Goal: Task Accomplishment & Management: Manage account settings

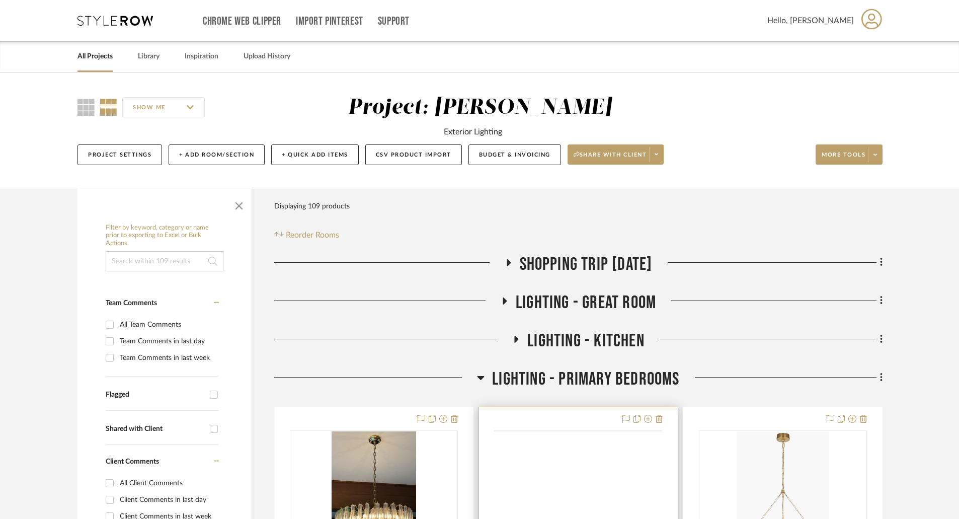
scroll to position [50, 0]
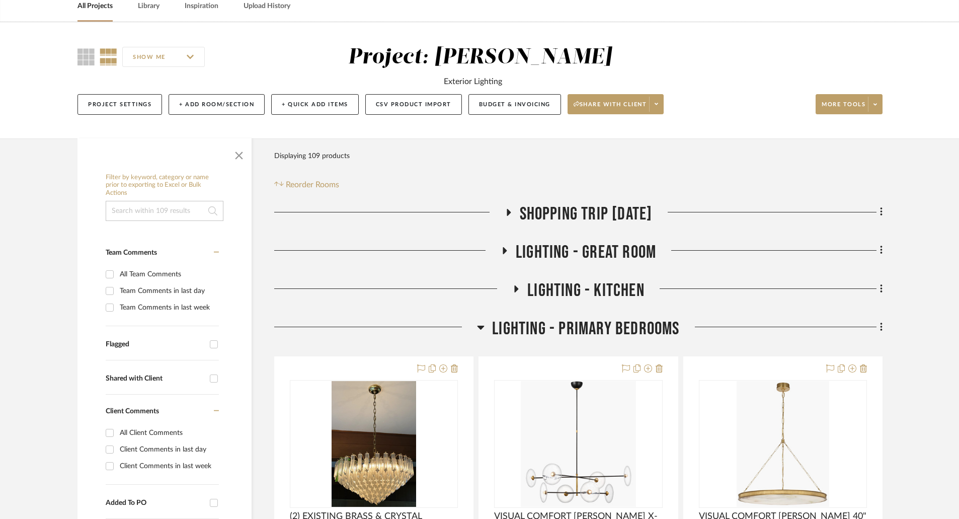
click at [481, 326] on icon at bounding box center [480, 328] width 7 height 4
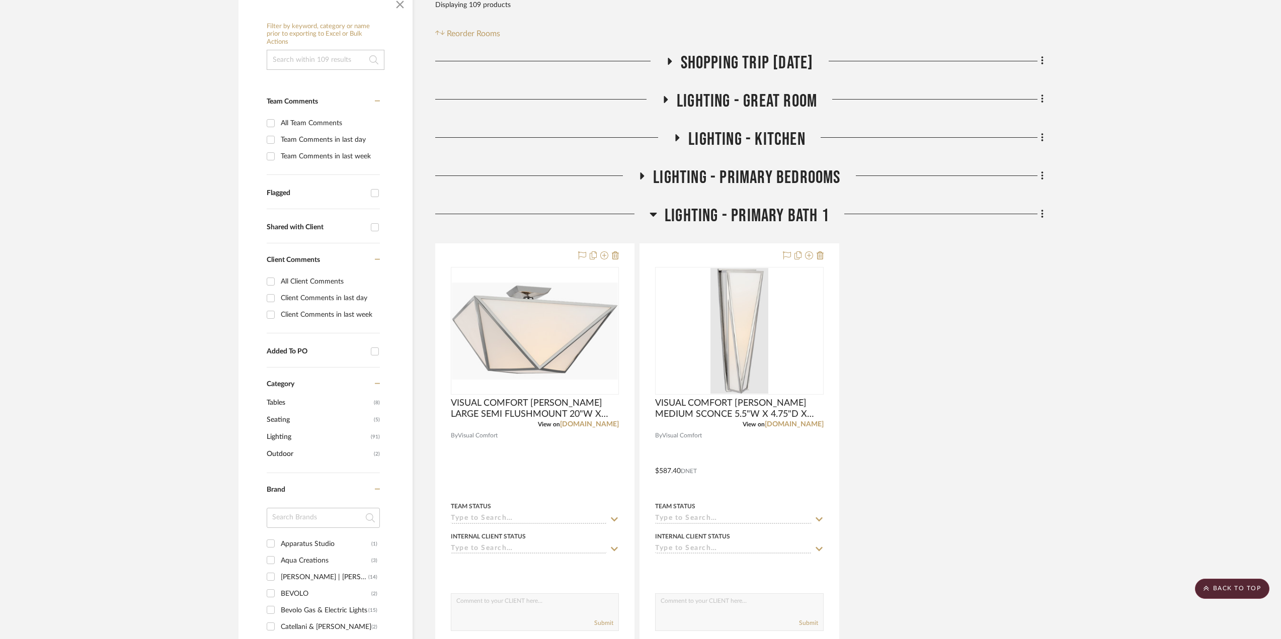
scroll to position [0, 0]
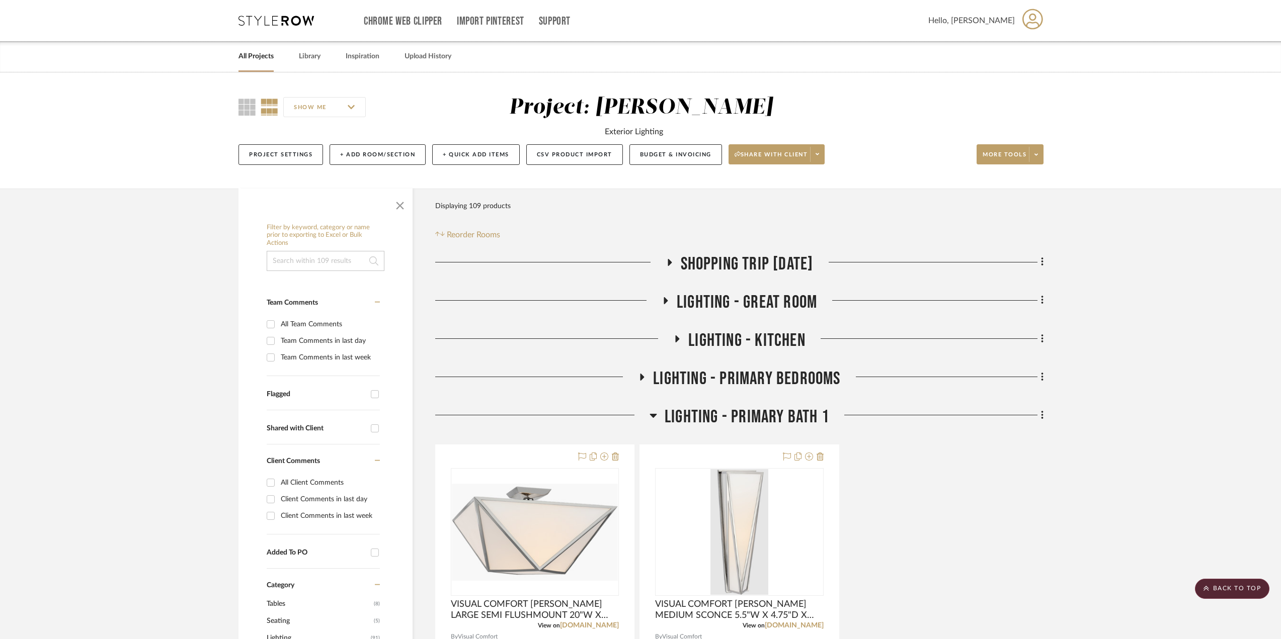
click at [663, 259] on icon at bounding box center [669, 263] width 12 height 8
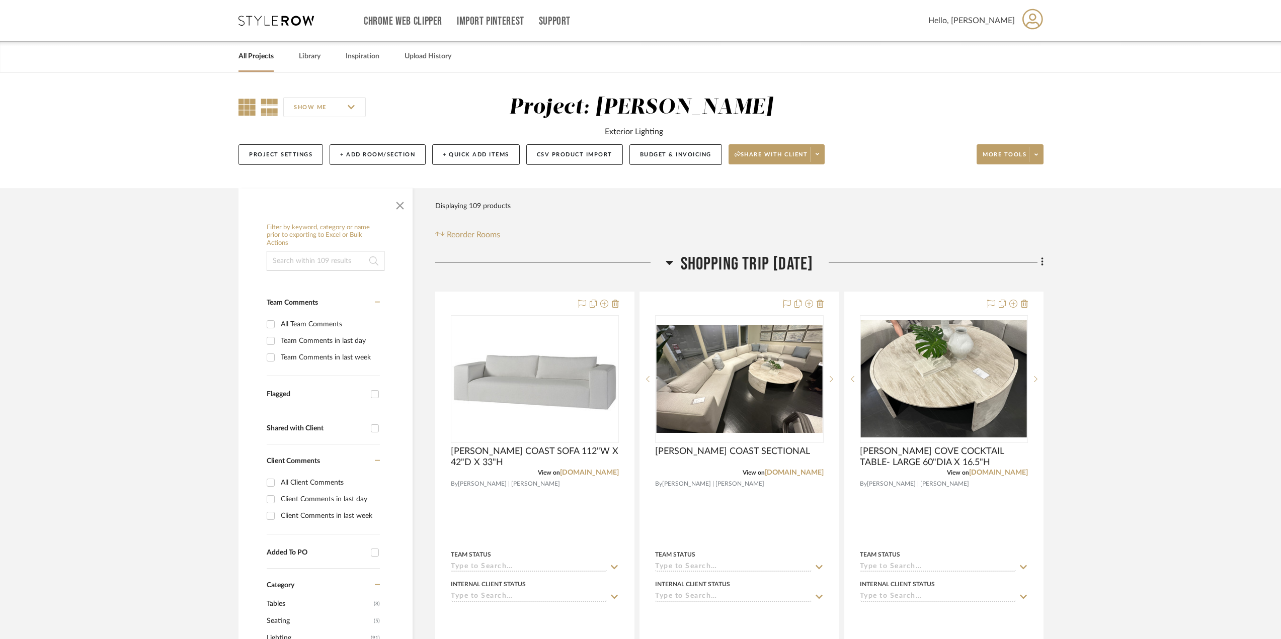
click at [248, 105] on icon at bounding box center [246, 107] width 17 height 17
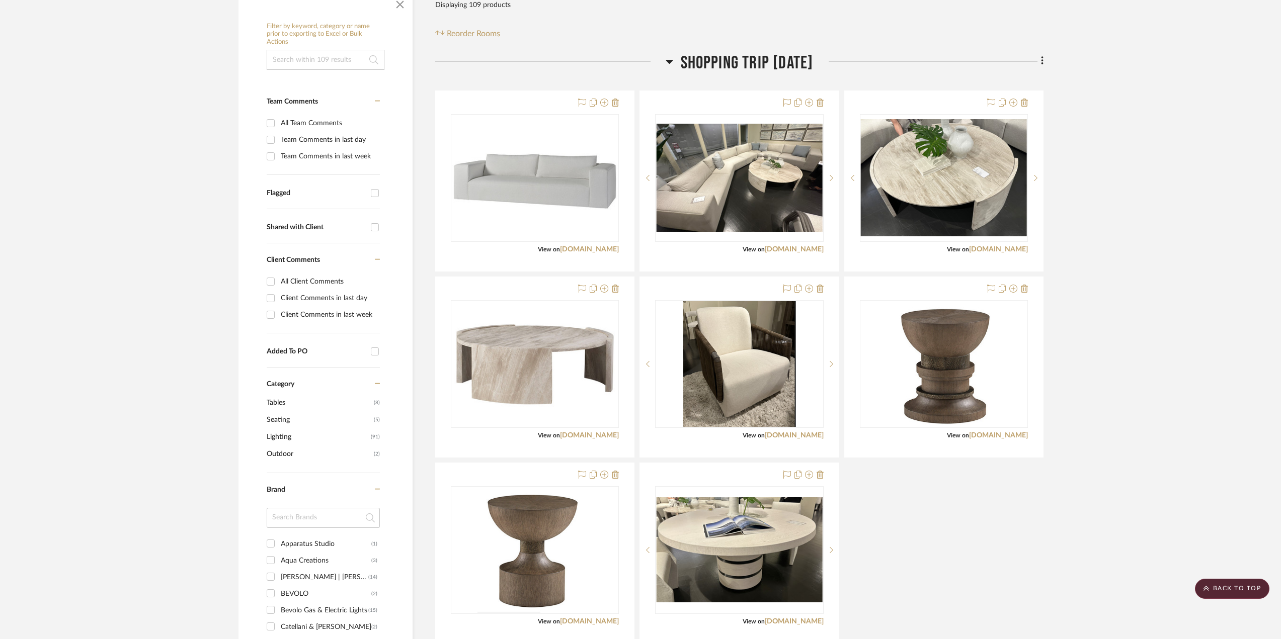
scroll to position [403, 0]
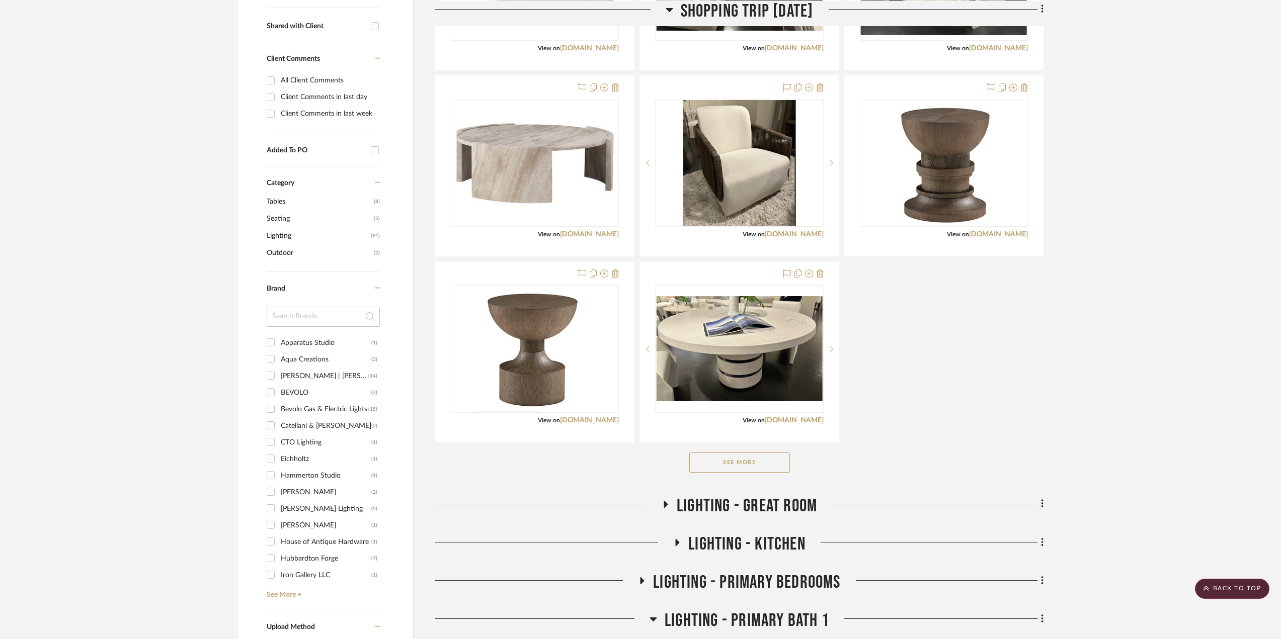
click at [762, 457] on button "See More" at bounding box center [739, 463] width 101 height 20
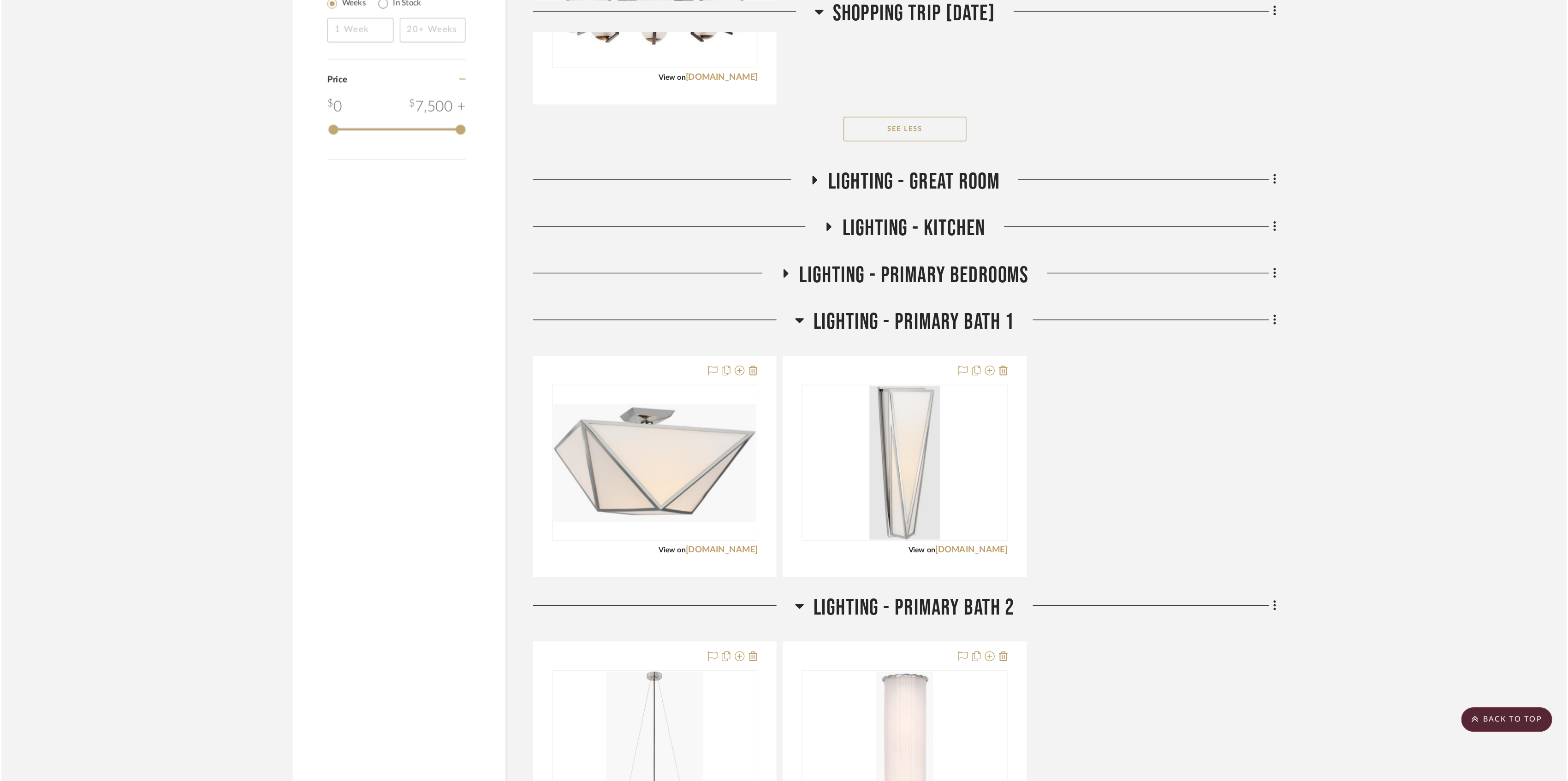
scroll to position [931, 0]
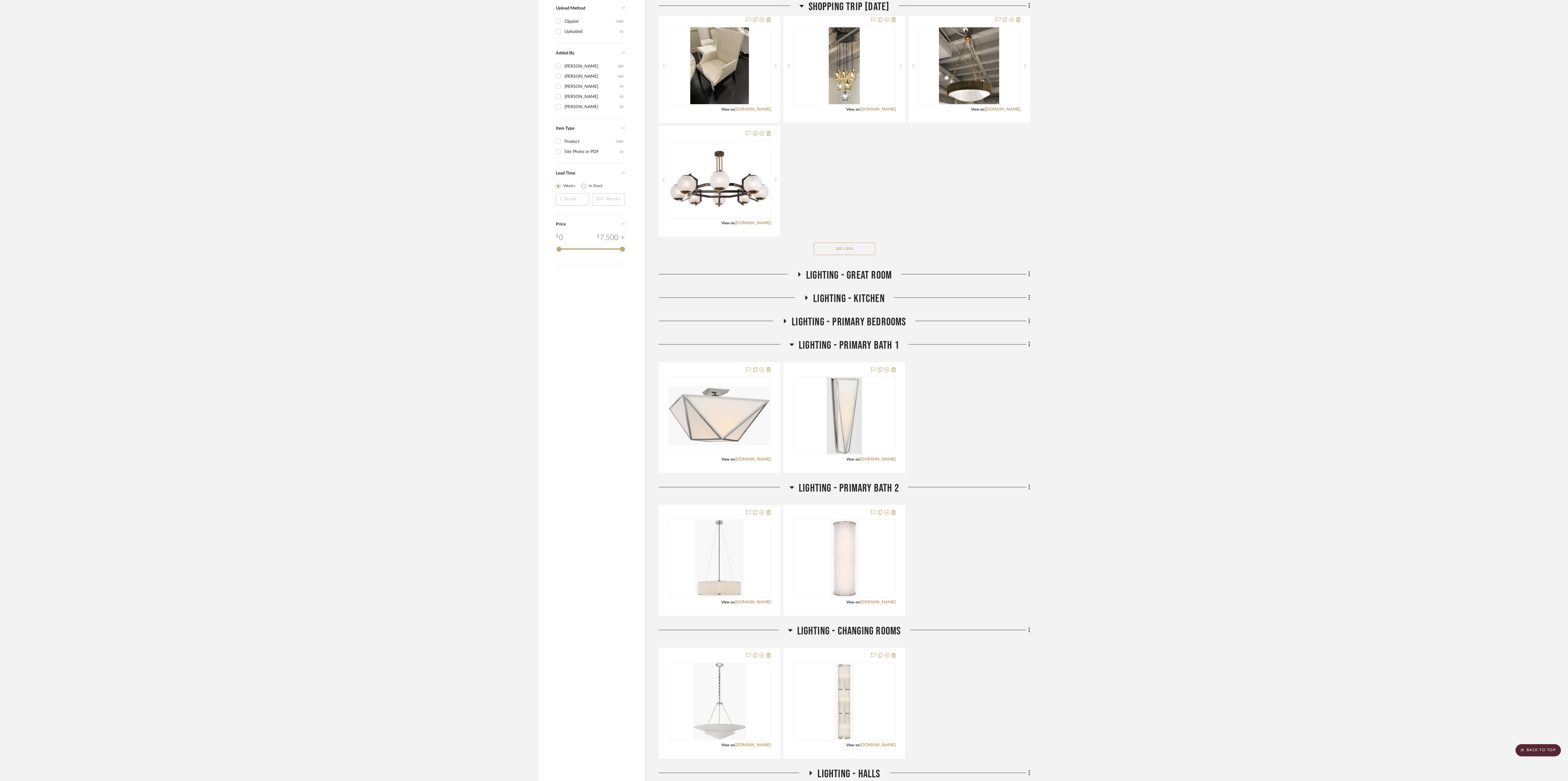
click at [589, 316] on icon at bounding box center [792, 344] width 5 height 7
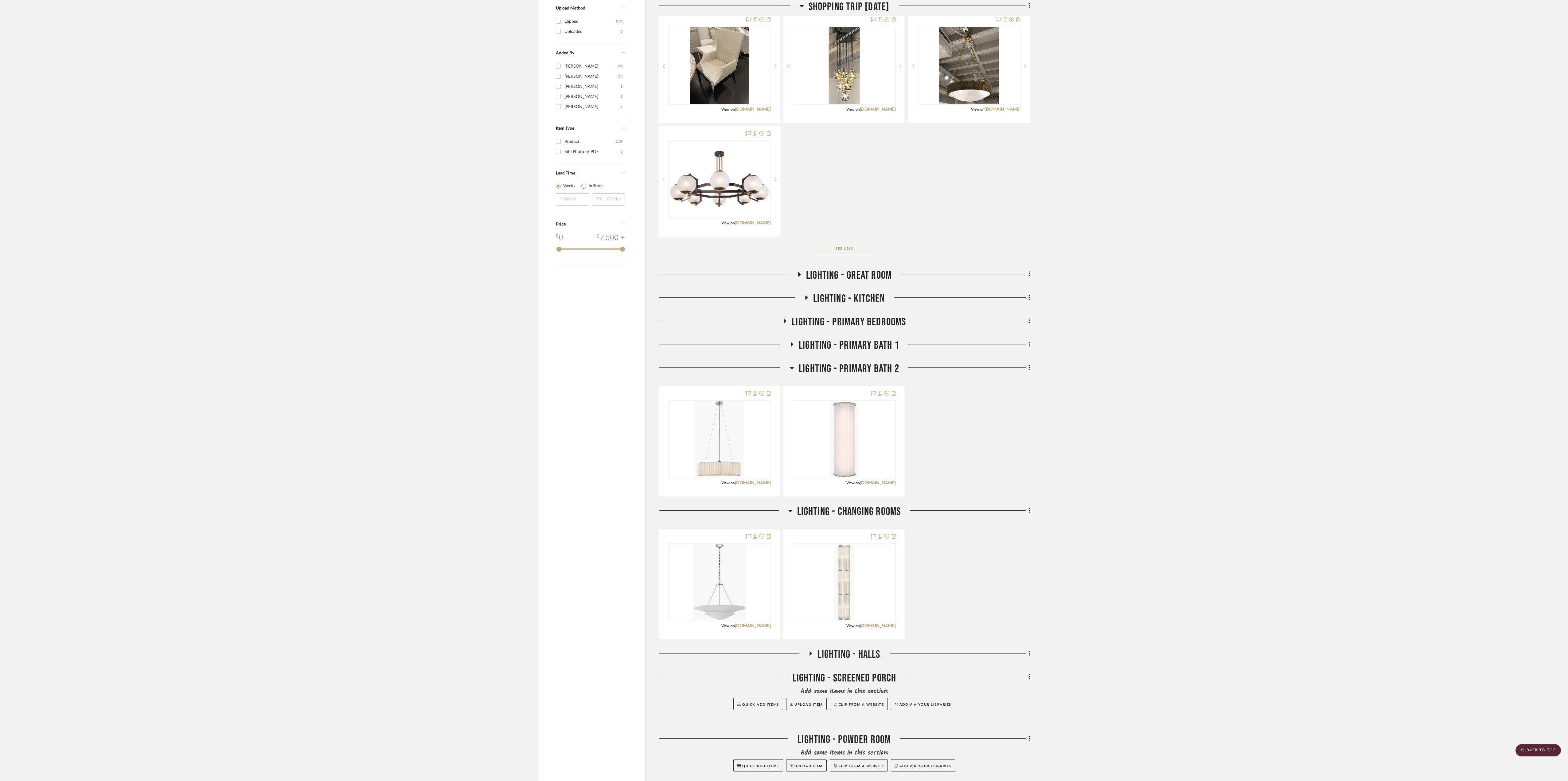
click at [589, 316] on icon at bounding box center [792, 368] width 5 height 7
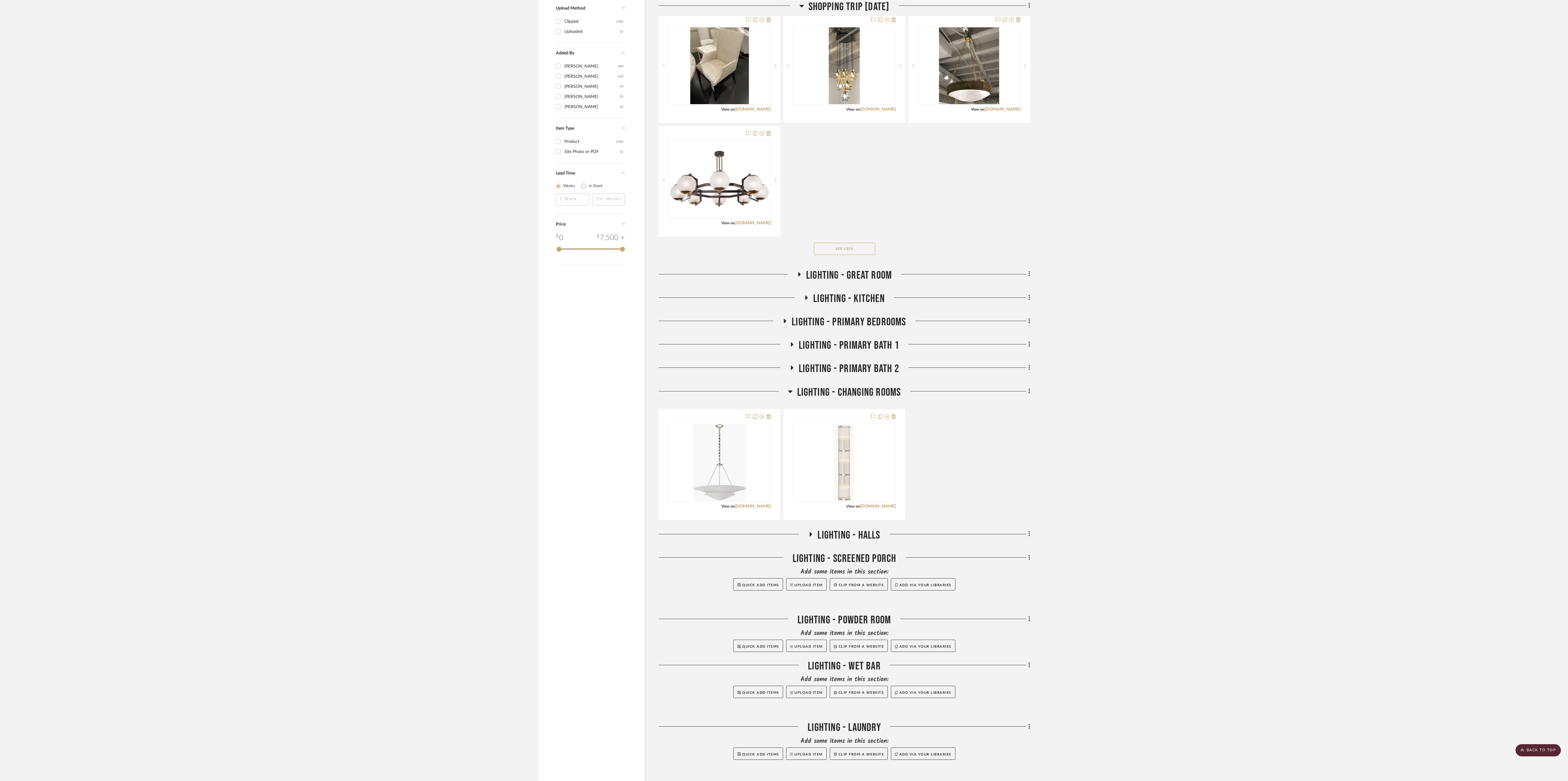
click at [589, 316] on icon at bounding box center [790, 391] width 4 height 2
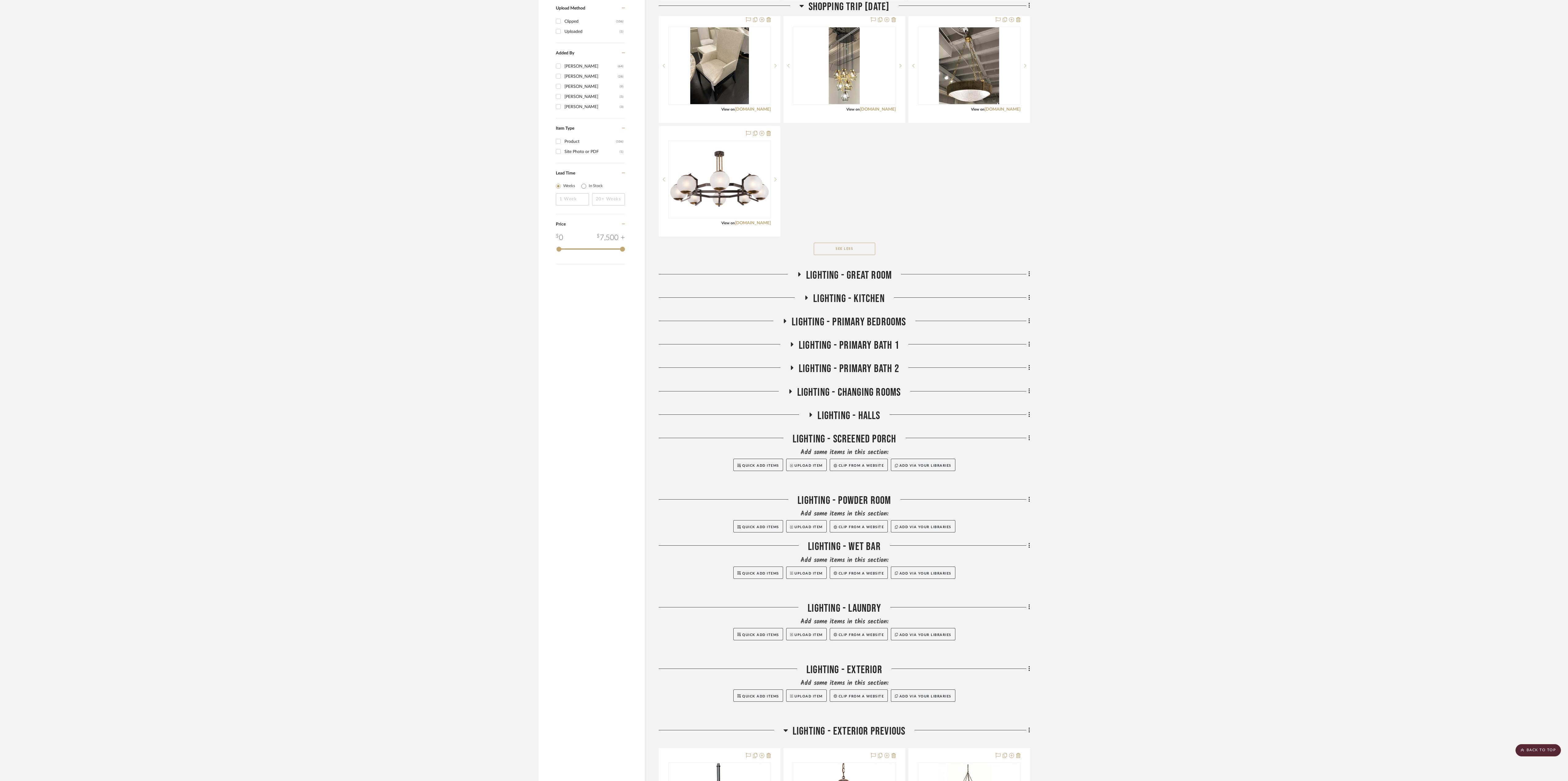
scroll to position [866, 0]
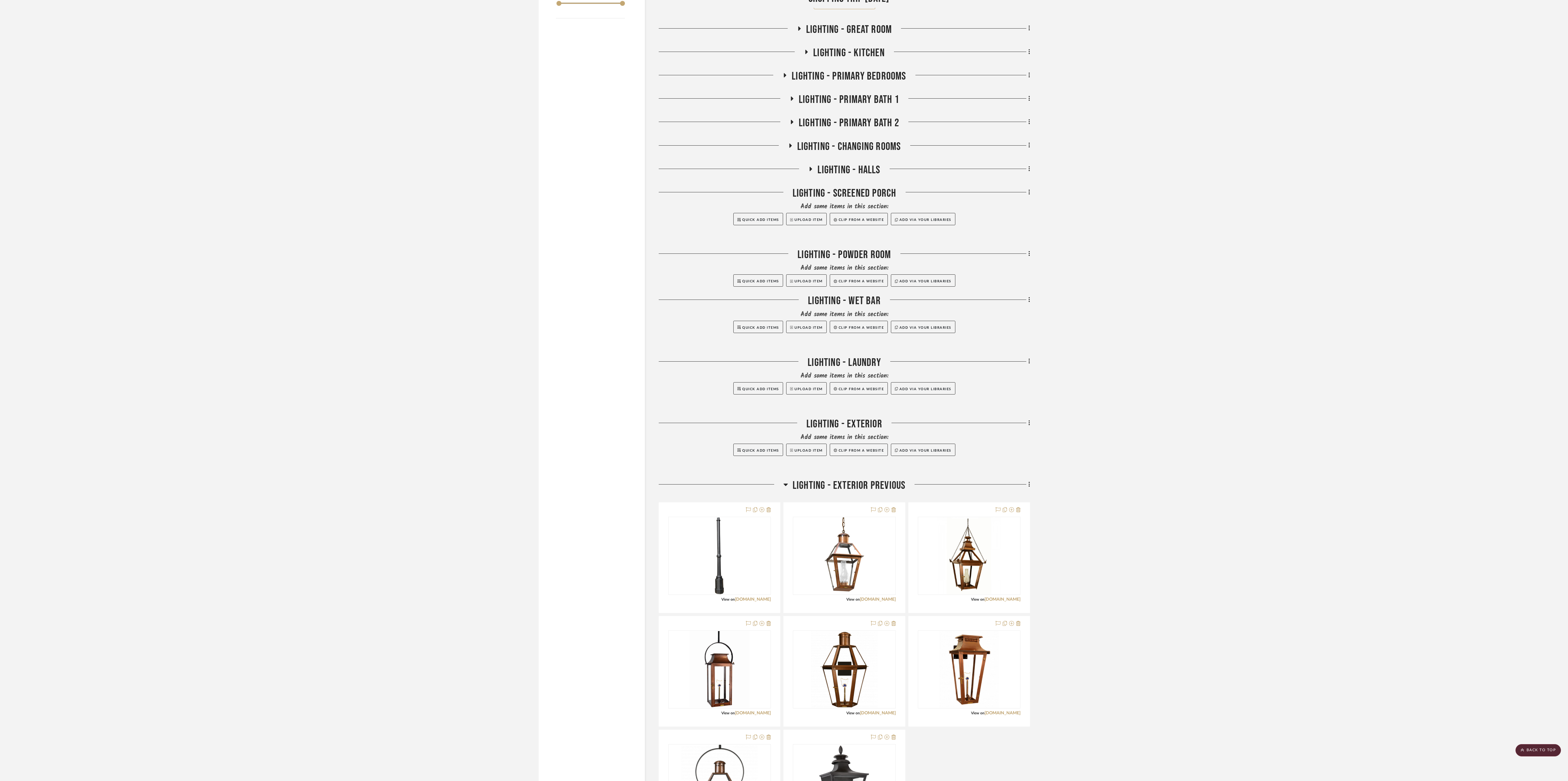
click at [589, 316] on div at bounding box center [721, 487] width 125 height 16
click at [589, 316] on icon at bounding box center [786, 484] width 5 height 7
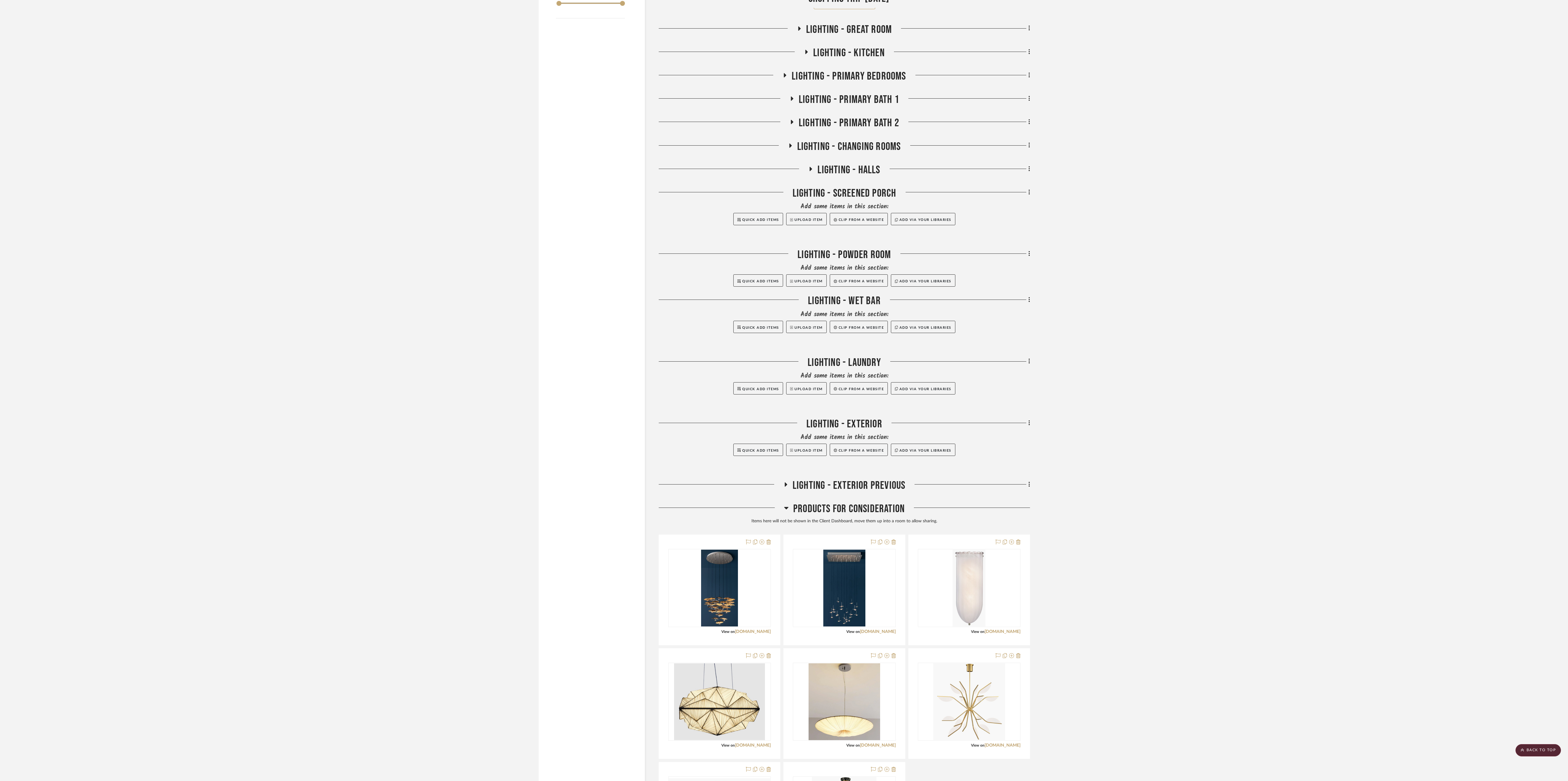
click at [589, 316] on icon at bounding box center [786, 508] width 4 height 2
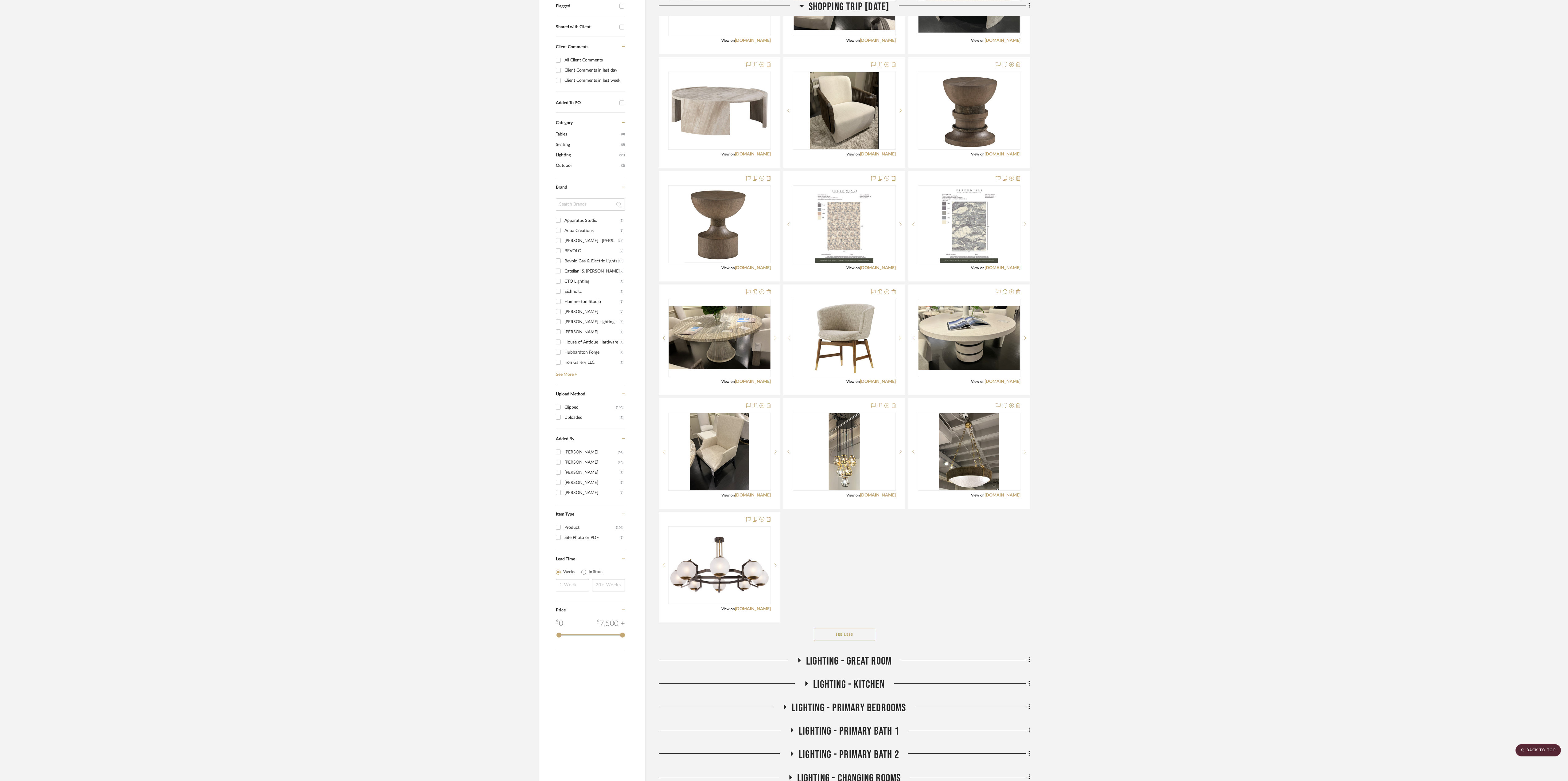
scroll to position [0, 0]
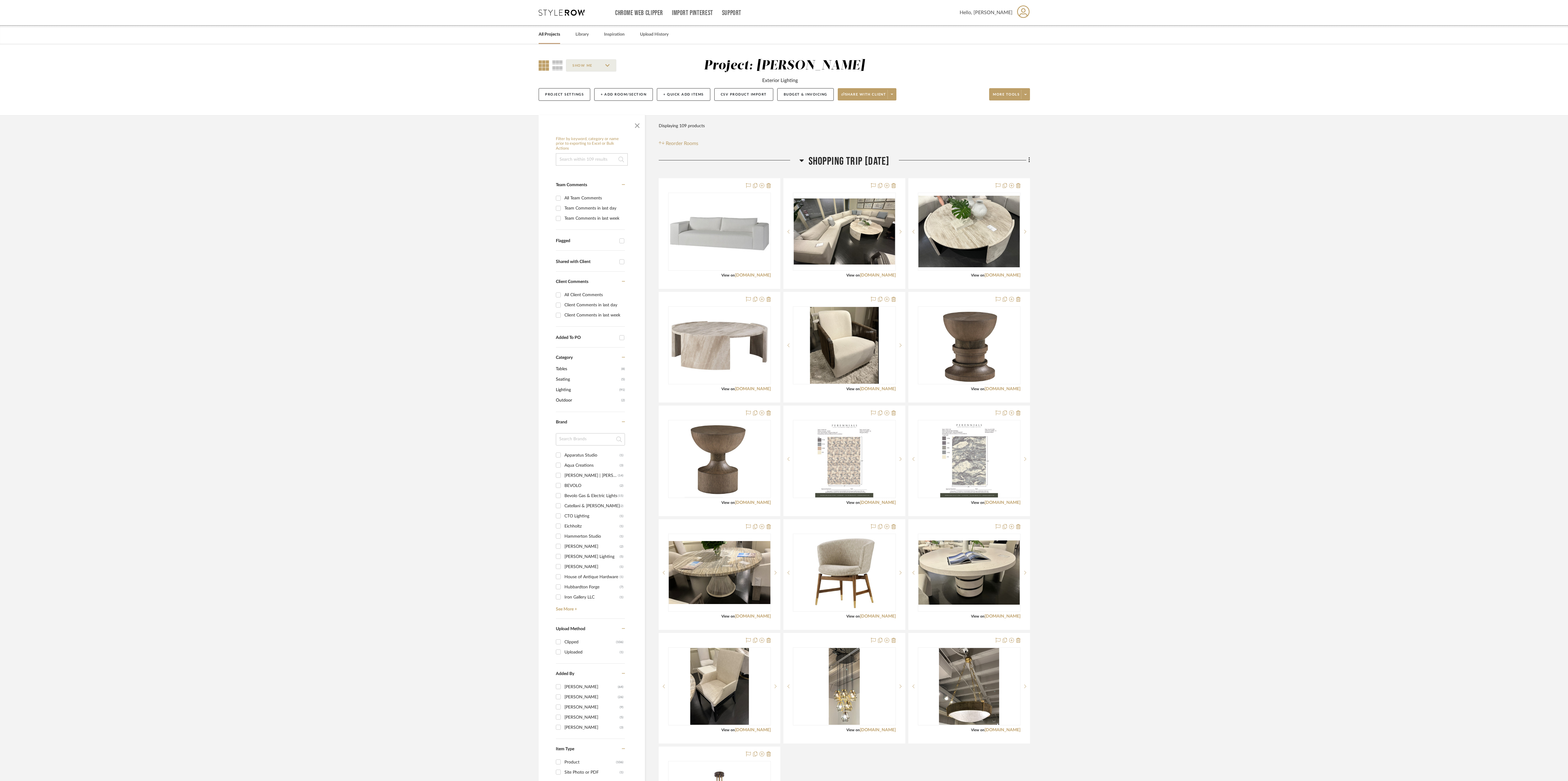
click at [589, 160] on icon at bounding box center [801, 161] width 4 height 2
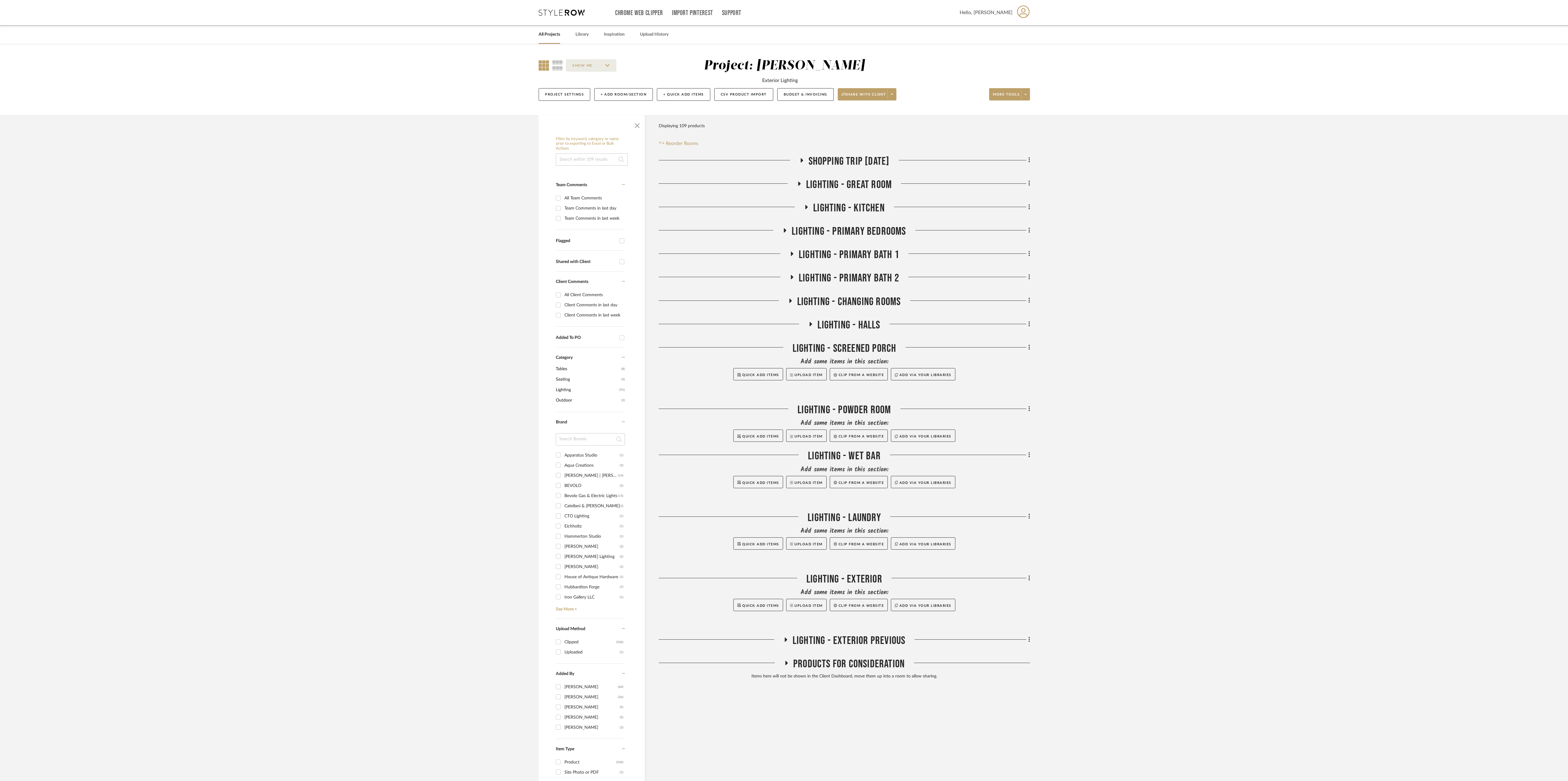
click at [589, 161] on span "SHOPPING TRIP [DATE]" at bounding box center [849, 162] width 81 height 13
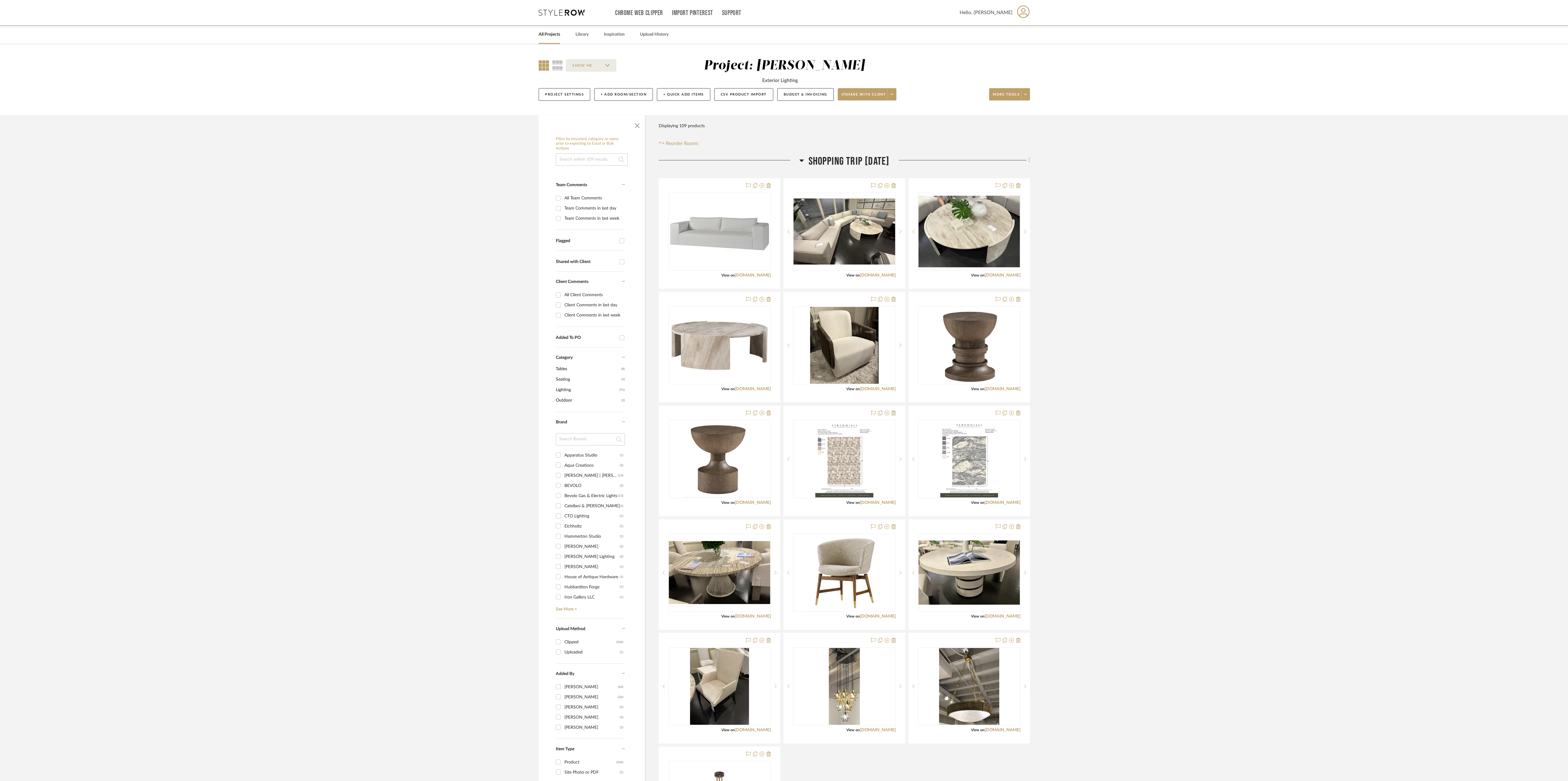
click at [589, 161] on icon at bounding box center [1029, 160] width 1 height 5
click at [589, 187] on div at bounding box center [784, 390] width 1568 height 781
click at [589, 159] on span "SHOPPING TRIP [DATE]" at bounding box center [849, 162] width 81 height 13
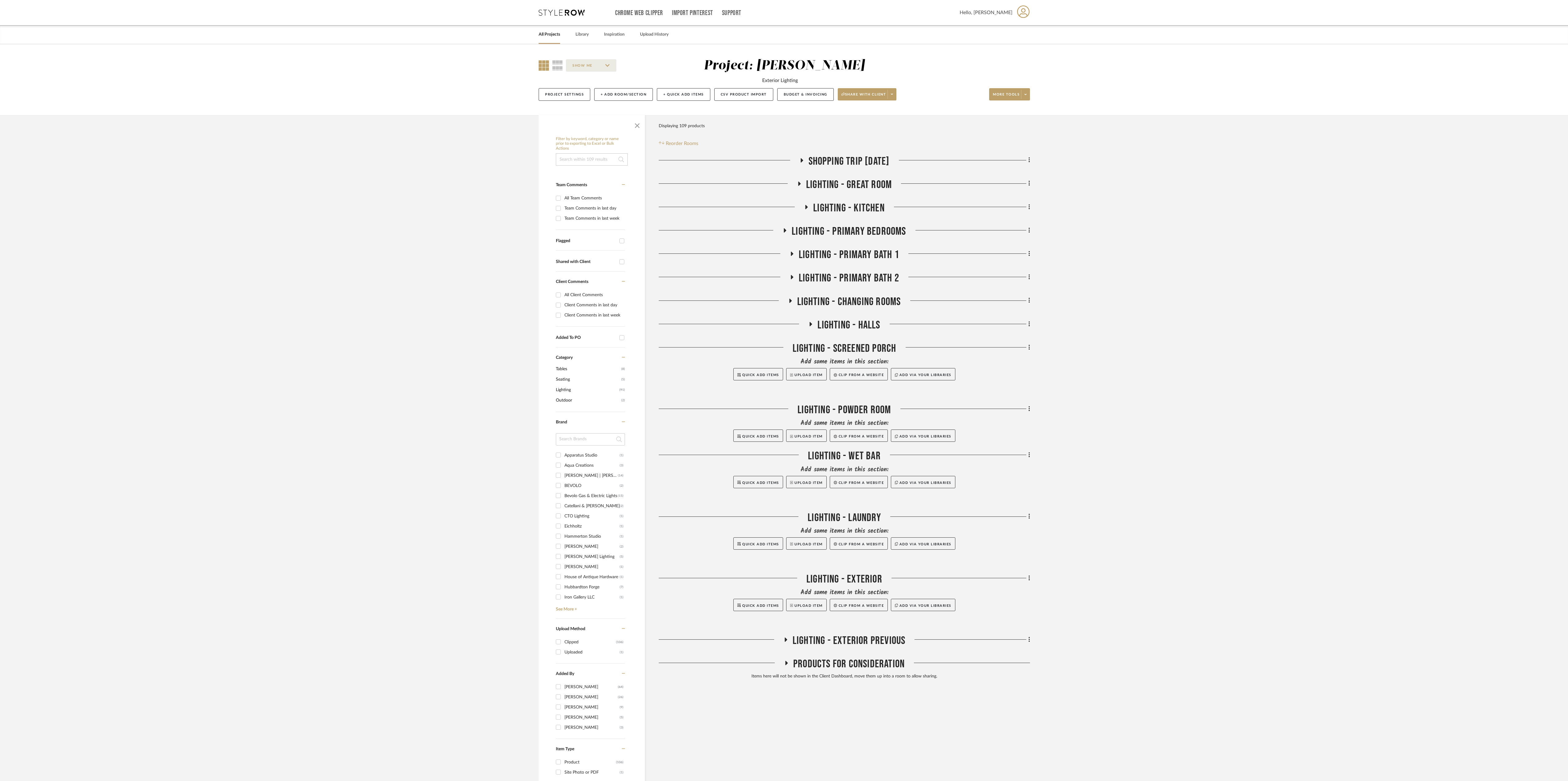
click at [589, 159] on span "SHOPPING TRIP [DATE]" at bounding box center [849, 162] width 81 height 13
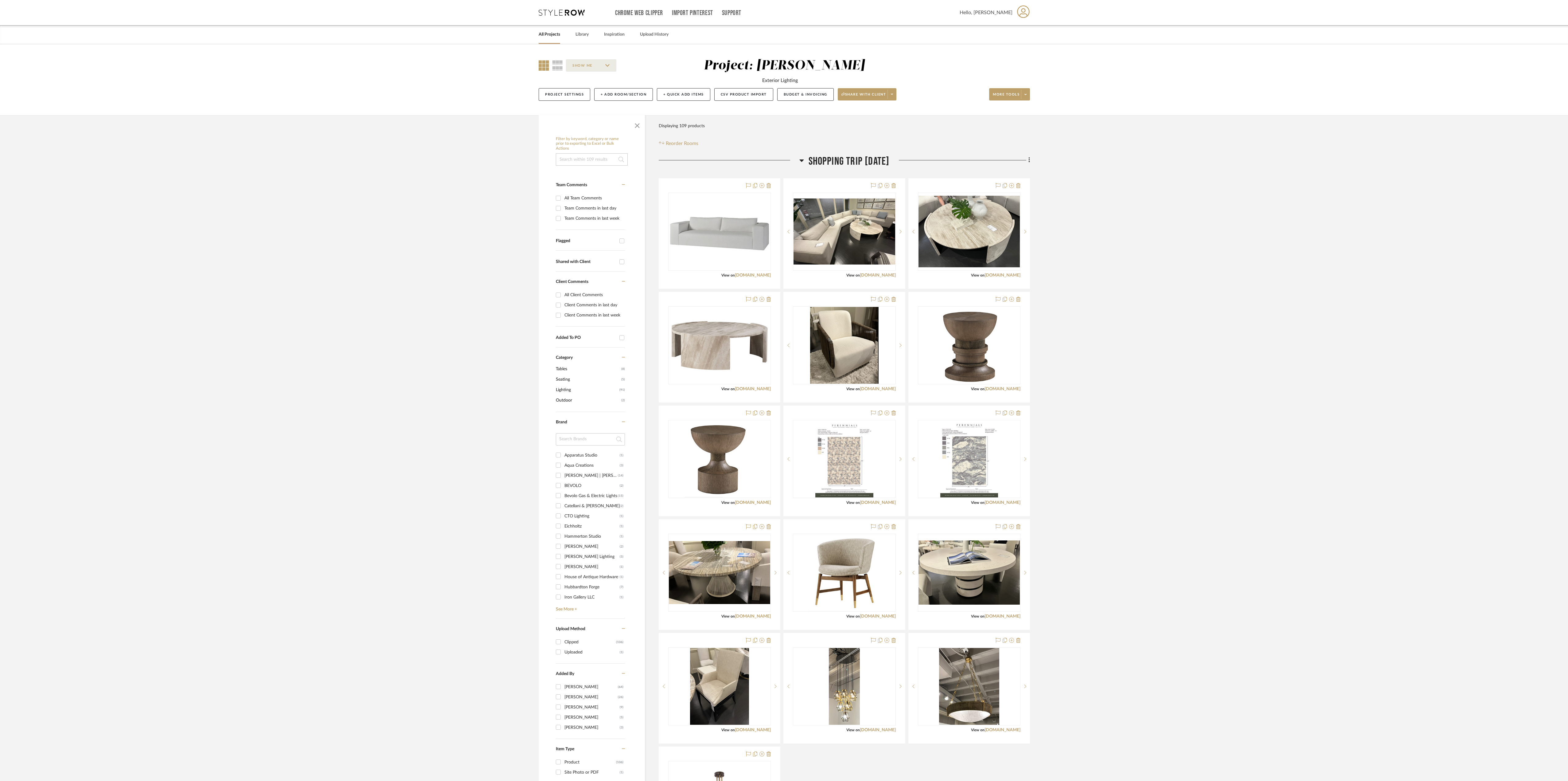
click at [589, 159] on span "SHOPPING TRIP [DATE]" at bounding box center [849, 162] width 81 height 13
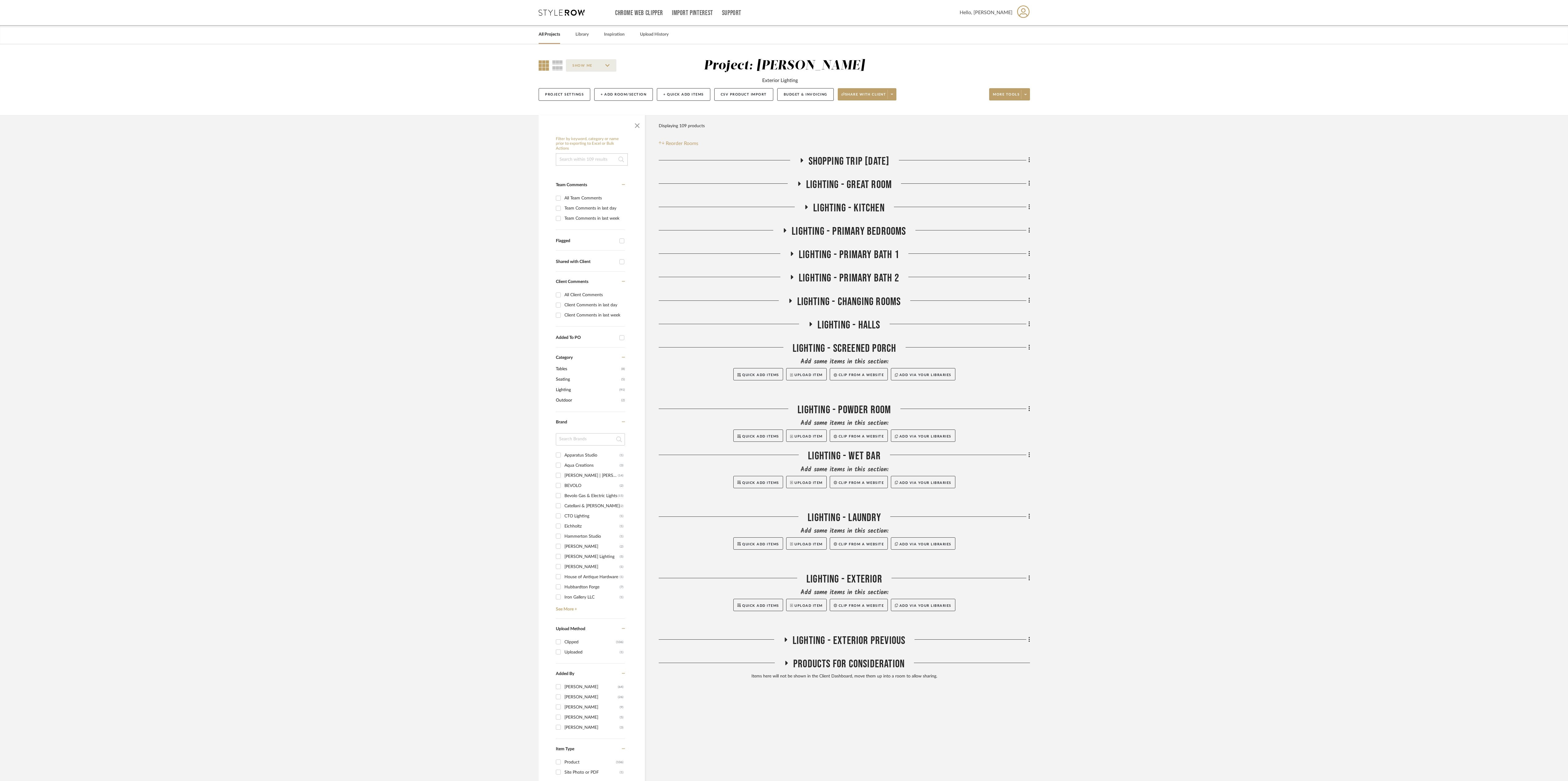
click at [589, 157] on span "SHOPPING TRIP [DATE]" at bounding box center [849, 162] width 81 height 13
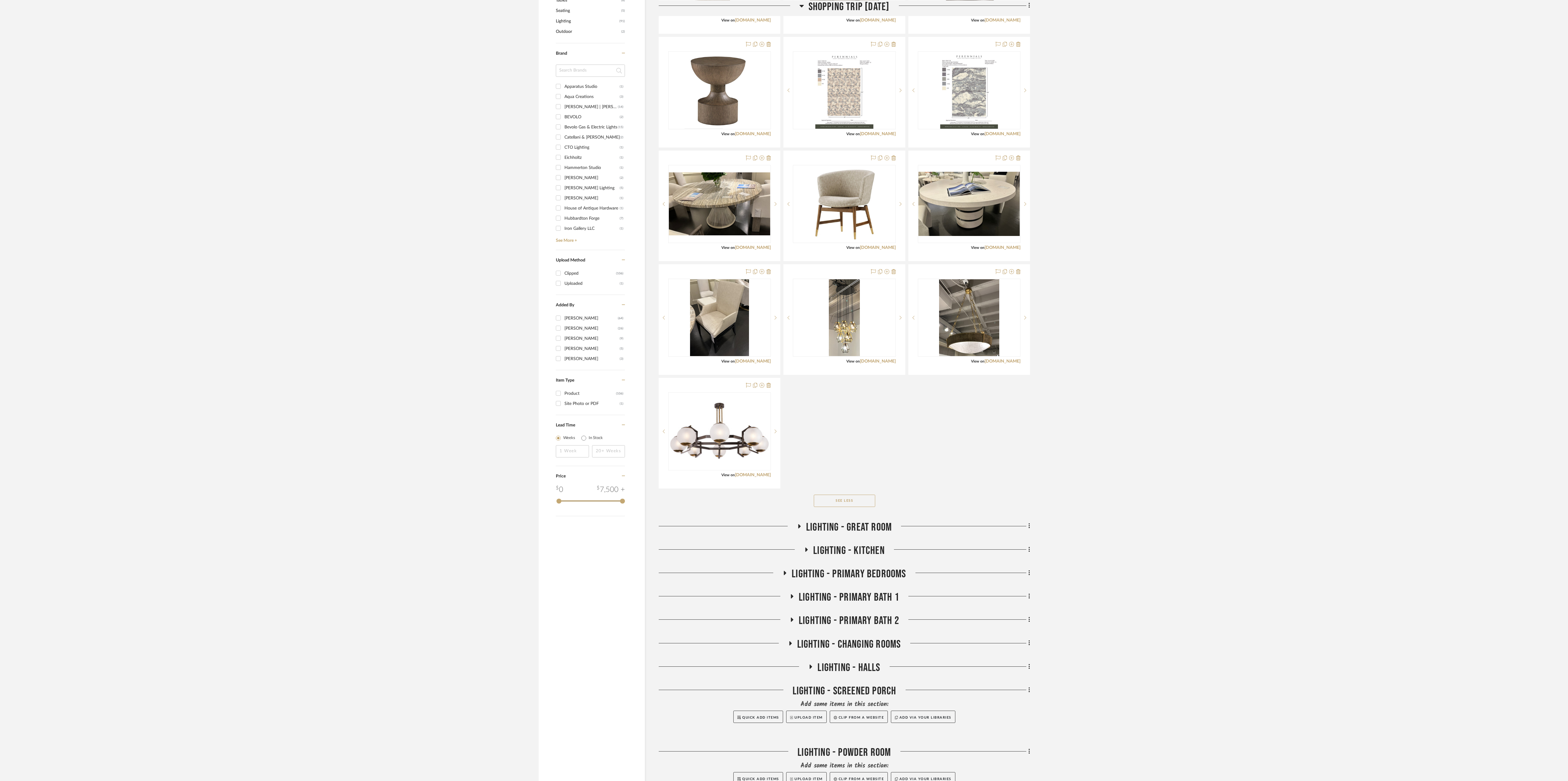
scroll to position [665, 0]
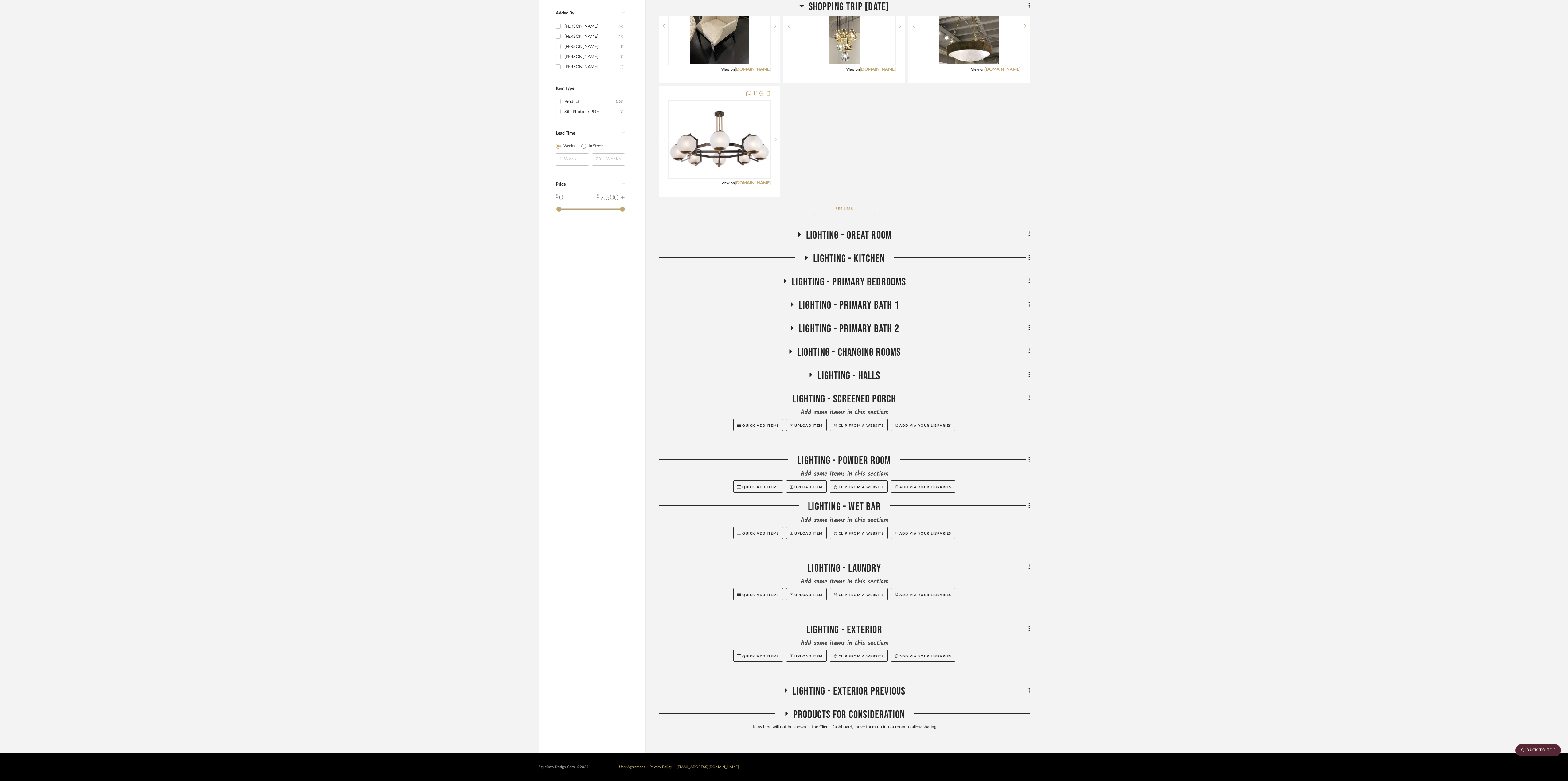
drag, startPoint x: 788, startPoint y: 713, endPoint x: 809, endPoint y: 705, distance: 22.5
click at [589, 316] on icon at bounding box center [786, 714] width 7 height 5
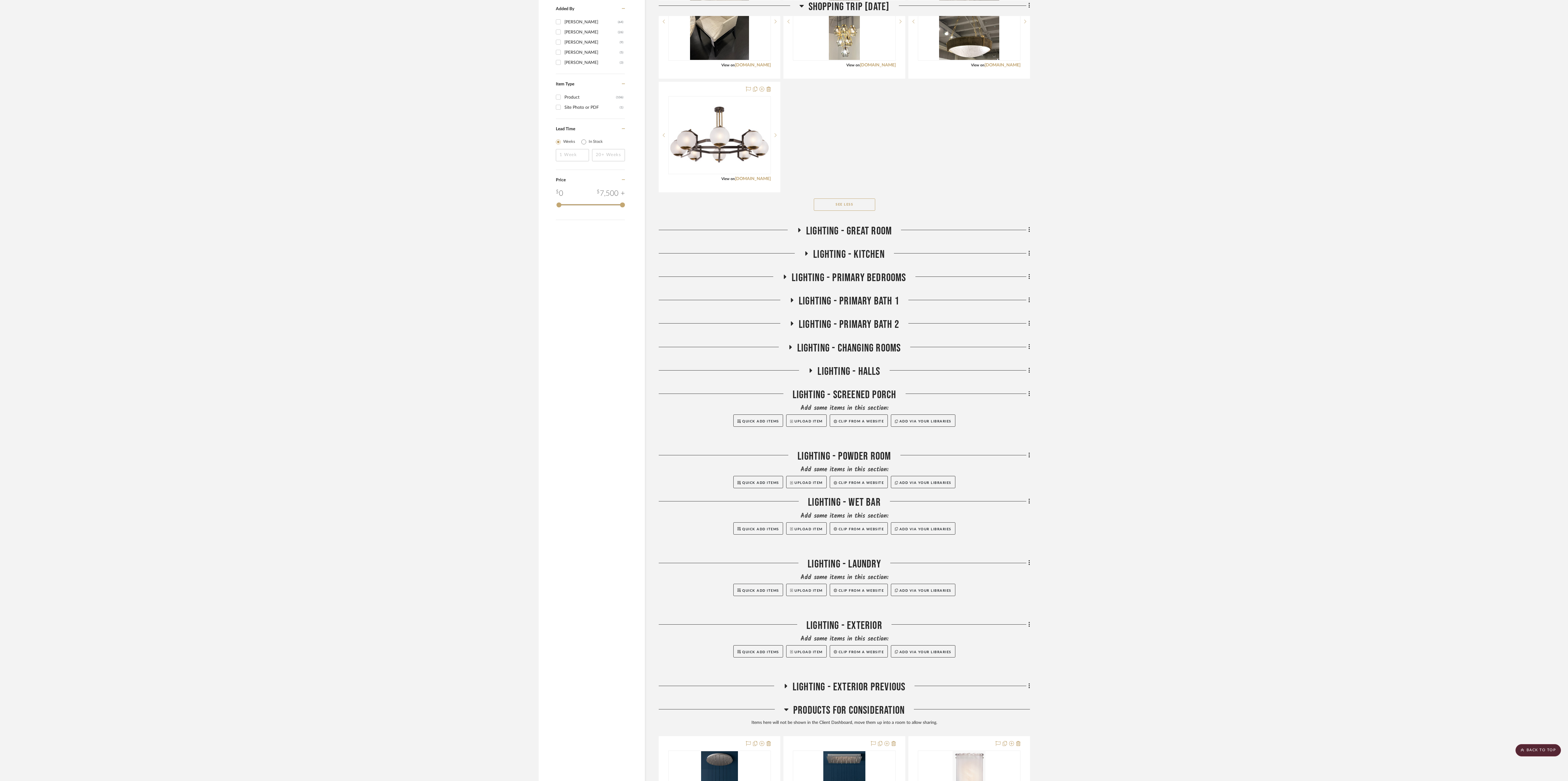
scroll to position [1029, 0]
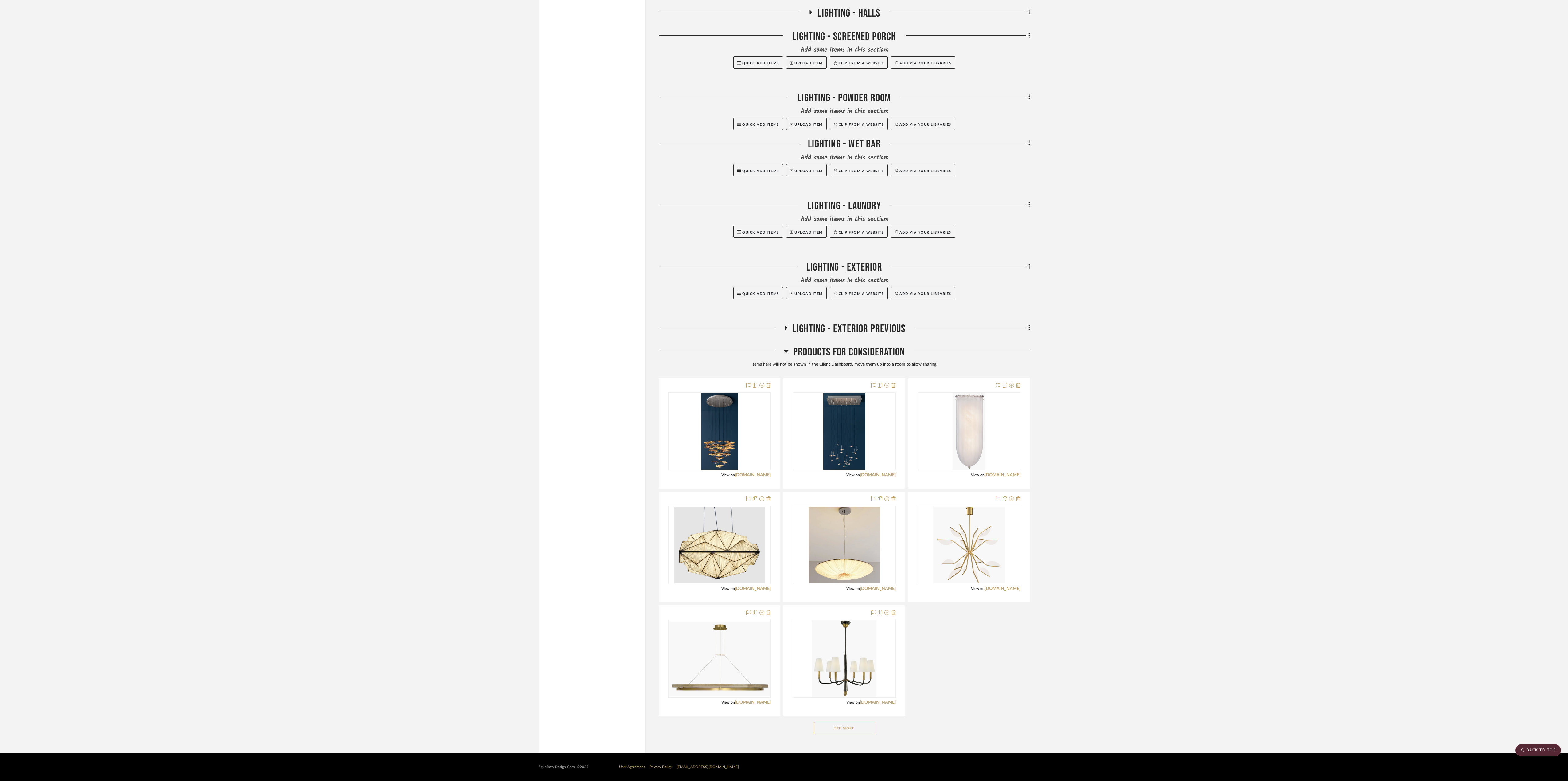
click at [589, 316] on button "See More" at bounding box center [844, 728] width 62 height 12
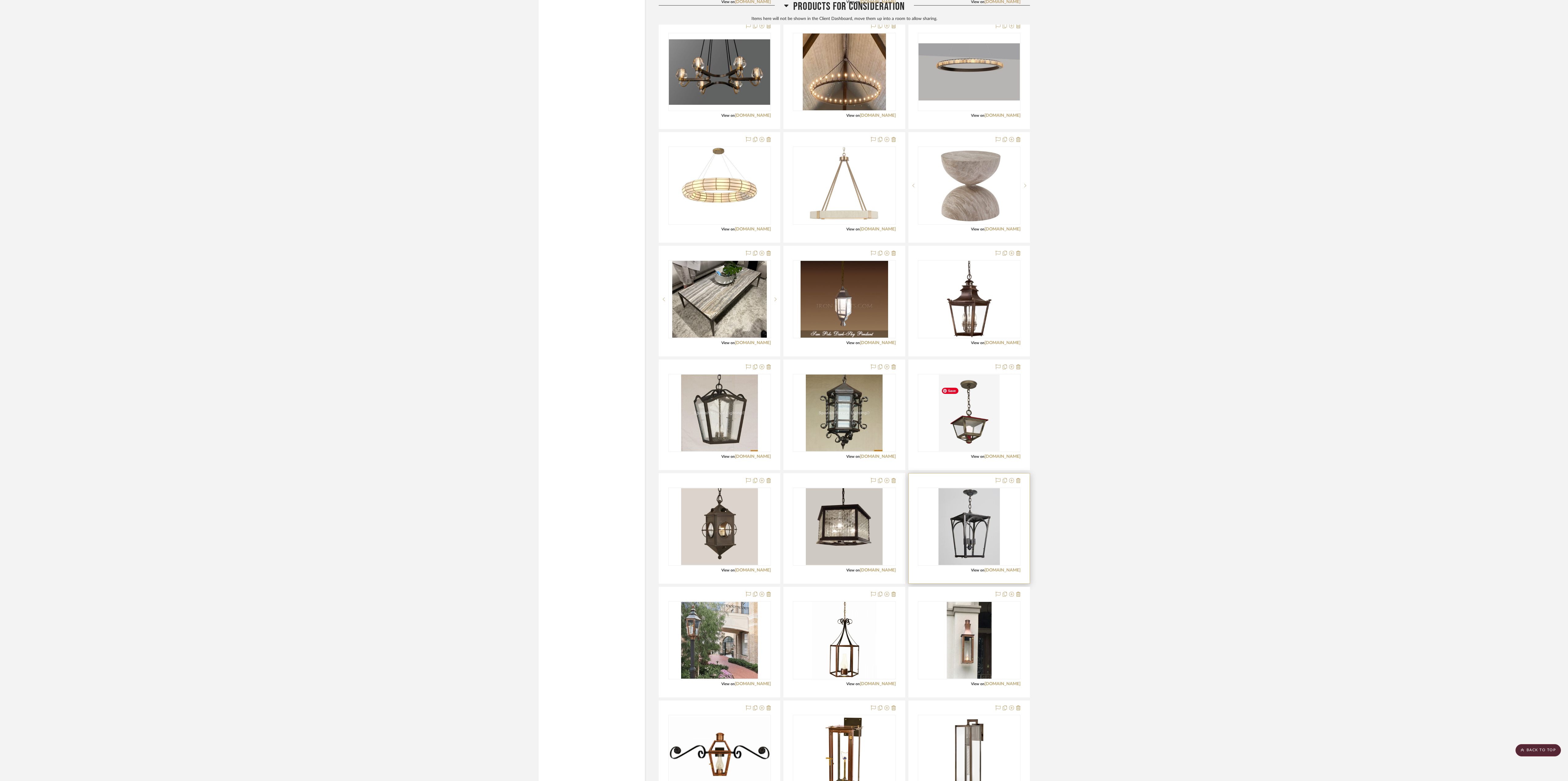
scroll to position [1705, 0]
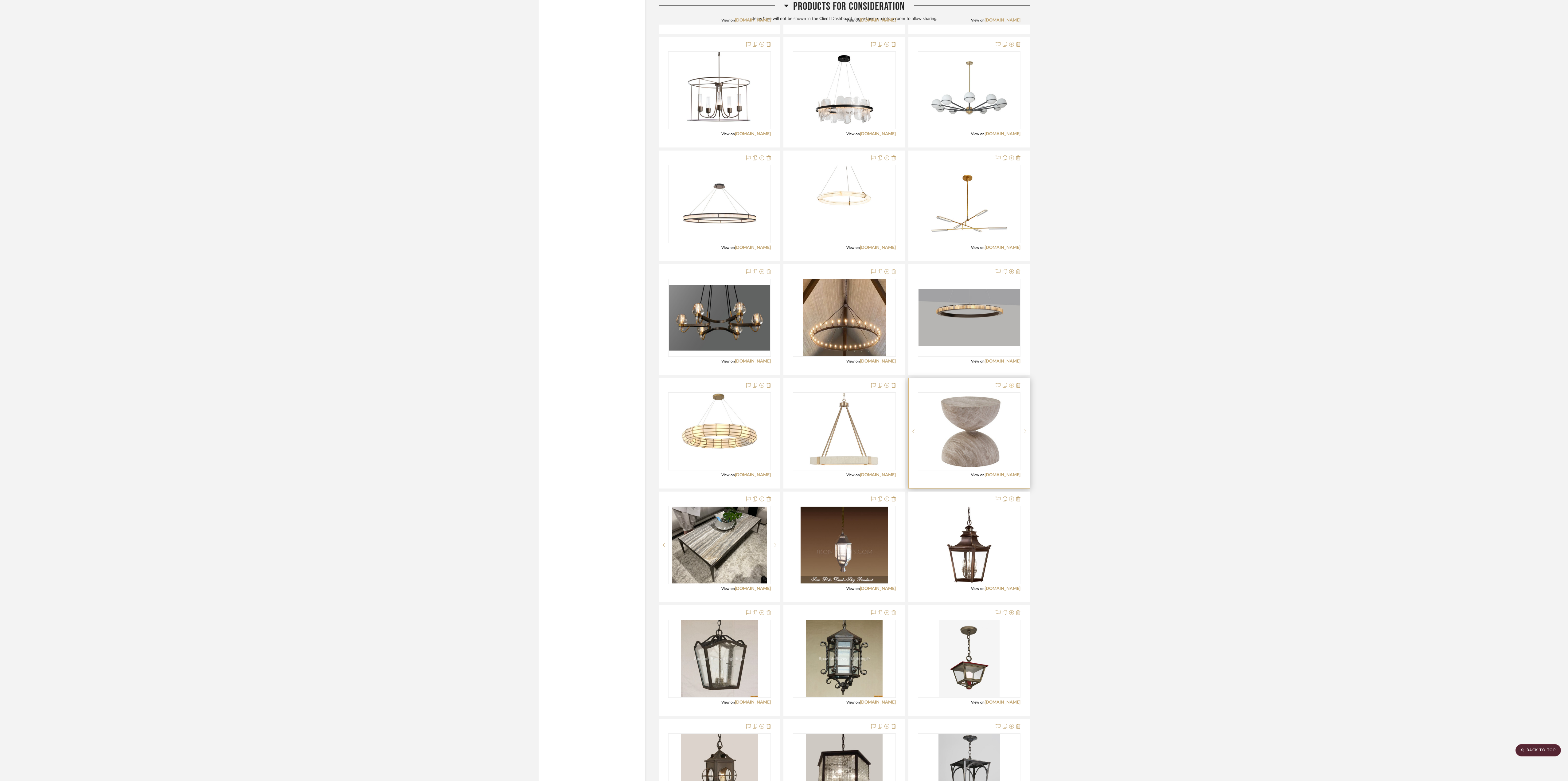
click at [589, 316] on icon at bounding box center [1011, 385] width 5 height 5
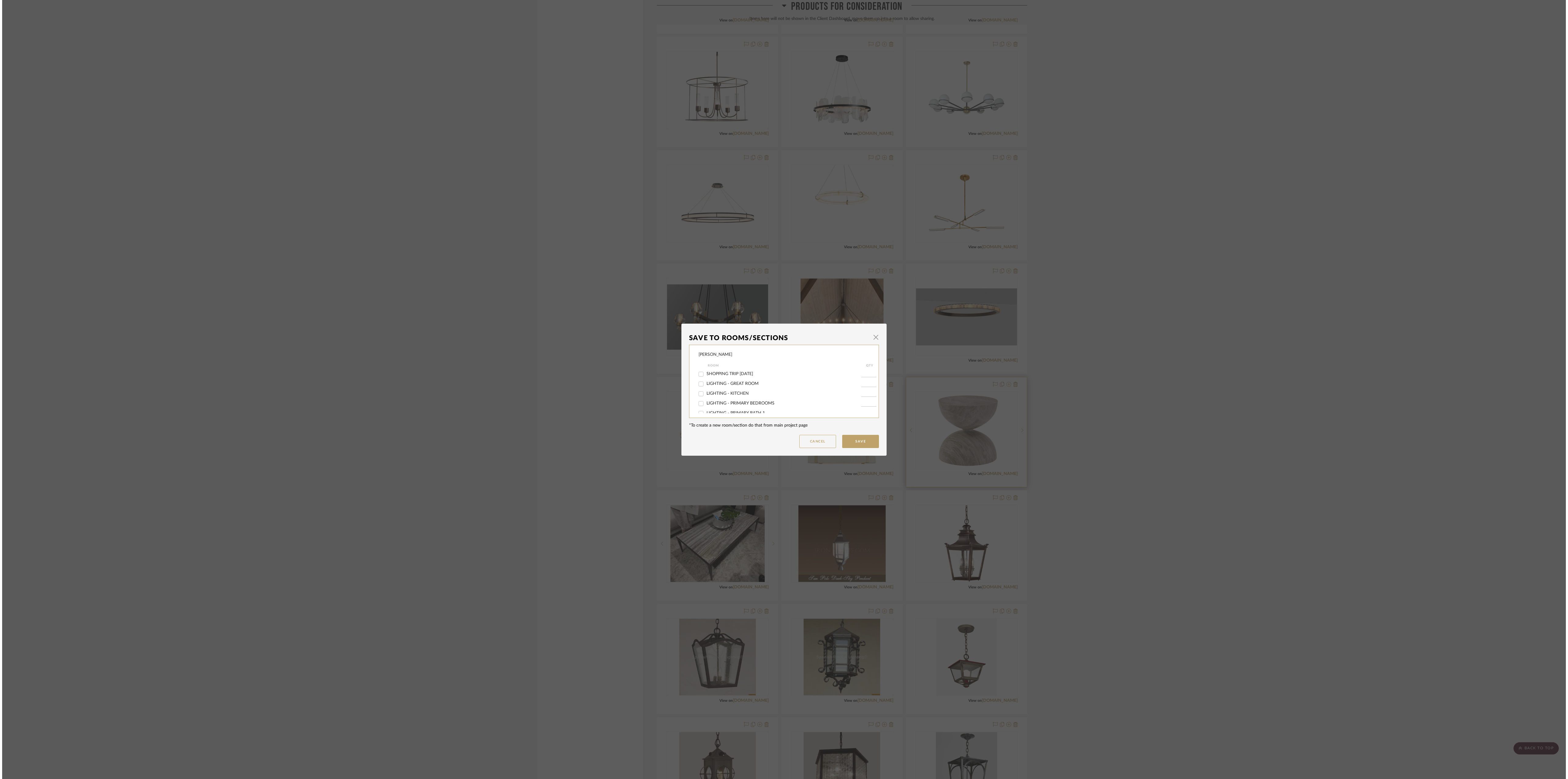
scroll to position [0, 0]
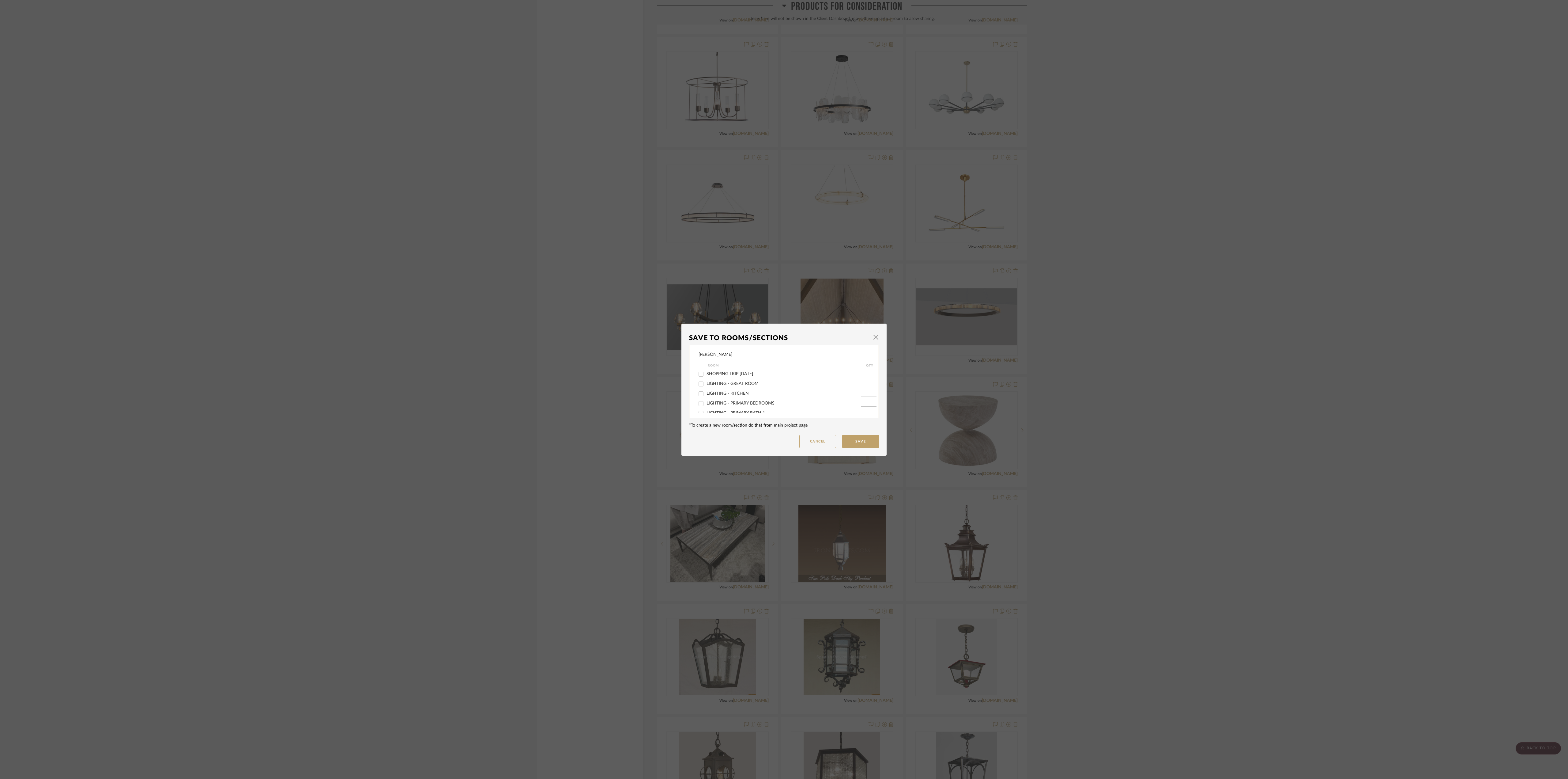
click at [587, 315] on div "Save To Rooms/Sections × Chen Room QTY SHOPPING TRIP 6/5/2025 LIGHTING - GREAT …" at bounding box center [784, 389] width 1568 height 779
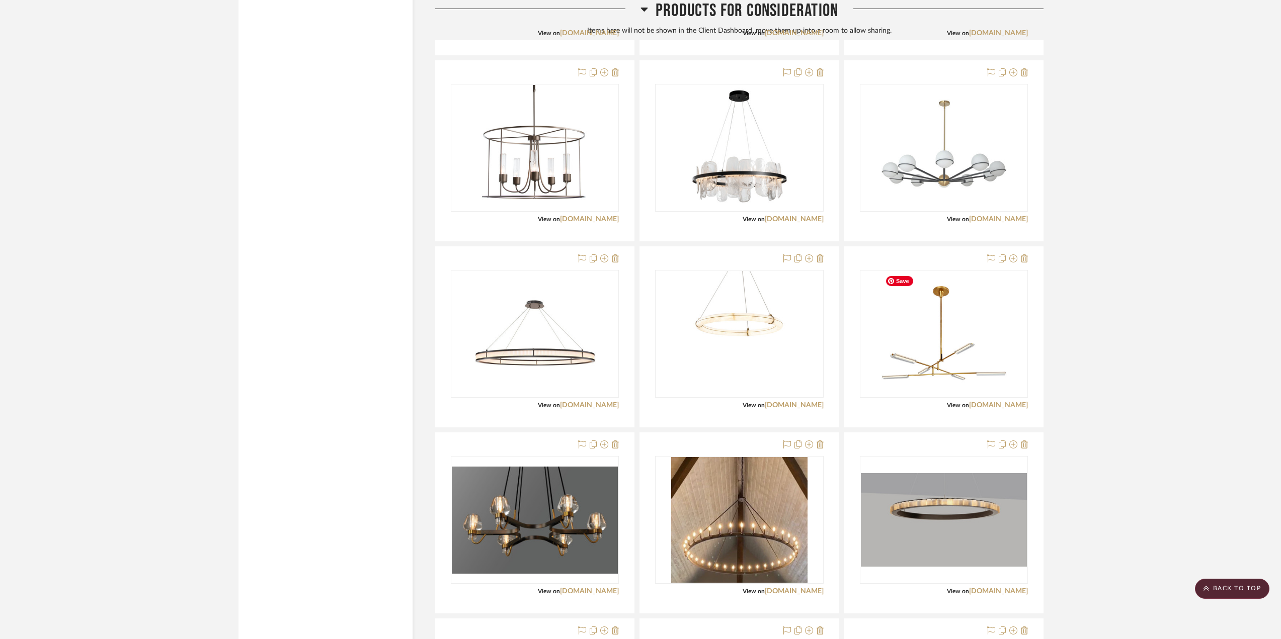
scroll to position [3195, 0]
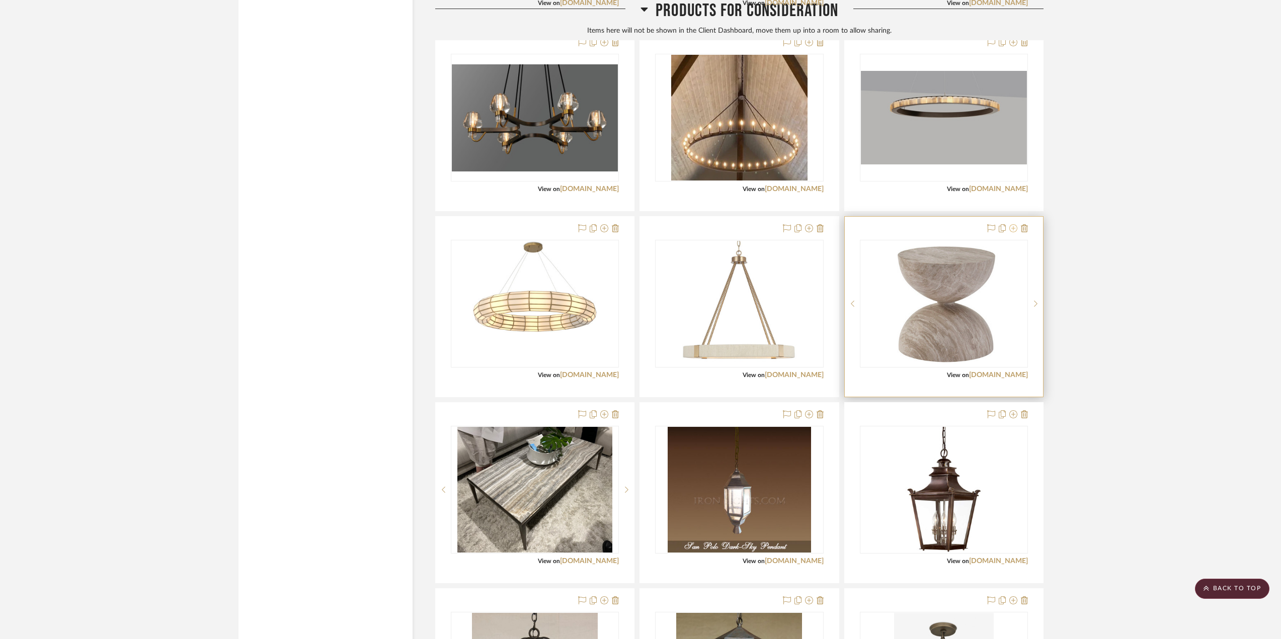
click at [965, 227] on icon at bounding box center [1013, 228] width 8 height 8
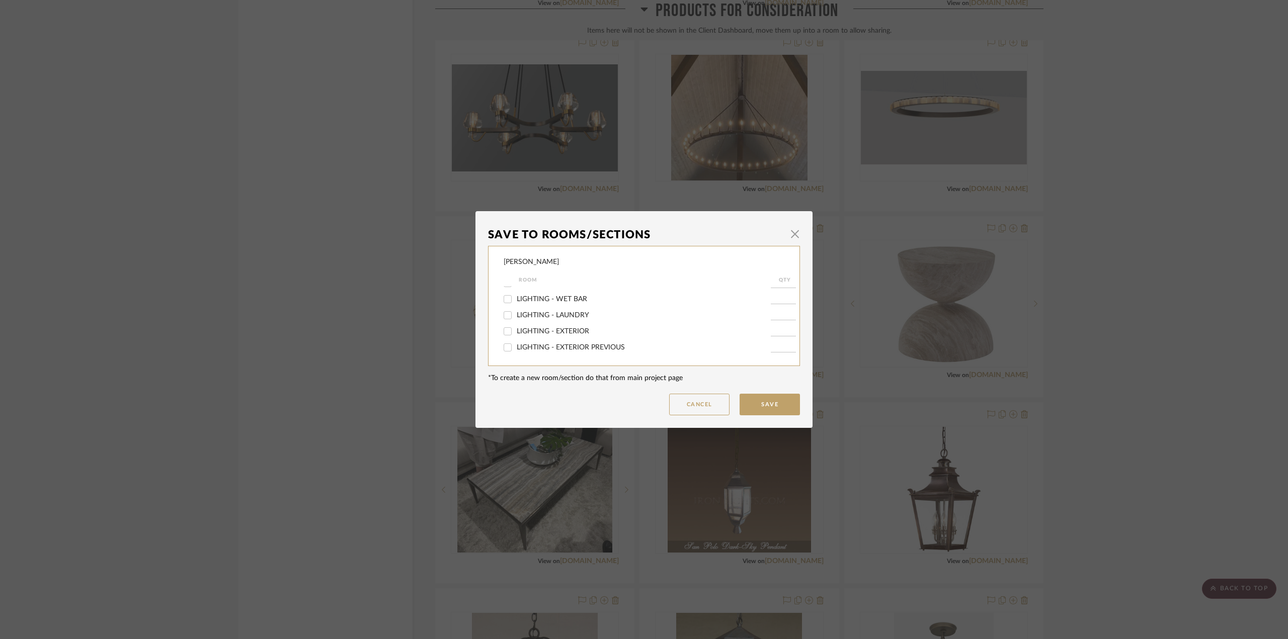
scroll to position [0, 0]
click at [532, 292] on span "SHOPPING TRIP [DATE]" at bounding box center [555, 294] width 76 height 7
click at [516, 292] on input "SHOPPING TRIP [DATE]" at bounding box center [508, 294] width 16 height 16
checkbox input "true"
type input "1"
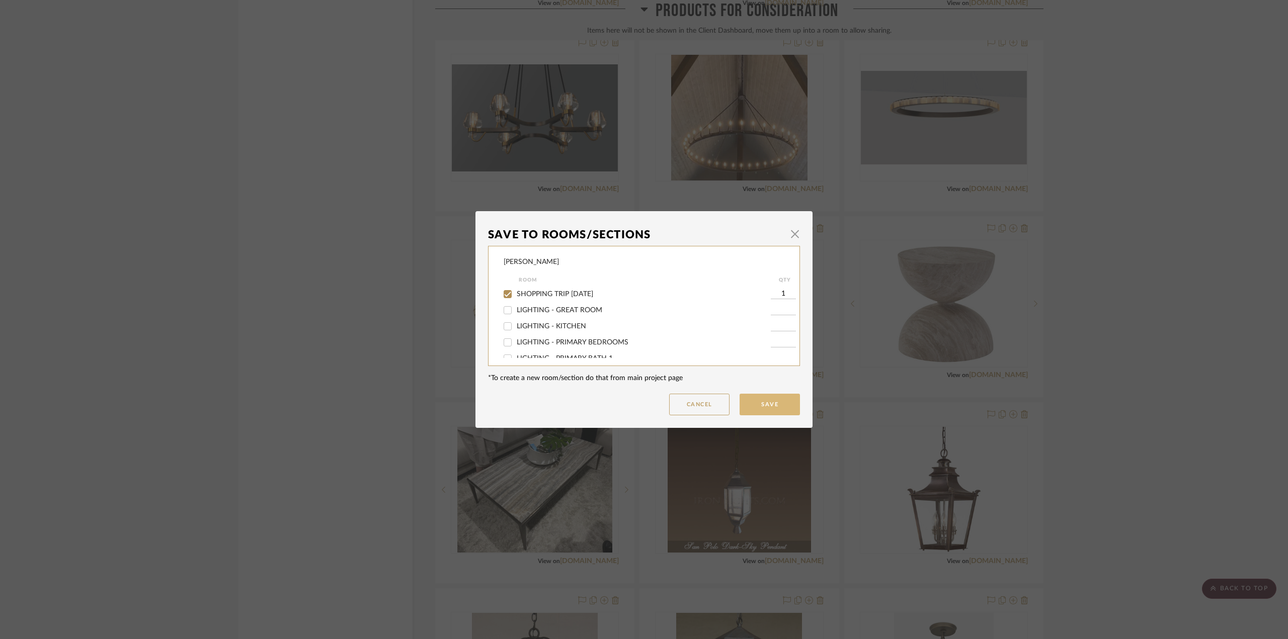
click at [775, 409] on button "Save" at bounding box center [770, 405] width 60 height 22
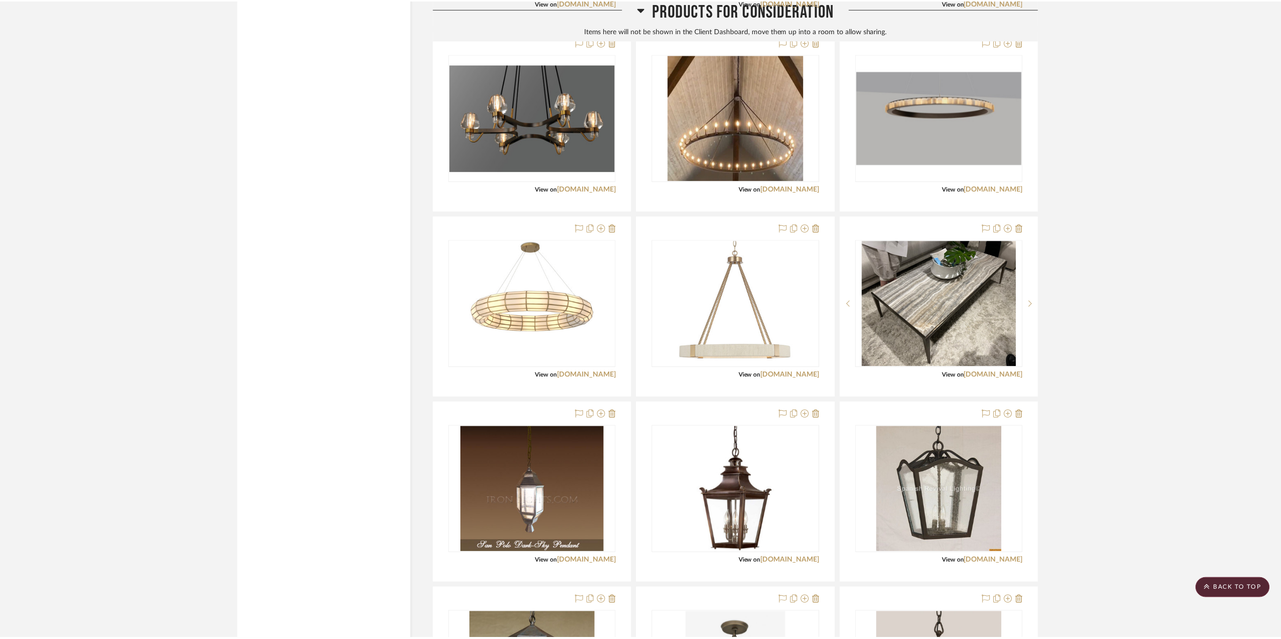
scroll to position [3195, 0]
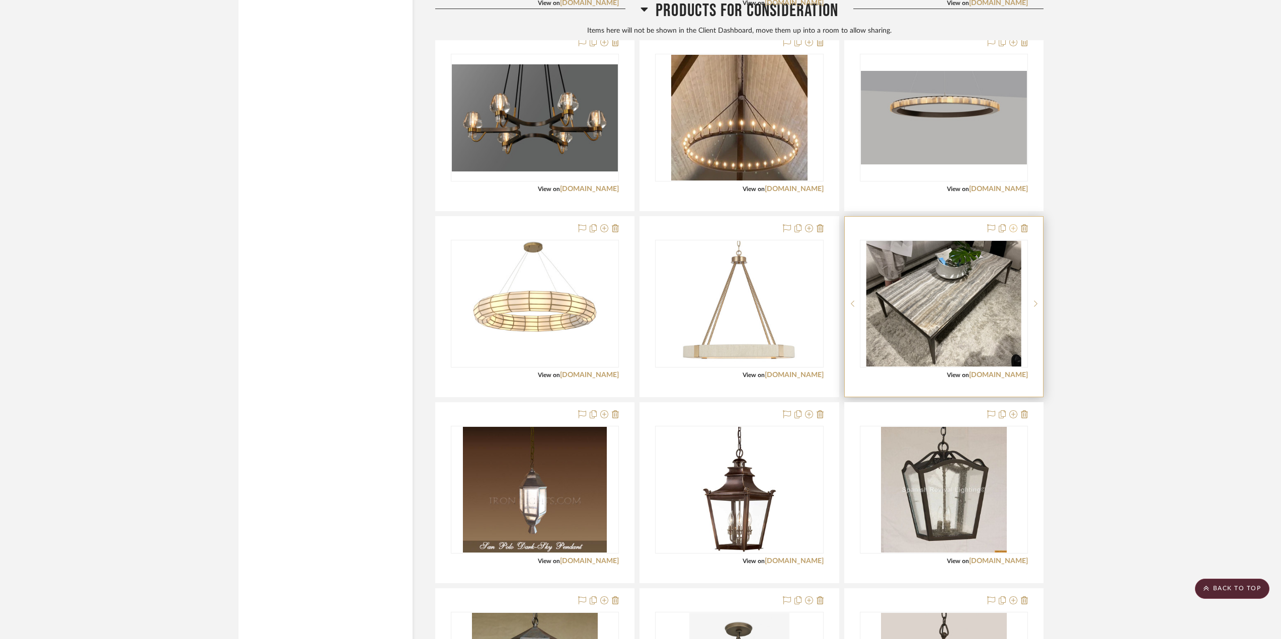
click at [965, 228] on icon at bounding box center [1013, 228] width 8 height 8
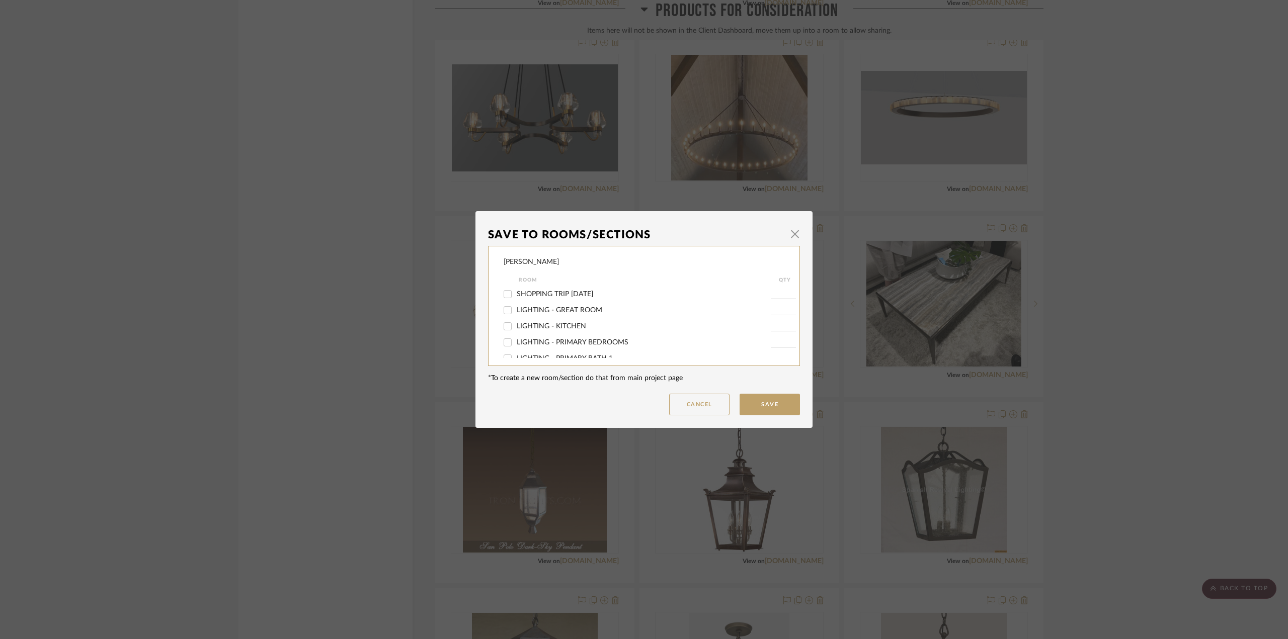
click at [546, 296] on span "SHOPPING TRIP [DATE]" at bounding box center [555, 294] width 76 height 7
click at [516, 296] on input "SHOPPING TRIP [DATE]" at bounding box center [508, 294] width 16 height 16
checkbox input "true"
type input "1"
click at [766, 406] on button "Save" at bounding box center [770, 405] width 60 height 22
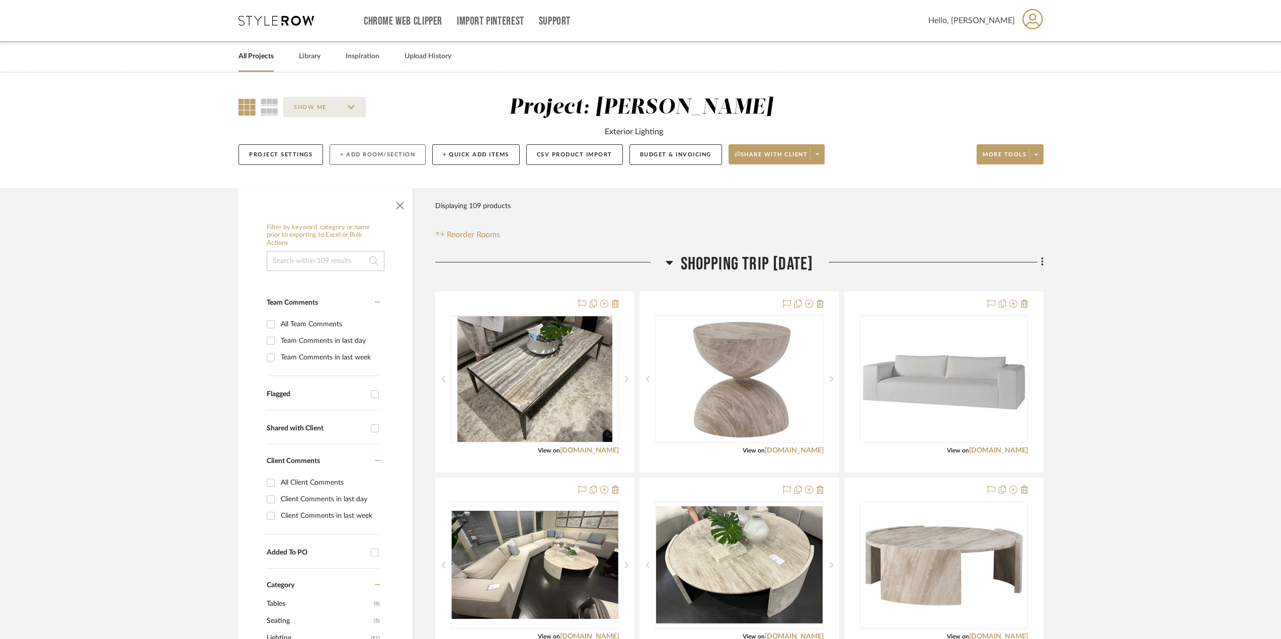
click at [385, 154] on button "+ Add Room/Section" at bounding box center [378, 154] width 96 height 21
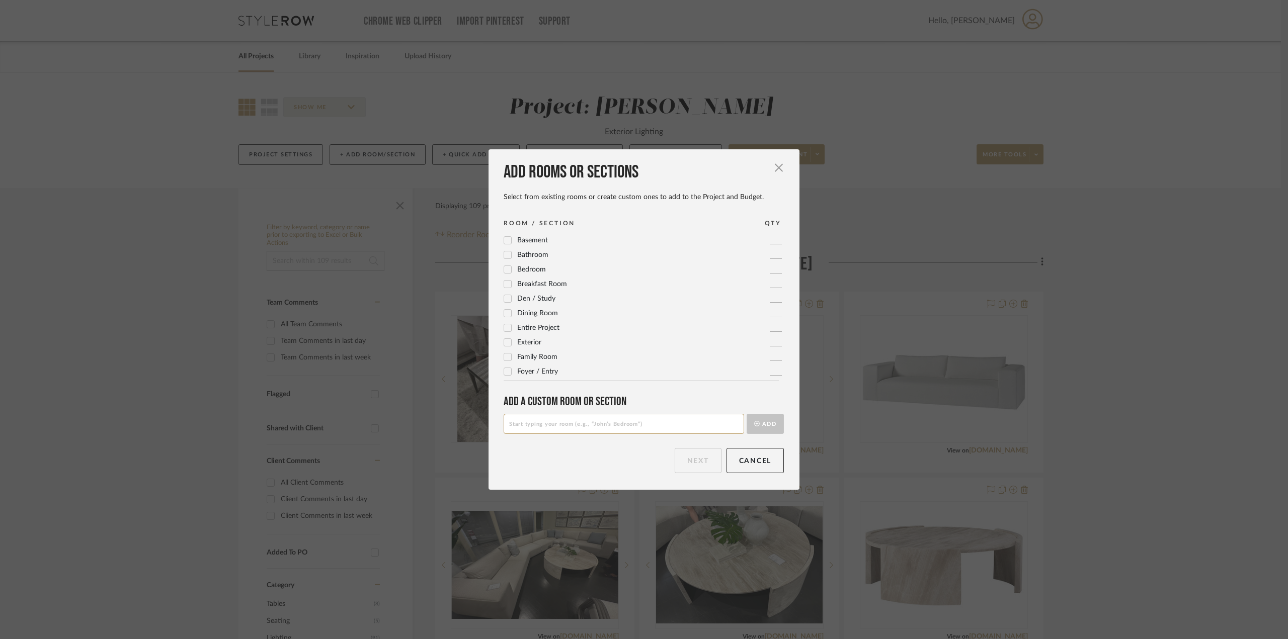
click at [568, 429] on input at bounding box center [624, 424] width 240 height 20
type input "FURNITURE - GREAT ROOM"
click at [763, 417] on button "Add" at bounding box center [765, 424] width 37 height 20
click at [703, 458] on button "Next" at bounding box center [698, 460] width 47 height 25
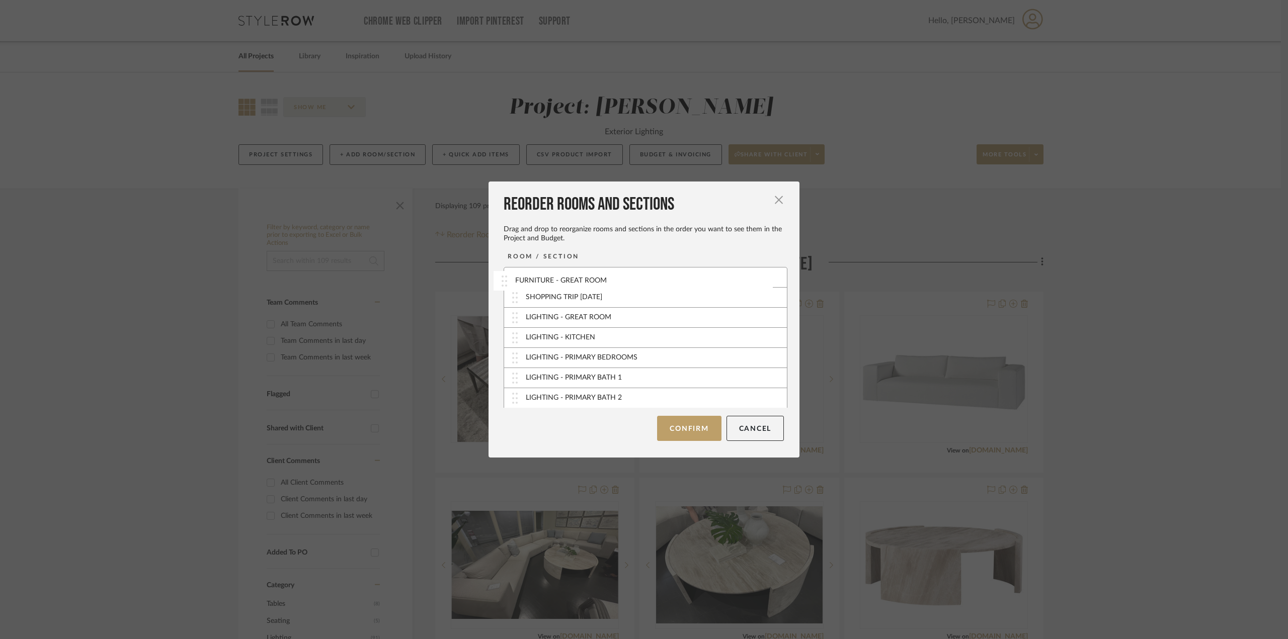
drag, startPoint x: 510, startPoint y: 397, endPoint x: 503, endPoint y: 281, distance: 116.9
drag, startPoint x: 512, startPoint y: 278, endPoint x: 513, endPoint y: 300, distance: 22.7
drag, startPoint x: 511, startPoint y: 278, endPoint x: 509, endPoint y: 287, distance: 8.8
drag, startPoint x: 508, startPoint y: 276, endPoint x: 509, endPoint y: 303, distance: 27.2
click at [697, 431] on button "Confirm" at bounding box center [689, 428] width 64 height 25
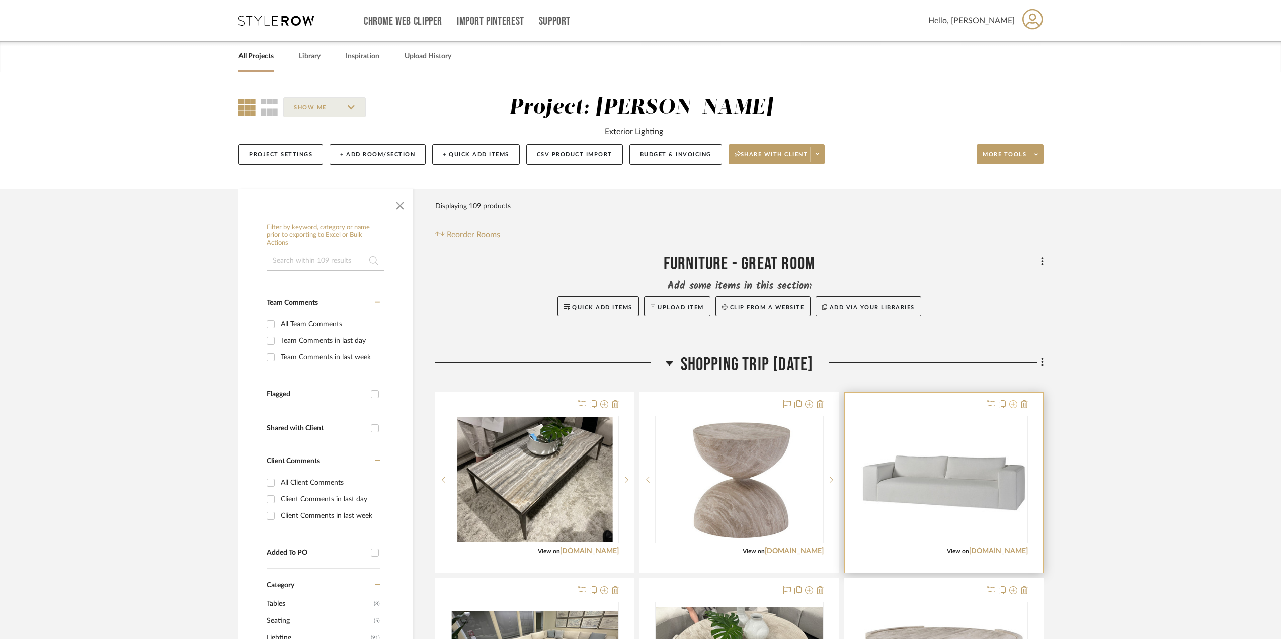
click at [965, 405] on icon at bounding box center [1013, 404] width 8 height 8
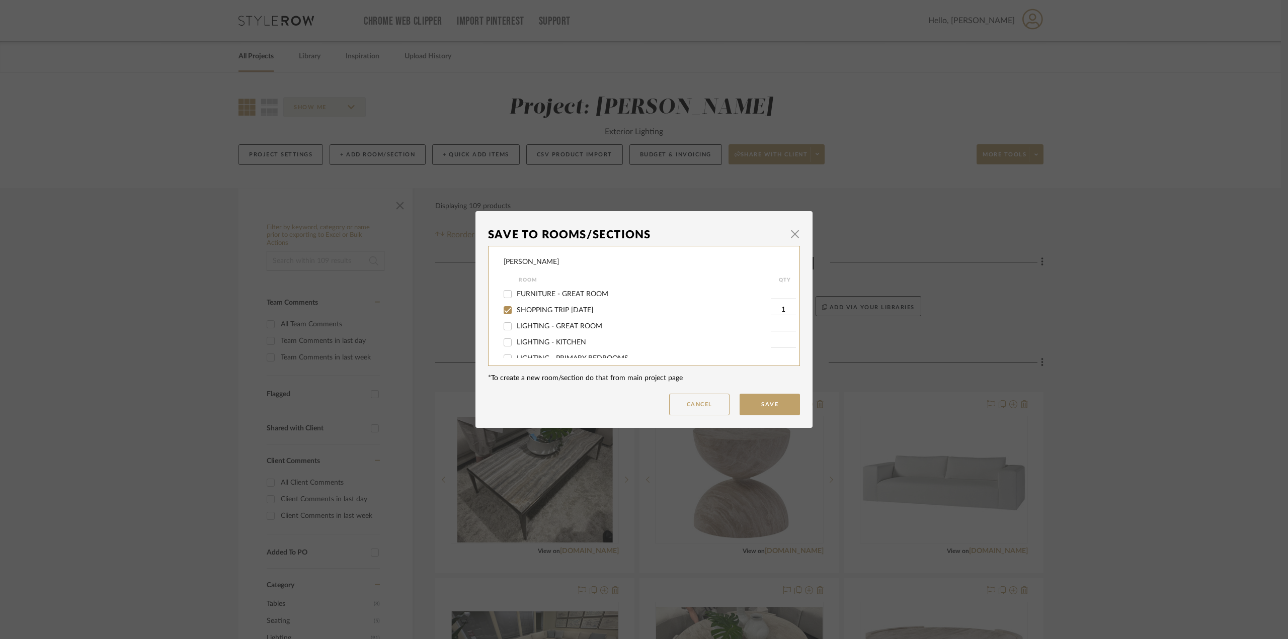
click at [552, 296] on span "FURNITURE - GREAT ROOM" at bounding box center [563, 294] width 92 height 7
click at [516, 296] on input "FURNITURE - GREAT ROOM" at bounding box center [508, 294] width 16 height 16
checkbox input "true"
type input "1"
click at [772, 404] on button "Save" at bounding box center [770, 405] width 60 height 22
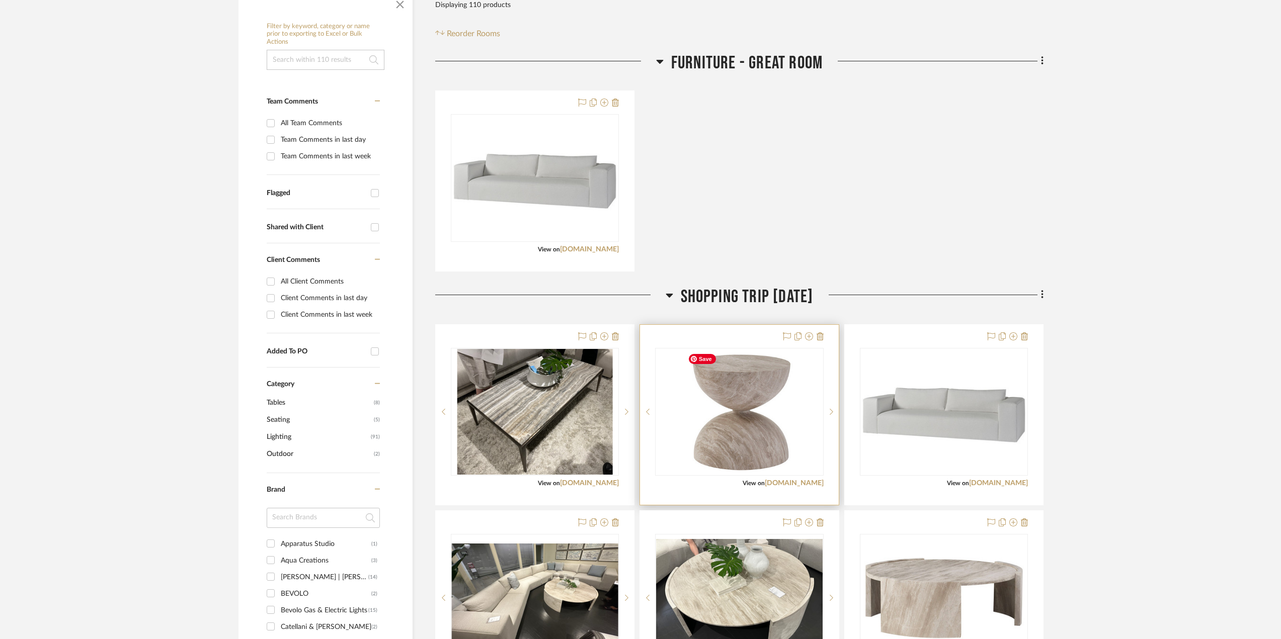
scroll to position [403, 0]
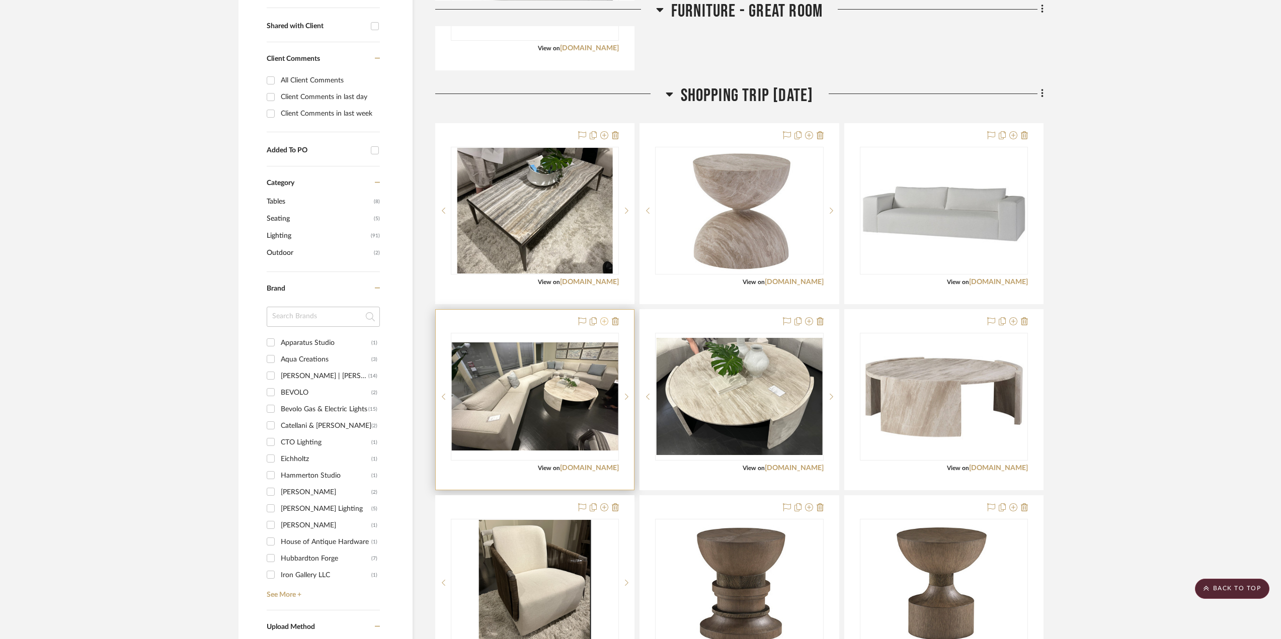
click at [603, 321] on icon at bounding box center [604, 321] width 8 height 8
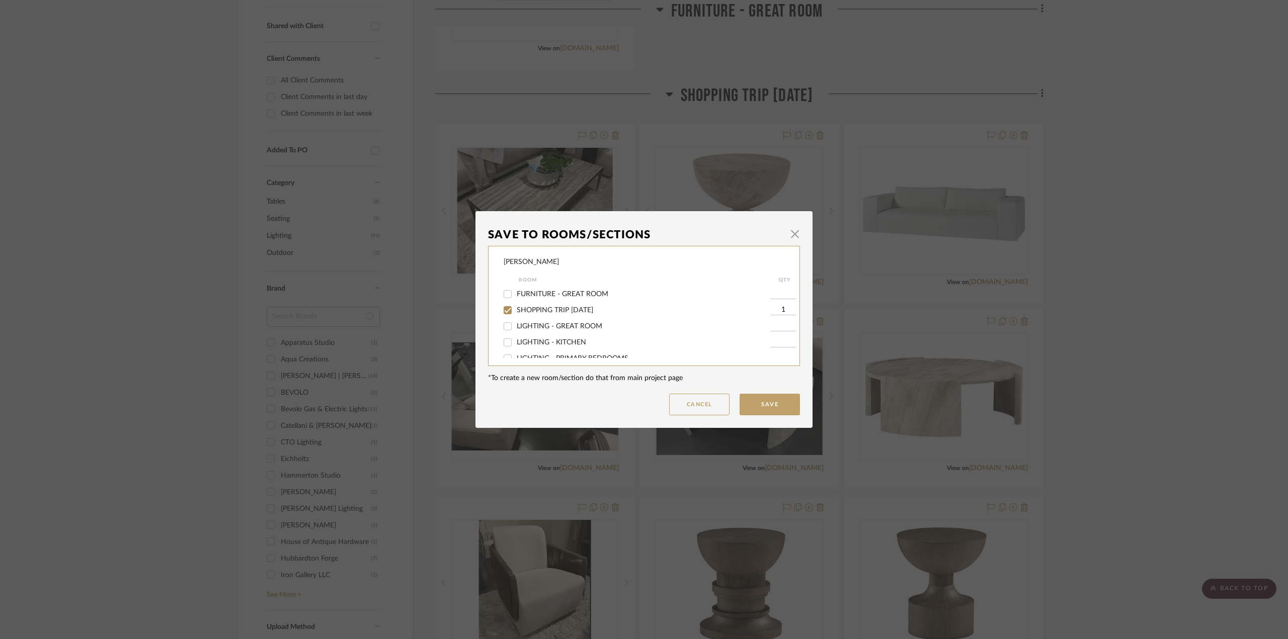
click at [532, 292] on span "FURNITURE - GREAT ROOM" at bounding box center [563, 294] width 92 height 7
click at [516, 292] on input "FURNITURE - GREAT ROOM" at bounding box center [508, 294] width 16 height 16
checkbox input "true"
type input "1"
click at [772, 405] on button "Save" at bounding box center [770, 405] width 60 height 22
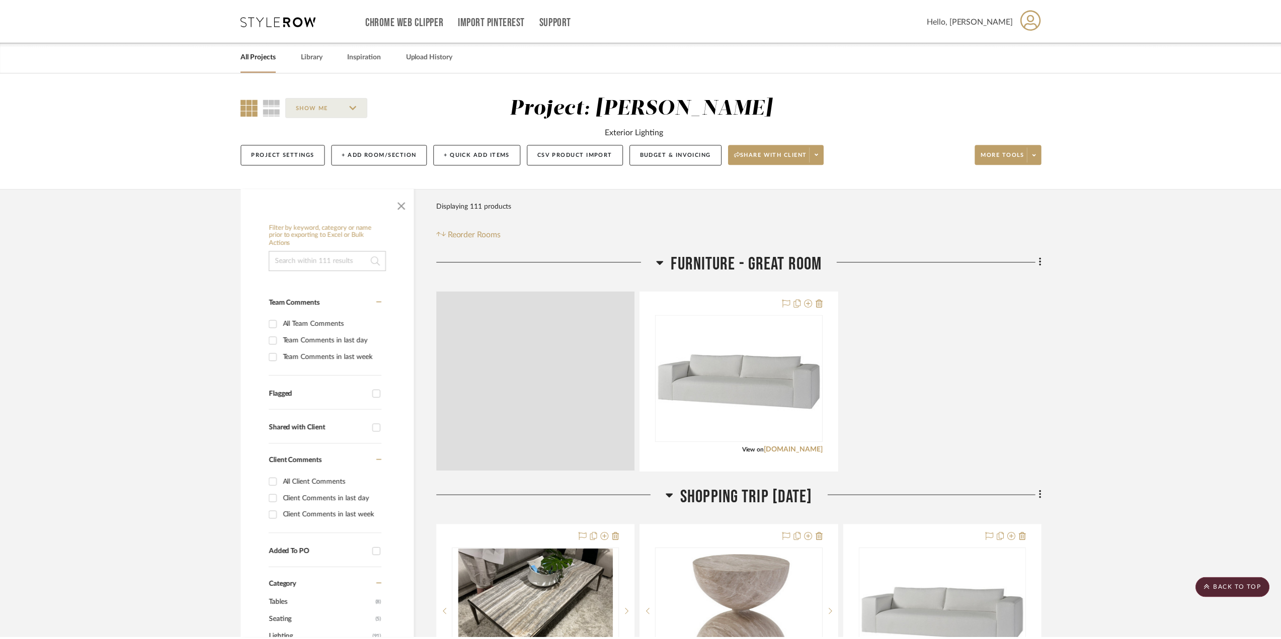
scroll to position [403, 0]
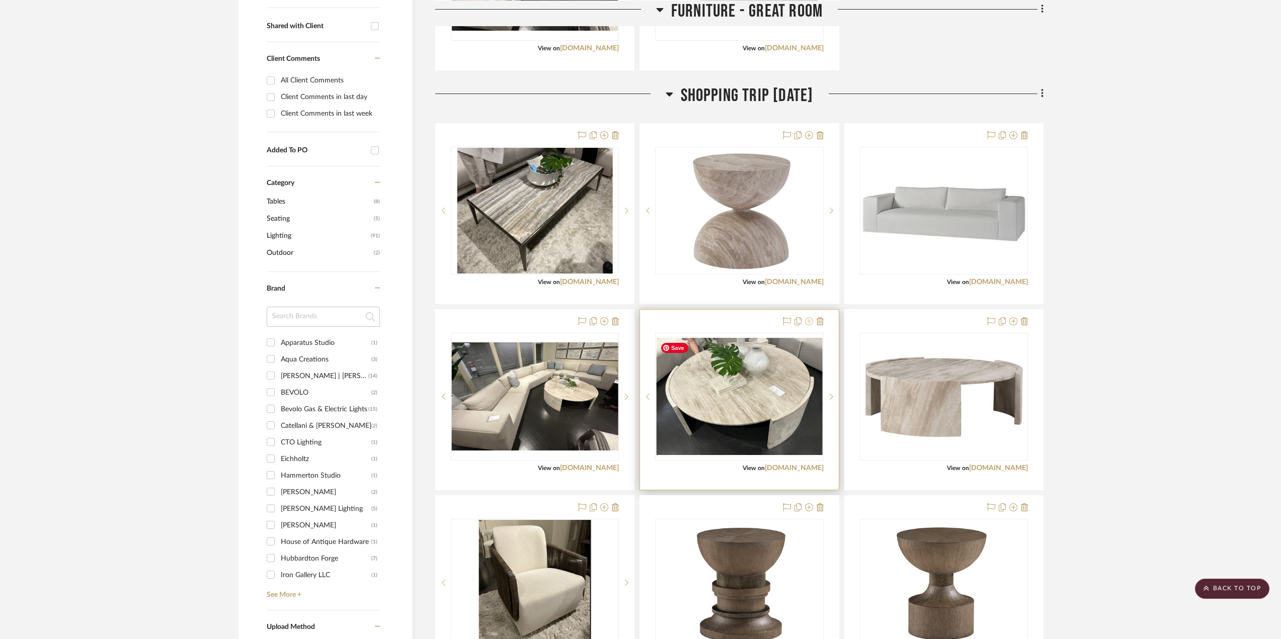
click at [810, 318] on icon at bounding box center [809, 321] width 8 height 8
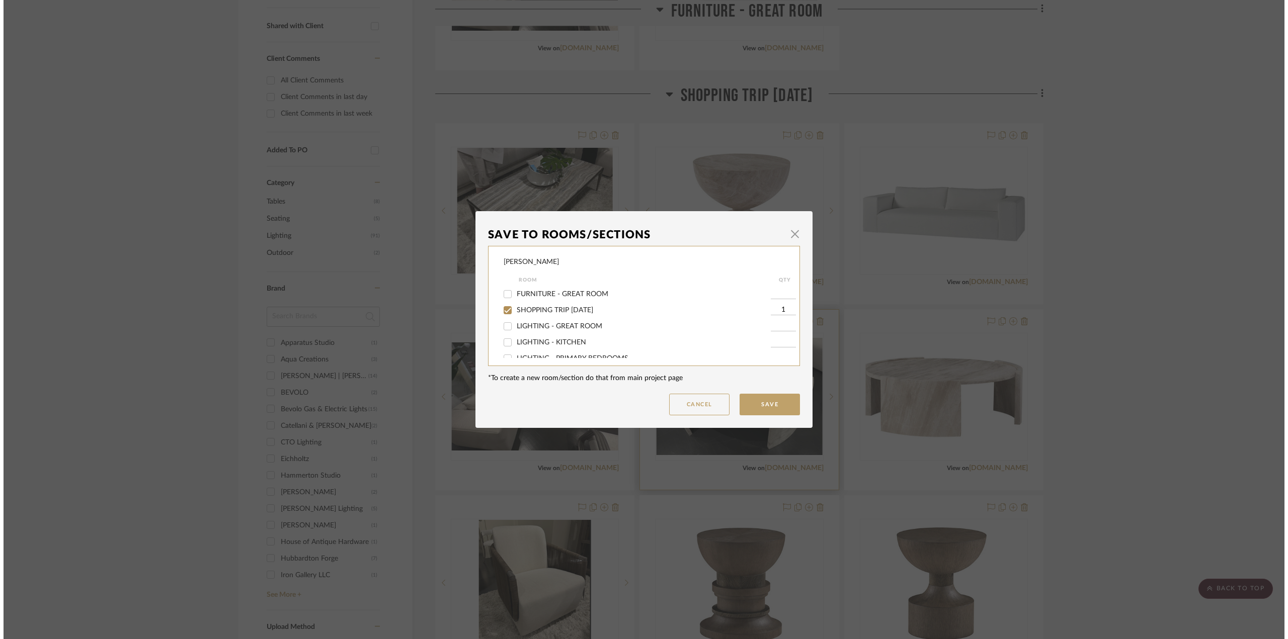
scroll to position [0, 0]
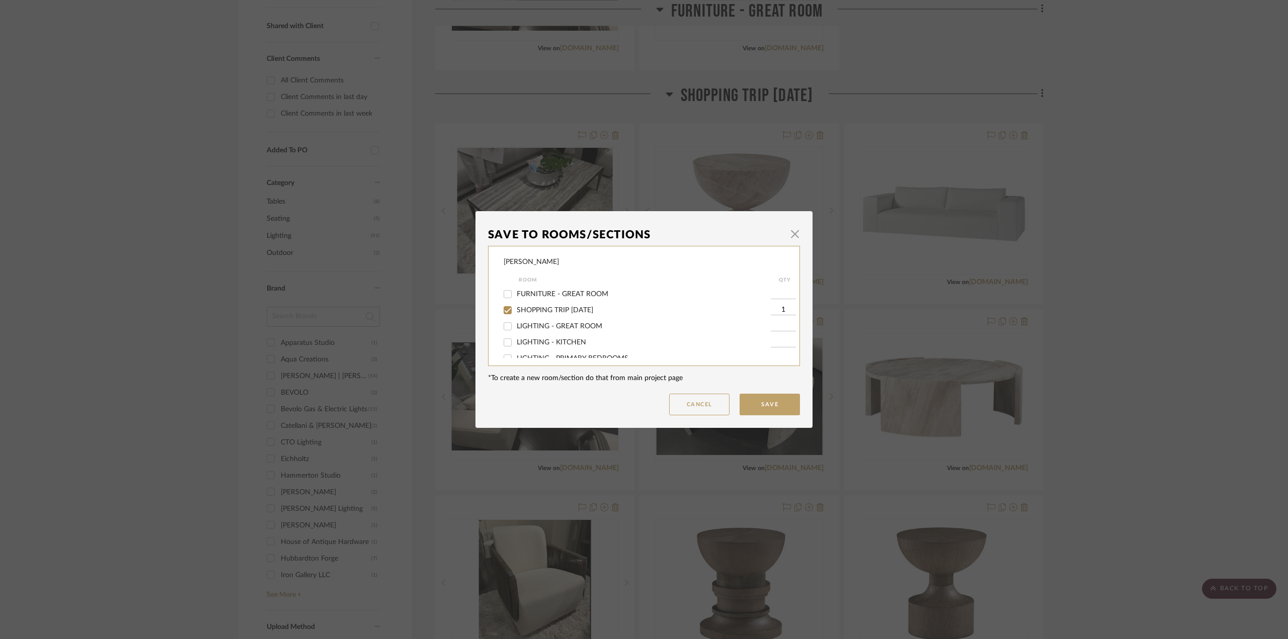
click at [576, 290] on label "FURNITURE - GREAT ROOM" at bounding box center [644, 294] width 254 height 9
click at [516, 290] on input "FURNITURE - GREAT ROOM" at bounding box center [508, 294] width 16 height 16
checkbox input "true"
type input "1"
drag, startPoint x: 772, startPoint y: 401, endPoint x: 1036, endPoint y: 363, distance: 266.3
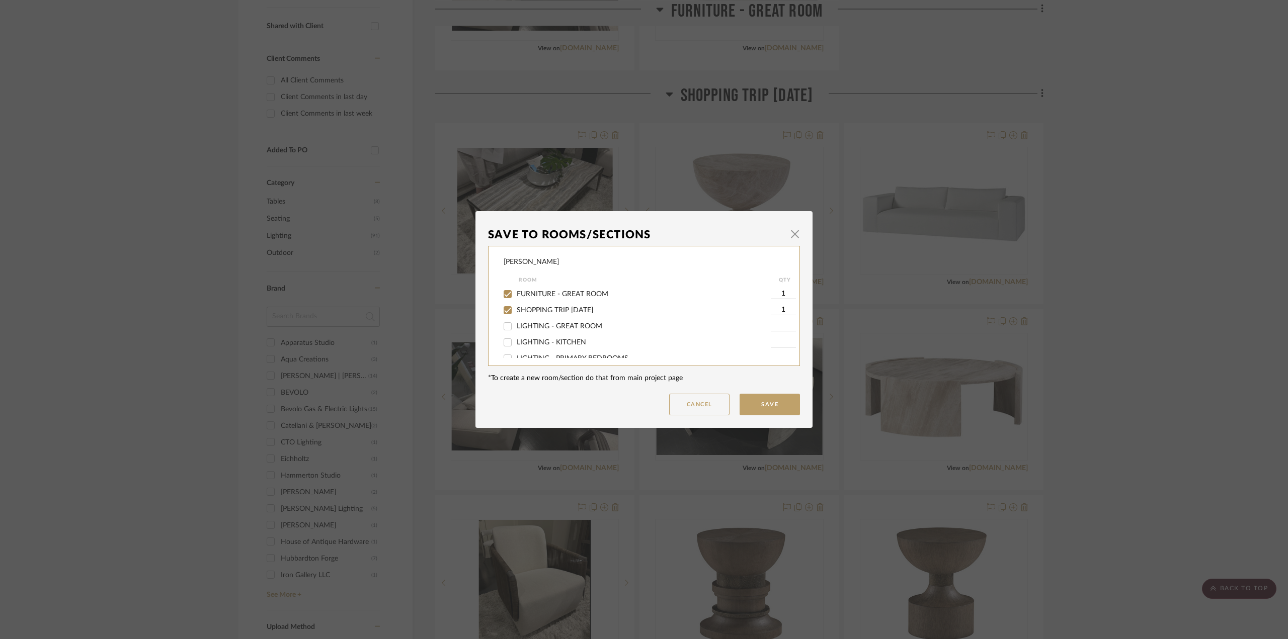
click at [773, 401] on button "Save" at bounding box center [770, 405] width 60 height 22
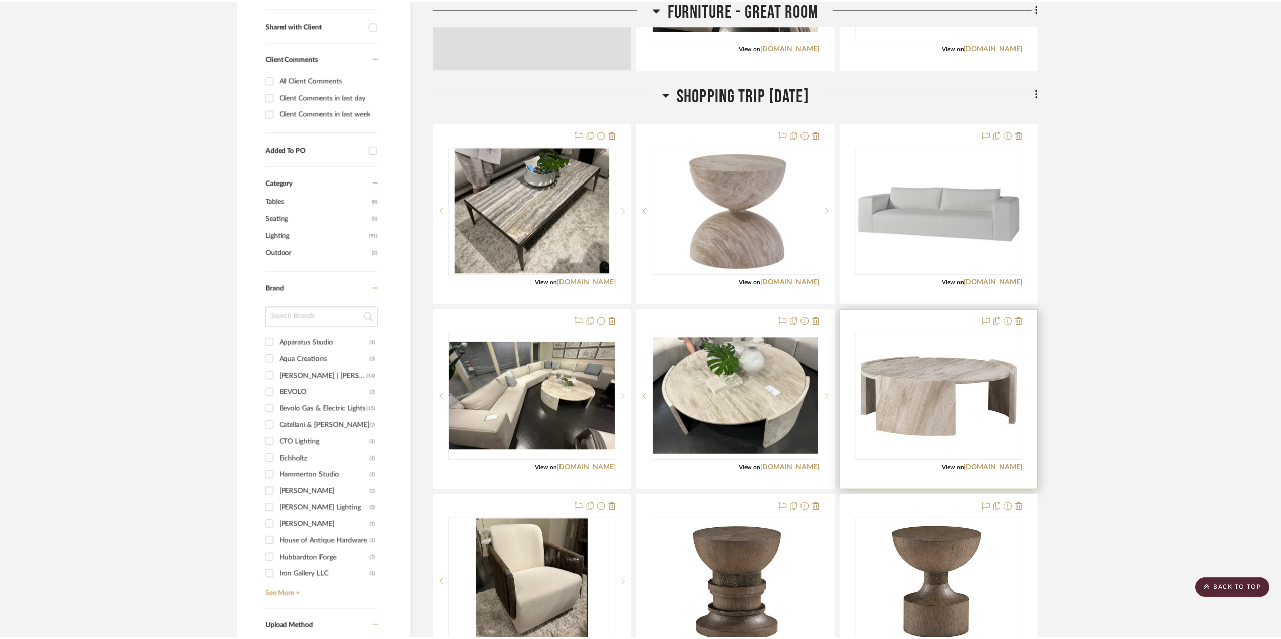
scroll to position [403, 0]
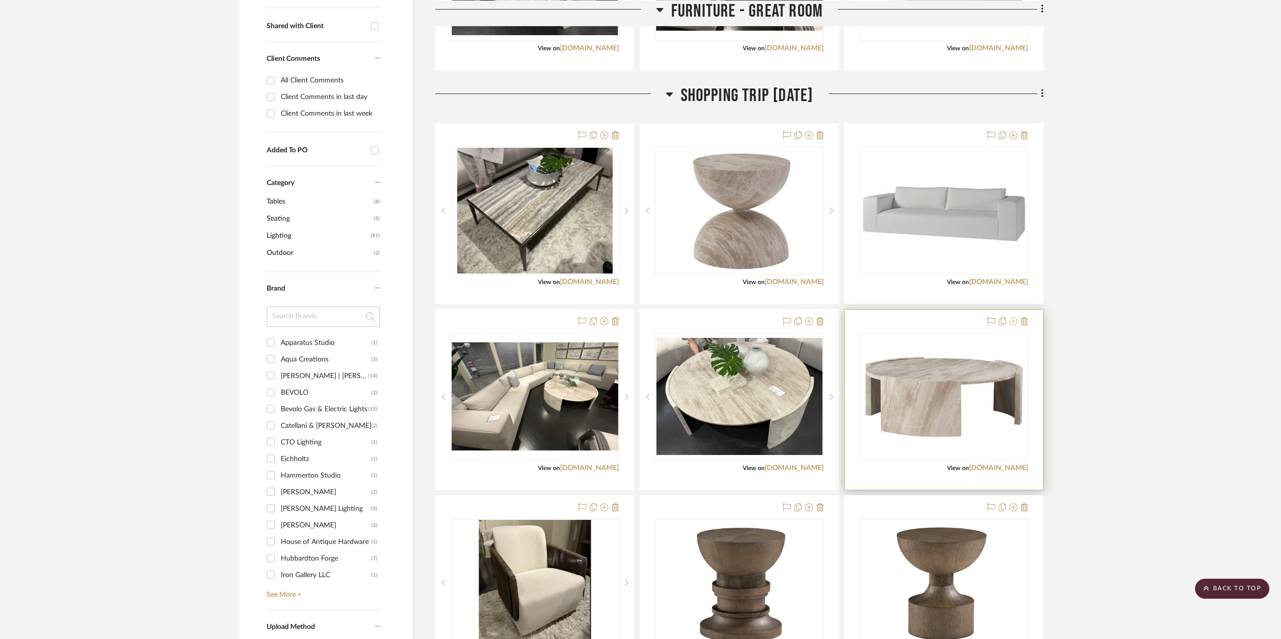
click at [965, 320] on icon at bounding box center [1013, 321] width 8 height 8
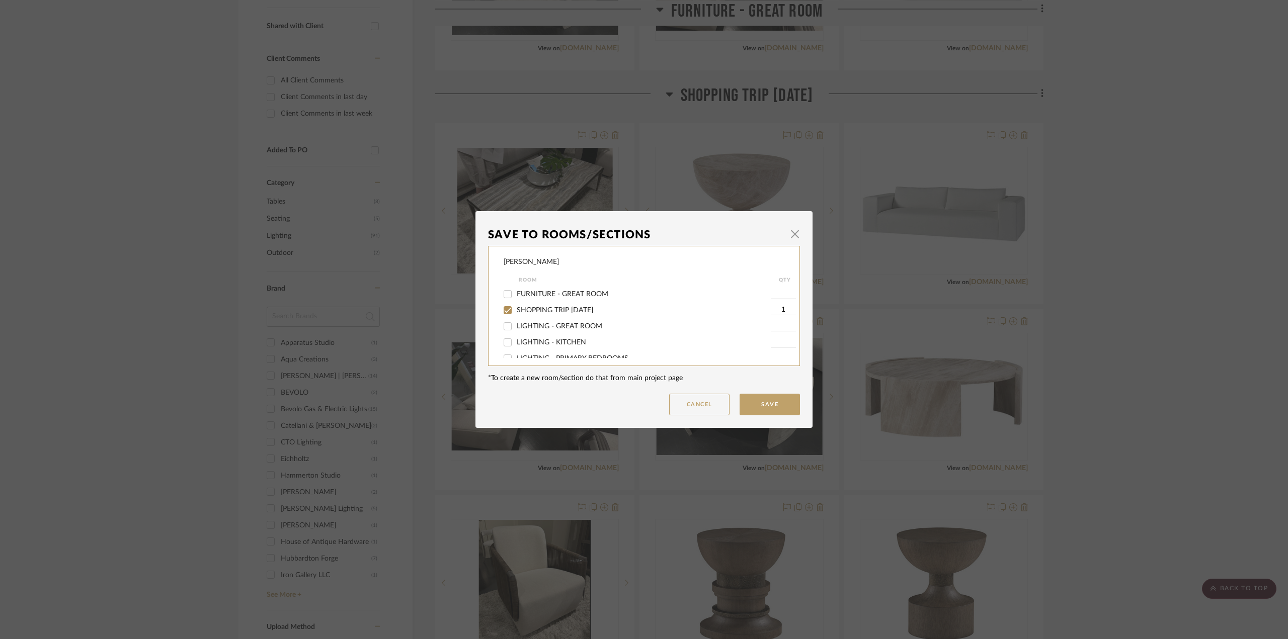
click at [573, 296] on span "FURNITURE - GREAT ROOM" at bounding box center [563, 294] width 92 height 7
click at [516, 296] on input "FURNITURE - GREAT ROOM" at bounding box center [508, 294] width 16 height 16
checkbox input "true"
type input "1"
click at [757, 396] on button "Save" at bounding box center [770, 405] width 60 height 22
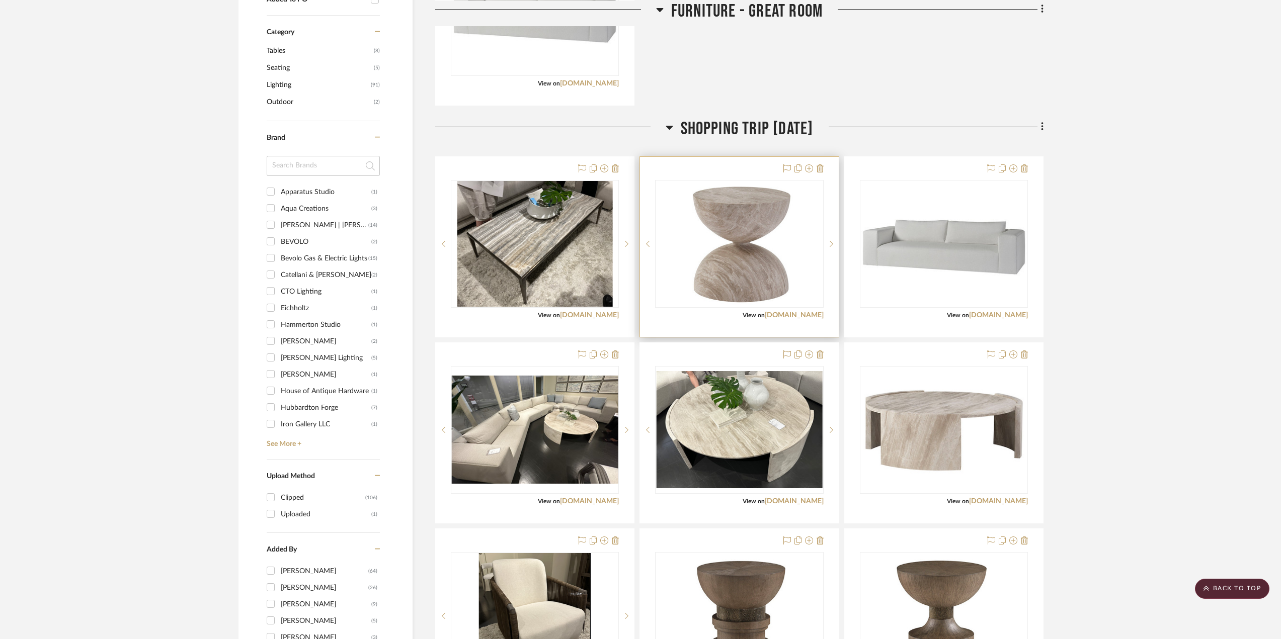
scroll to position [604, 0]
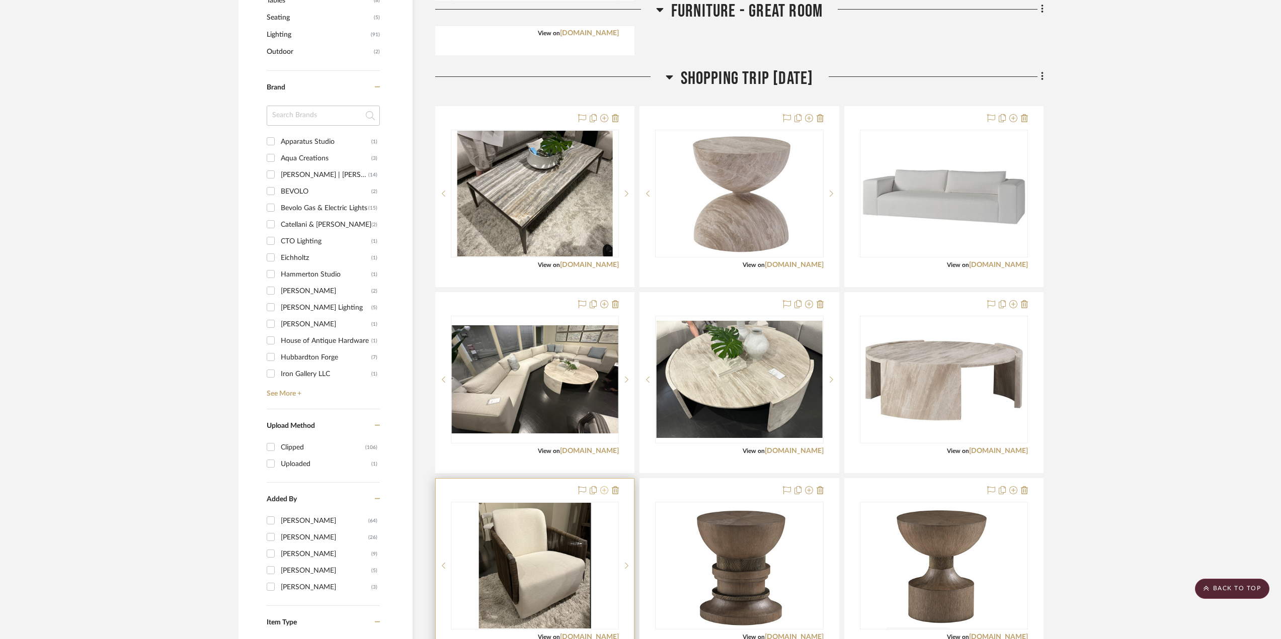
click at [602, 489] on icon at bounding box center [604, 491] width 8 height 8
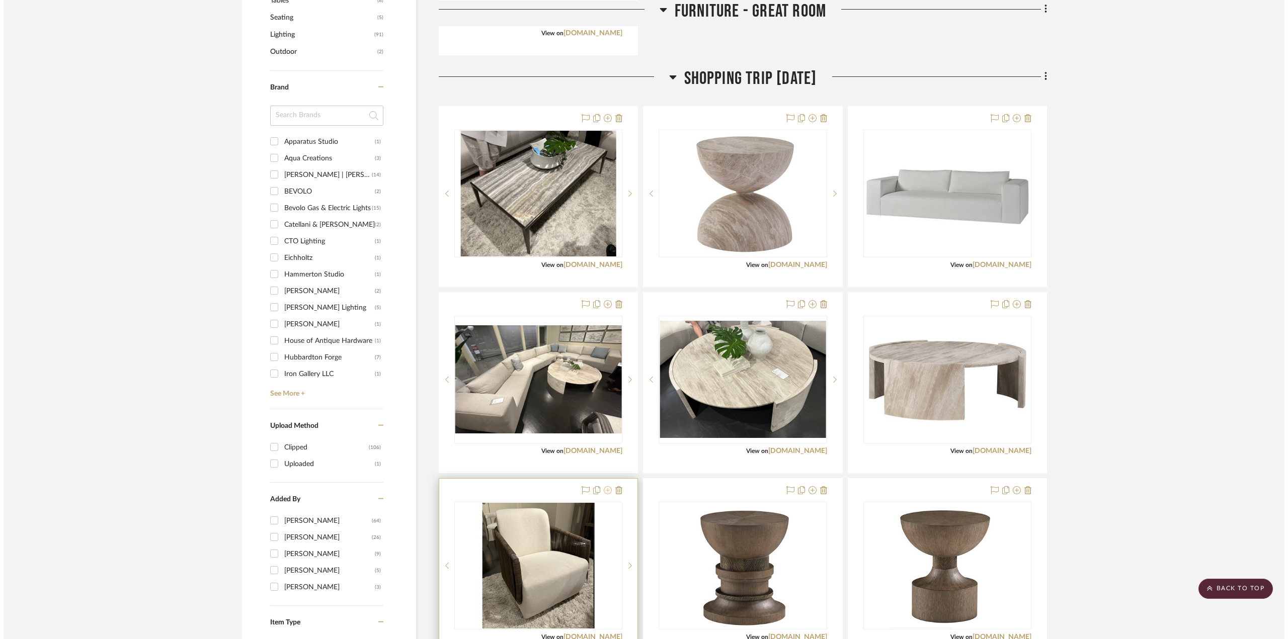
scroll to position [0, 0]
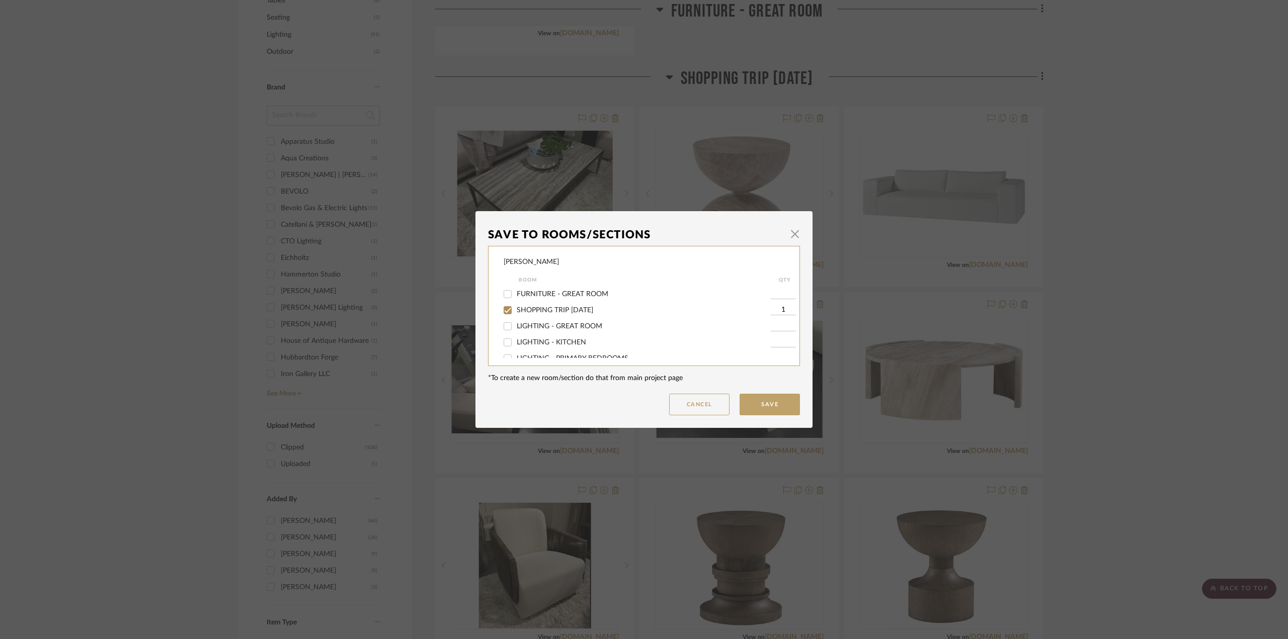
click at [553, 297] on span "FURNITURE - GREAT ROOM" at bounding box center [563, 294] width 92 height 7
click at [516, 297] on input "FURNITURE - GREAT ROOM" at bounding box center [508, 294] width 16 height 16
checkbox input "true"
type input "1"
click at [768, 398] on button "Save" at bounding box center [770, 405] width 60 height 22
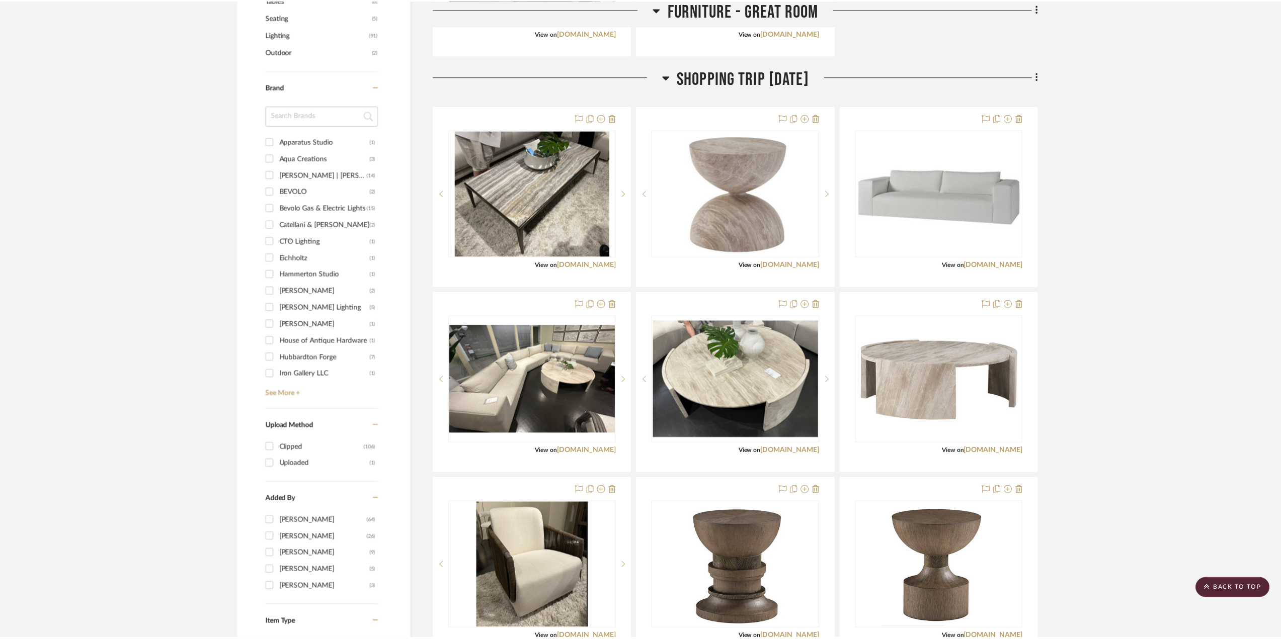
scroll to position [604, 0]
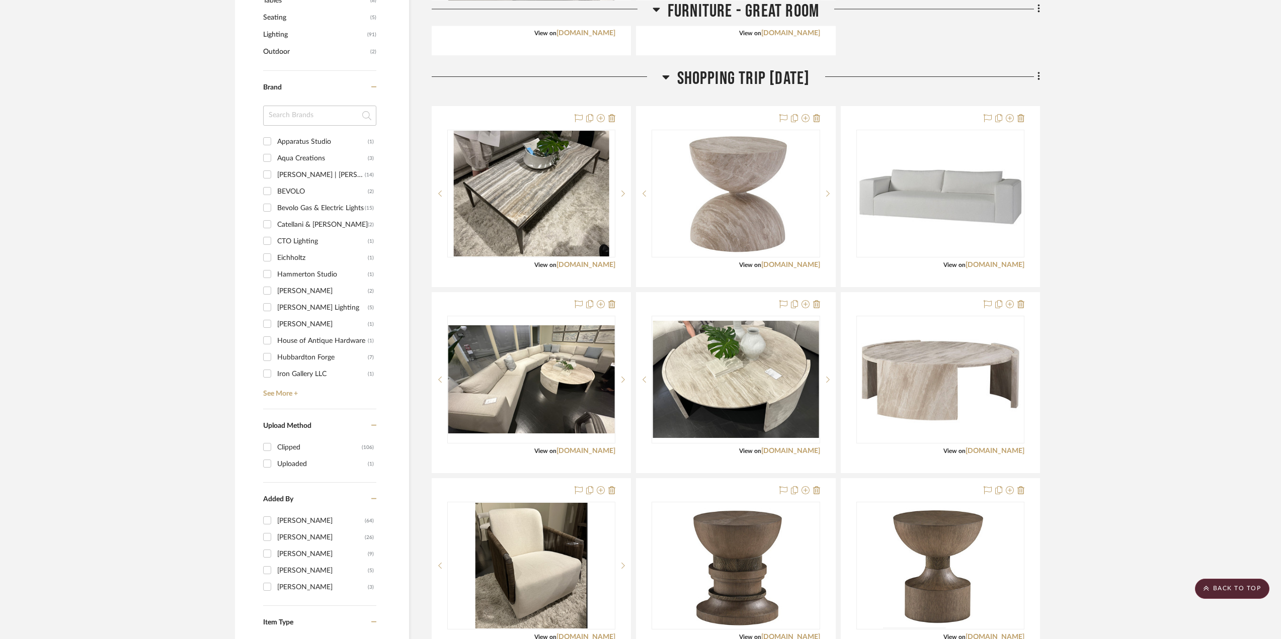
click at [769, 400] on img "0" at bounding box center [736, 379] width 166 height 117
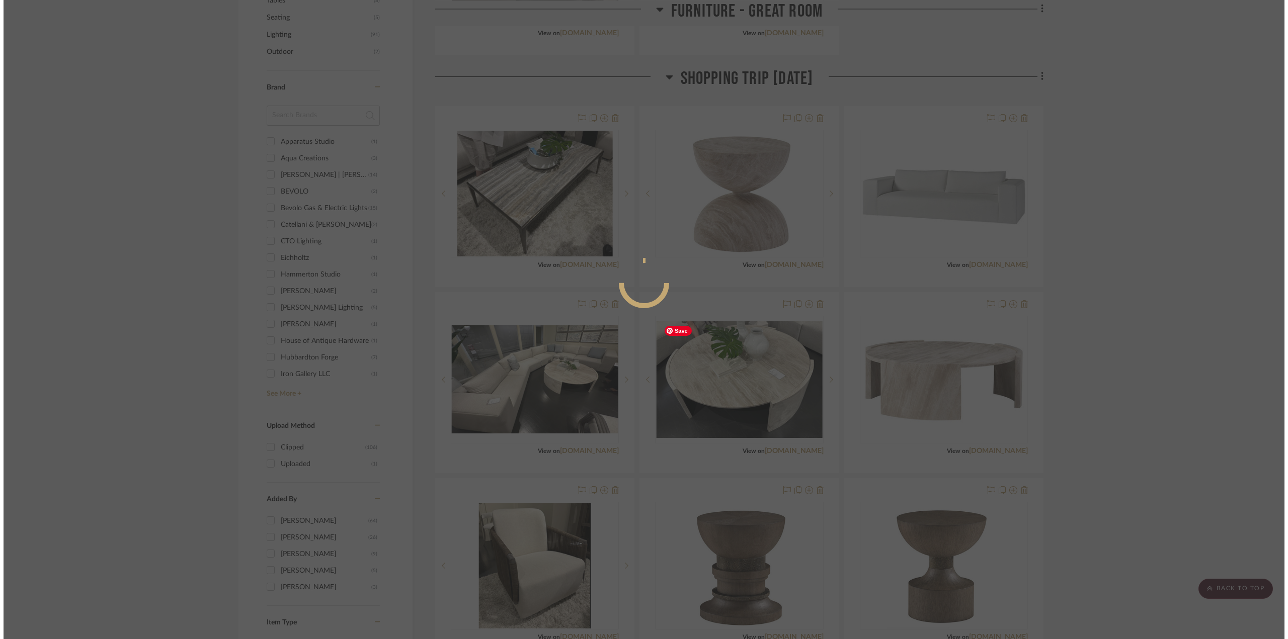
scroll to position [0, 0]
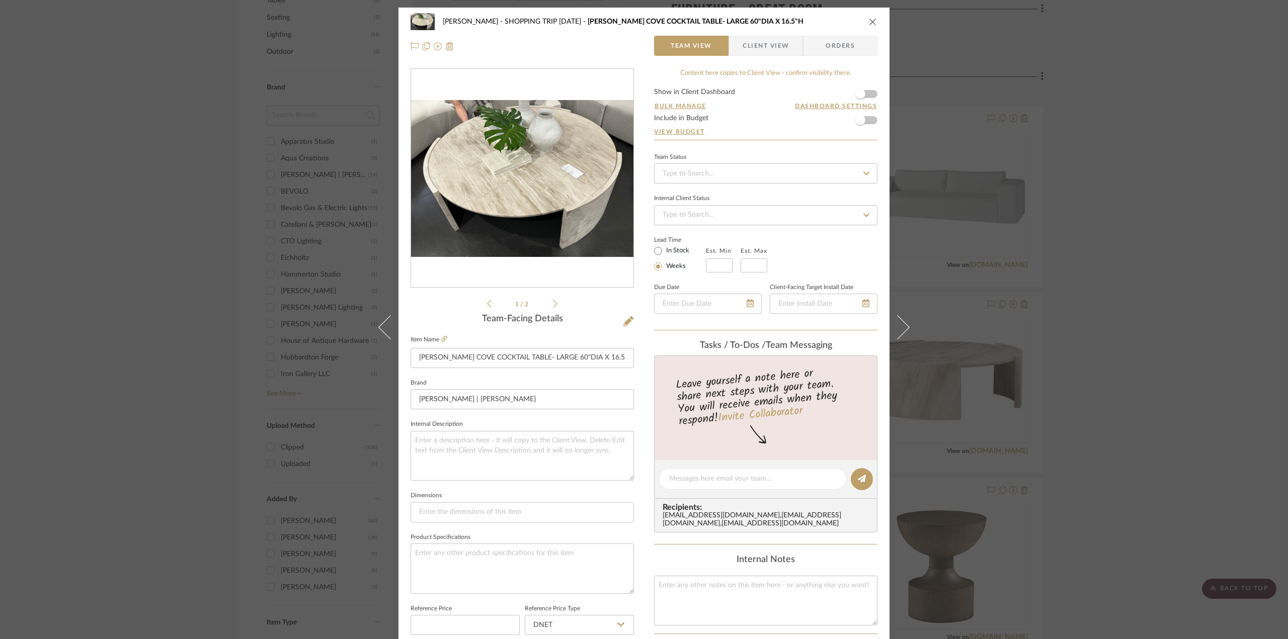
click at [874, 19] on div "Chen SHOPPING TRIP 6/5/2025 BAKER COVE COCKTAIL TABLE- LARGE 60"DIA X 16.5"H Te…" at bounding box center [643, 34] width 491 height 53
click at [870, 19] on icon "close" at bounding box center [873, 22] width 8 height 8
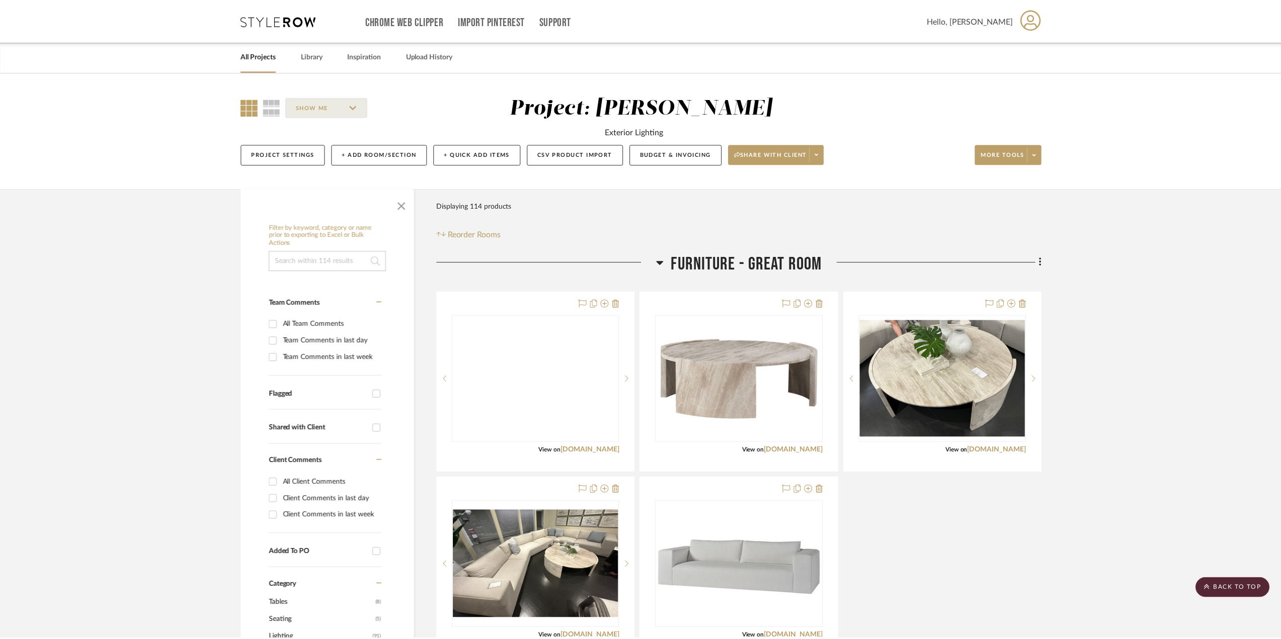
scroll to position [604, 0]
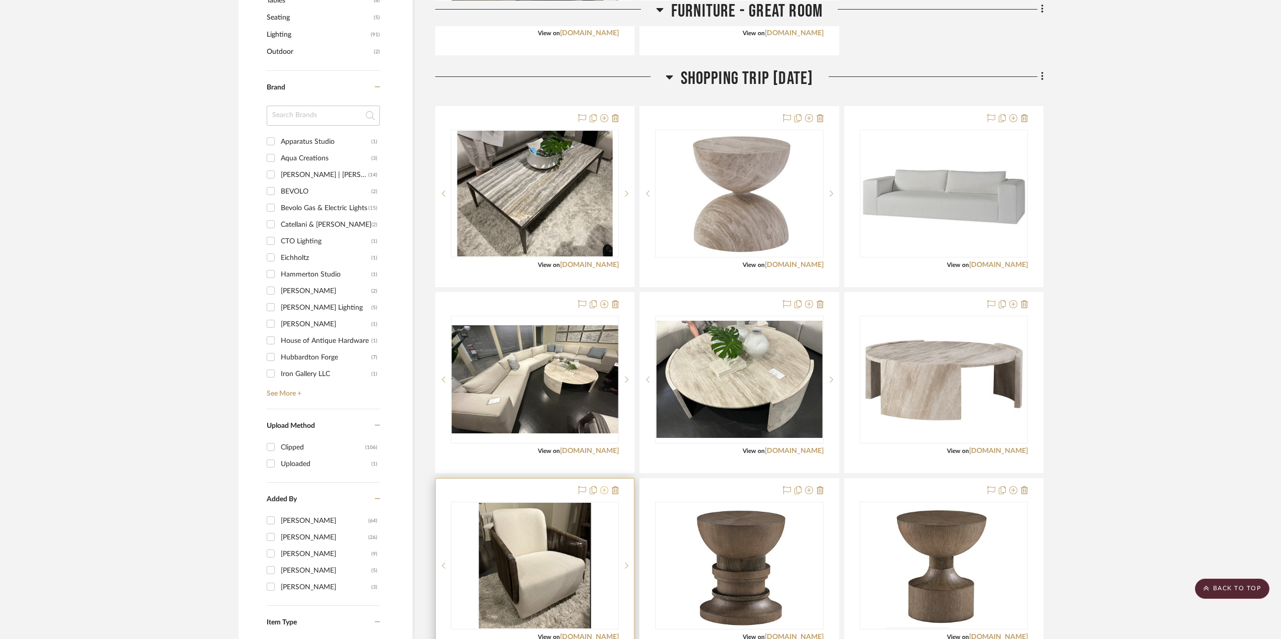
click at [603, 493] on icon at bounding box center [604, 491] width 8 height 8
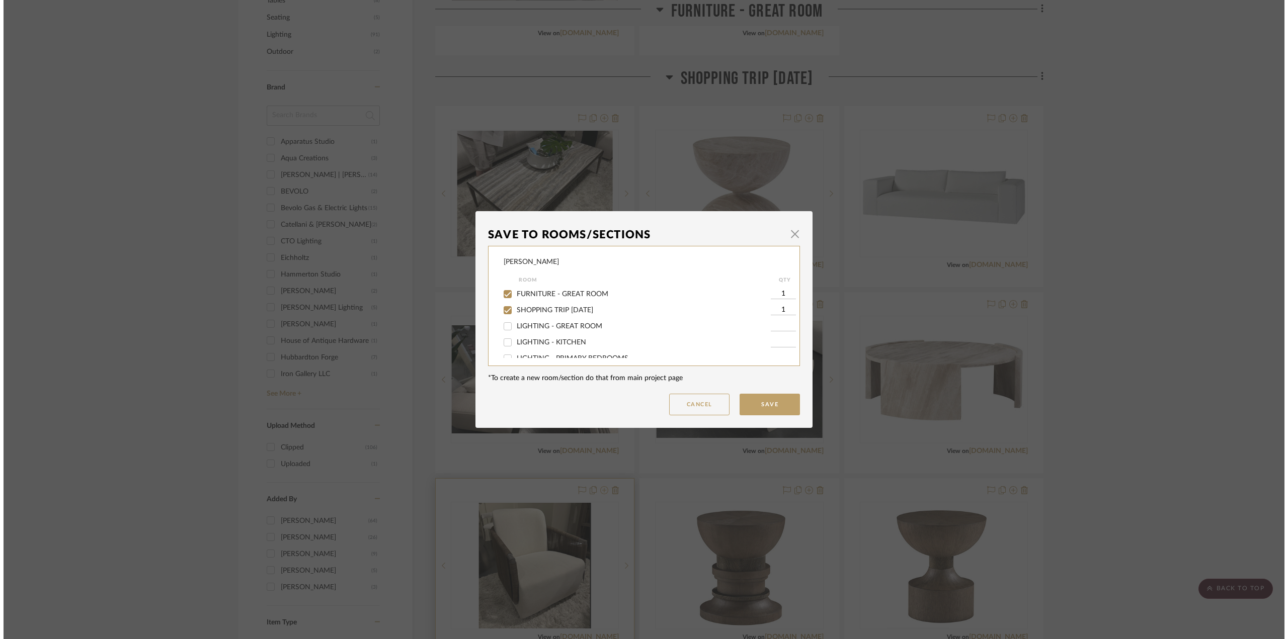
scroll to position [0, 0]
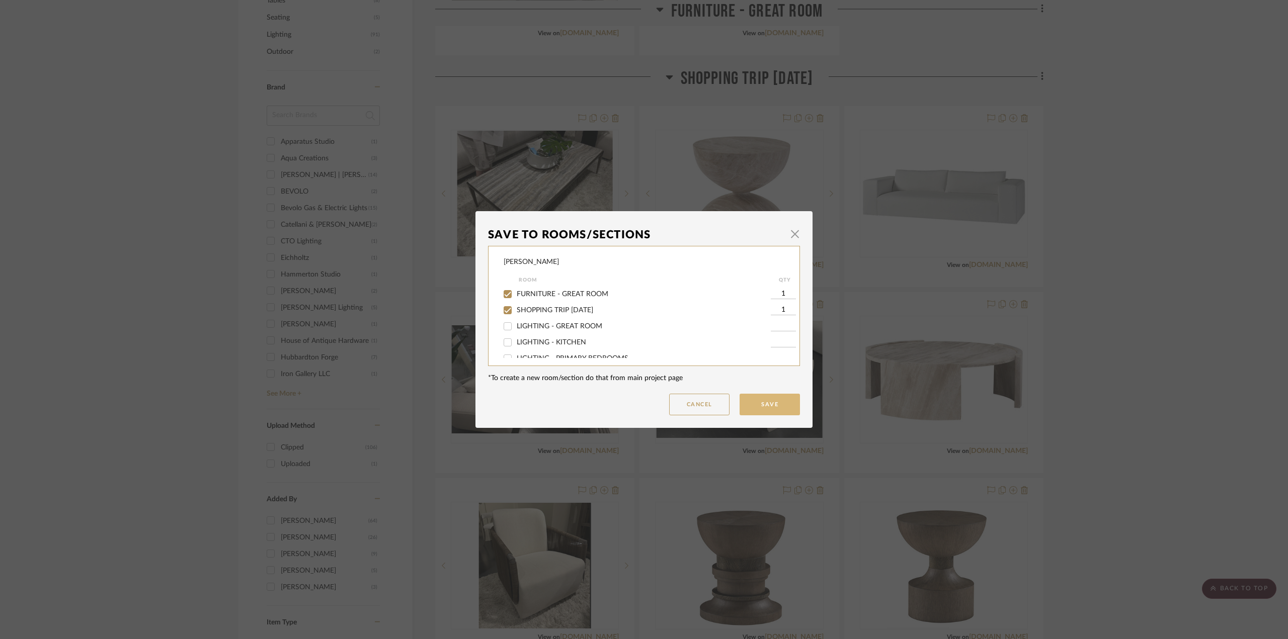
click at [756, 401] on button "Save" at bounding box center [770, 405] width 60 height 22
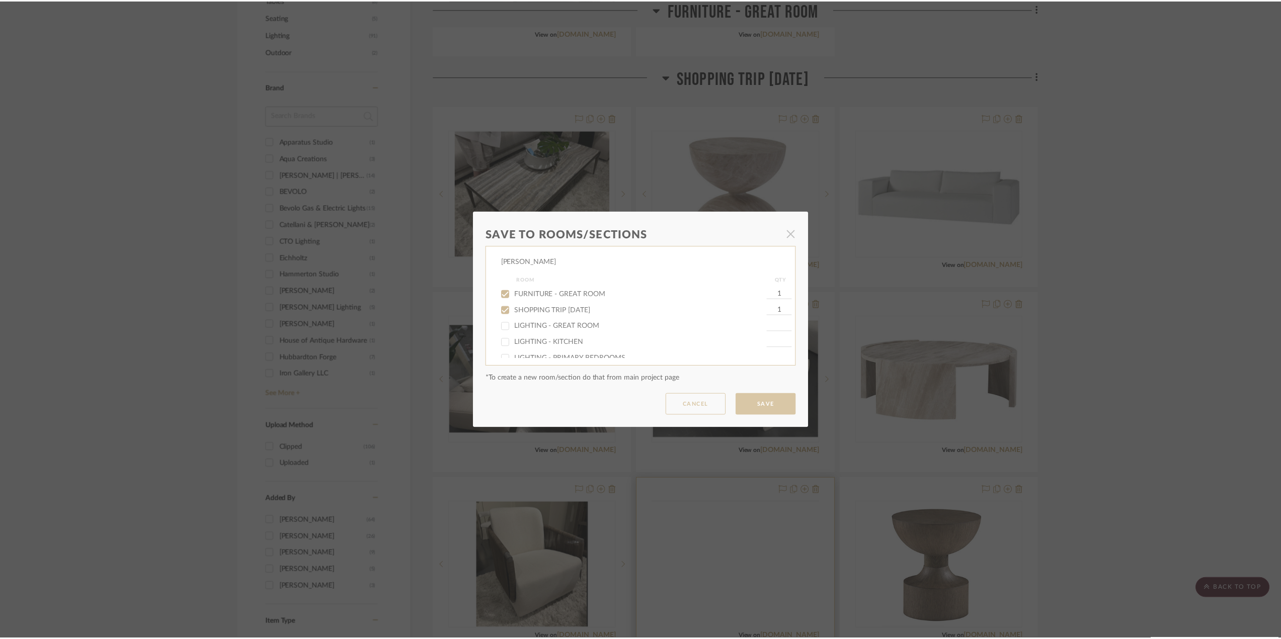
scroll to position [604, 0]
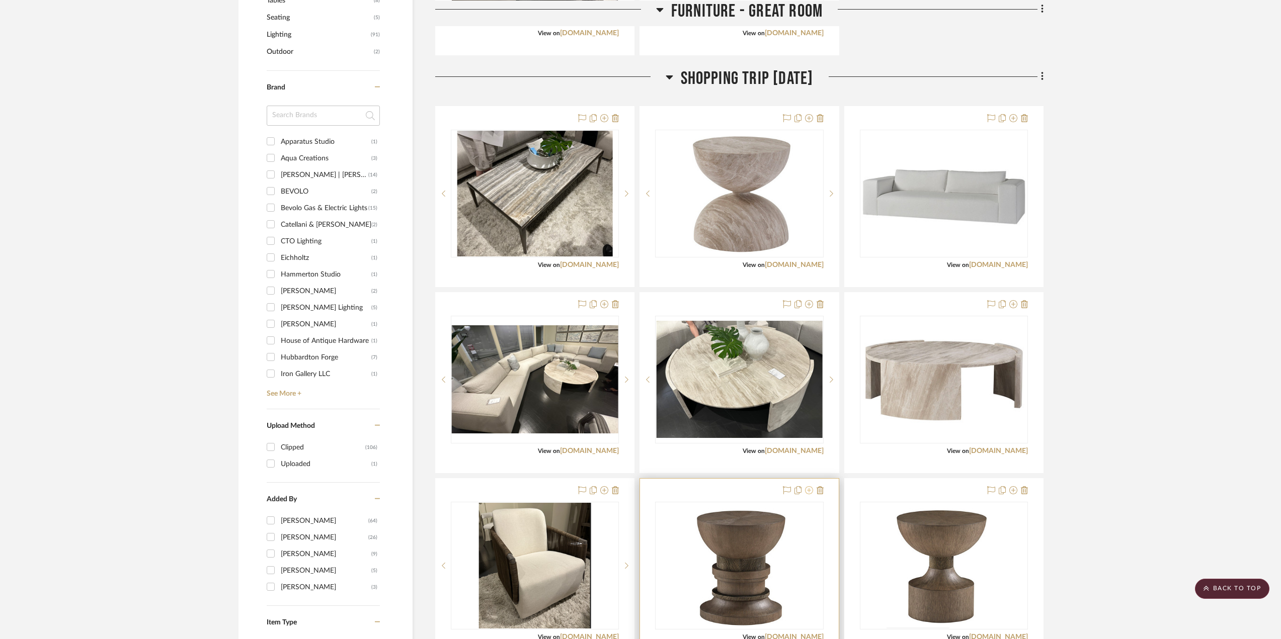
click at [810, 487] on icon at bounding box center [809, 491] width 8 height 8
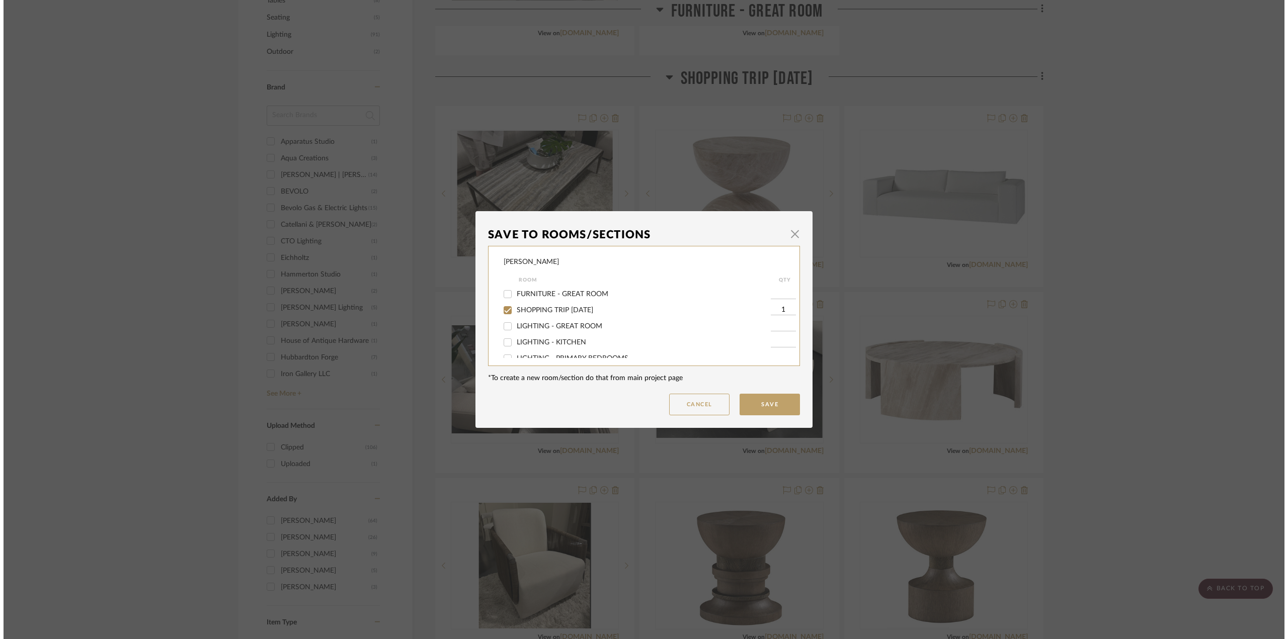
scroll to position [0, 0]
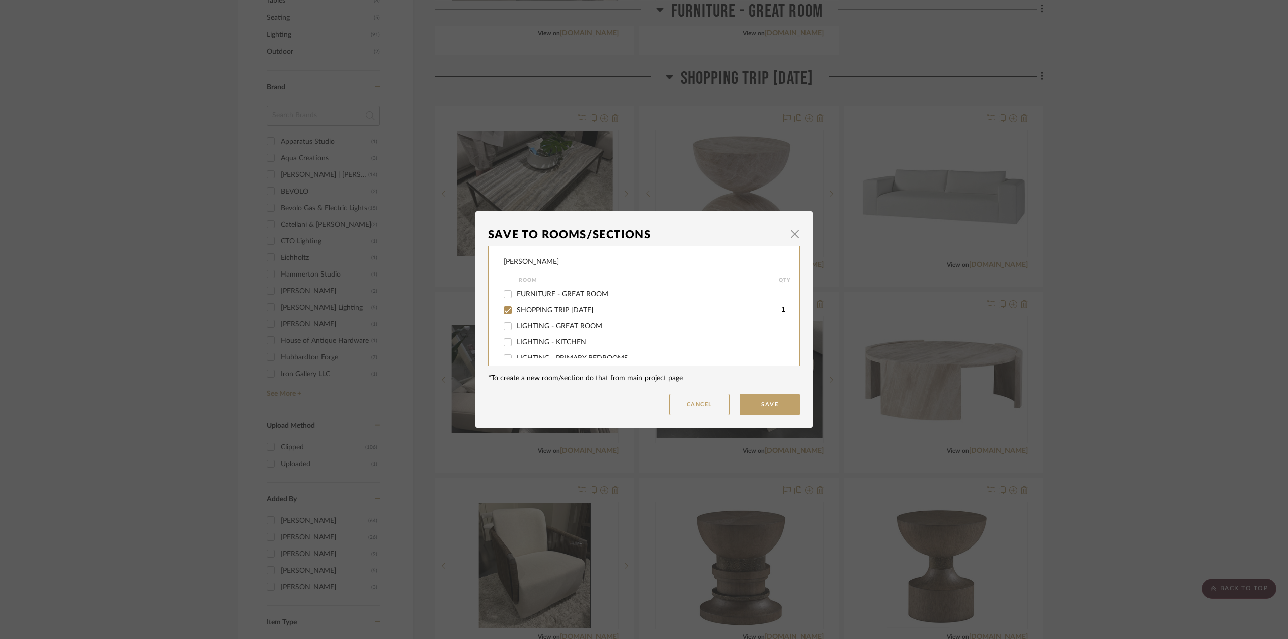
click at [541, 289] on div "FURNITURE - GREAT ROOM" at bounding box center [637, 294] width 267 height 16
click at [532, 292] on span "FURNITURE - GREAT ROOM" at bounding box center [563, 294] width 92 height 7
click at [516, 292] on input "FURNITURE - GREAT ROOM" at bounding box center [508, 294] width 16 height 16
checkbox input "true"
type input "1"
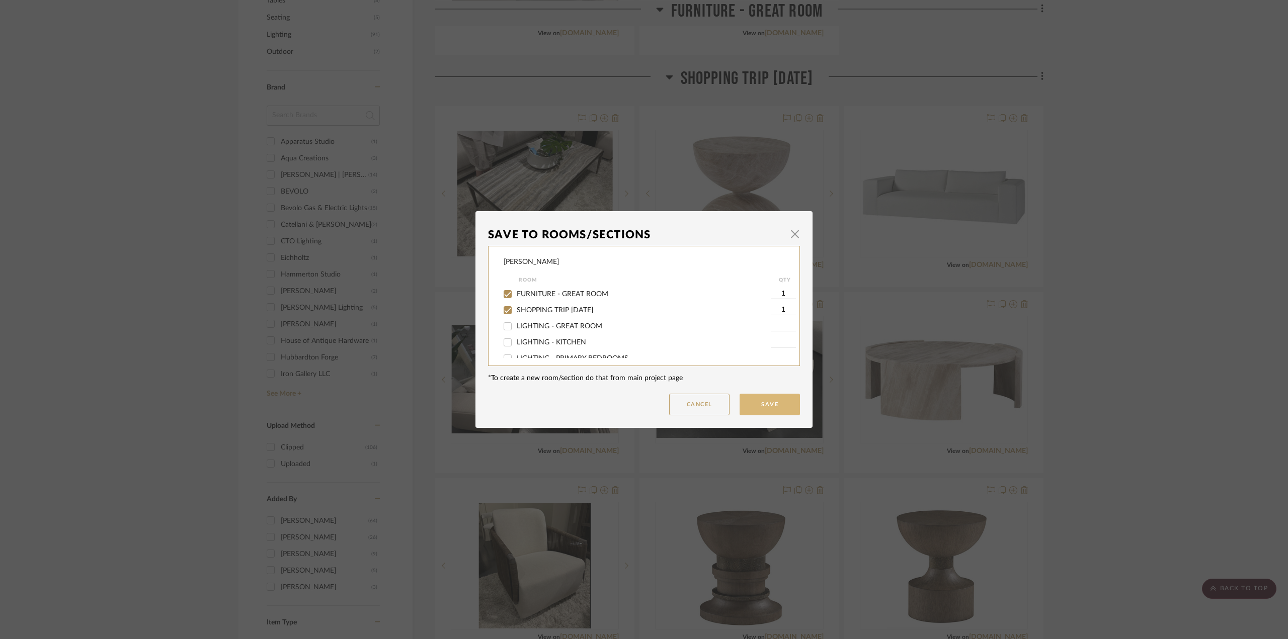
click at [783, 400] on button "Save" at bounding box center [770, 405] width 60 height 22
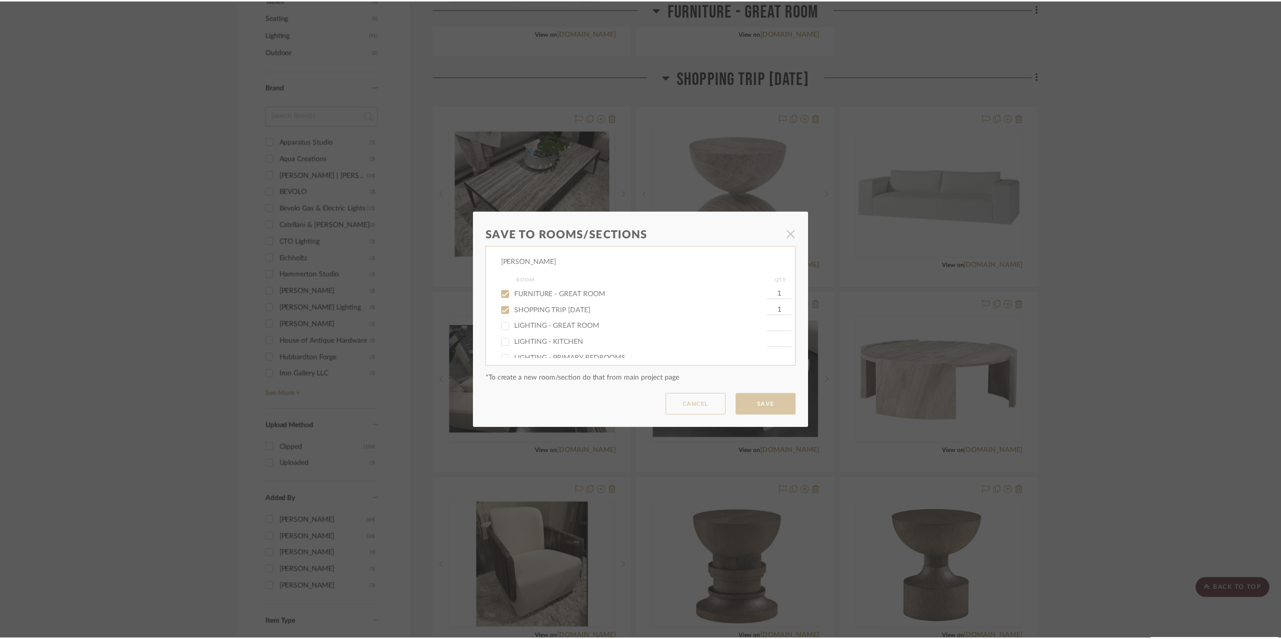
scroll to position [604, 0]
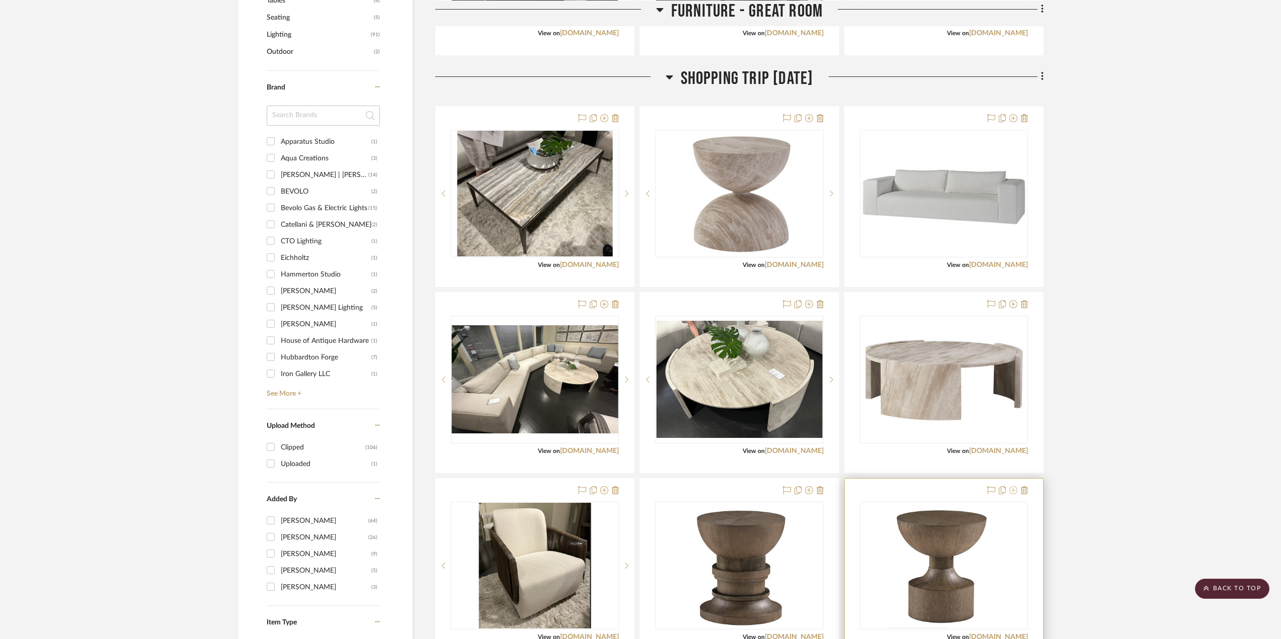
click at [965, 490] on icon at bounding box center [1013, 491] width 8 height 8
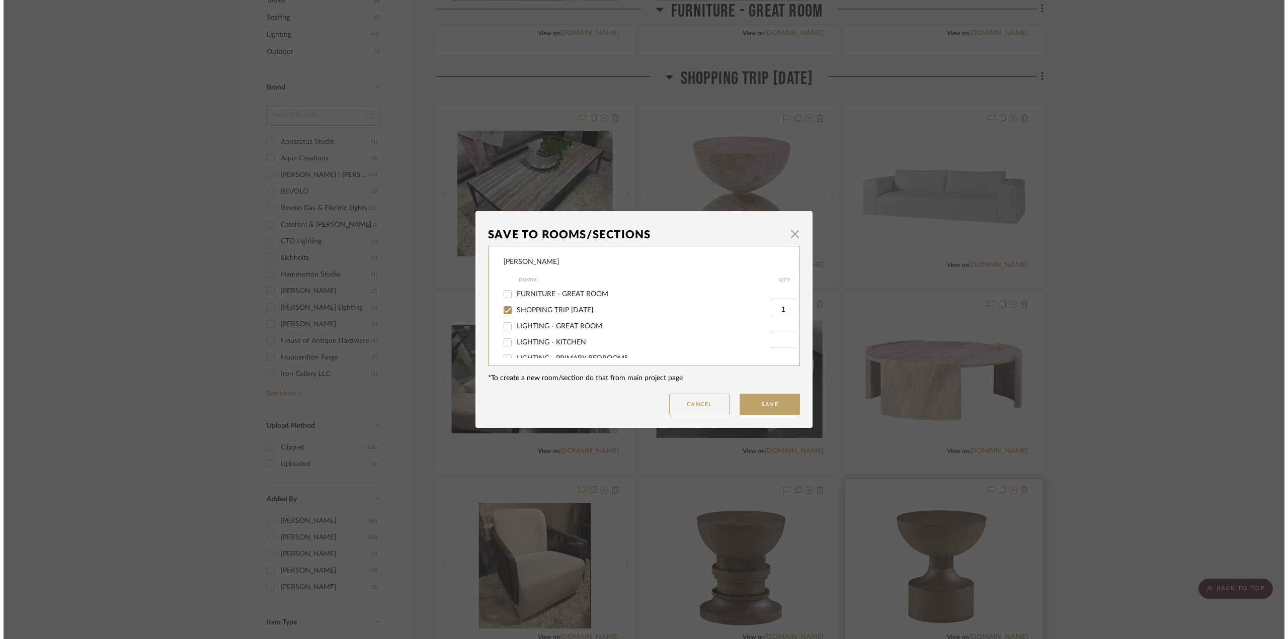
scroll to position [0, 0]
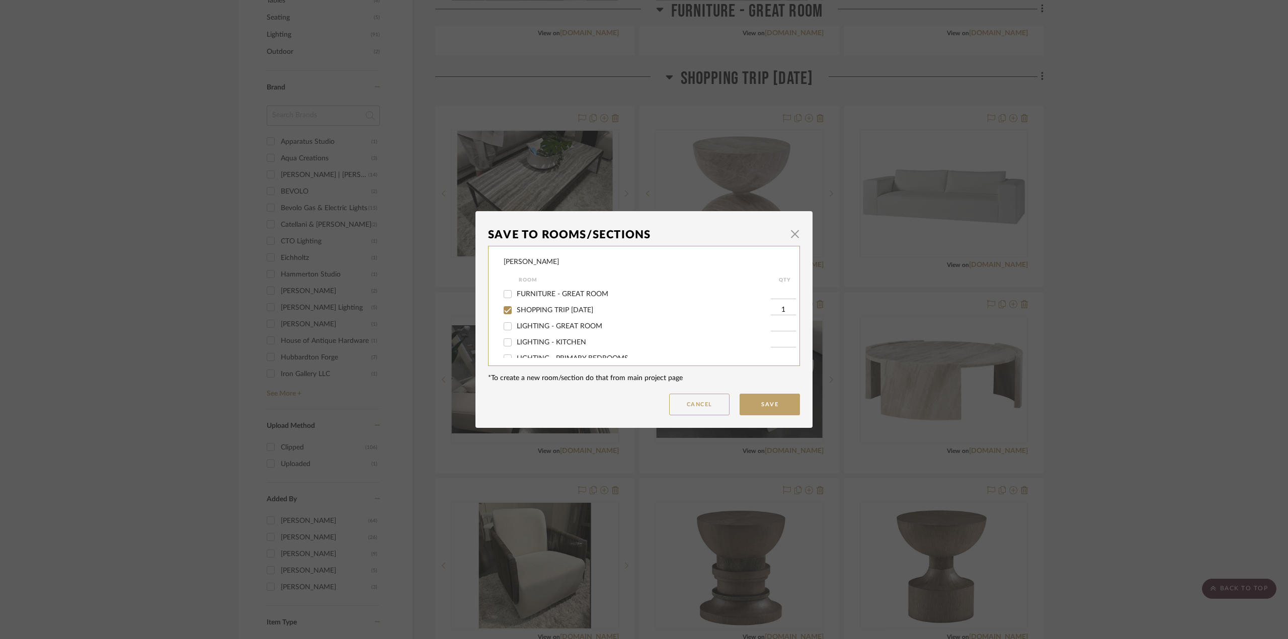
click at [573, 293] on span "FURNITURE - GREAT ROOM" at bounding box center [563, 294] width 92 height 7
click at [516, 293] on input "FURNITURE - GREAT ROOM" at bounding box center [508, 294] width 16 height 16
checkbox input "true"
type input "1"
click at [753, 405] on button "Save" at bounding box center [770, 405] width 60 height 22
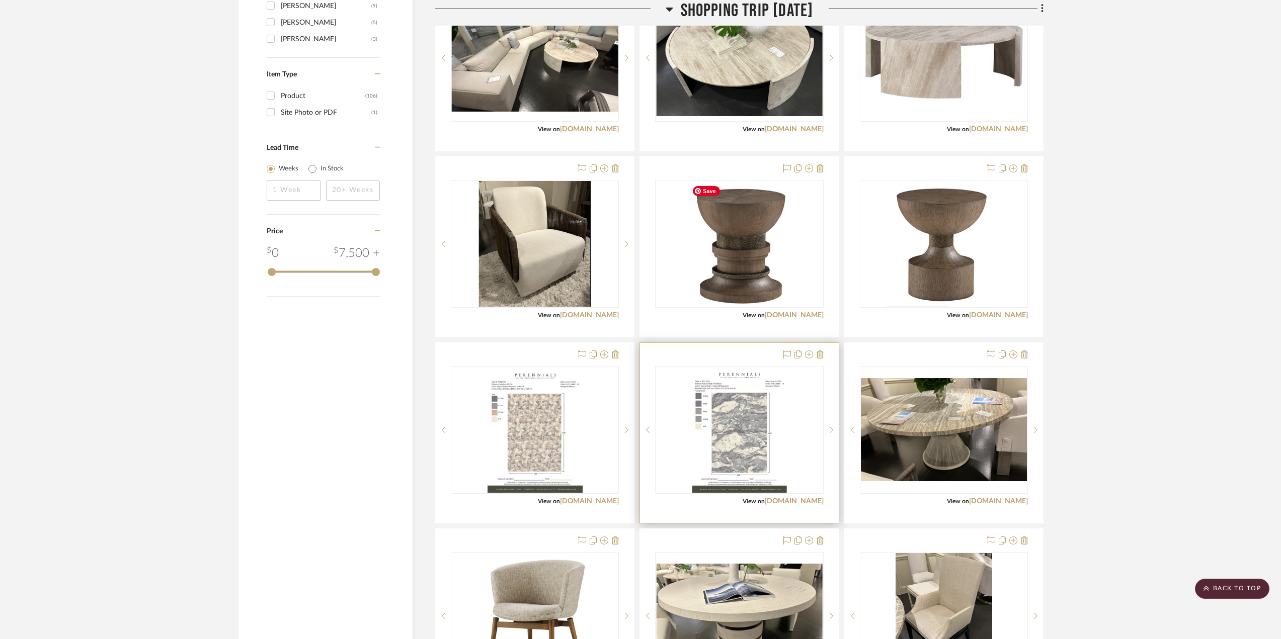
scroll to position [1253, 0]
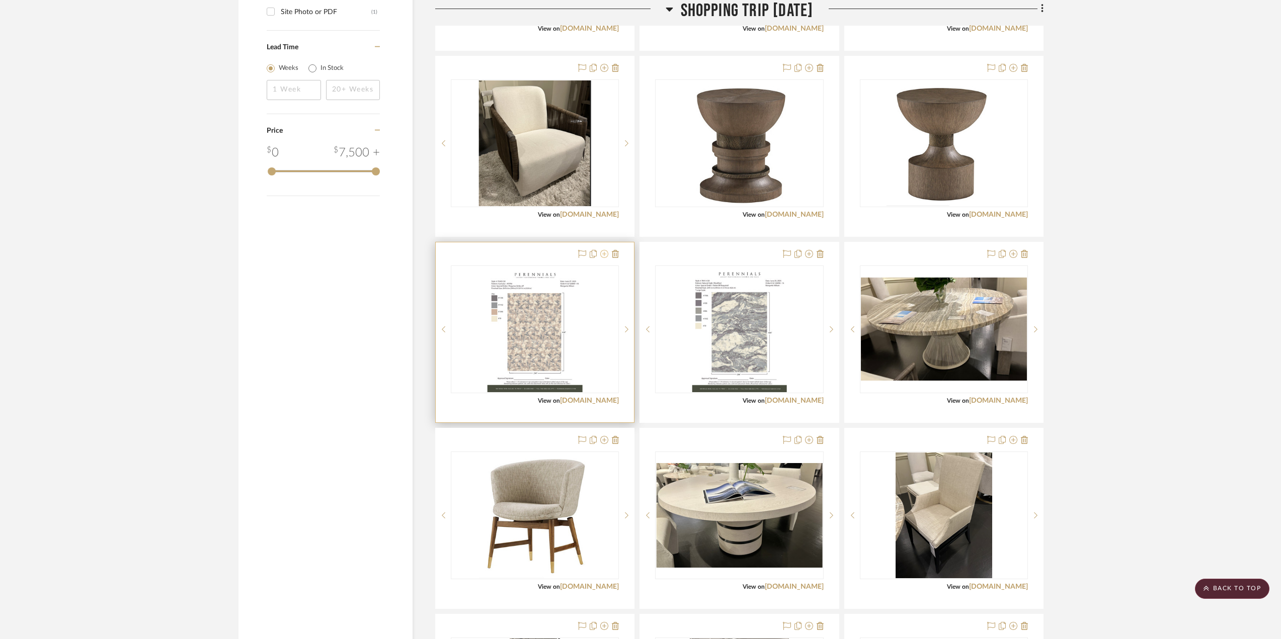
click at [603, 252] on icon at bounding box center [604, 254] width 8 height 8
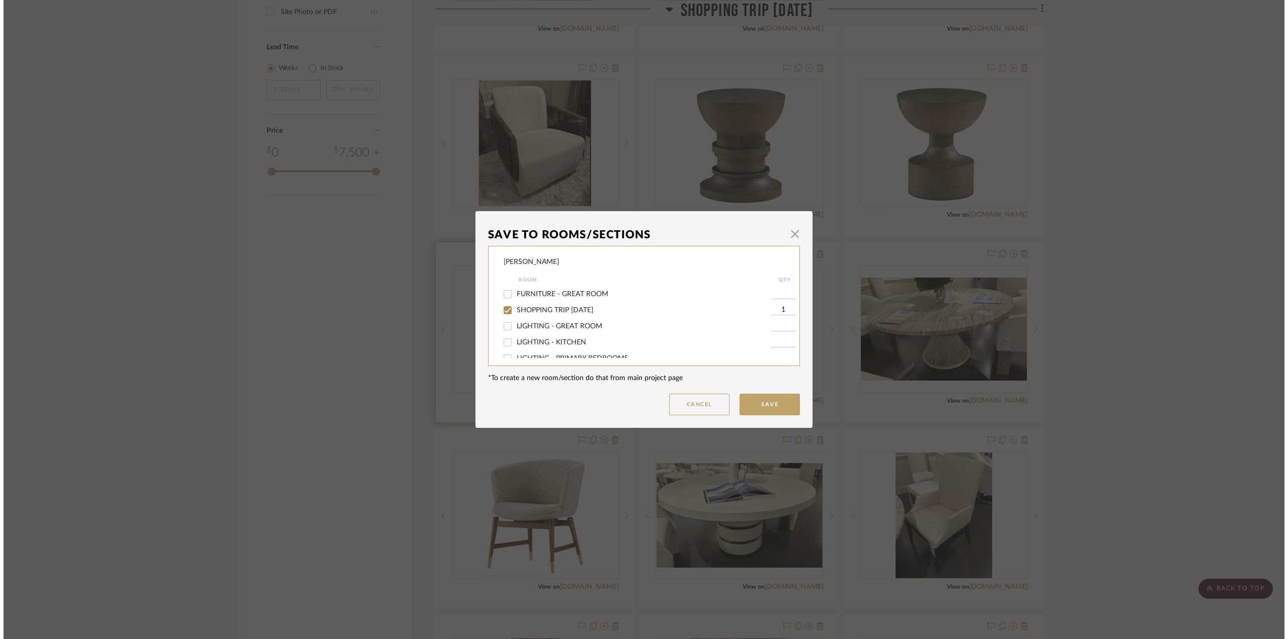
scroll to position [0, 0]
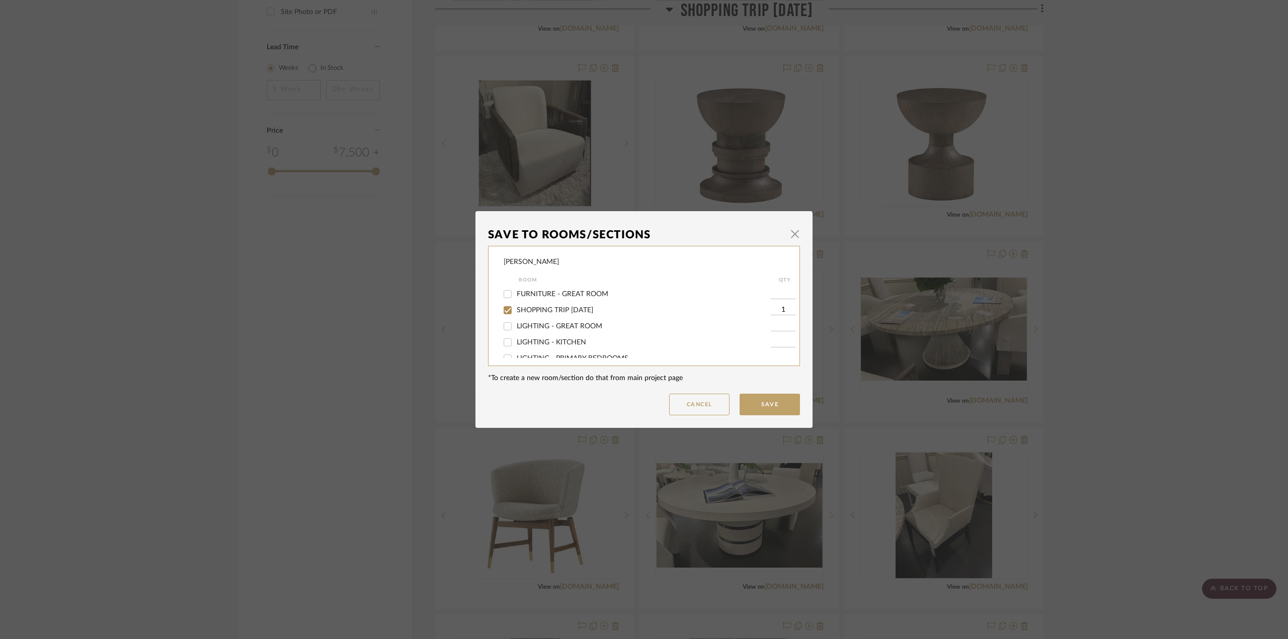
click at [549, 292] on span "FURNITURE - GREAT ROOM" at bounding box center [563, 294] width 92 height 7
click at [516, 292] on input "FURNITURE - GREAT ROOM" at bounding box center [508, 294] width 16 height 16
checkbox input "true"
type input "1"
click at [790, 407] on button "Save" at bounding box center [770, 405] width 60 height 22
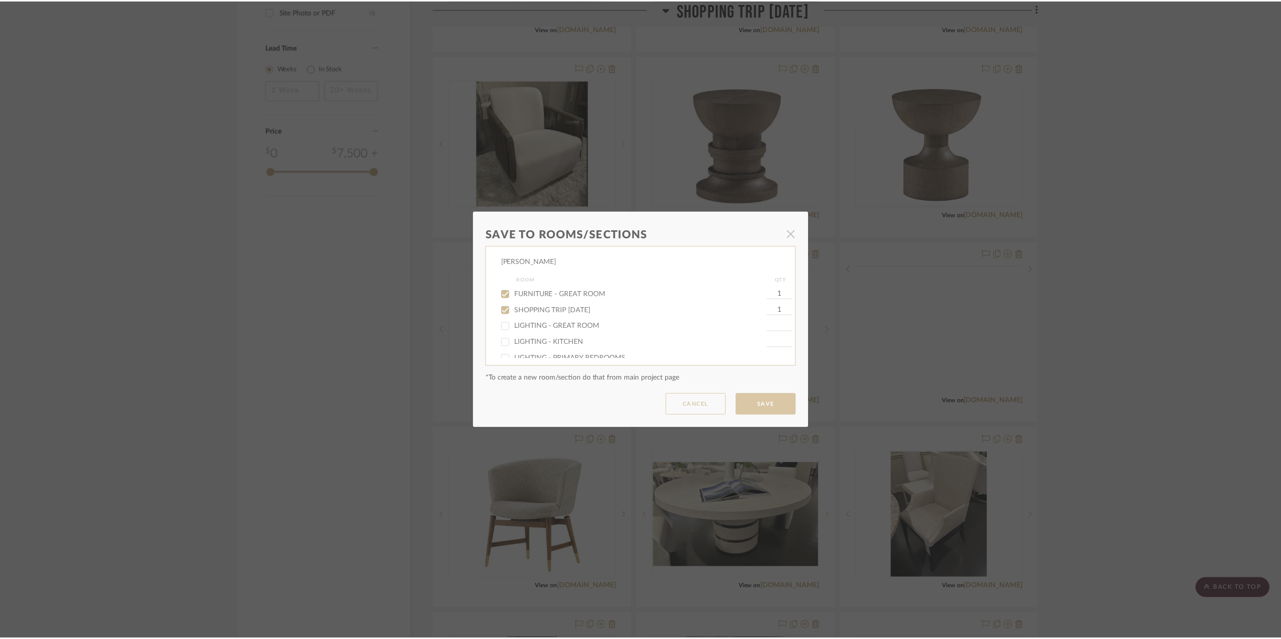
scroll to position [1253, 0]
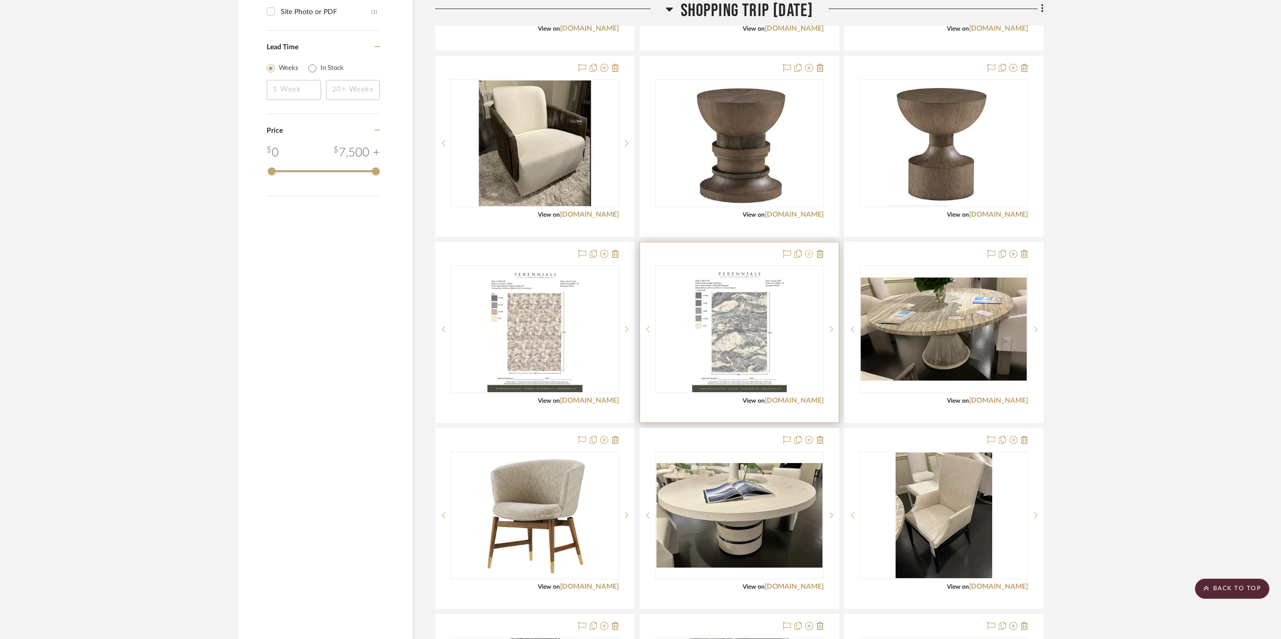
click at [807, 253] on icon at bounding box center [809, 254] width 8 height 8
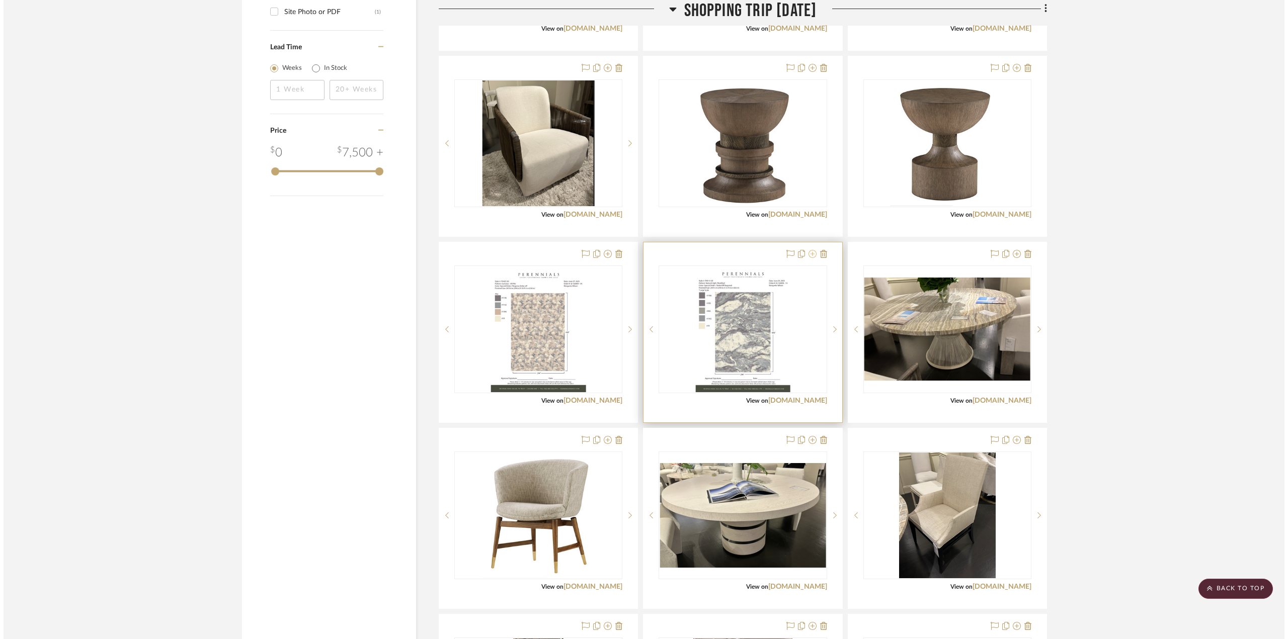
scroll to position [0, 0]
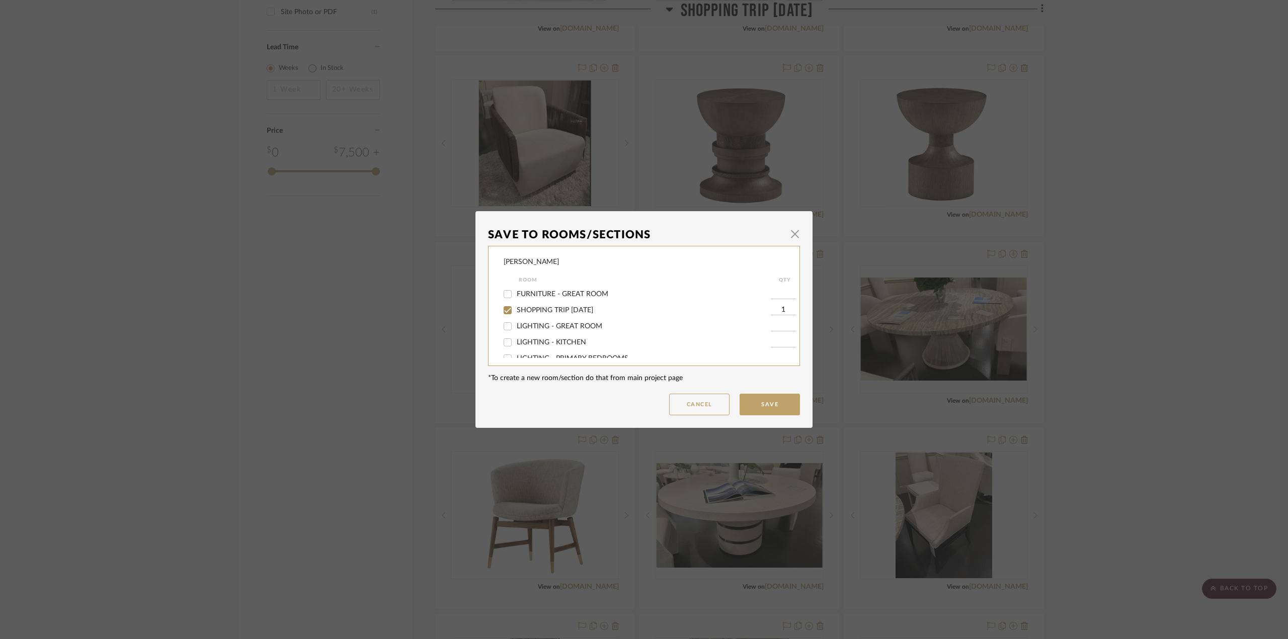
click at [594, 291] on span "FURNITURE - GREAT ROOM" at bounding box center [563, 294] width 92 height 7
click at [516, 291] on input "FURNITURE - GREAT ROOM" at bounding box center [508, 294] width 16 height 16
checkbox input "true"
type input "1"
click at [781, 406] on button "Save" at bounding box center [770, 405] width 60 height 22
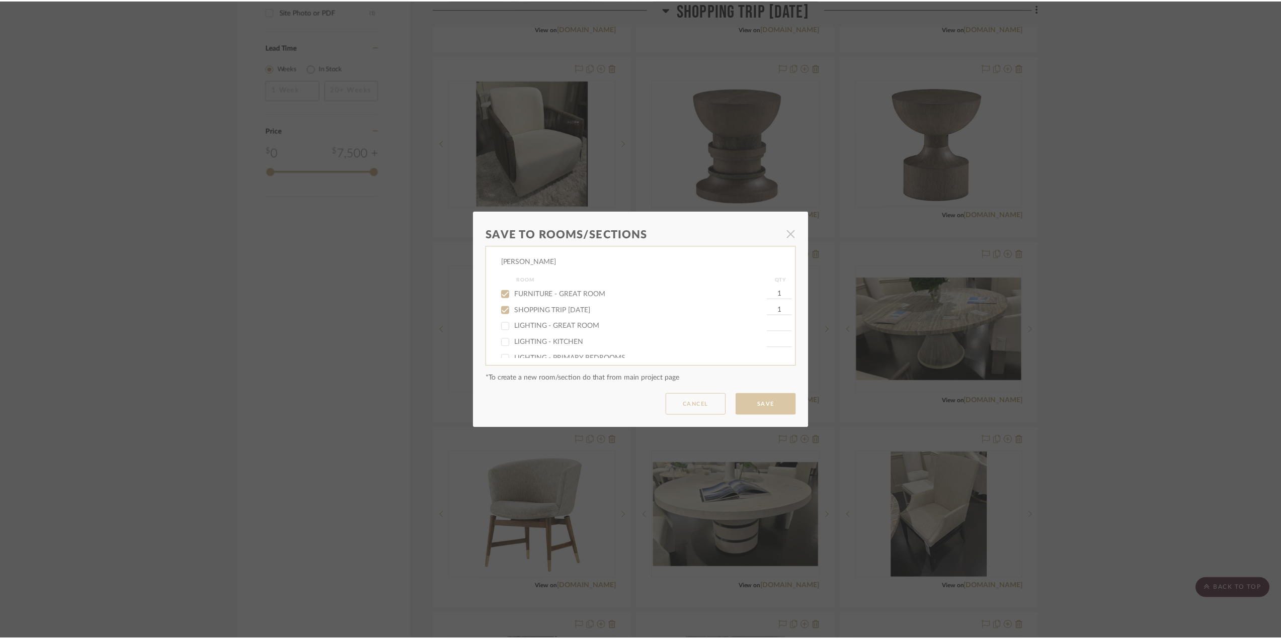
scroll to position [1253, 0]
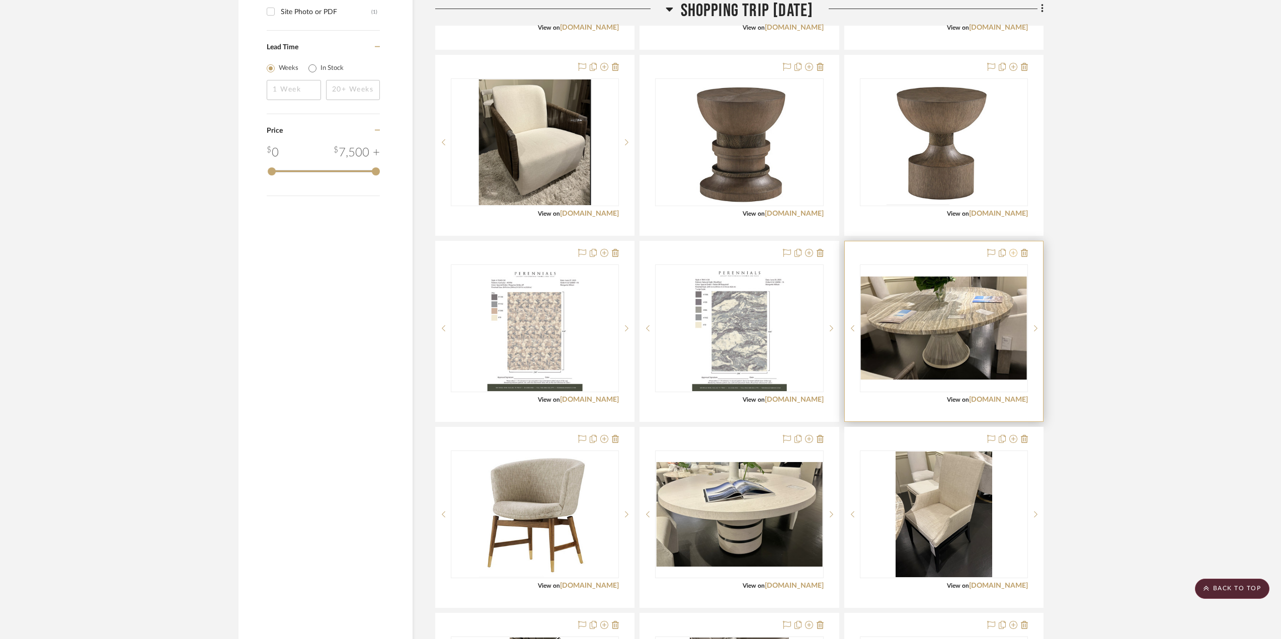
click at [965, 251] on icon at bounding box center [1013, 253] width 8 height 8
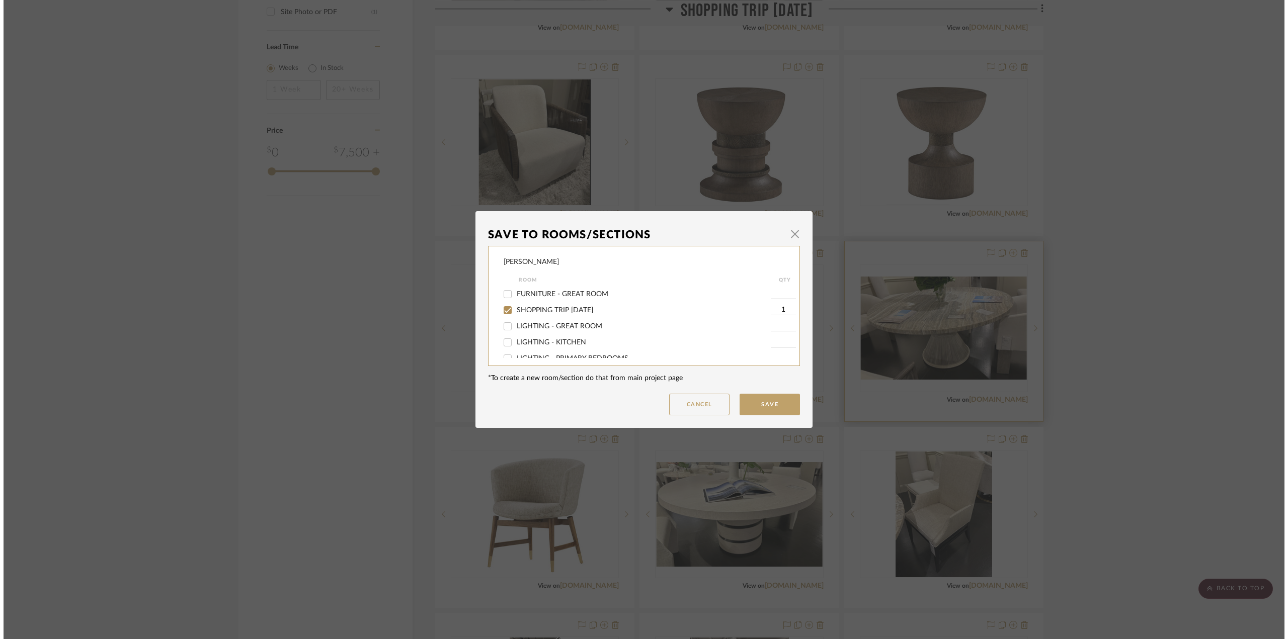
scroll to position [0, 0]
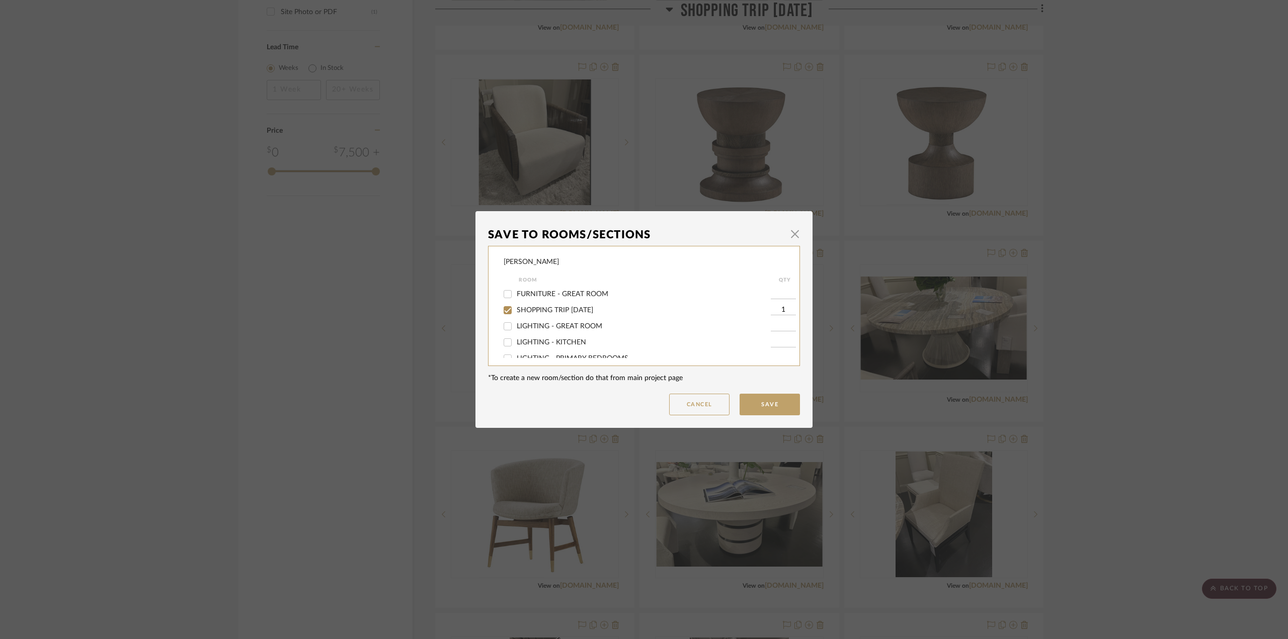
click at [556, 290] on label "FURNITURE - GREAT ROOM" at bounding box center [644, 294] width 254 height 9
click at [516, 290] on input "FURNITURE - GREAT ROOM" at bounding box center [508, 294] width 16 height 16
checkbox input "true"
type input "1"
click at [777, 401] on button "Save" at bounding box center [770, 405] width 60 height 22
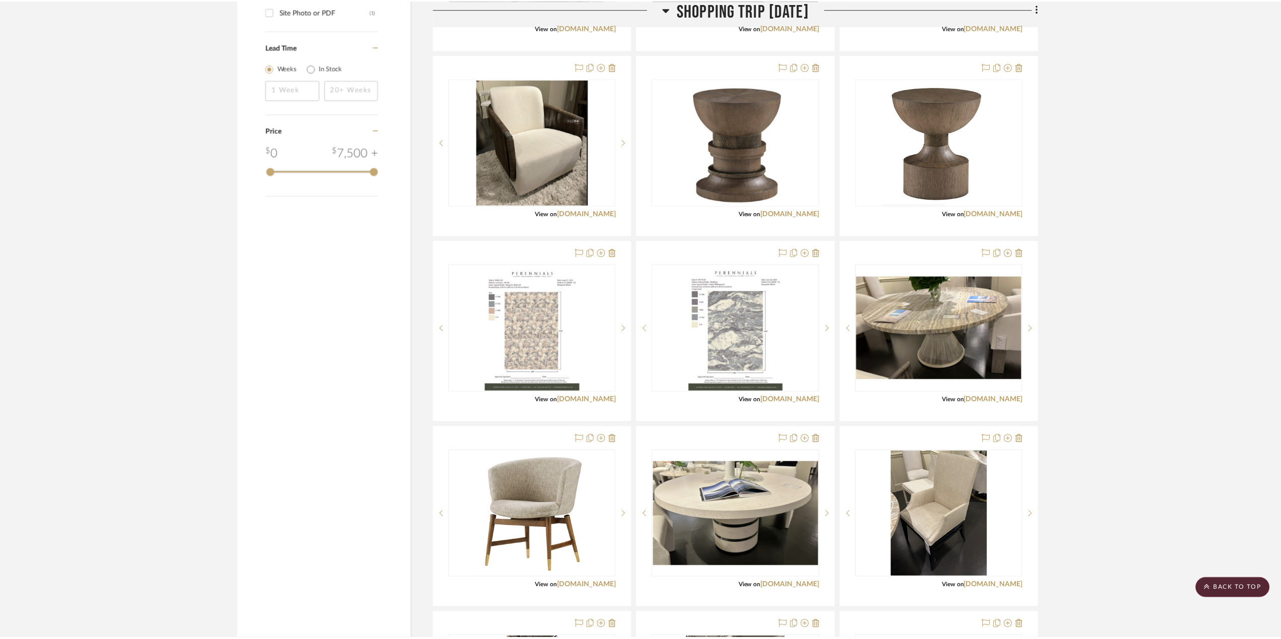
scroll to position [1253, 0]
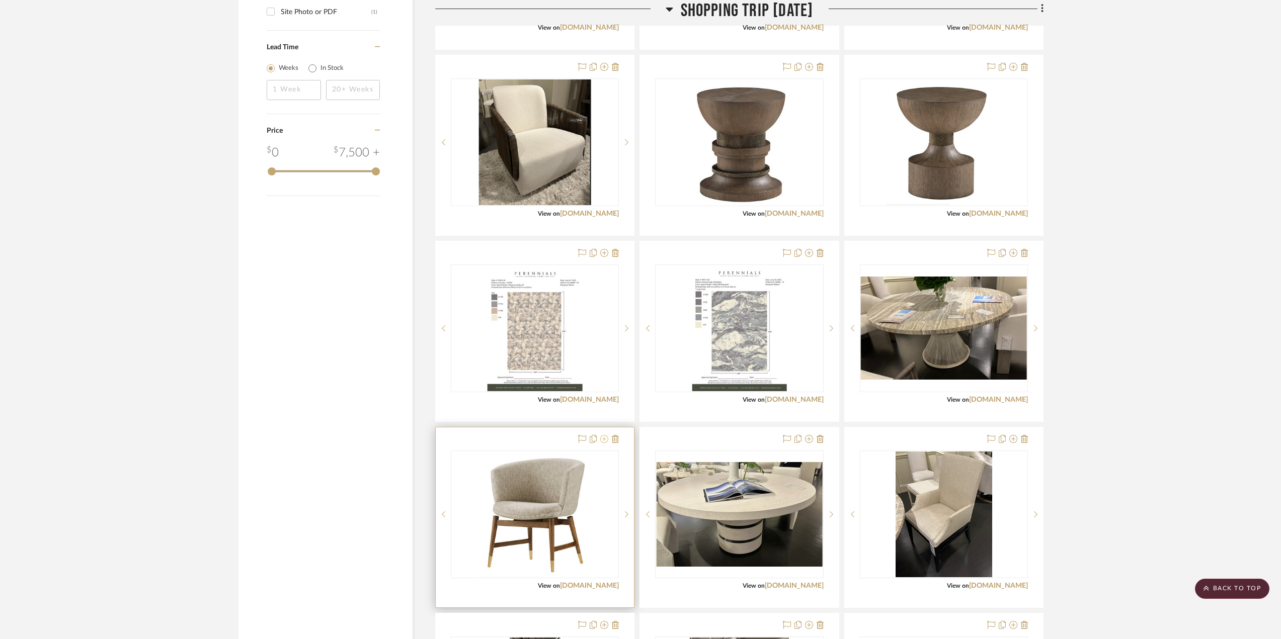
click at [604, 438] on icon at bounding box center [604, 439] width 8 height 8
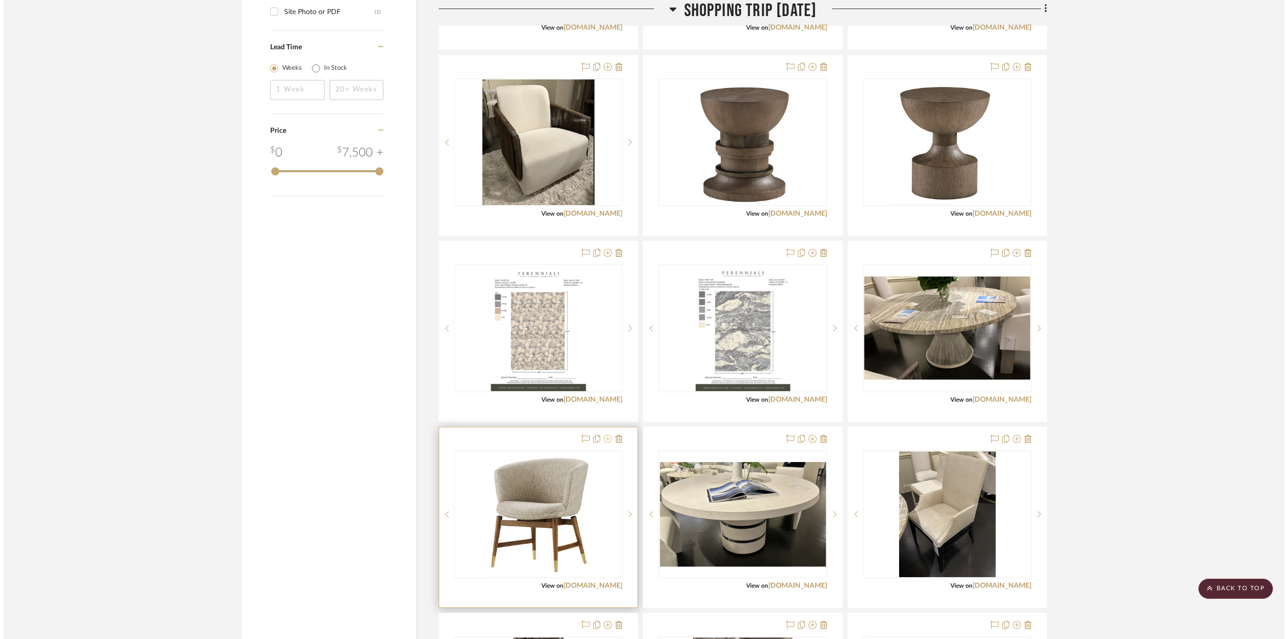
scroll to position [0, 0]
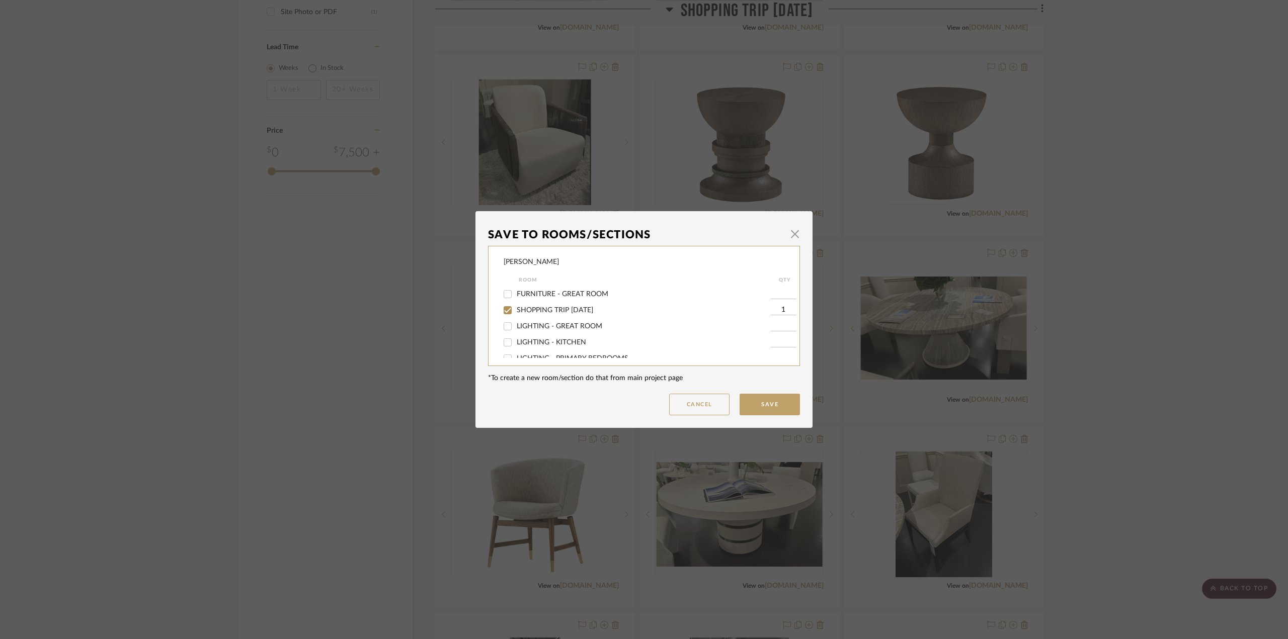
click at [582, 289] on div "FURNITURE - GREAT ROOM" at bounding box center [637, 294] width 267 height 16
click at [584, 294] on span "FURNITURE - GREAT ROOM" at bounding box center [563, 294] width 92 height 7
click at [516, 294] on input "FURNITURE - GREAT ROOM" at bounding box center [508, 294] width 16 height 16
checkbox input "true"
type input "1"
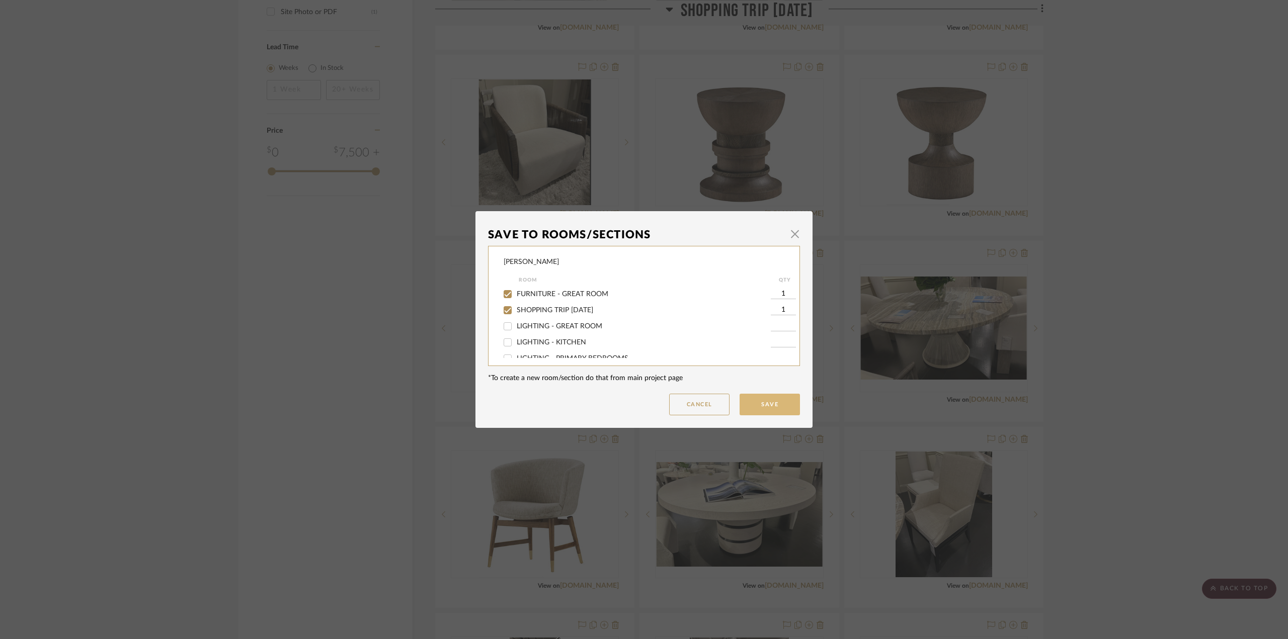
click at [766, 404] on button "Save" at bounding box center [770, 405] width 60 height 22
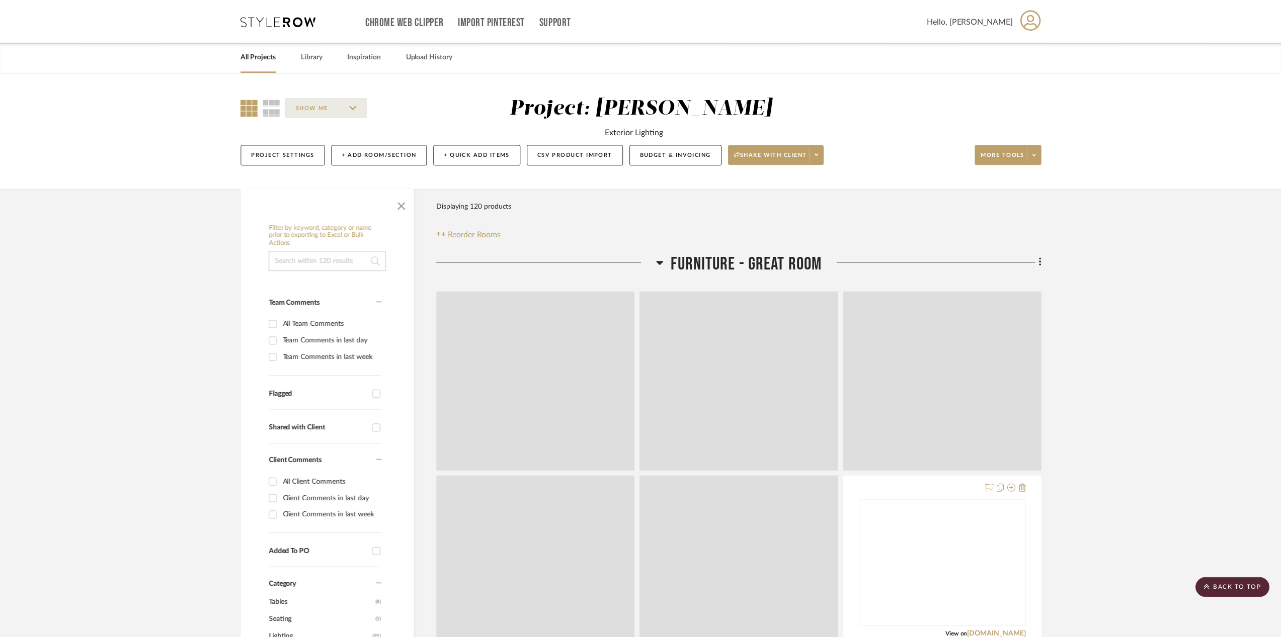
scroll to position [1253, 0]
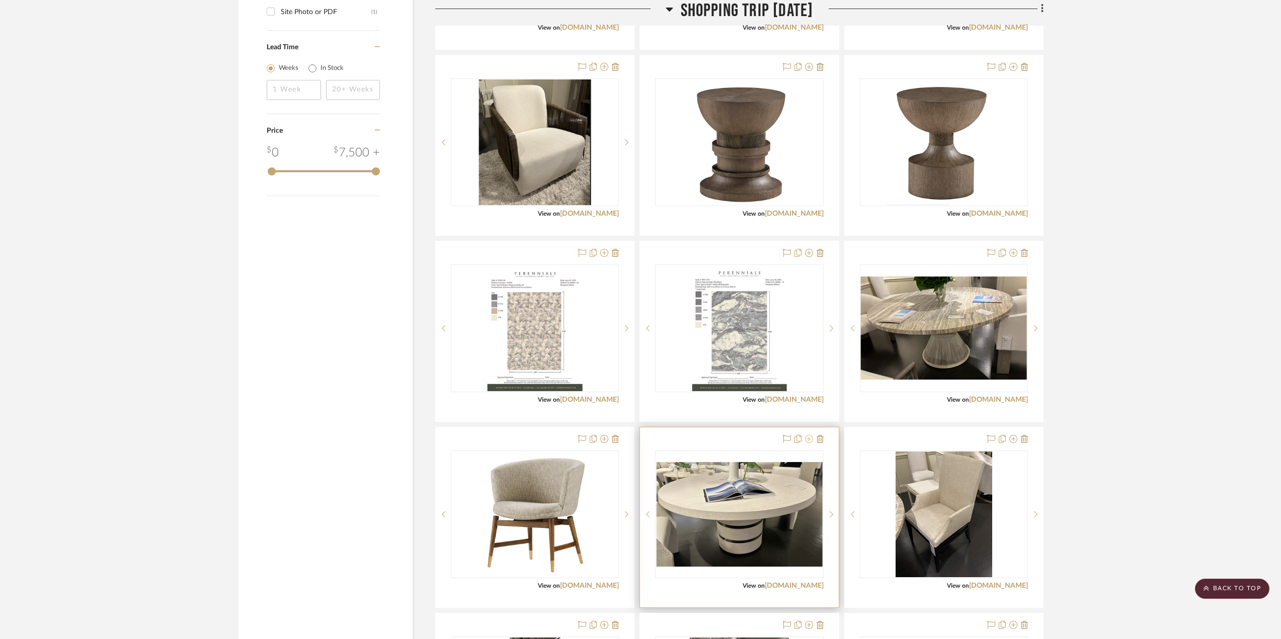
click at [810, 439] on icon at bounding box center [809, 439] width 8 height 8
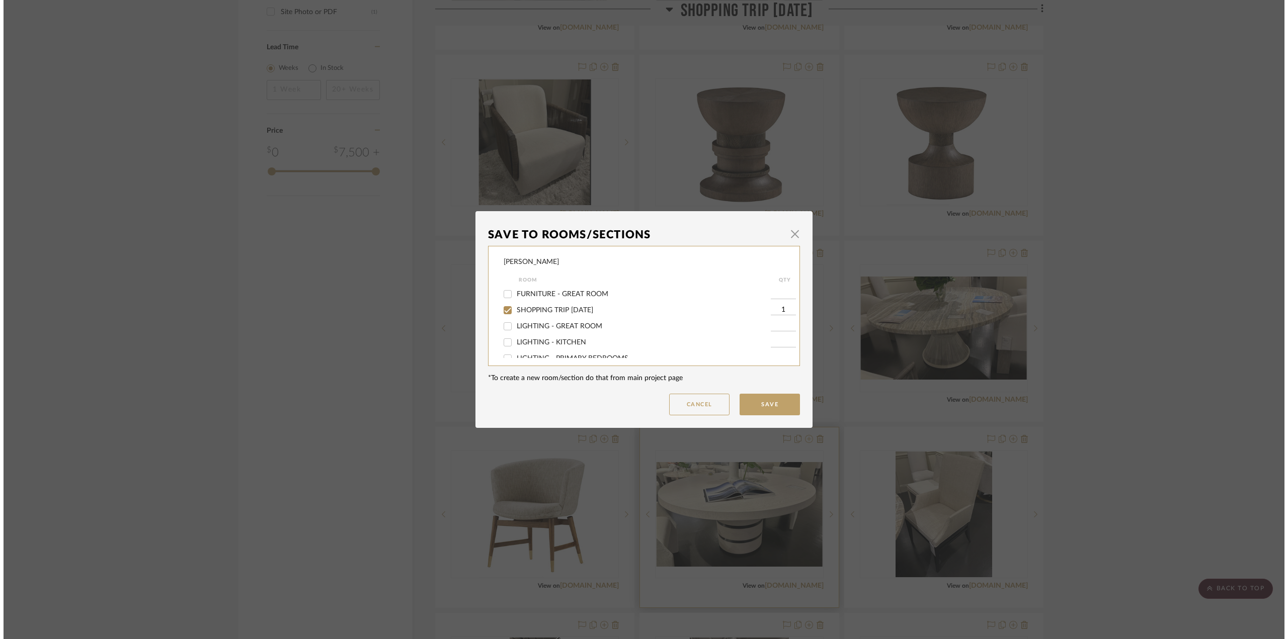
scroll to position [0, 0]
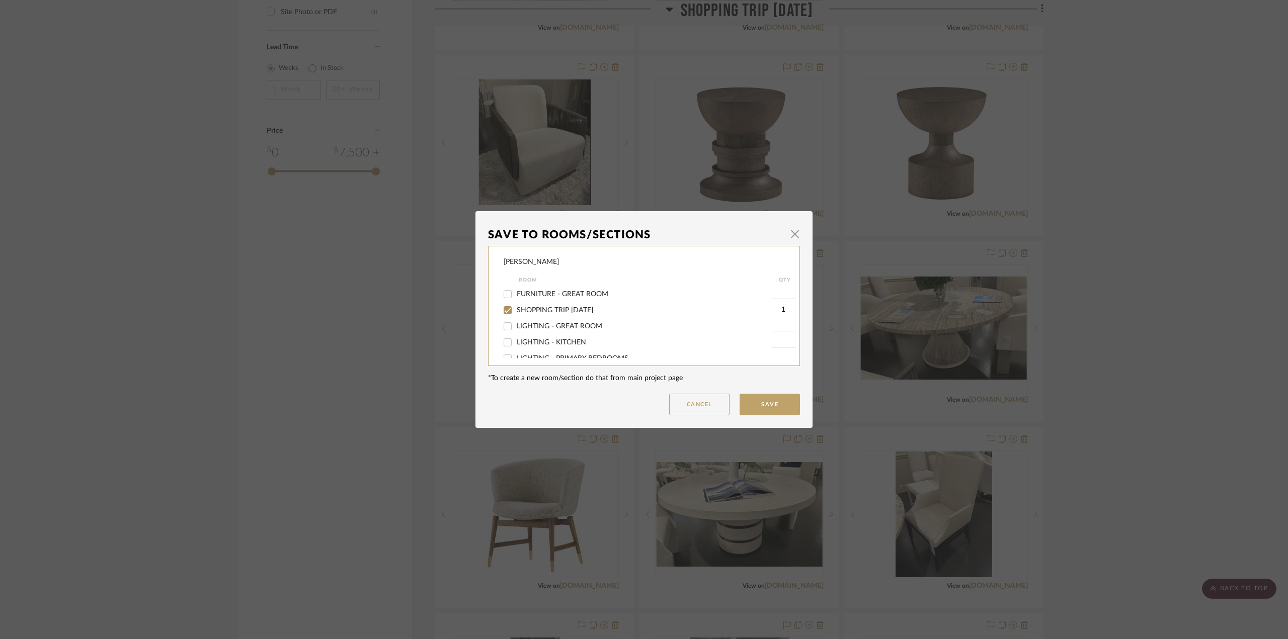
click at [590, 293] on span "FURNITURE - GREAT ROOM" at bounding box center [563, 294] width 92 height 7
click at [516, 293] on input "FURNITURE - GREAT ROOM" at bounding box center [508, 294] width 16 height 16
checkbox input "true"
type input "1"
click at [752, 398] on button "Save" at bounding box center [770, 405] width 60 height 22
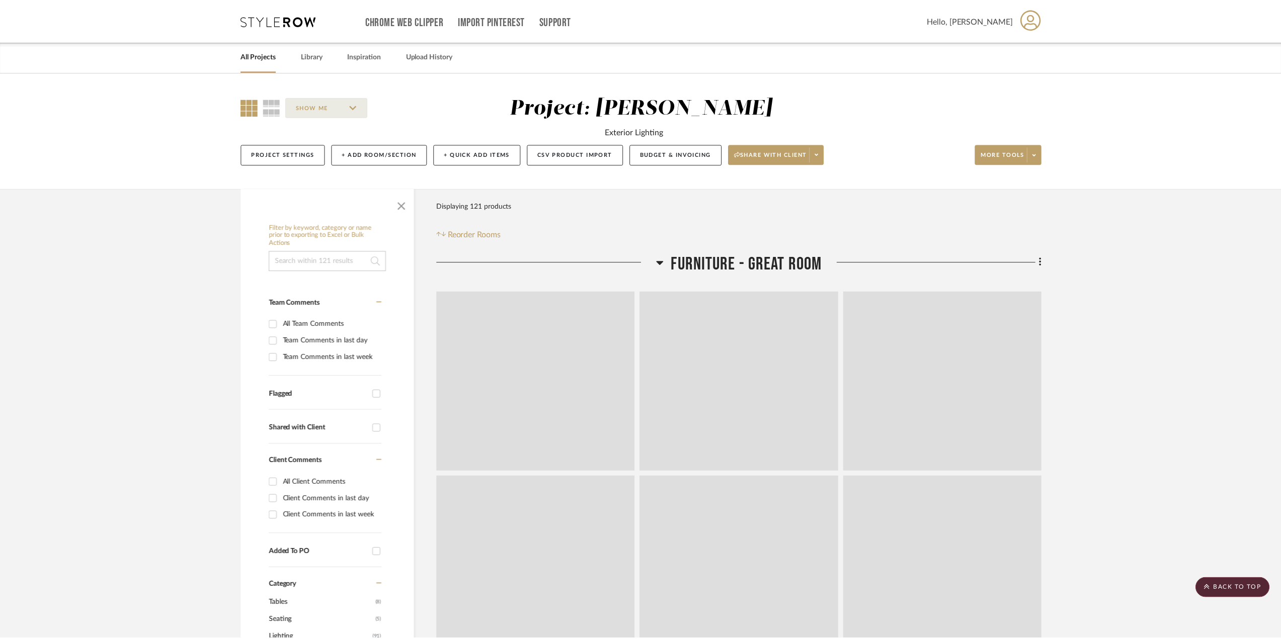
scroll to position [1253, 0]
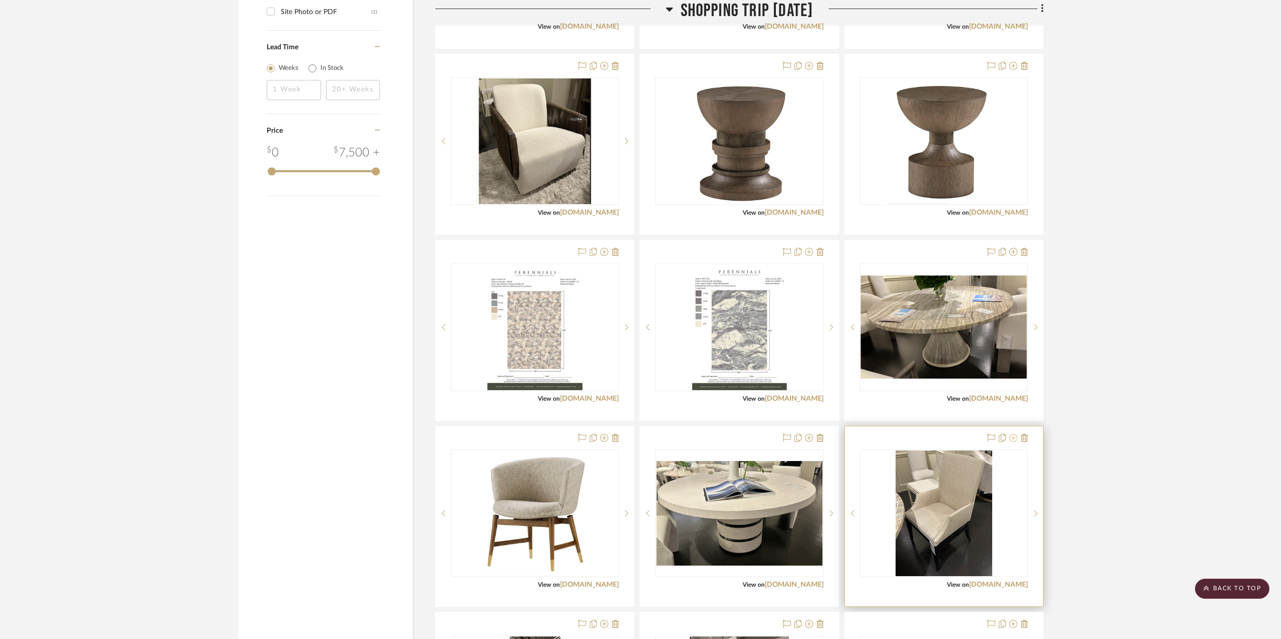
click at [965, 436] on icon at bounding box center [1013, 438] width 8 height 8
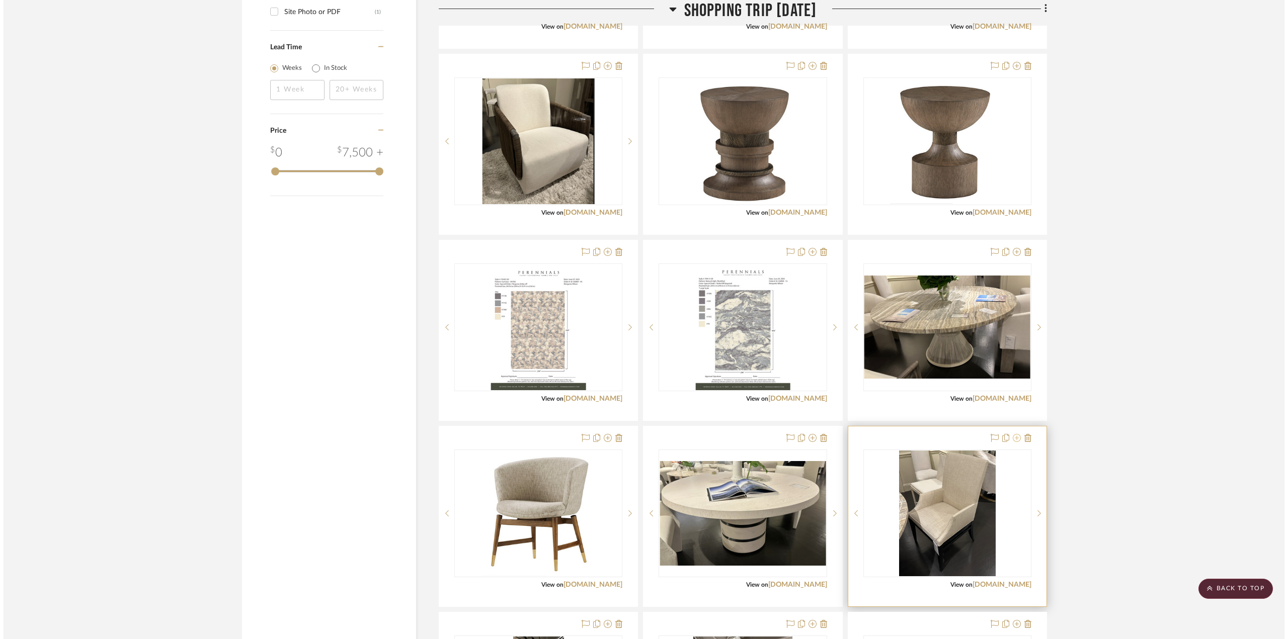
scroll to position [0, 0]
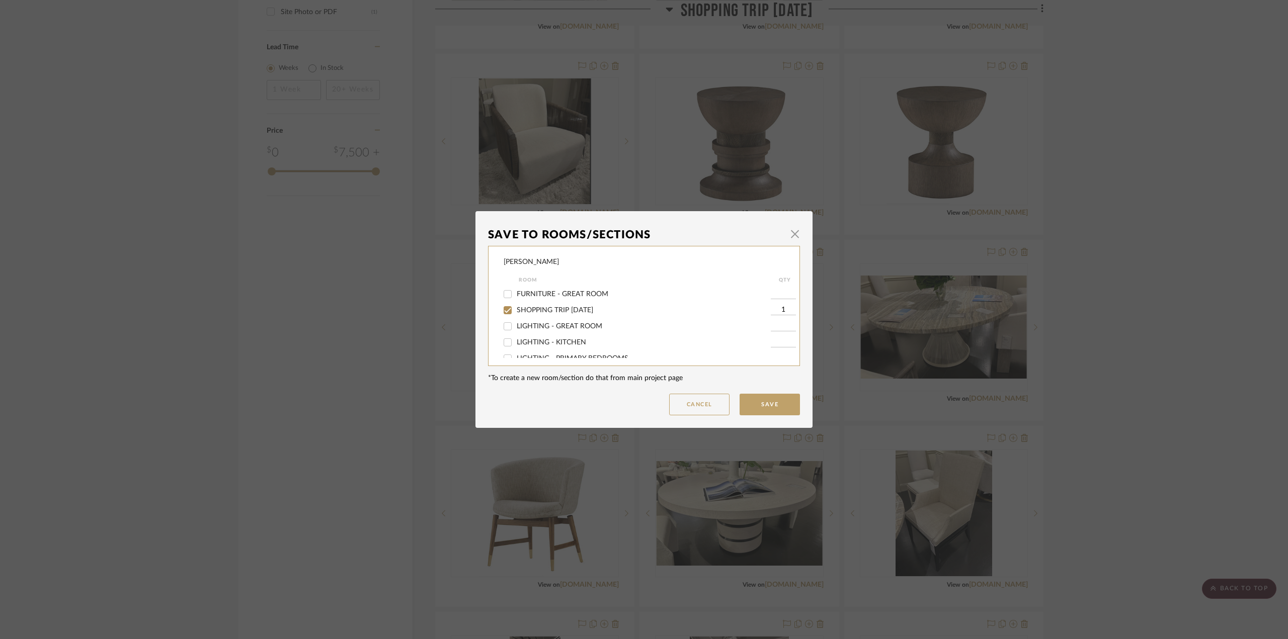
click at [586, 293] on span "FURNITURE - GREAT ROOM" at bounding box center [563, 294] width 92 height 7
click at [516, 293] on input "FURNITURE - GREAT ROOM" at bounding box center [508, 294] width 16 height 16
checkbox input "true"
type input "1"
click at [787, 403] on button "Save" at bounding box center [770, 405] width 60 height 22
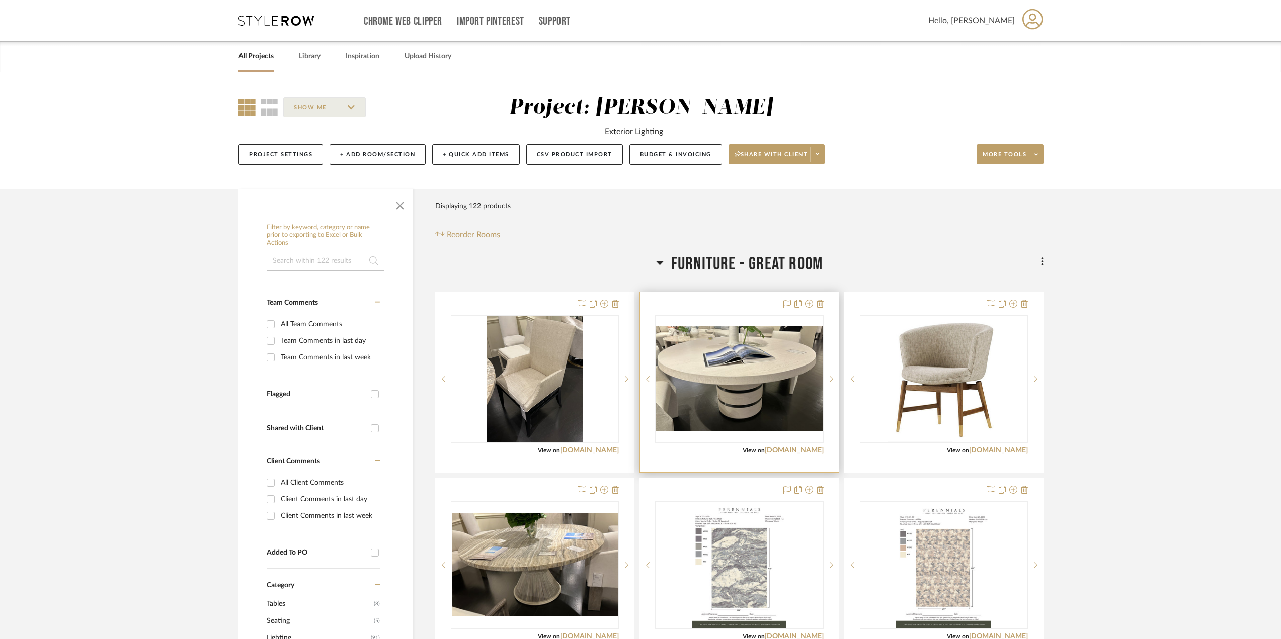
scroll to position [201, 0]
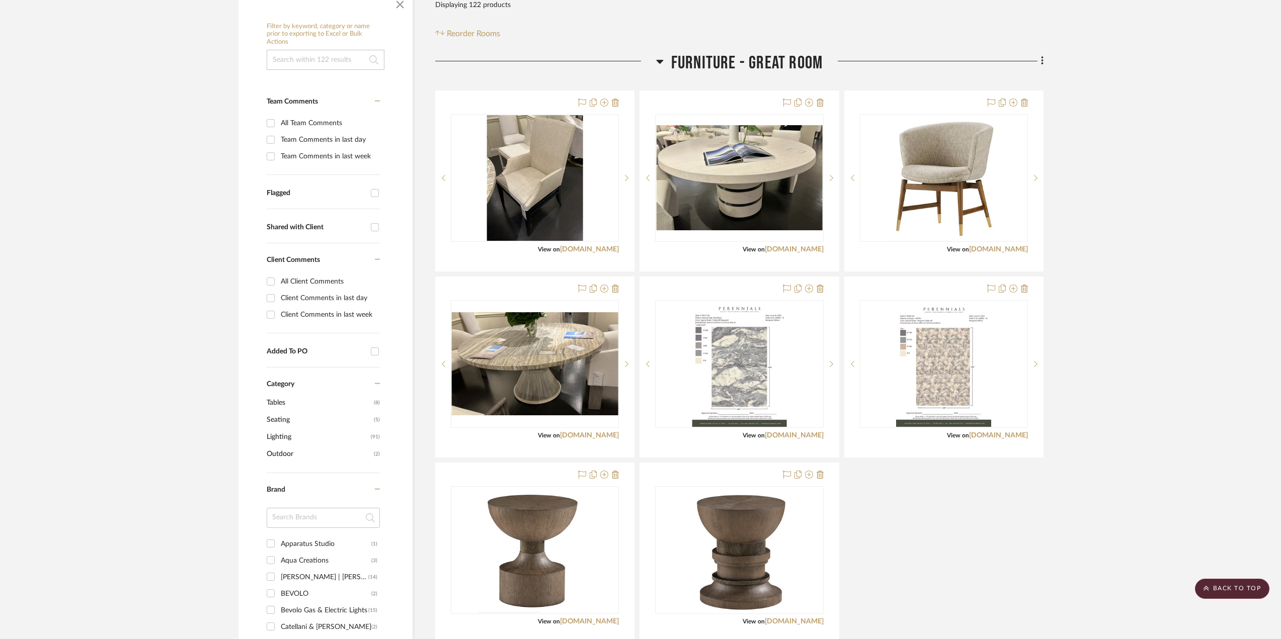
click at [661, 58] on icon at bounding box center [660, 61] width 8 height 12
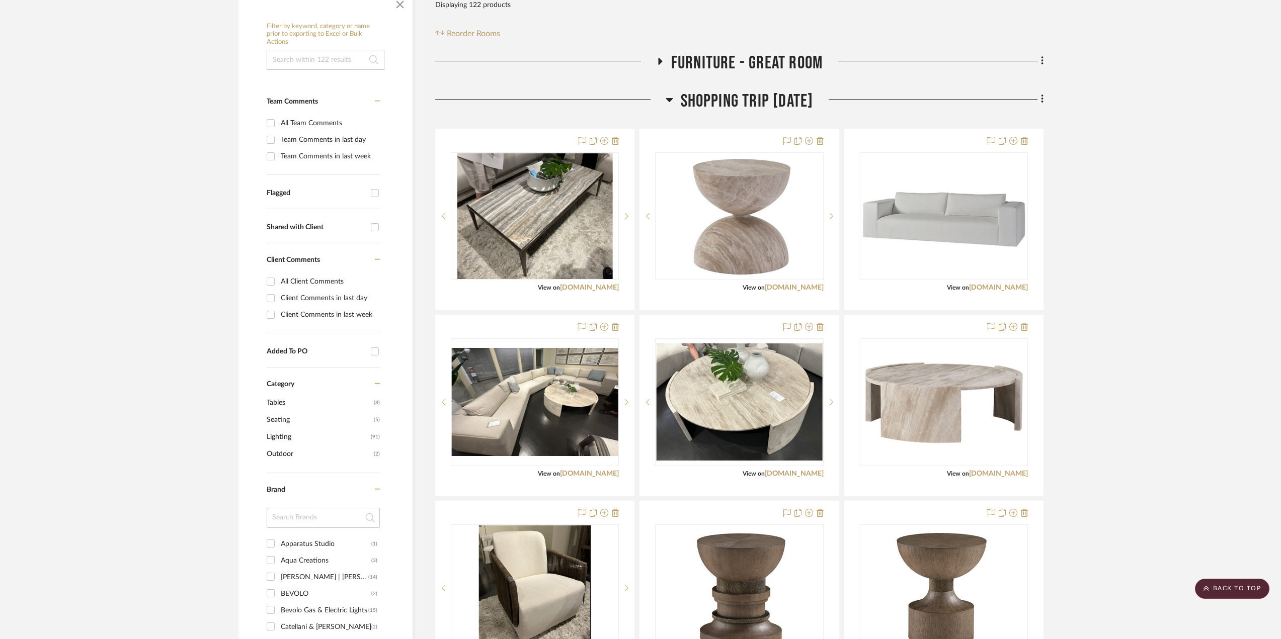
click at [666, 103] on icon at bounding box center [670, 100] width 8 height 12
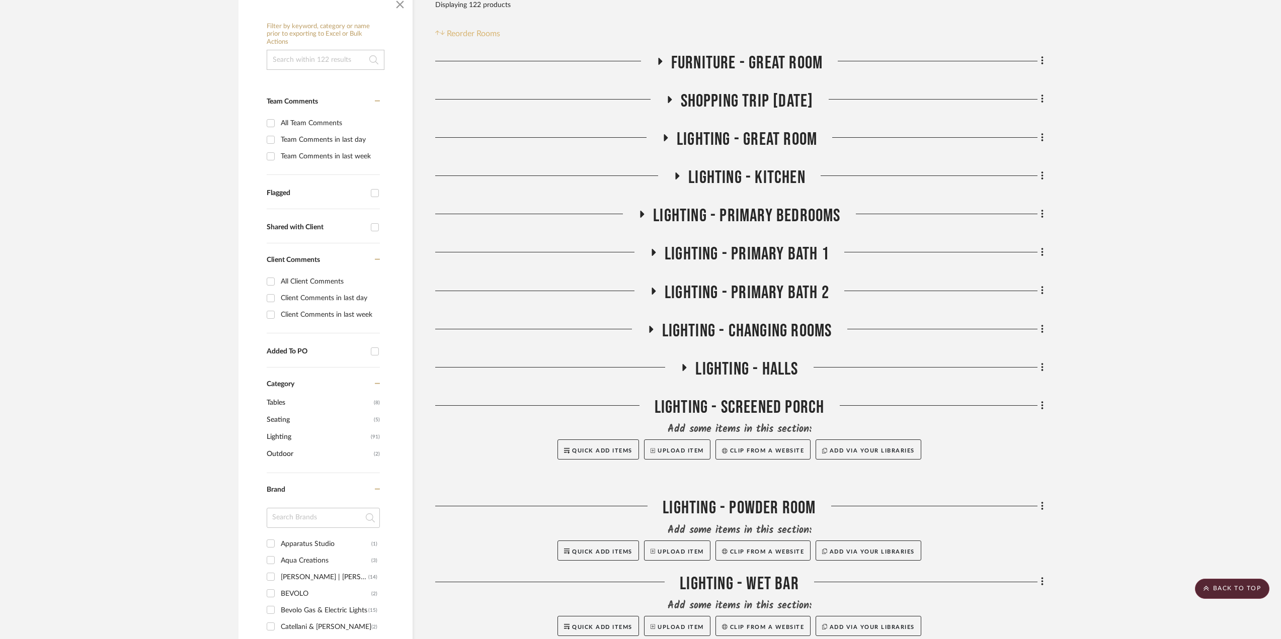
click at [472, 33] on span "Reorder Rooms" at bounding box center [473, 34] width 53 height 12
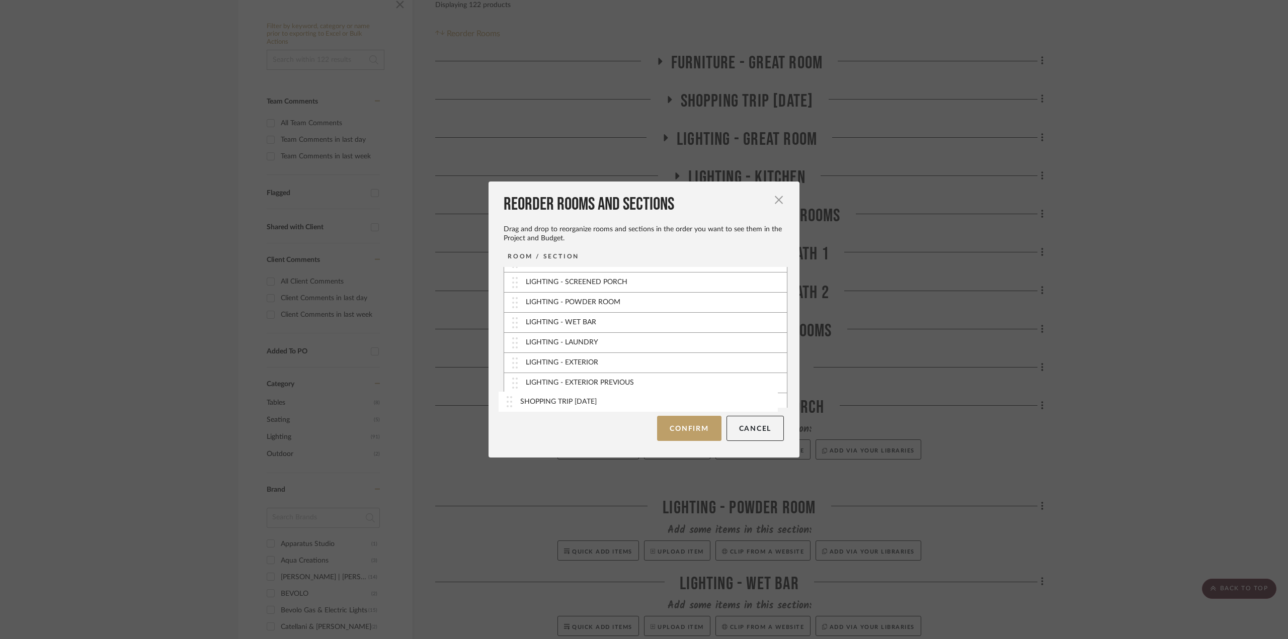
scroll to position [162, 0]
drag, startPoint x: 511, startPoint y: 296, endPoint x: 498, endPoint y: 394, distance: 98.4
click at [685, 428] on button "Confirm" at bounding box center [689, 428] width 64 height 25
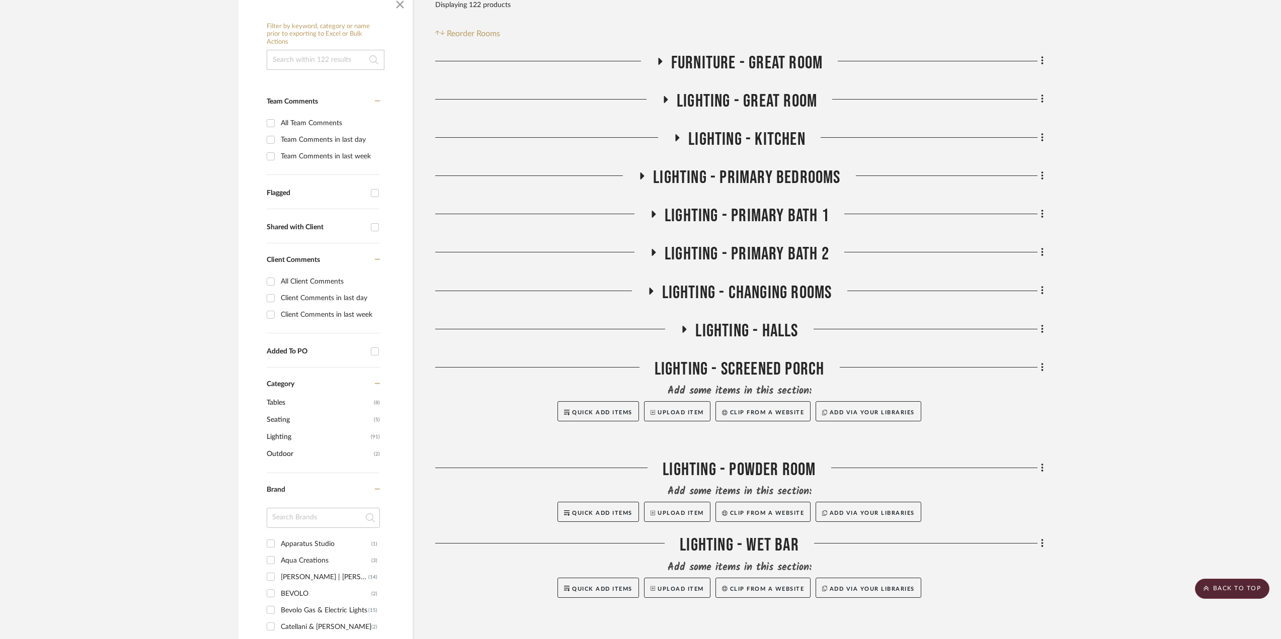
scroll to position [0, 0]
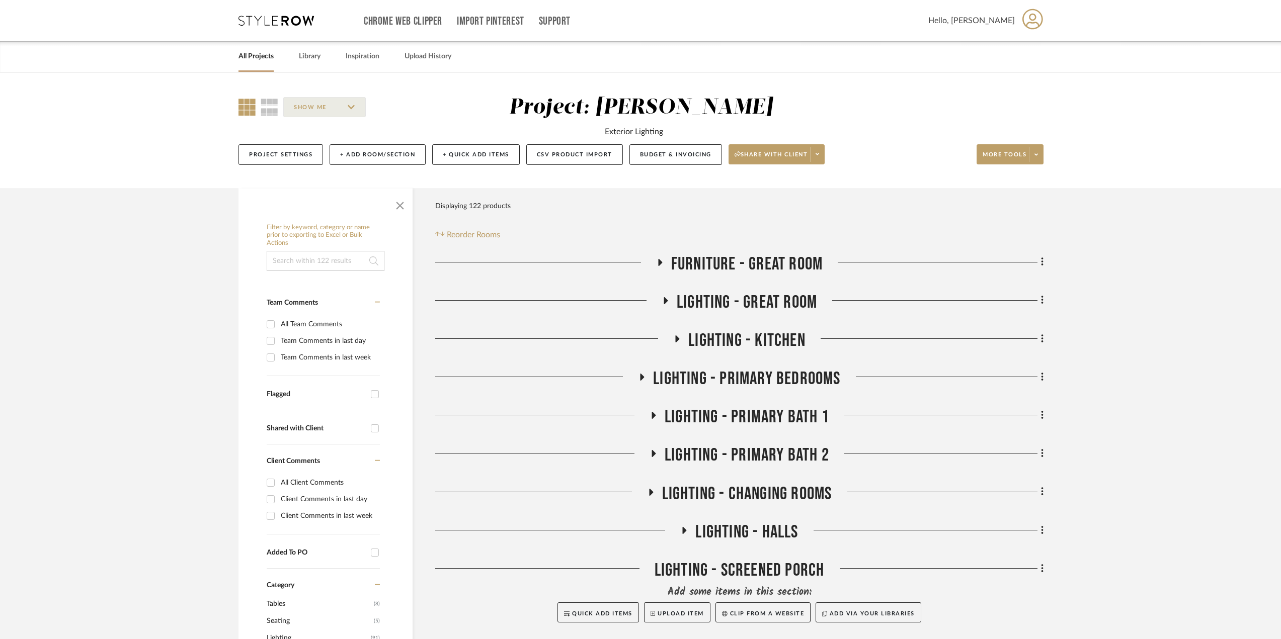
click at [664, 300] on icon at bounding box center [666, 300] width 4 height 7
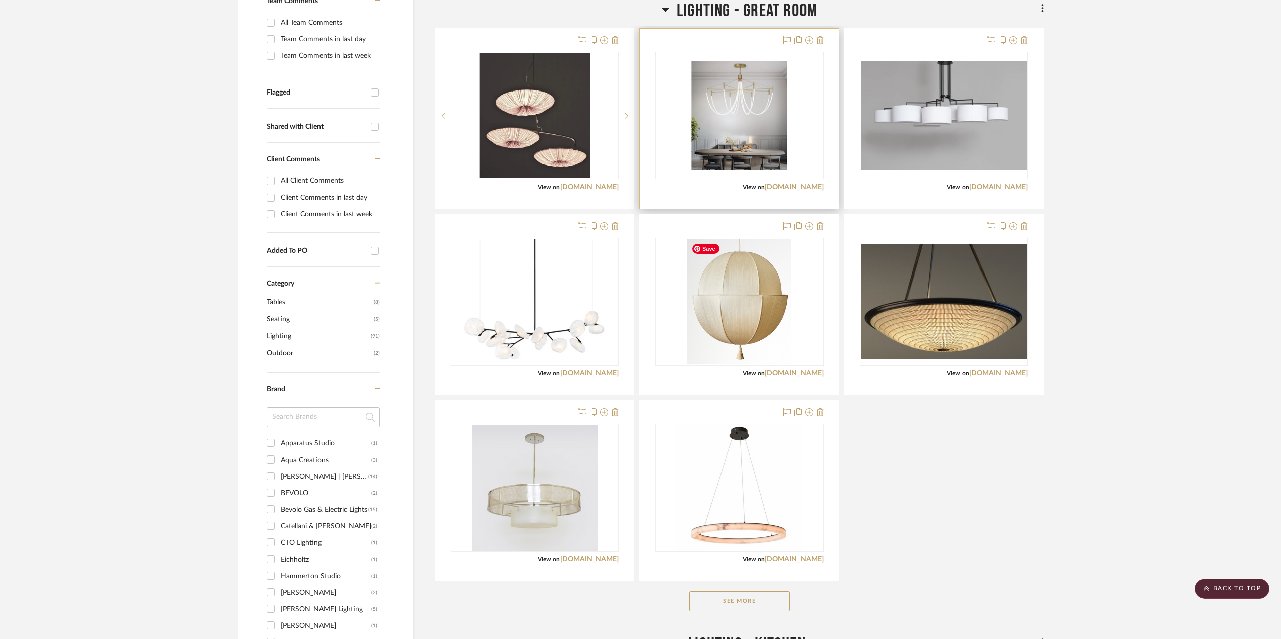
scroll to position [403, 0]
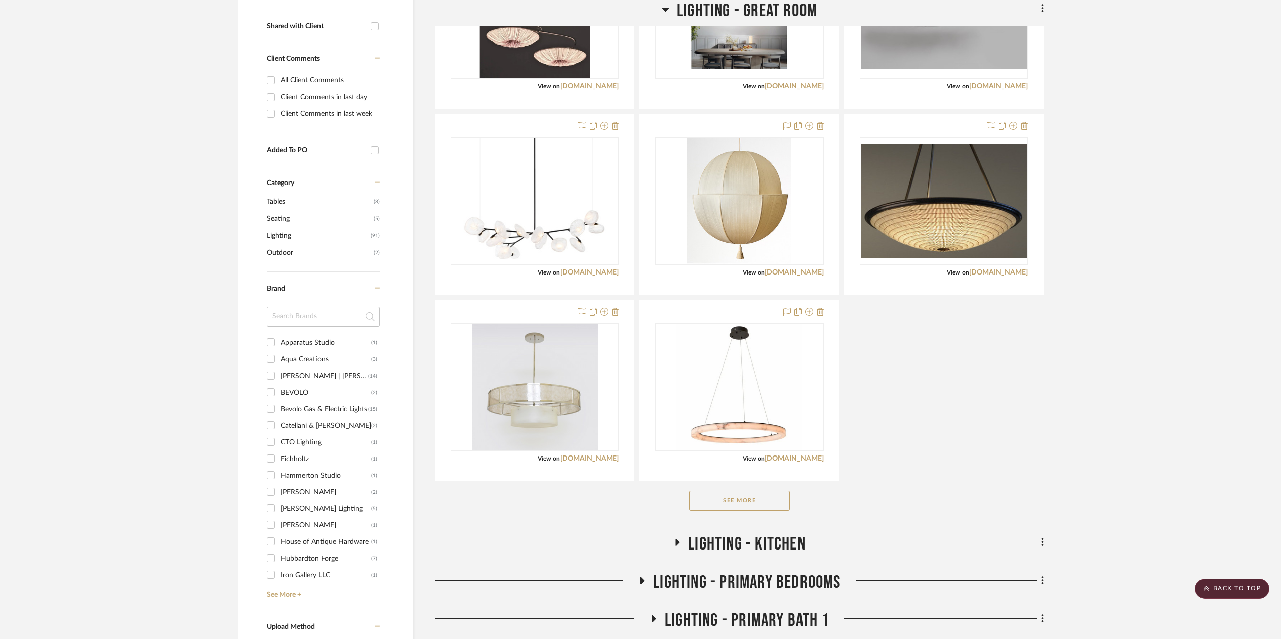
click at [752, 503] on button "See More" at bounding box center [739, 501] width 101 height 20
click at [765, 492] on button "See Less" at bounding box center [739, 501] width 101 height 20
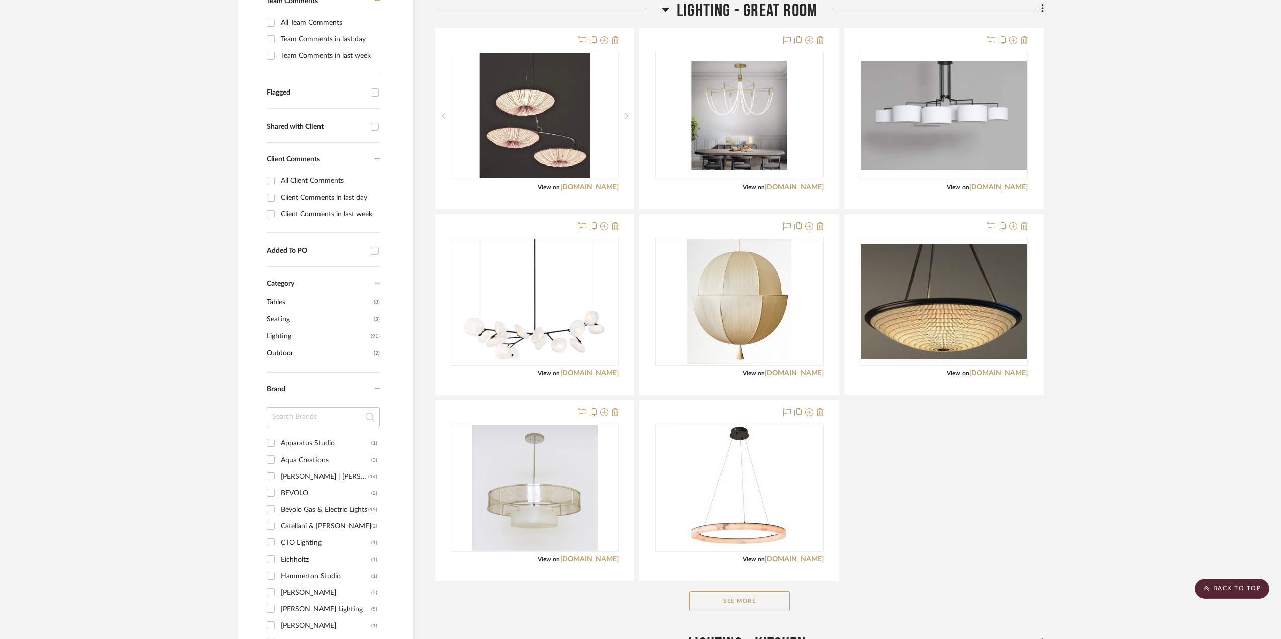
click at [776, 517] on div "See More" at bounding box center [739, 602] width 608 height 40
click at [765, 517] on button "See More" at bounding box center [739, 602] width 101 height 20
click at [765, 517] on button "See Less" at bounding box center [739, 602] width 101 height 20
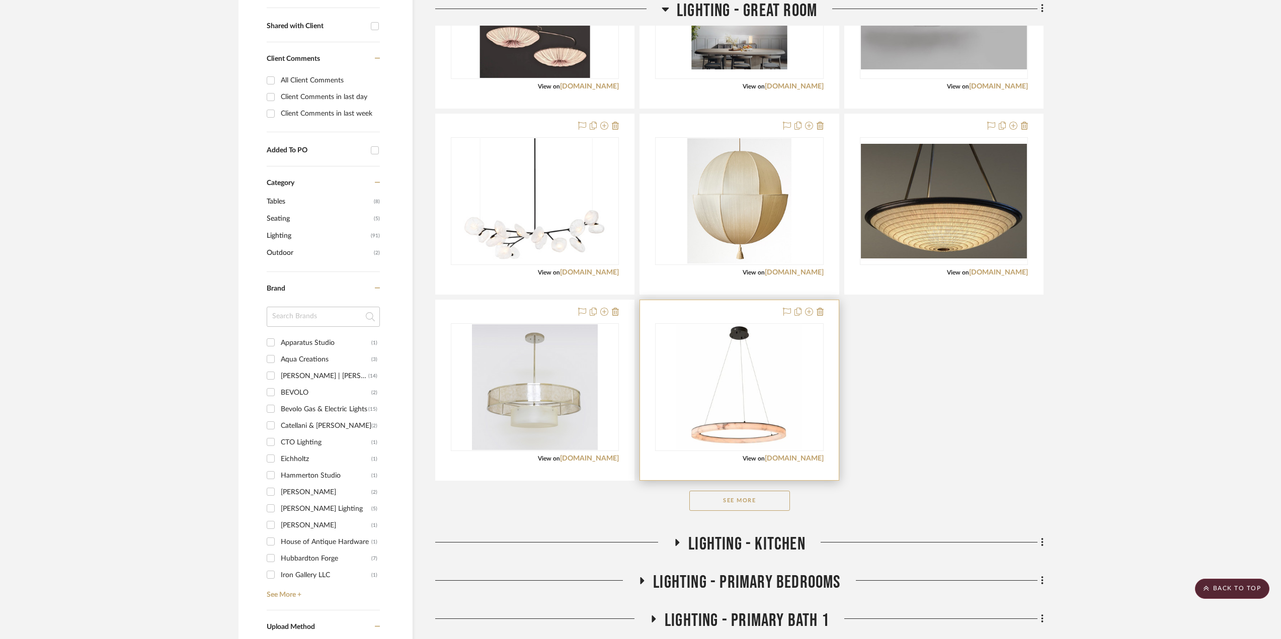
scroll to position [503, 0]
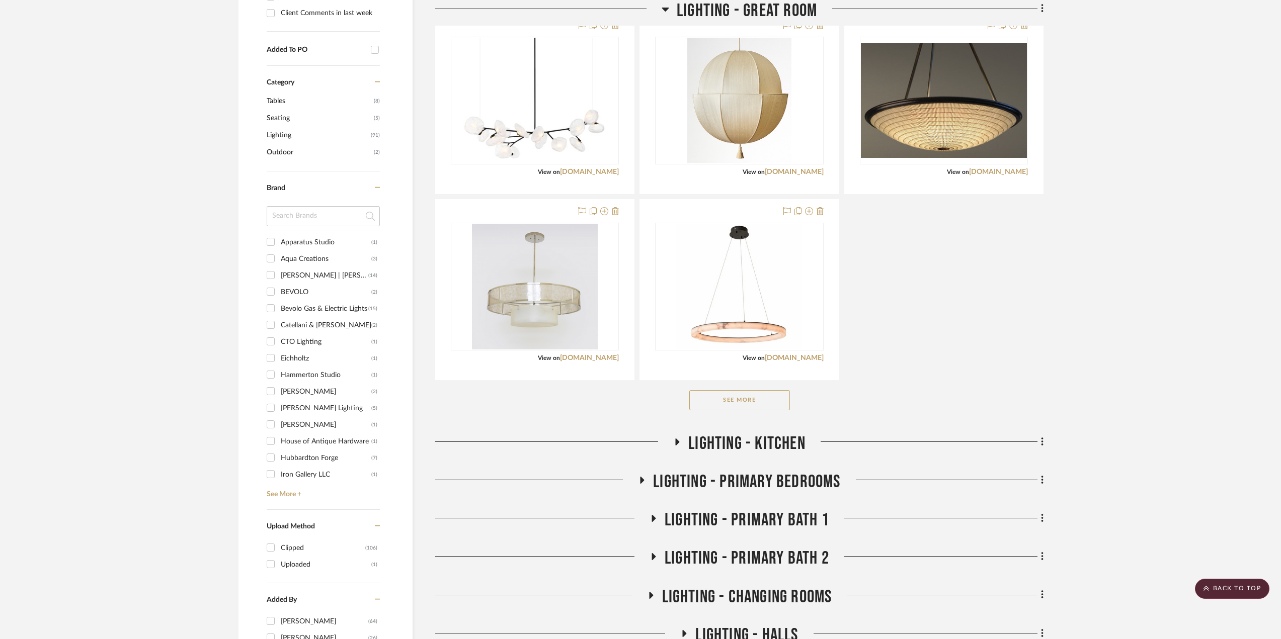
drag, startPoint x: 678, startPoint y: 438, endPoint x: 683, endPoint y: 439, distance: 5.1
click at [678, 438] on icon at bounding box center [677, 442] width 12 height 8
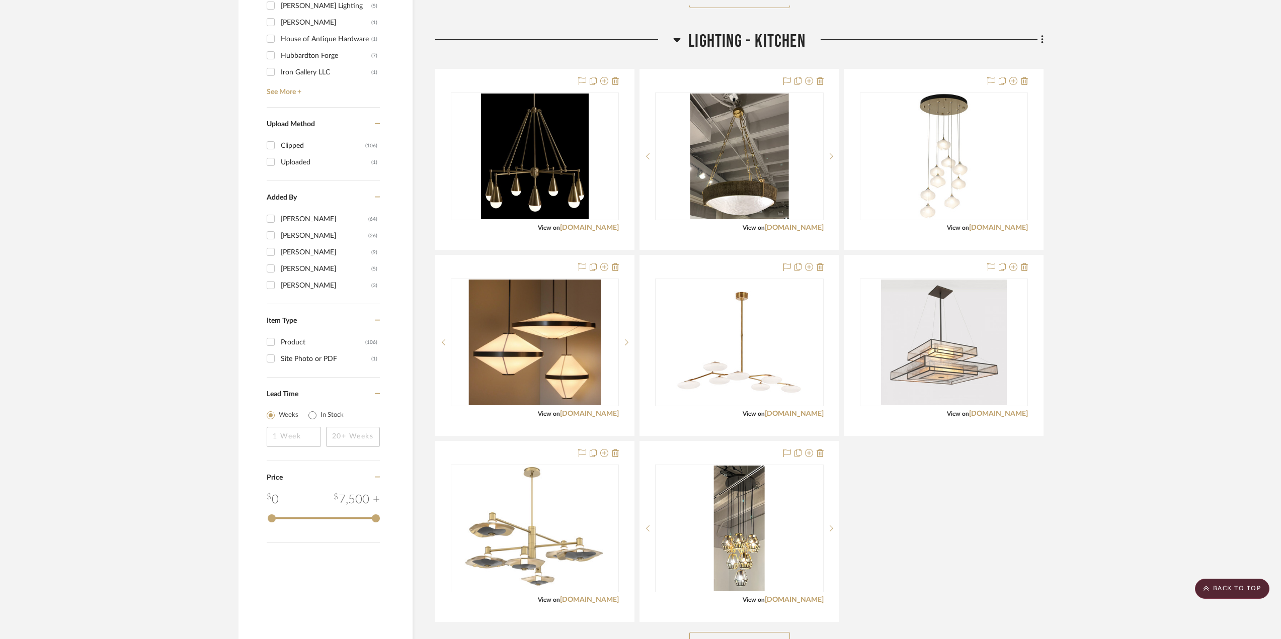
scroll to position [1057, 0]
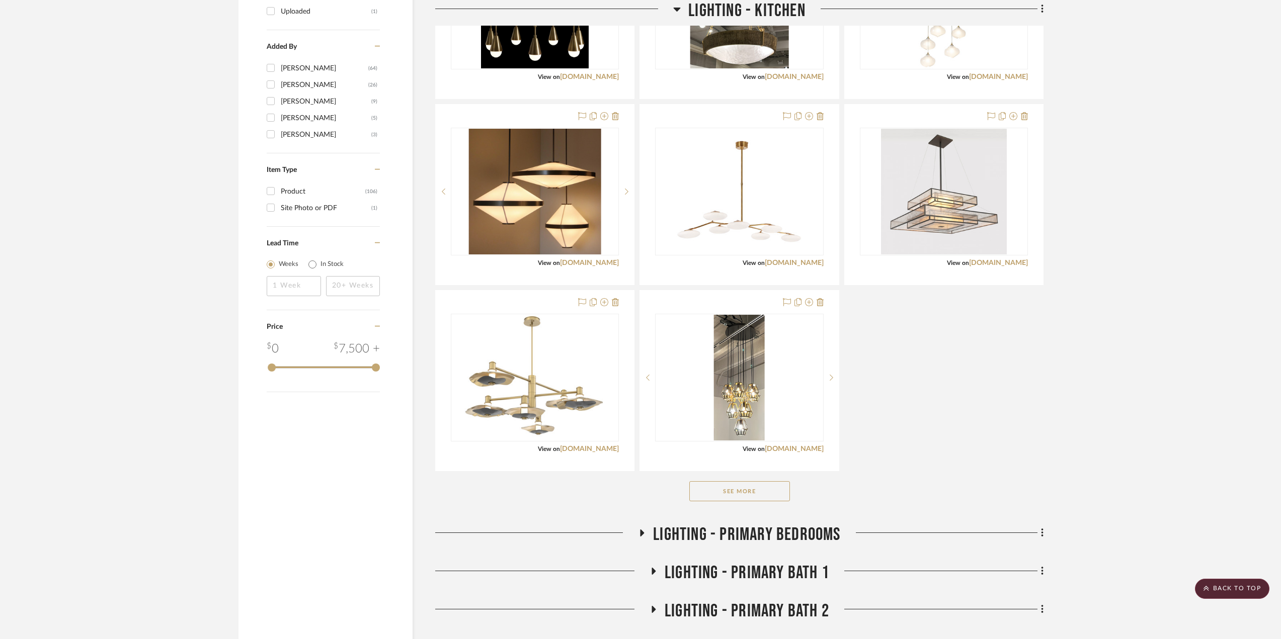
click at [768, 491] on button "See More" at bounding box center [739, 491] width 101 height 20
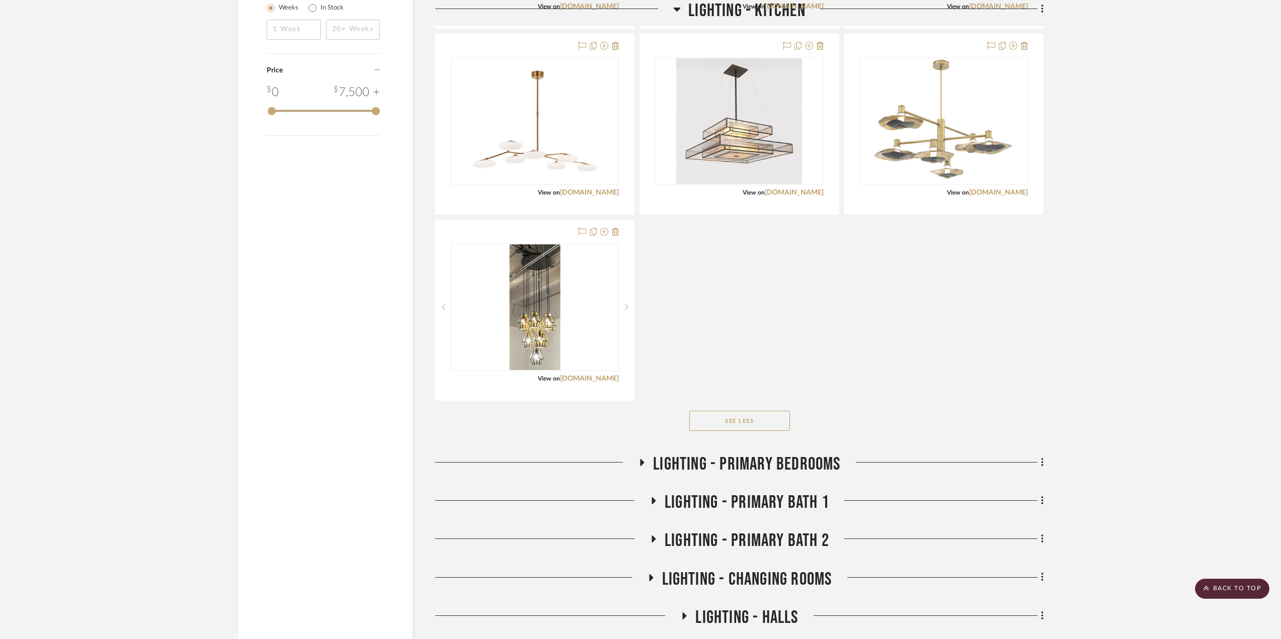
scroll to position [1213, 0]
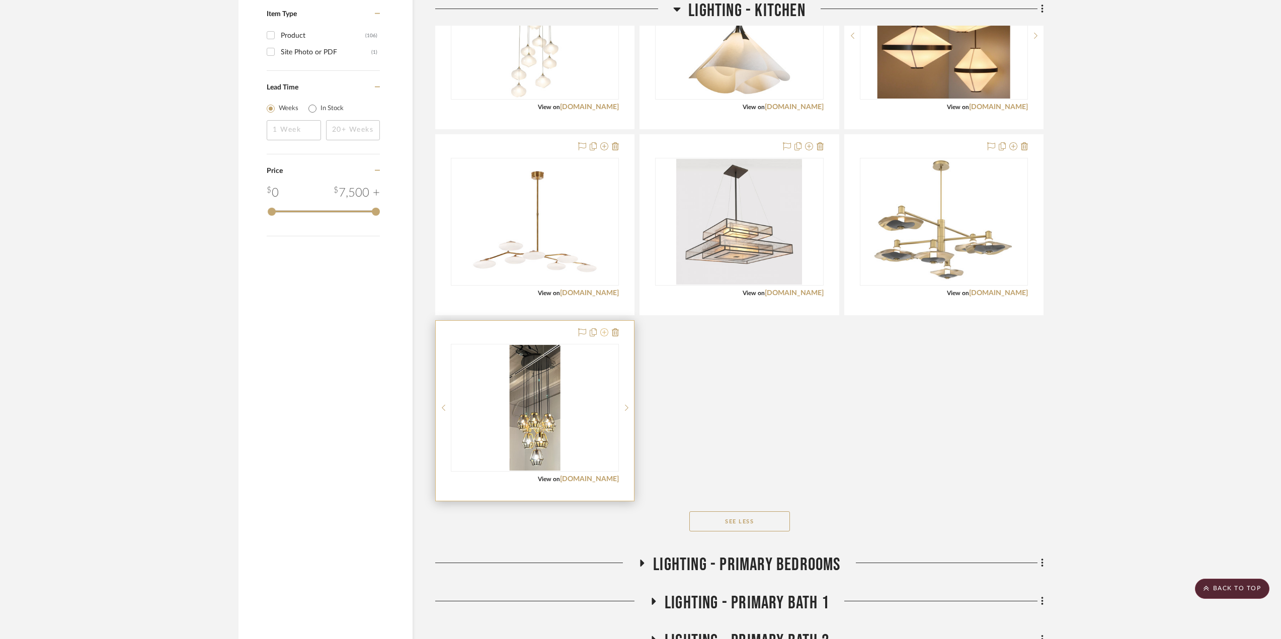
click at [607, 334] on icon at bounding box center [604, 333] width 8 height 8
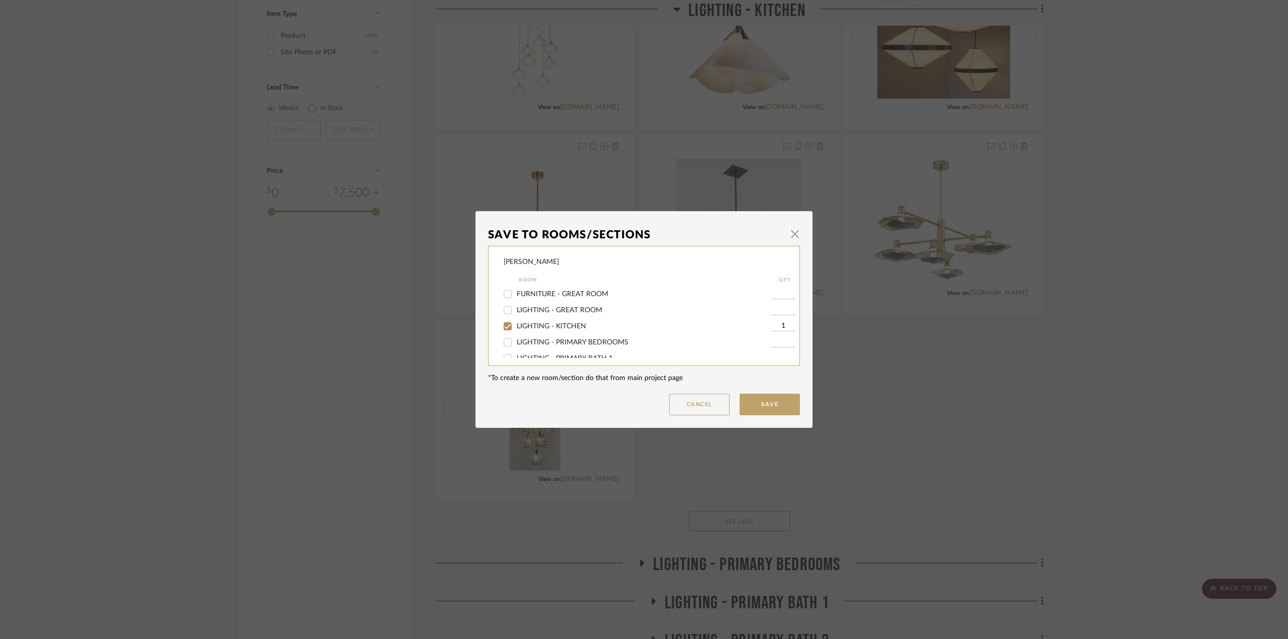
click at [547, 328] on span "LIGHTING - KITCHEN" at bounding box center [551, 326] width 69 height 7
click at [516, 328] on input "LIGHTING - KITCHEN" at bounding box center [508, 326] width 16 height 16
checkbox input "false"
click at [753, 400] on button "Save" at bounding box center [770, 405] width 60 height 22
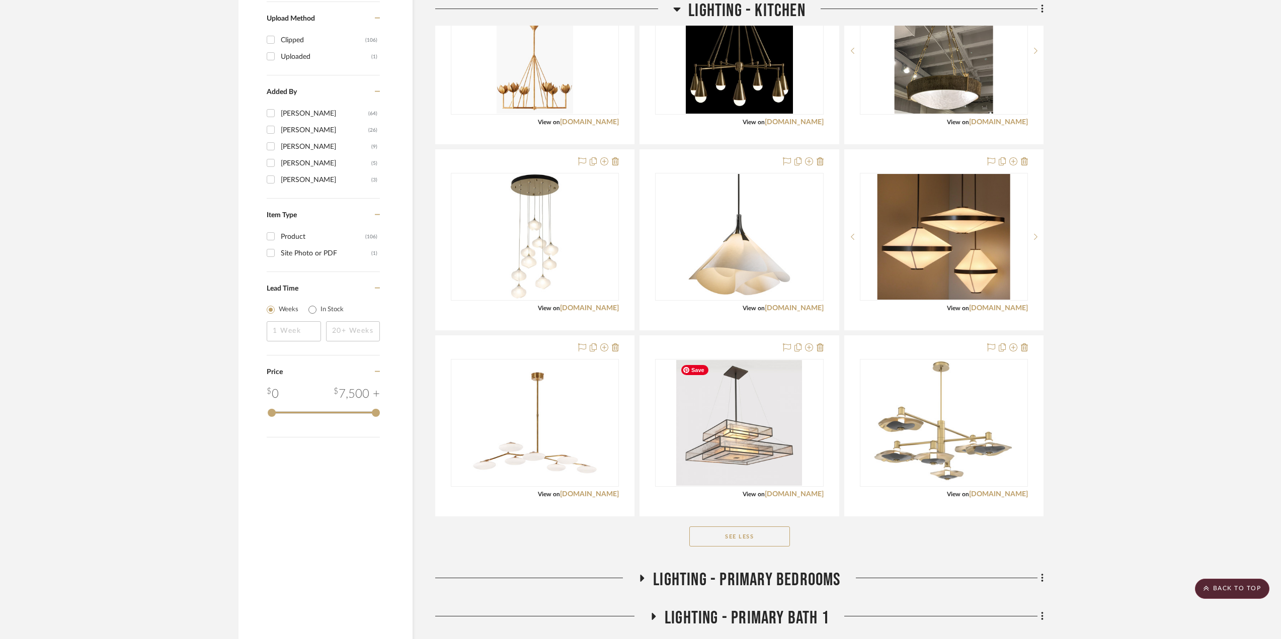
scroll to position [1313, 0]
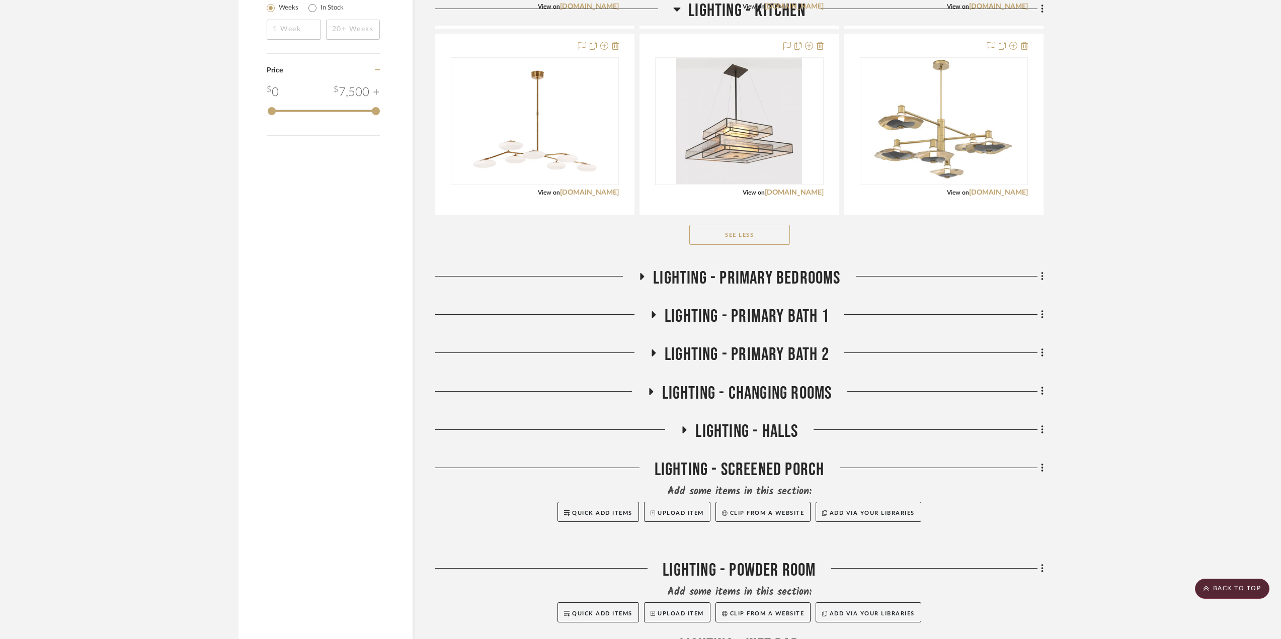
click at [641, 275] on icon at bounding box center [642, 276] width 4 height 7
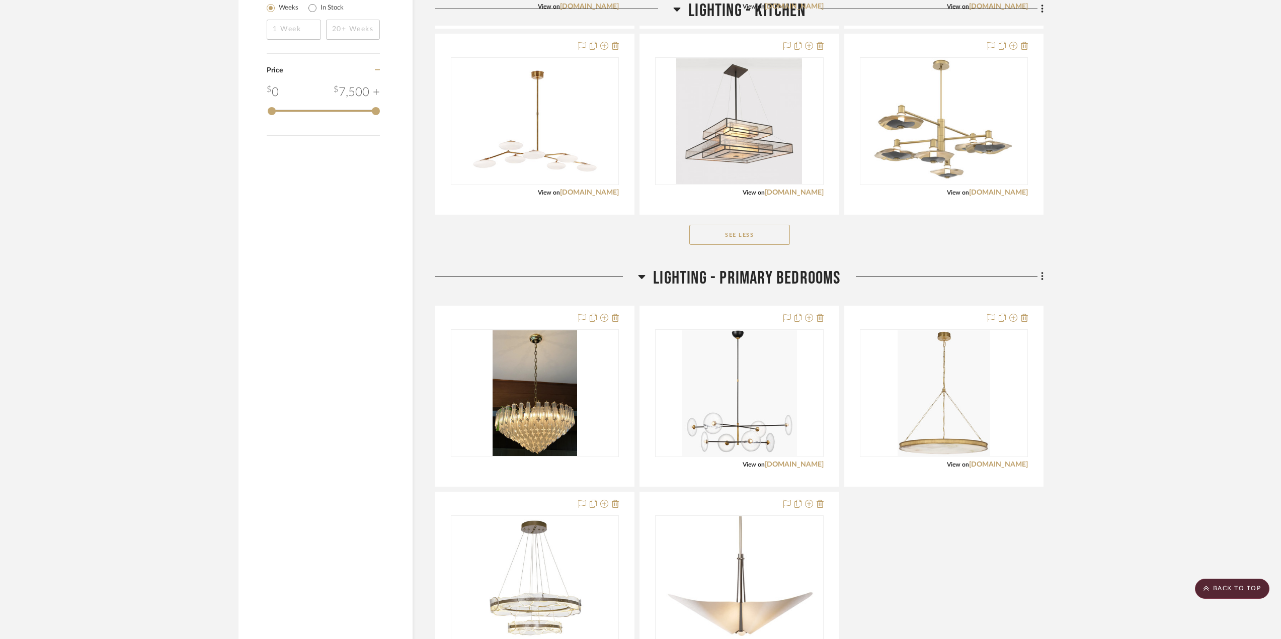
click at [641, 275] on icon at bounding box center [642, 277] width 8 height 12
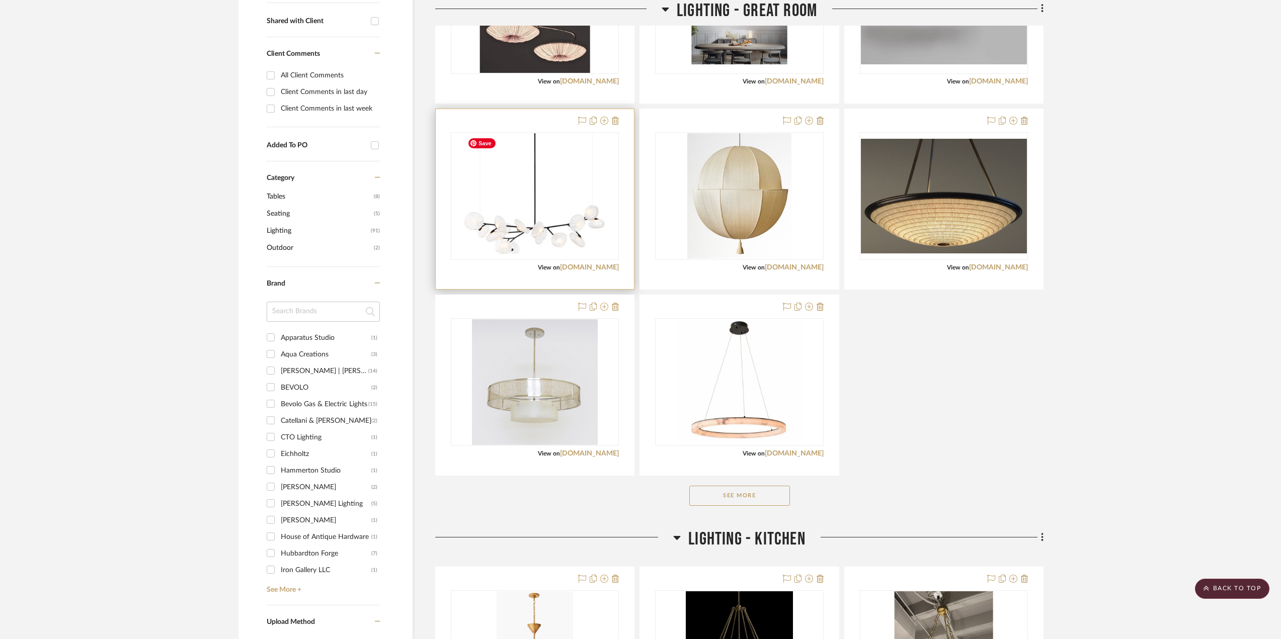
scroll to position [156, 0]
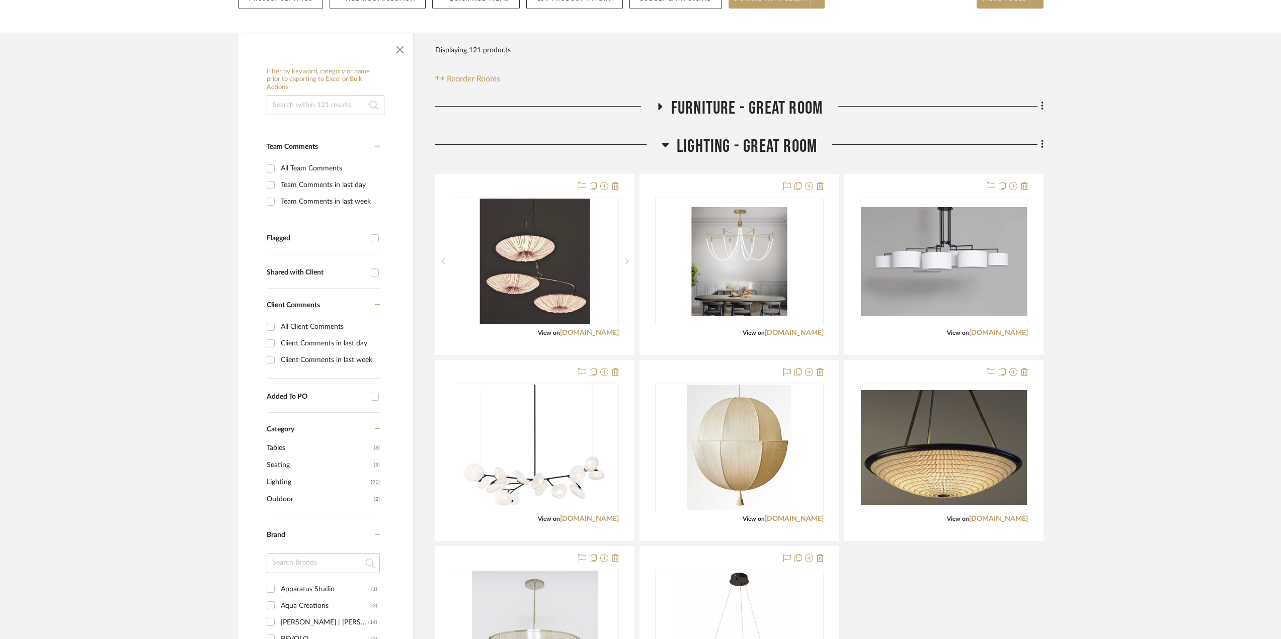
click at [302, 109] on input at bounding box center [326, 105] width 118 height 20
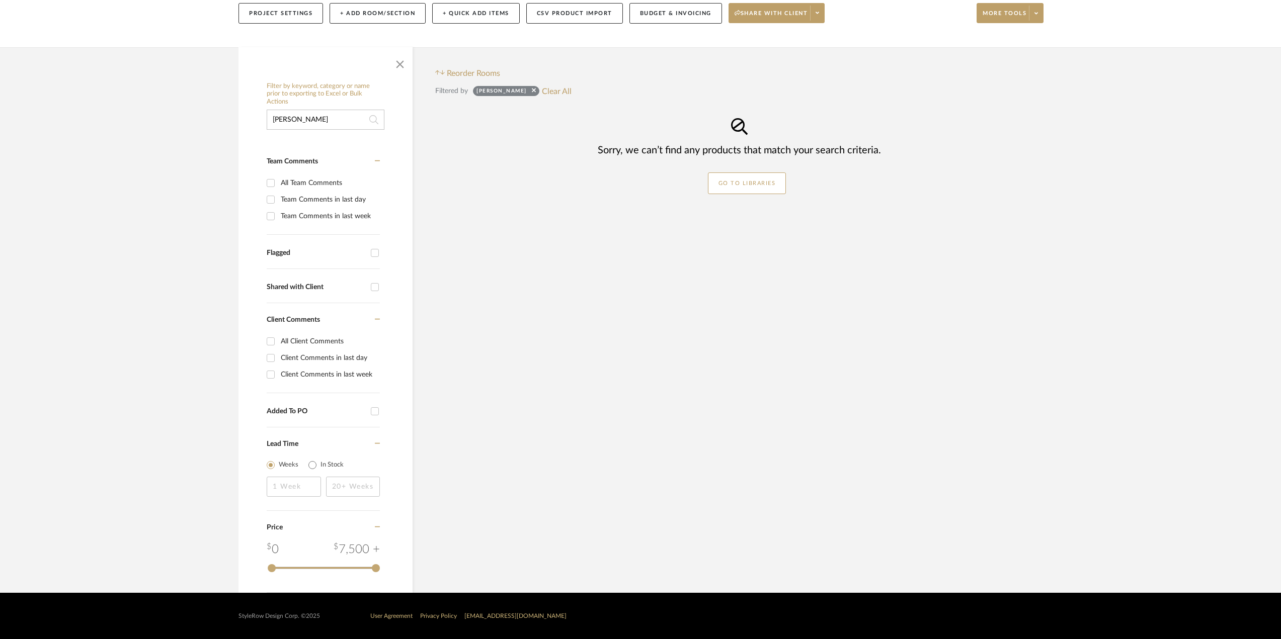
scroll to position [141, 0]
type input "EUROFASE"
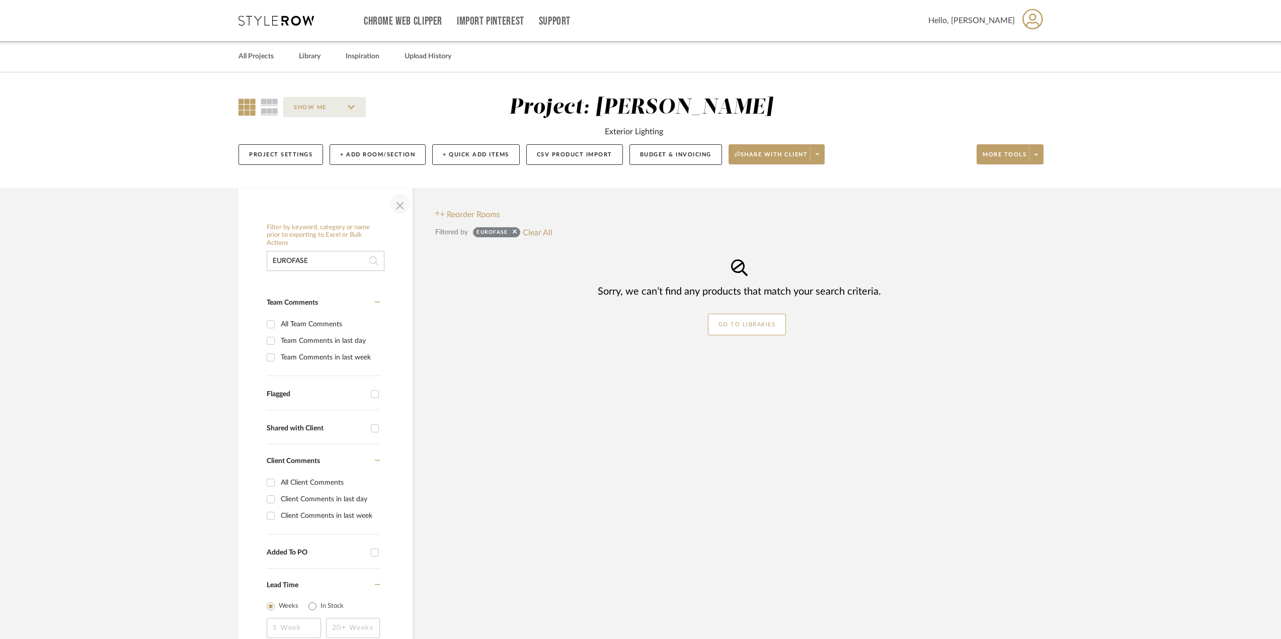
click at [401, 206] on span "button" at bounding box center [400, 204] width 24 height 24
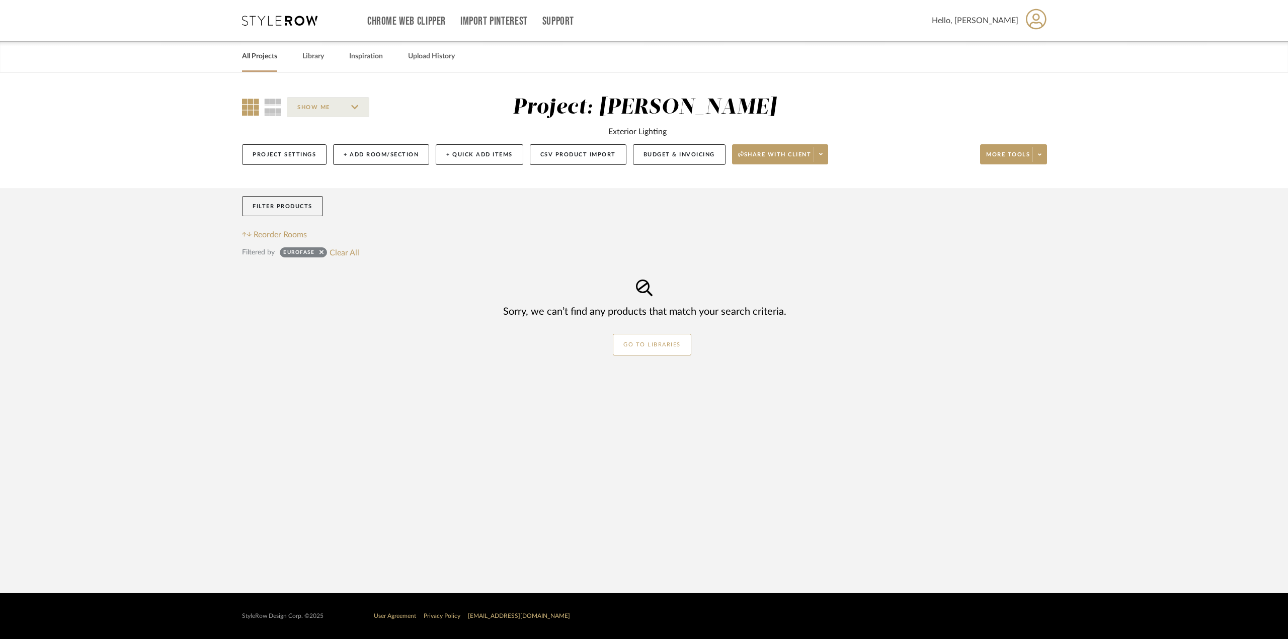
click at [255, 61] on link "All Projects" at bounding box center [259, 57] width 35 height 14
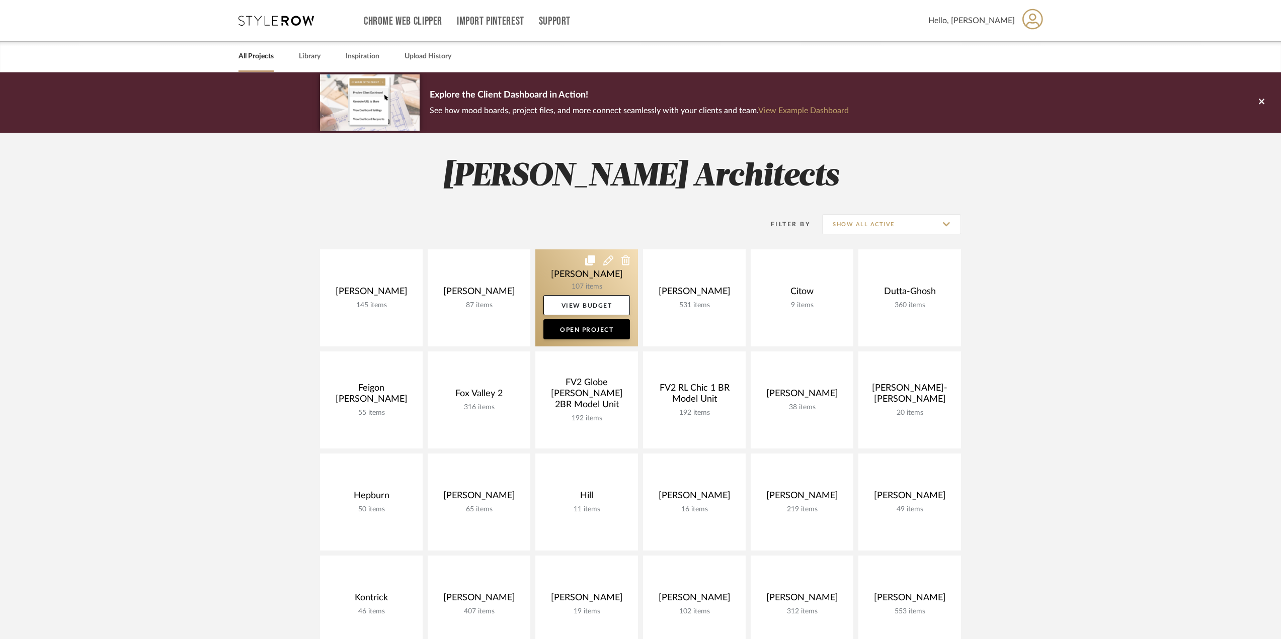
click at [585, 278] on link at bounding box center [586, 298] width 103 height 97
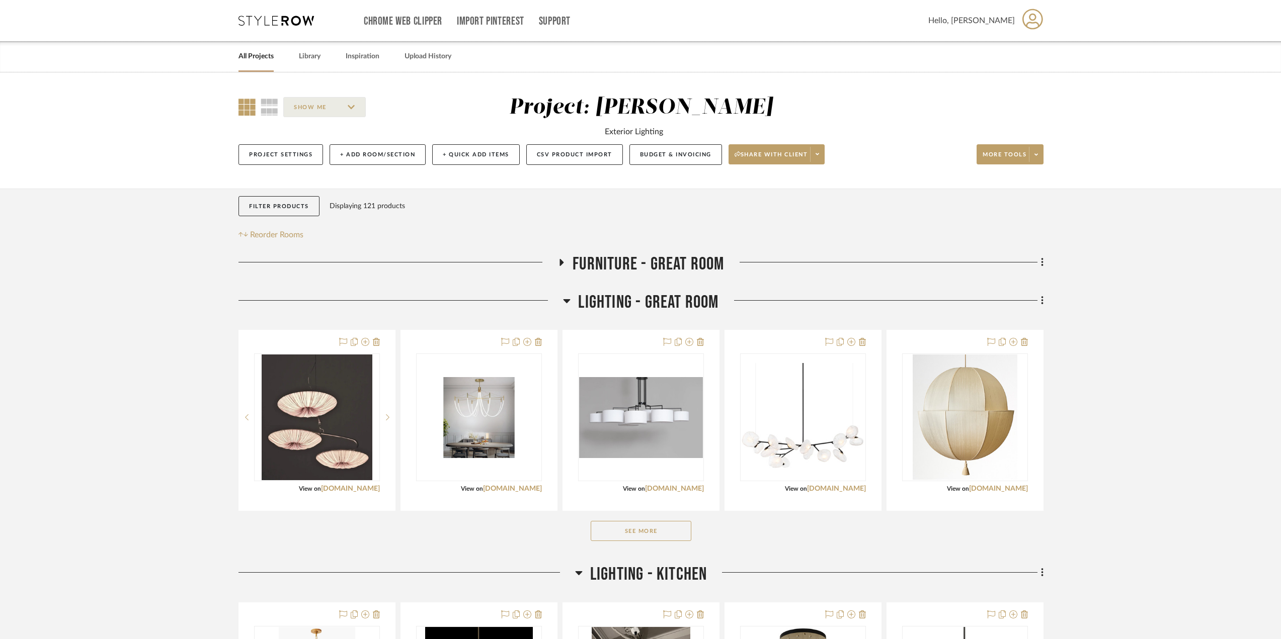
click at [577, 299] on h3 "LIGHTING - GREAT ROOM" at bounding box center [640, 303] width 155 height 22
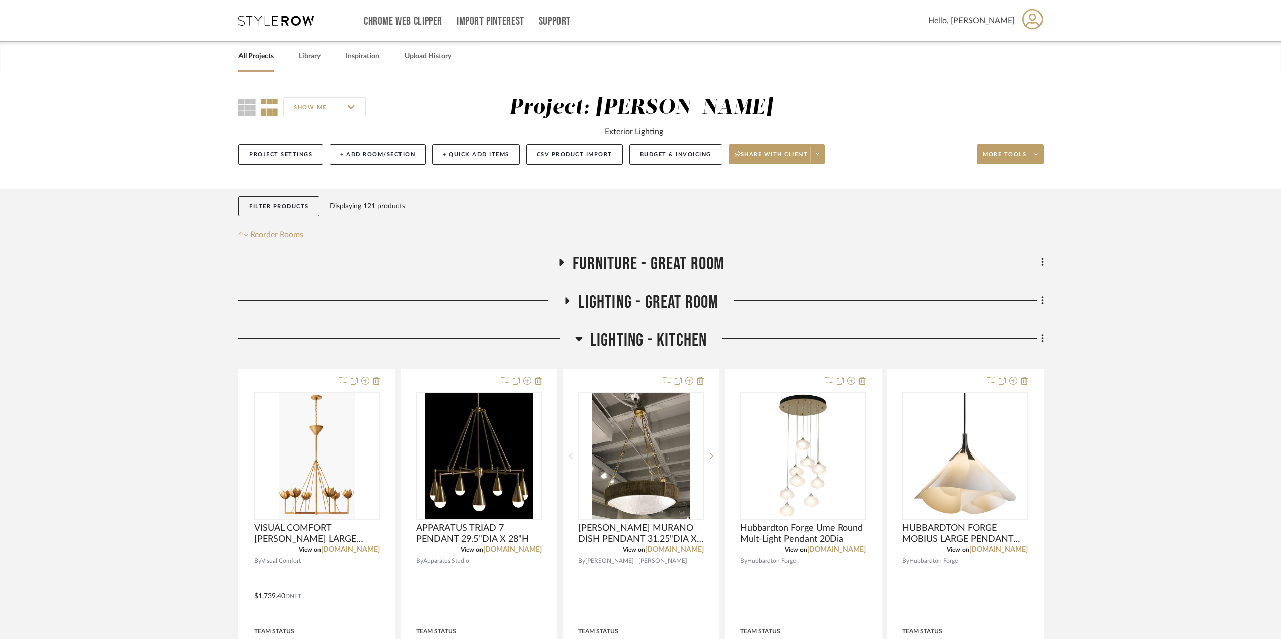
click at [251, 54] on link "All Projects" at bounding box center [255, 57] width 35 height 14
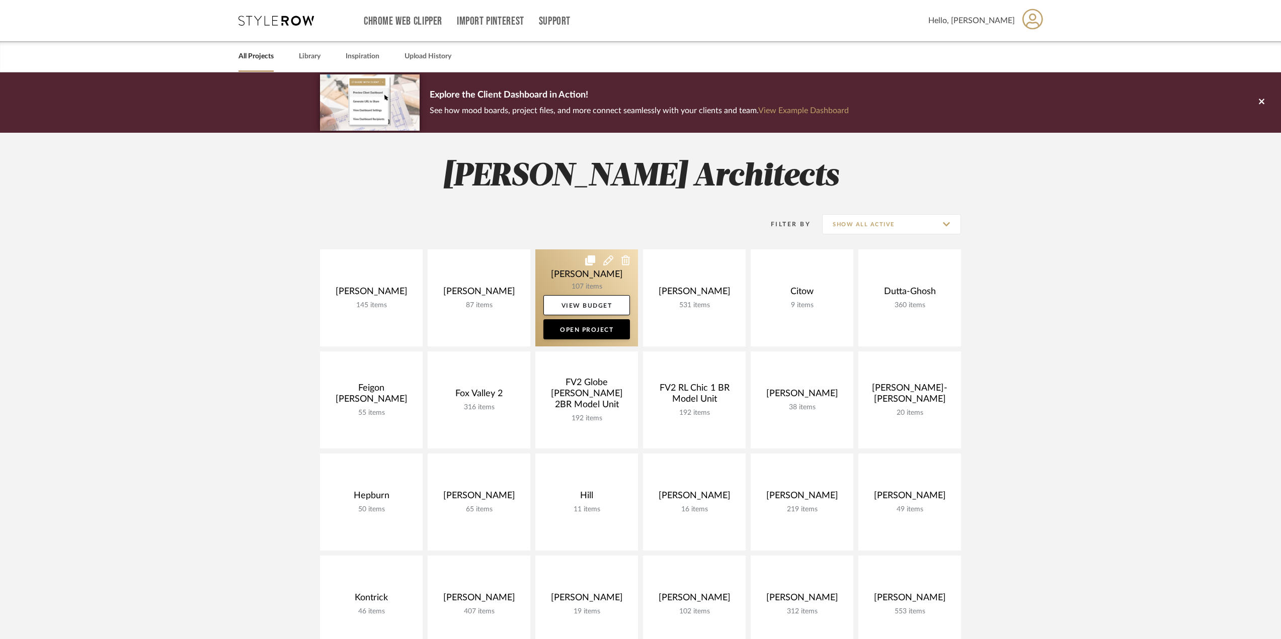
click at [594, 275] on link at bounding box center [586, 298] width 103 height 97
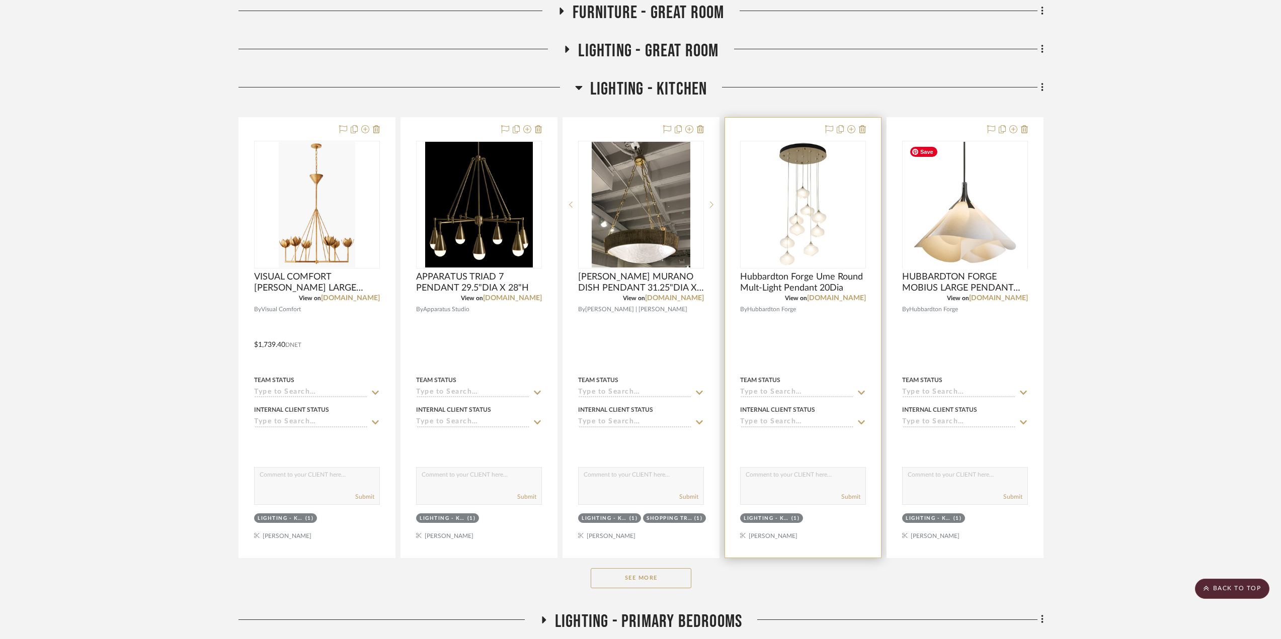
scroll to position [403, 0]
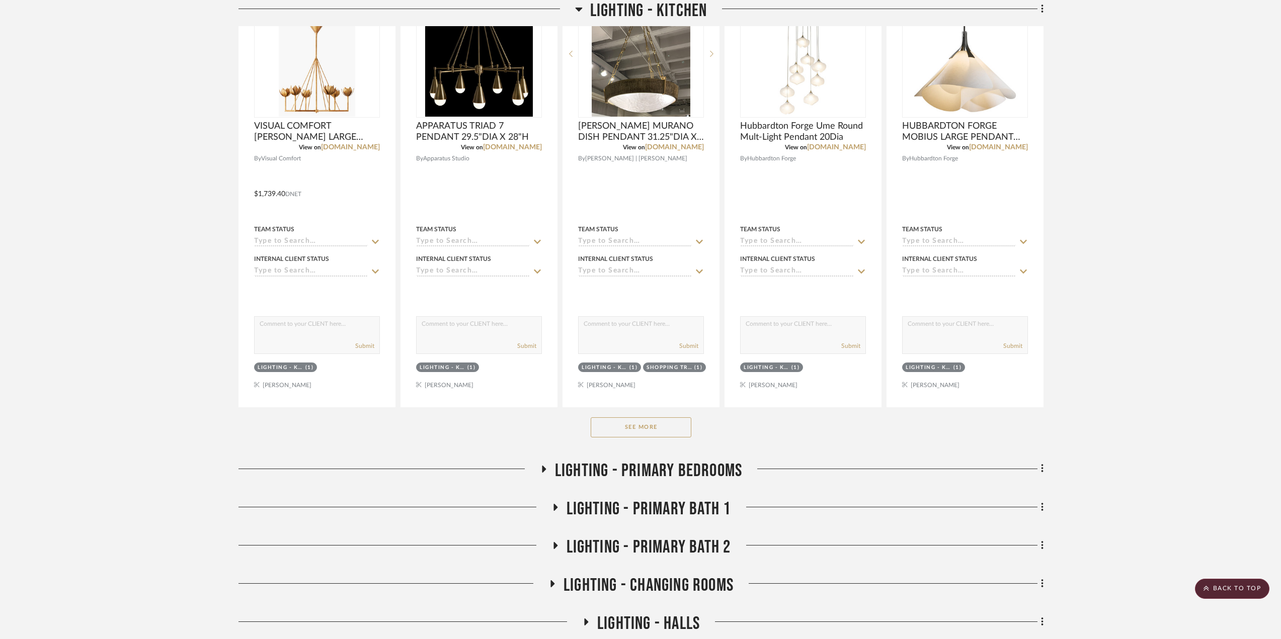
click at [664, 428] on button "See More" at bounding box center [641, 428] width 101 height 20
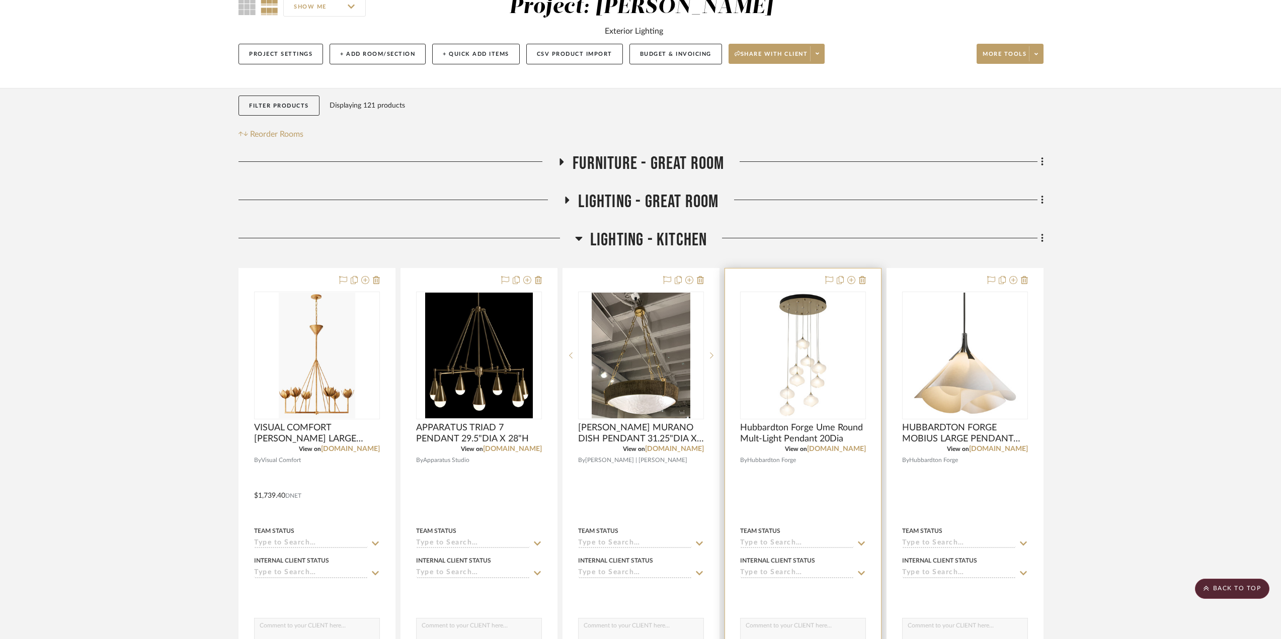
scroll to position [50, 0]
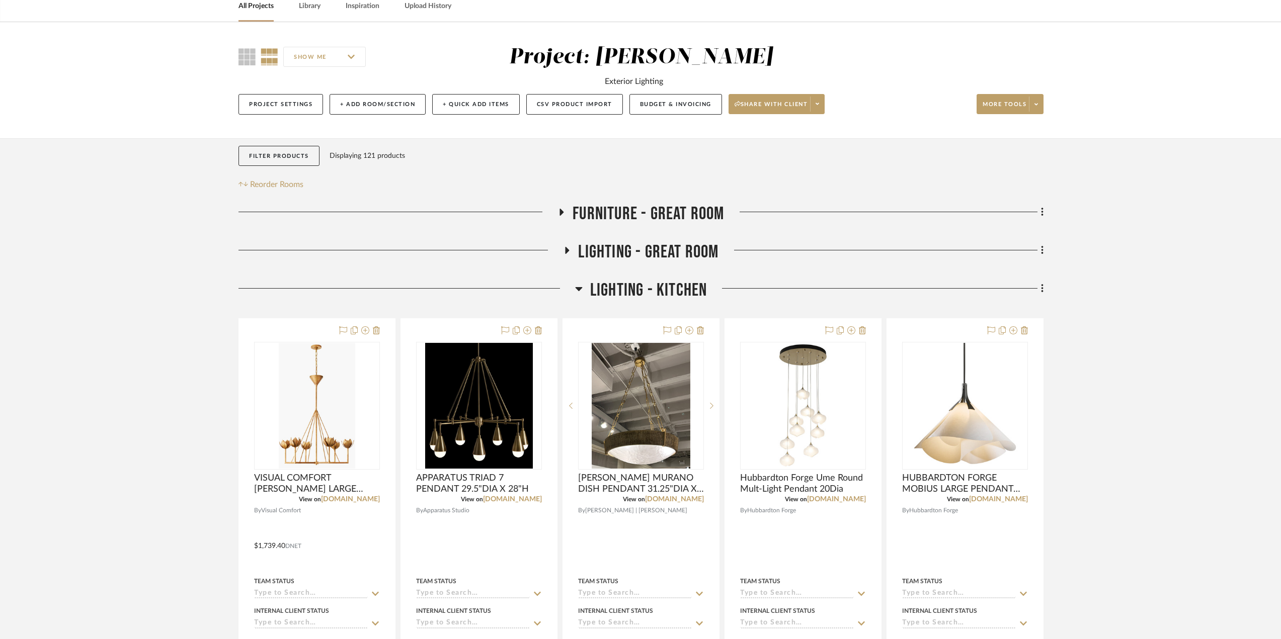
click at [261, 57] on icon at bounding box center [270, 56] width 18 height 17
click at [244, 57] on icon at bounding box center [246, 56] width 17 height 17
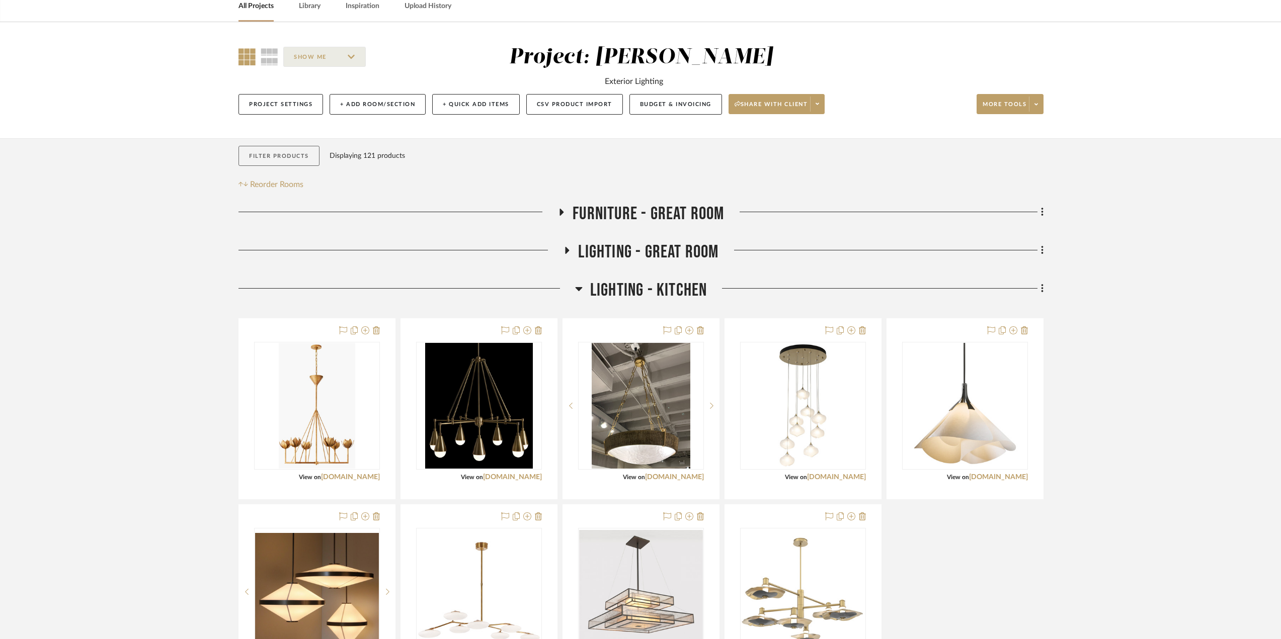
click at [296, 152] on button "Filter Products" at bounding box center [278, 156] width 81 height 21
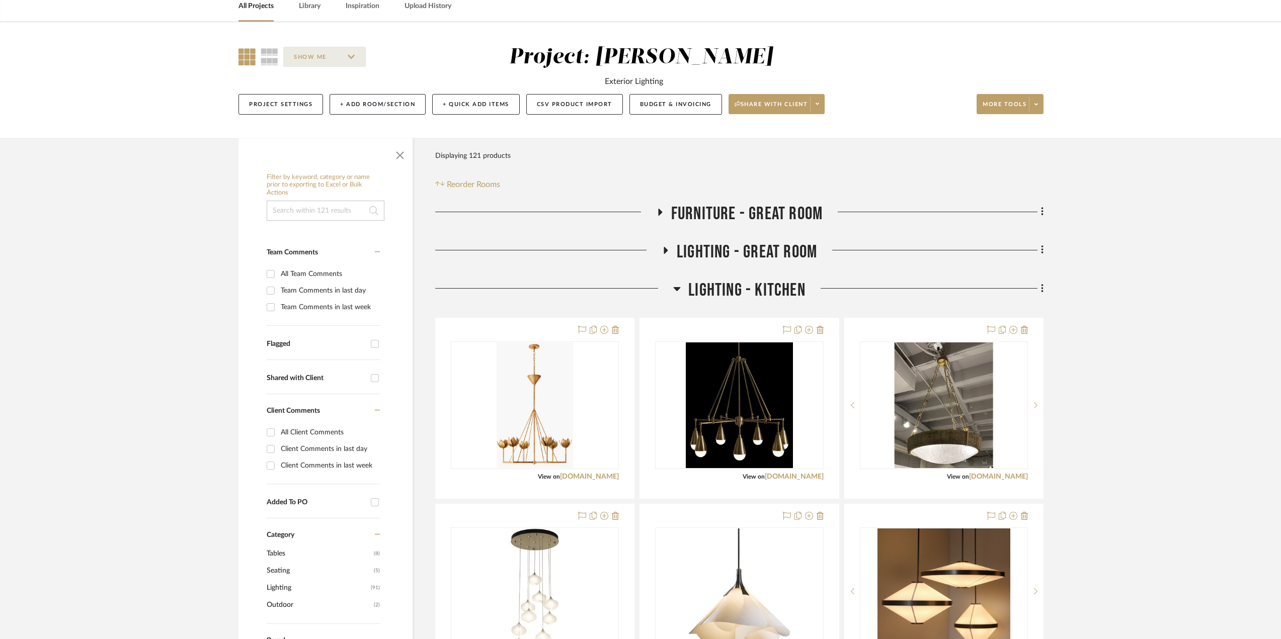
click at [297, 216] on input at bounding box center [326, 211] width 118 height 20
type input "PAGET"
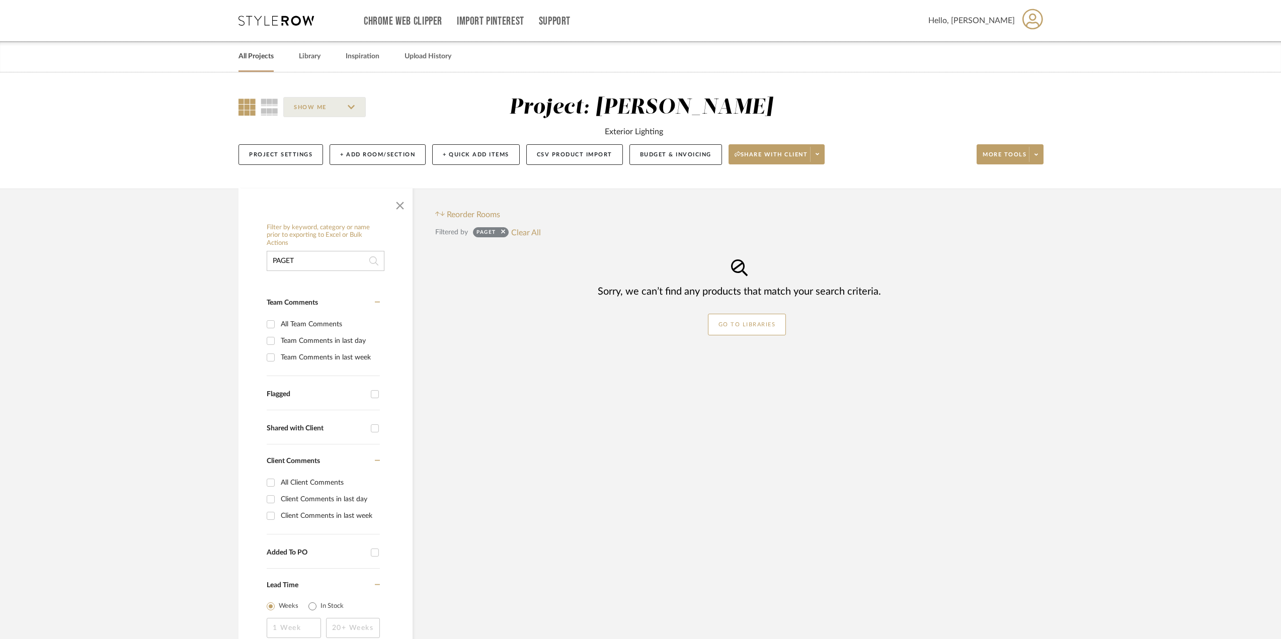
click at [267, 53] on link "All Projects" at bounding box center [255, 57] width 35 height 14
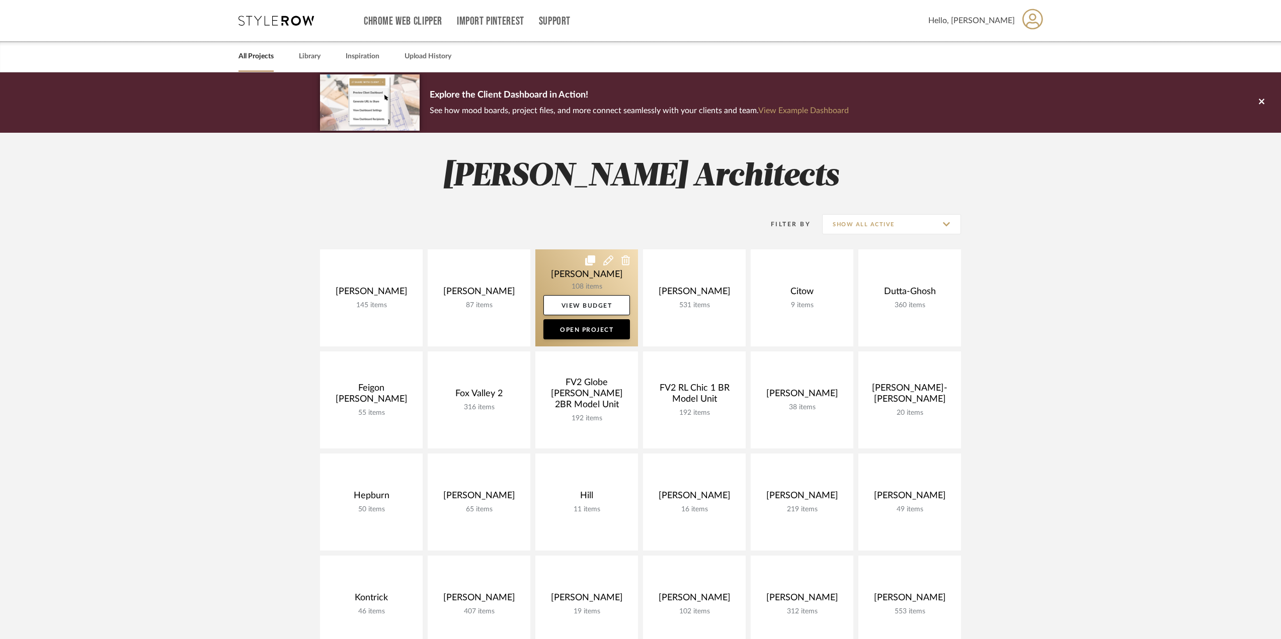
click at [589, 275] on link at bounding box center [586, 298] width 103 height 97
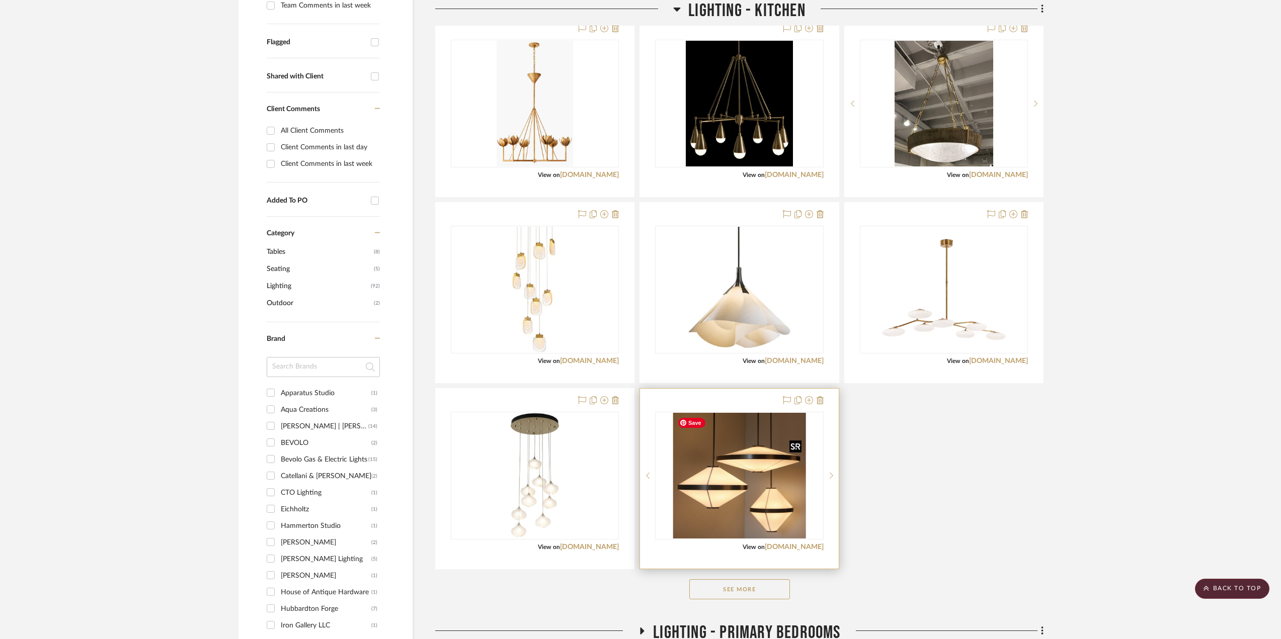
scroll to position [453, 0]
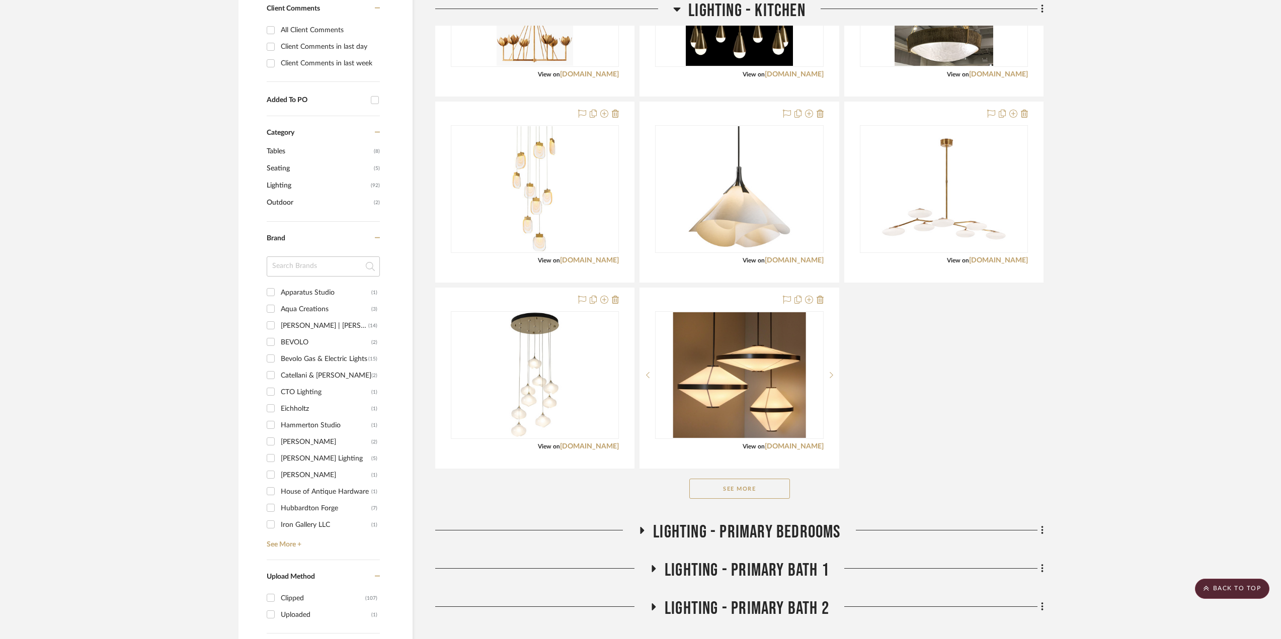
click at [742, 489] on button "See More" at bounding box center [739, 489] width 101 height 20
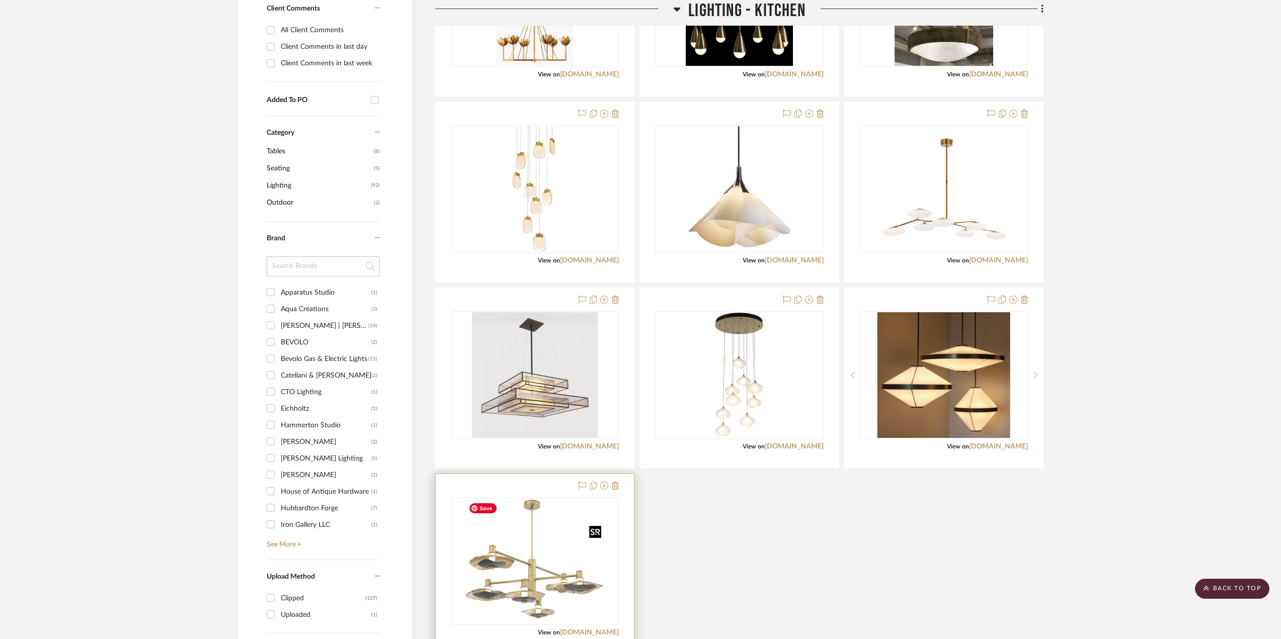
scroll to position [458, 0]
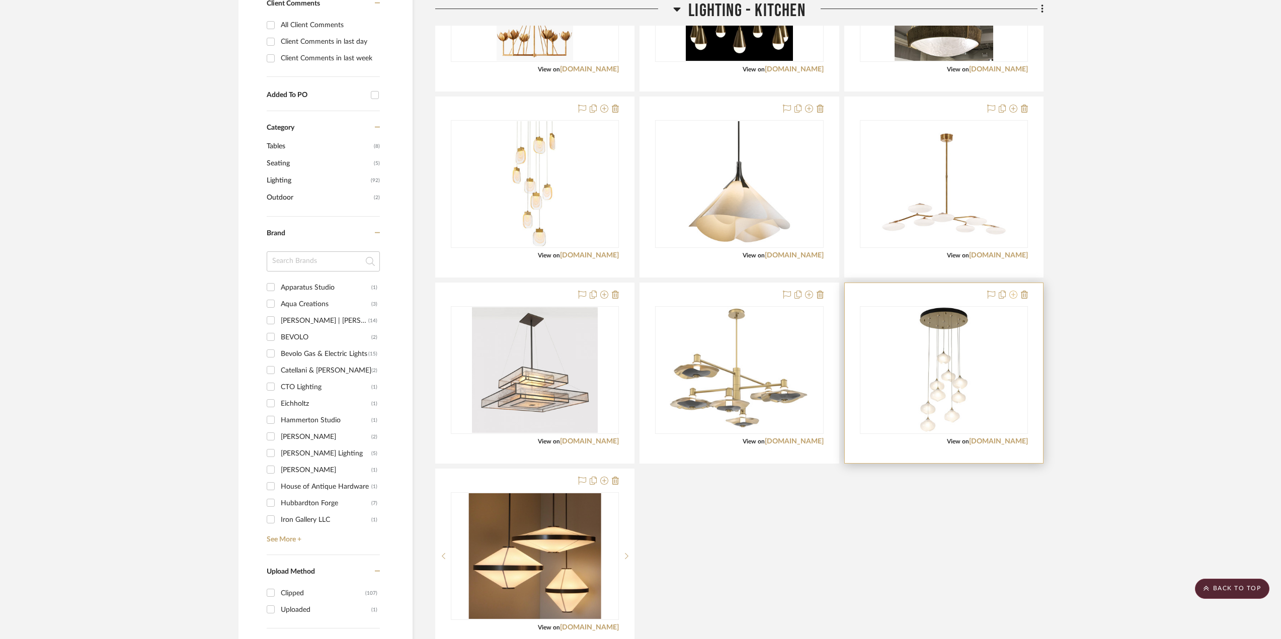
click at [1015, 298] on icon at bounding box center [1013, 295] width 8 height 8
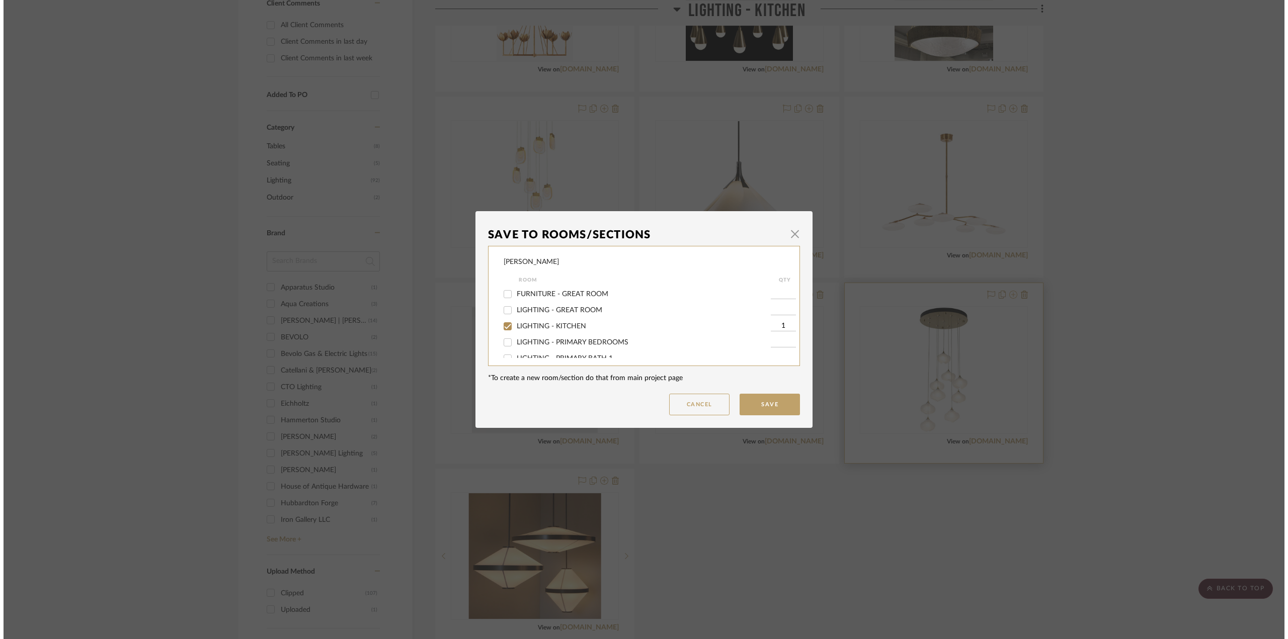
scroll to position [0, 0]
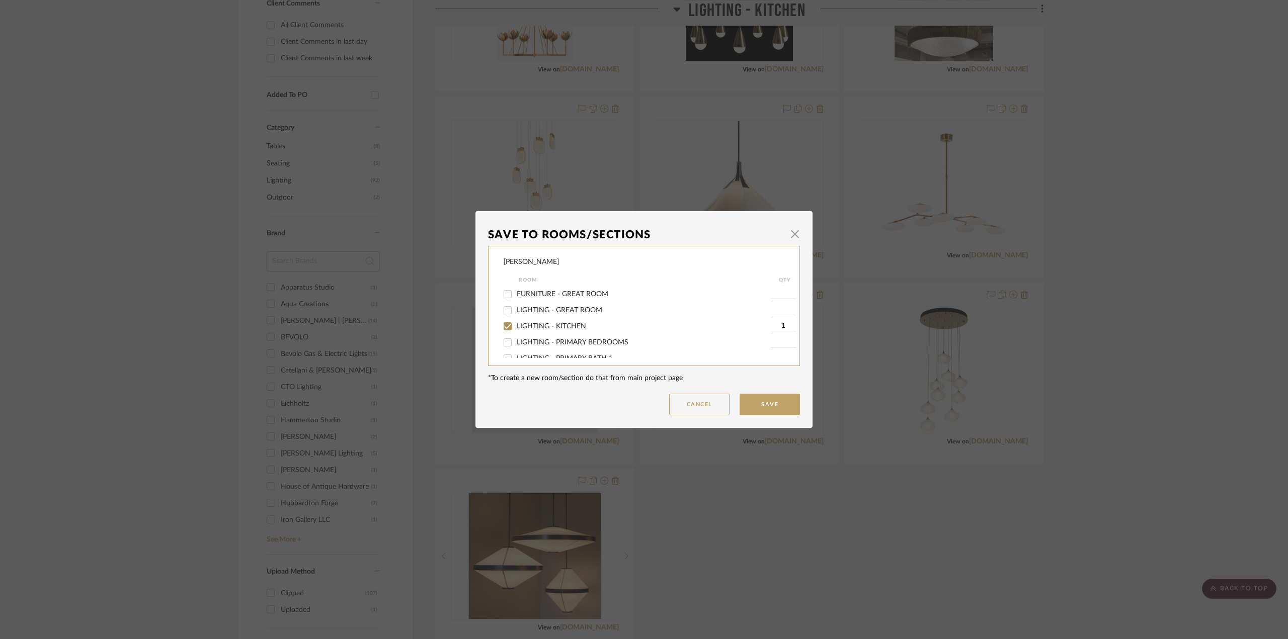
click at [538, 328] on span "LIGHTING - KITCHEN" at bounding box center [551, 326] width 69 height 7
click at [516, 328] on input "LIGHTING - KITCHEN" at bounding box center [508, 326] width 16 height 16
checkbox input "false"
click at [760, 404] on button "Save" at bounding box center [770, 405] width 60 height 22
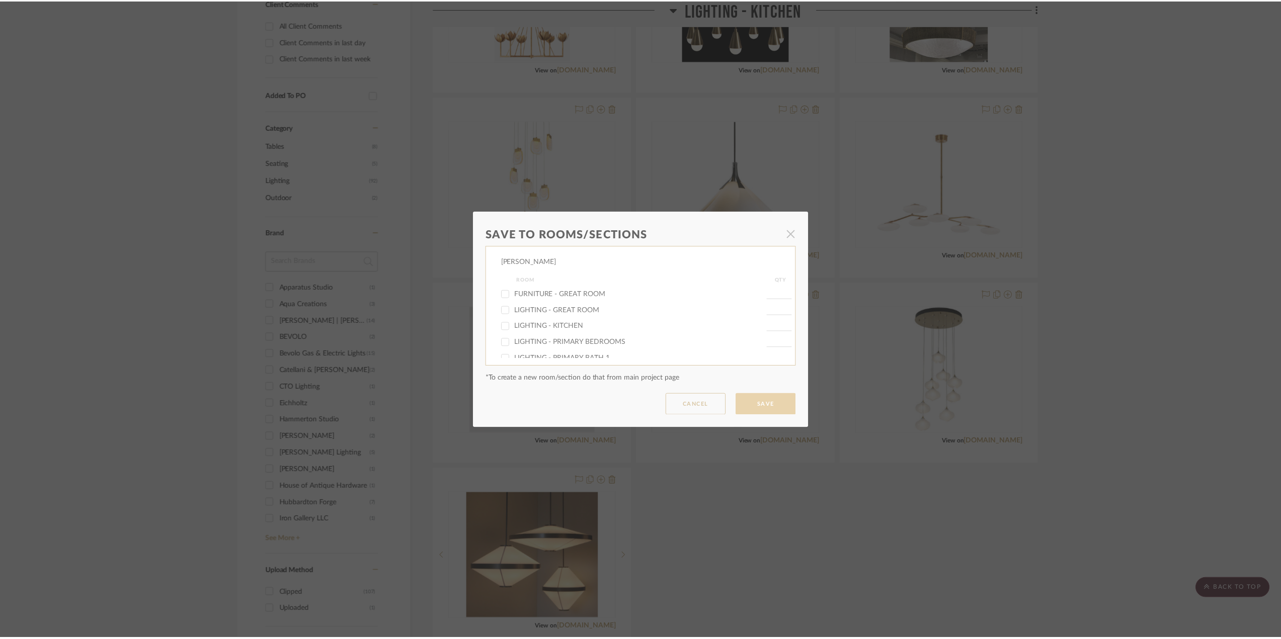
scroll to position [458, 0]
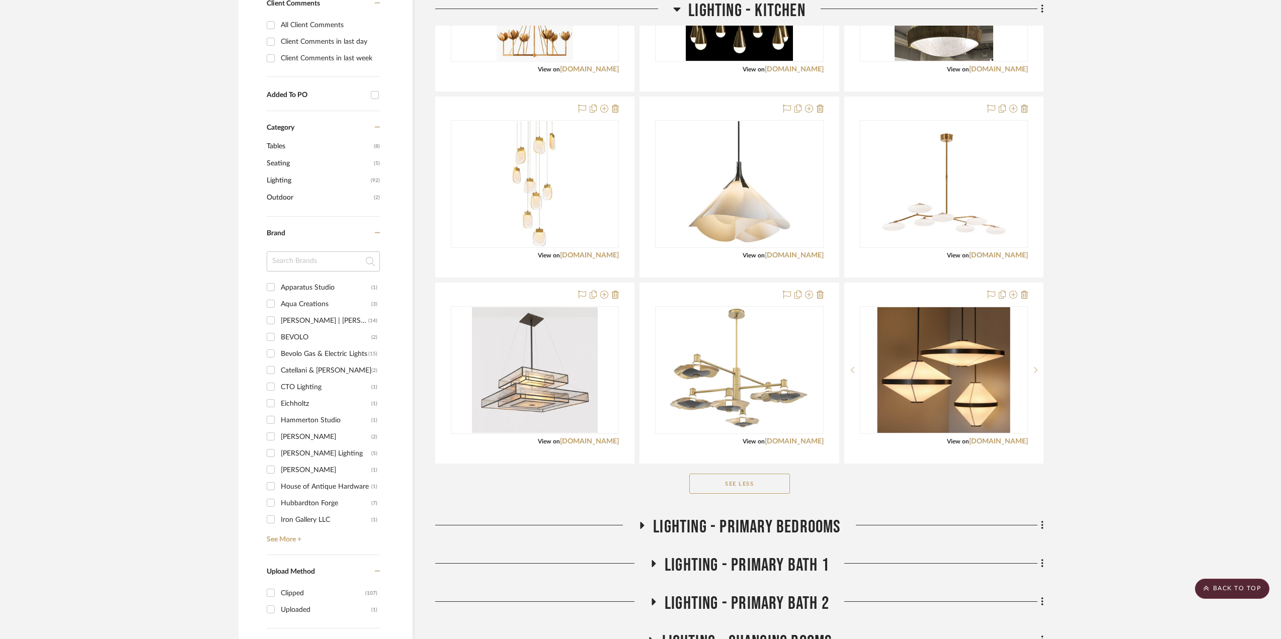
click at [642, 527] on icon at bounding box center [642, 525] width 4 height 7
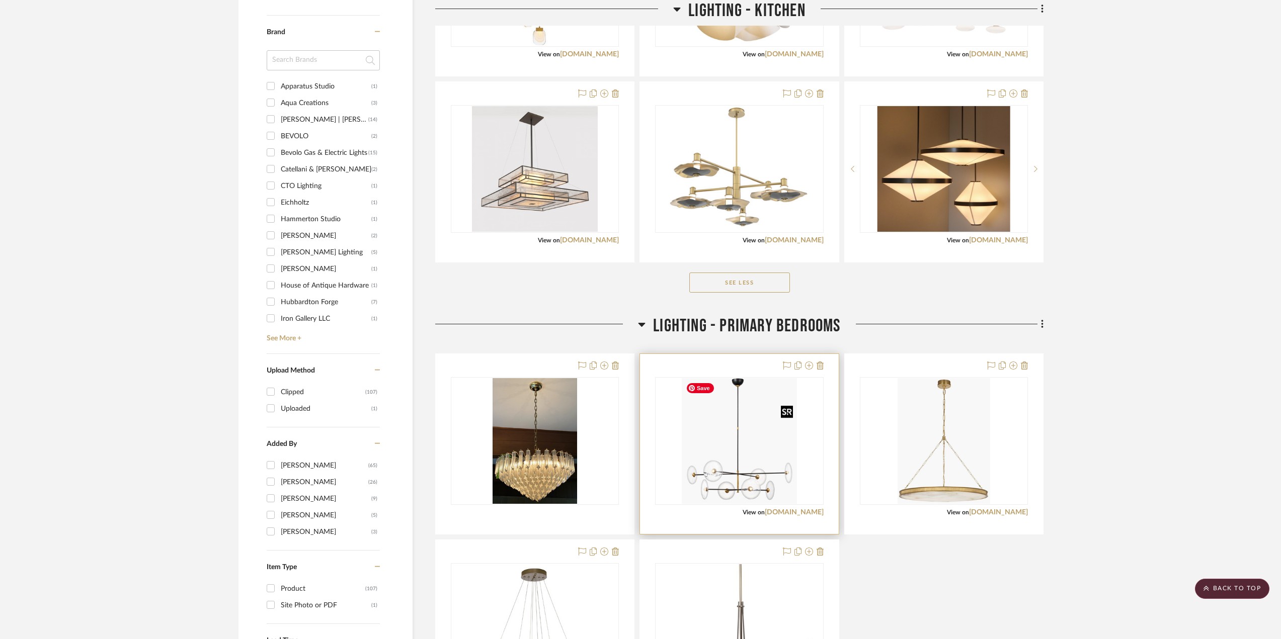
scroll to position [810, 0]
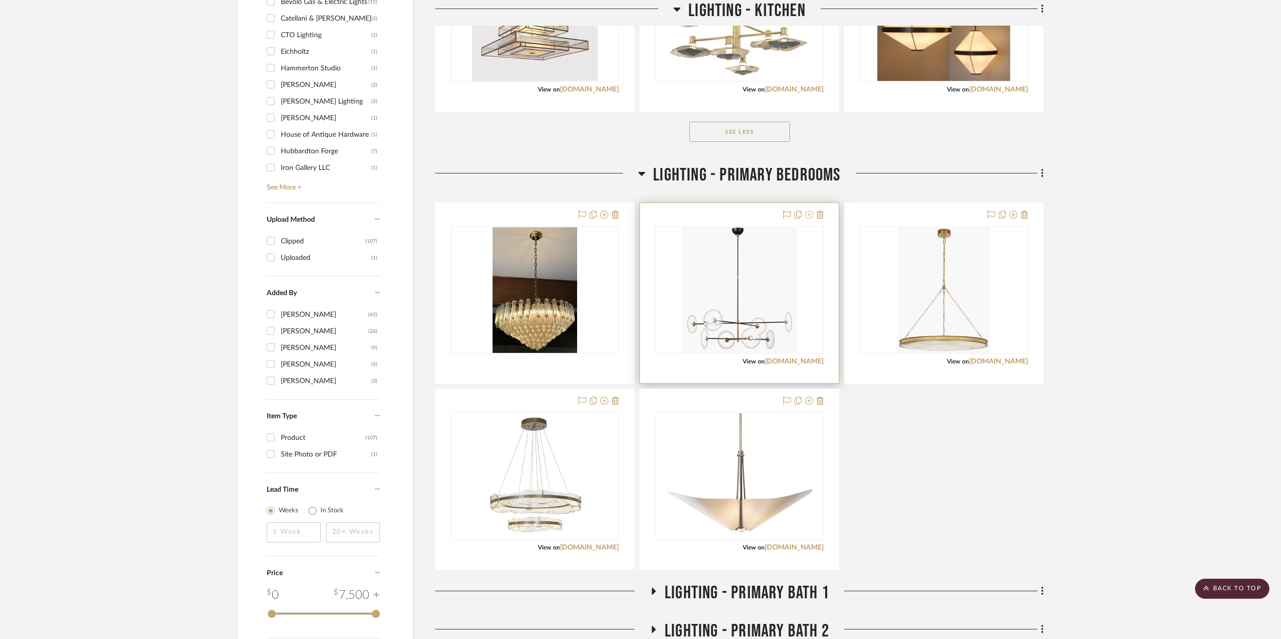
click at [807, 215] on icon at bounding box center [809, 215] width 8 height 8
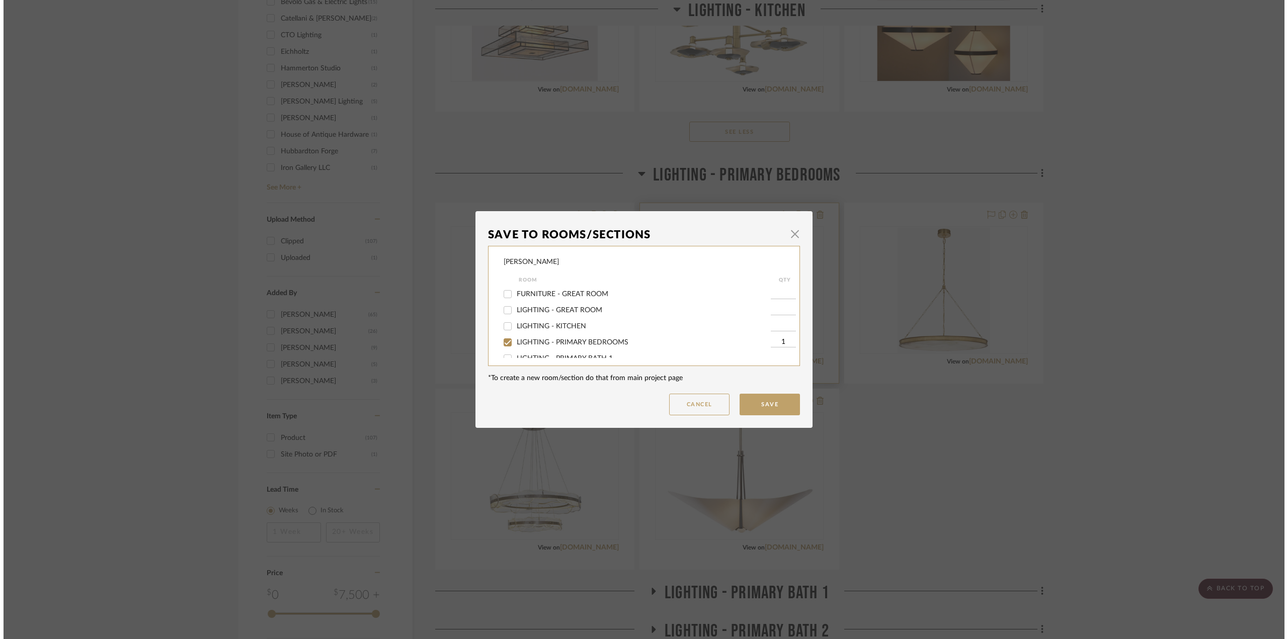
scroll to position [0, 0]
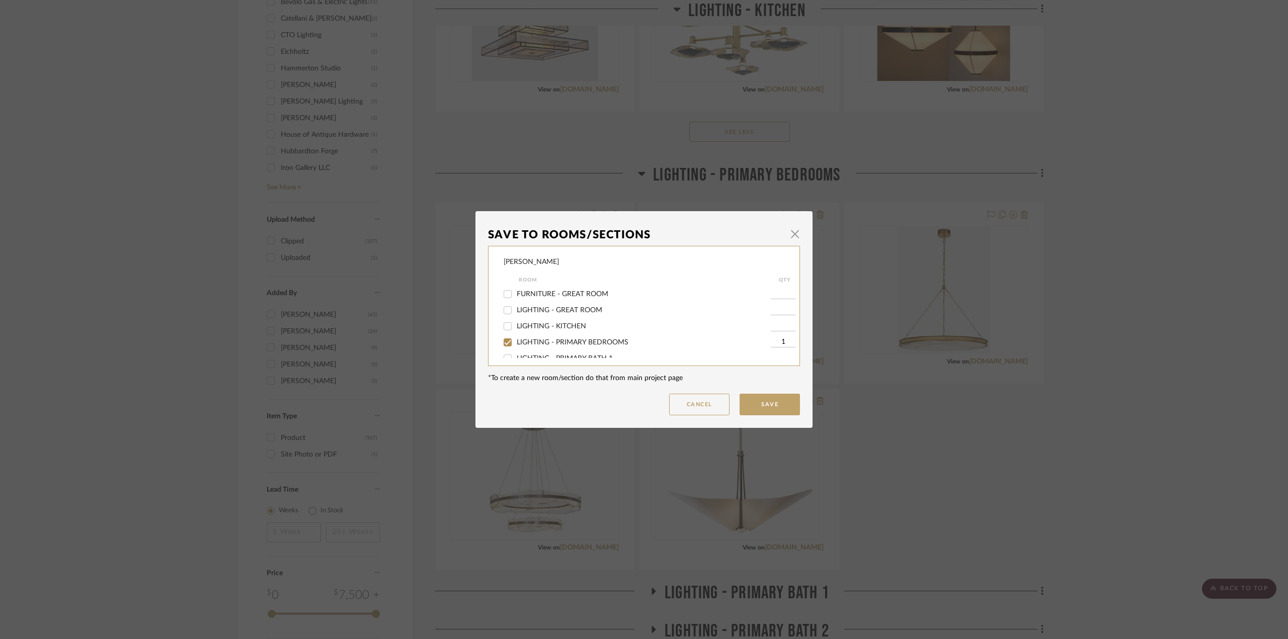
click at [542, 339] on label "LIGHTING - PRIMARY BEDROOMS" at bounding box center [644, 343] width 254 height 9
click at [516, 338] on input "LIGHTING - PRIMARY BEDROOMS" at bounding box center [508, 343] width 16 height 16
checkbox input "false"
click at [762, 406] on button "Save" at bounding box center [770, 405] width 60 height 22
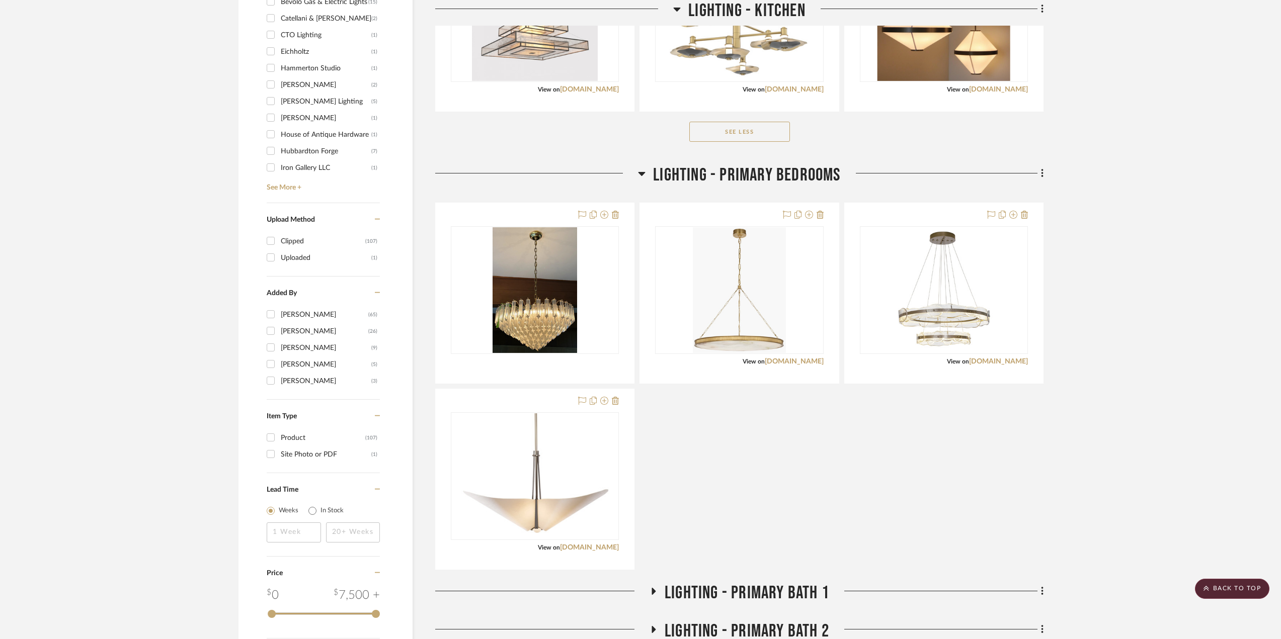
scroll to position [961, 0]
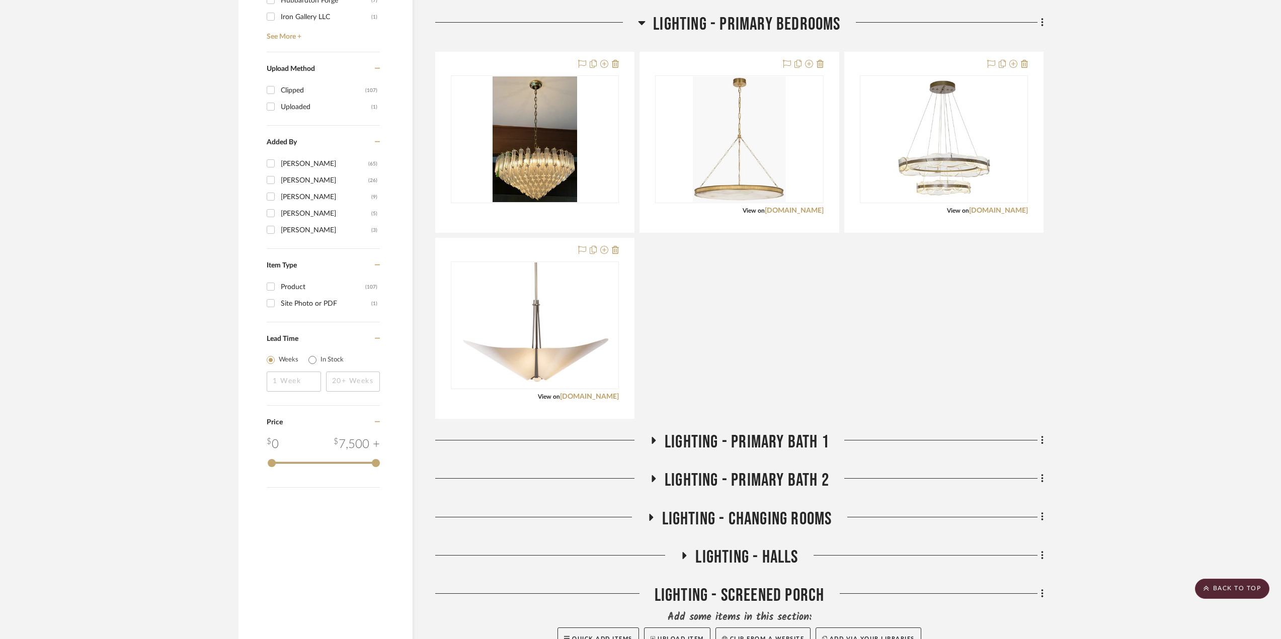
click at [655, 439] on icon at bounding box center [654, 441] width 12 height 8
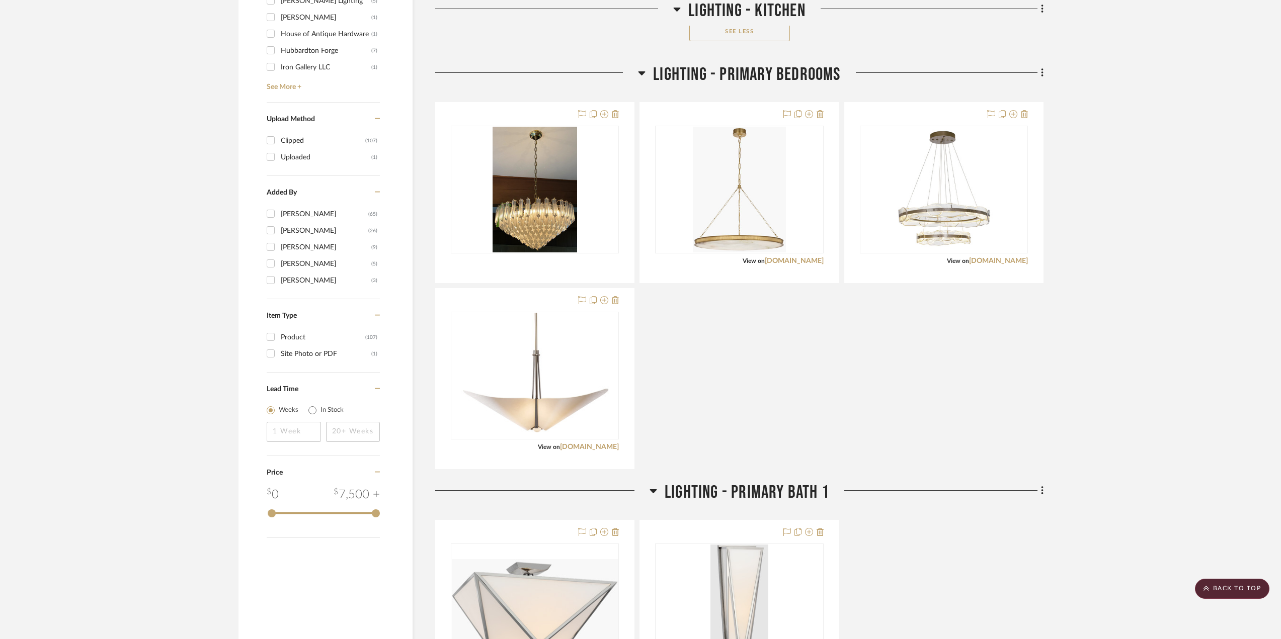
scroll to position [659, 0]
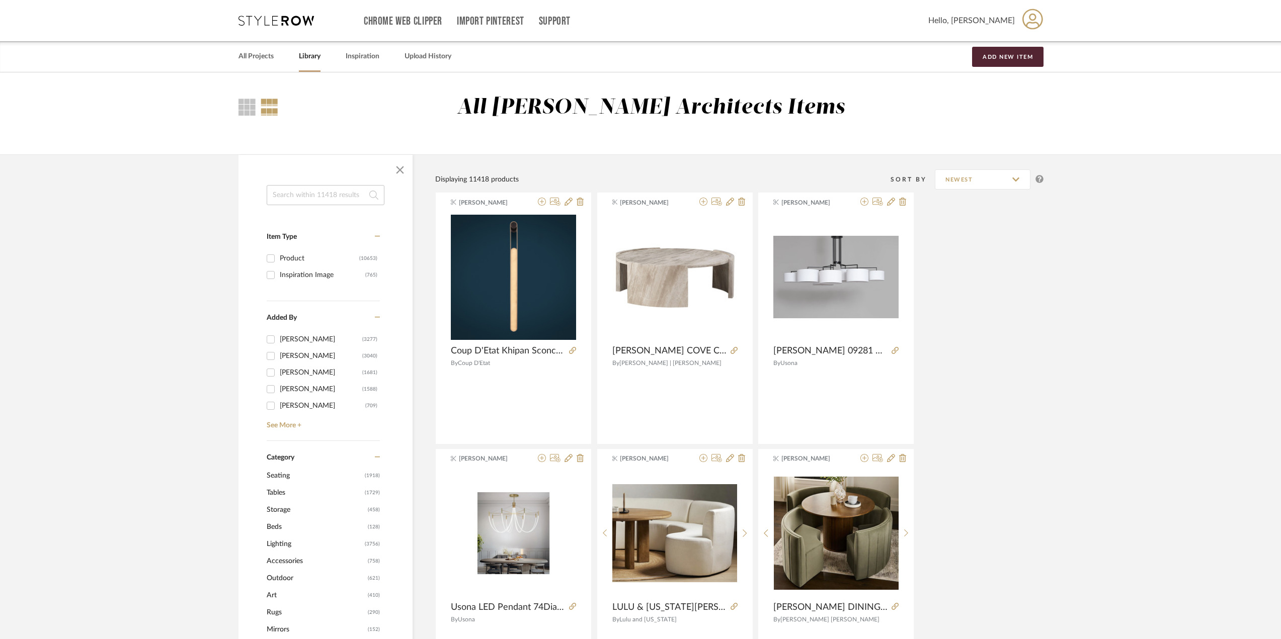
click at [303, 204] on input at bounding box center [326, 195] width 118 height 20
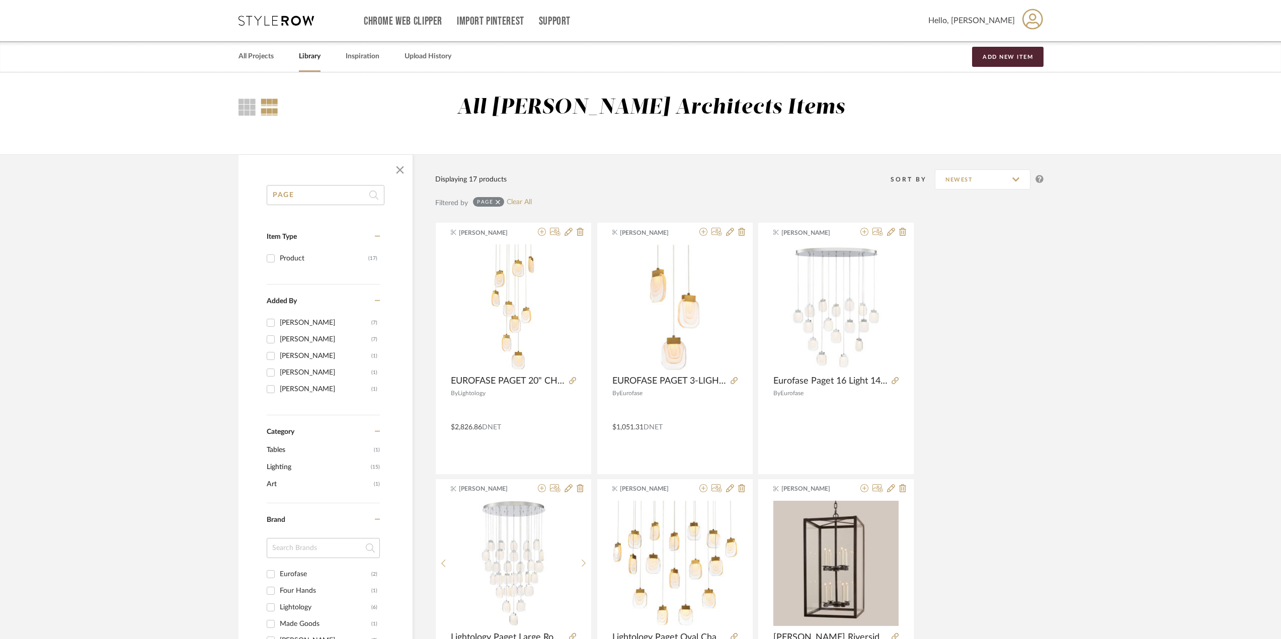
click at [305, 199] on input "PAGE" at bounding box center [326, 195] width 118 height 20
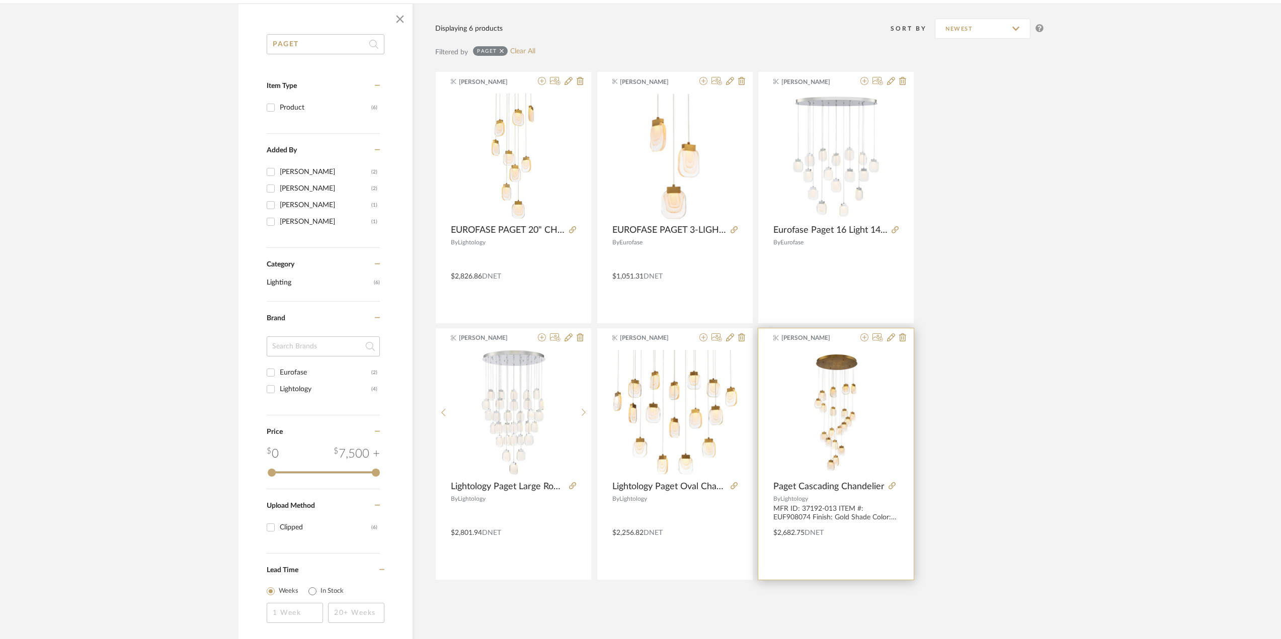
scroll to position [207, 0]
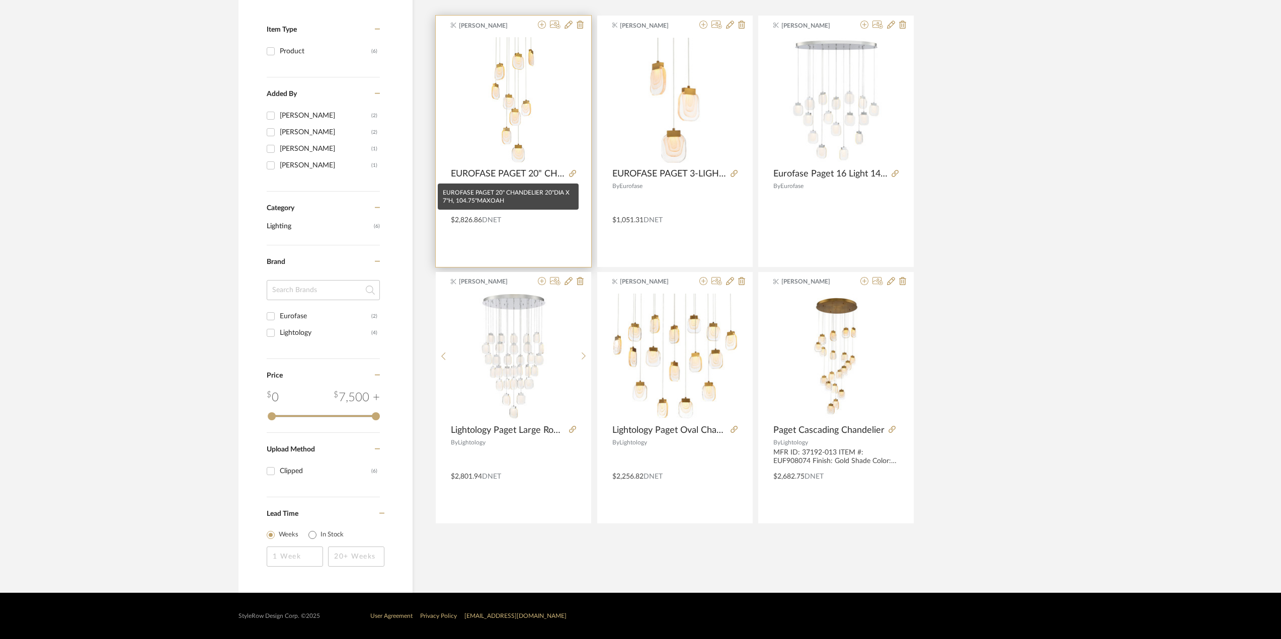
type input "PAGET"
click at [554, 173] on span "EUROFASE PAGET 20" CHANDELIER 20"DIA X 7"H, 104.75"MAXOAH" at bounding box center [508, 174] width 114 height 11
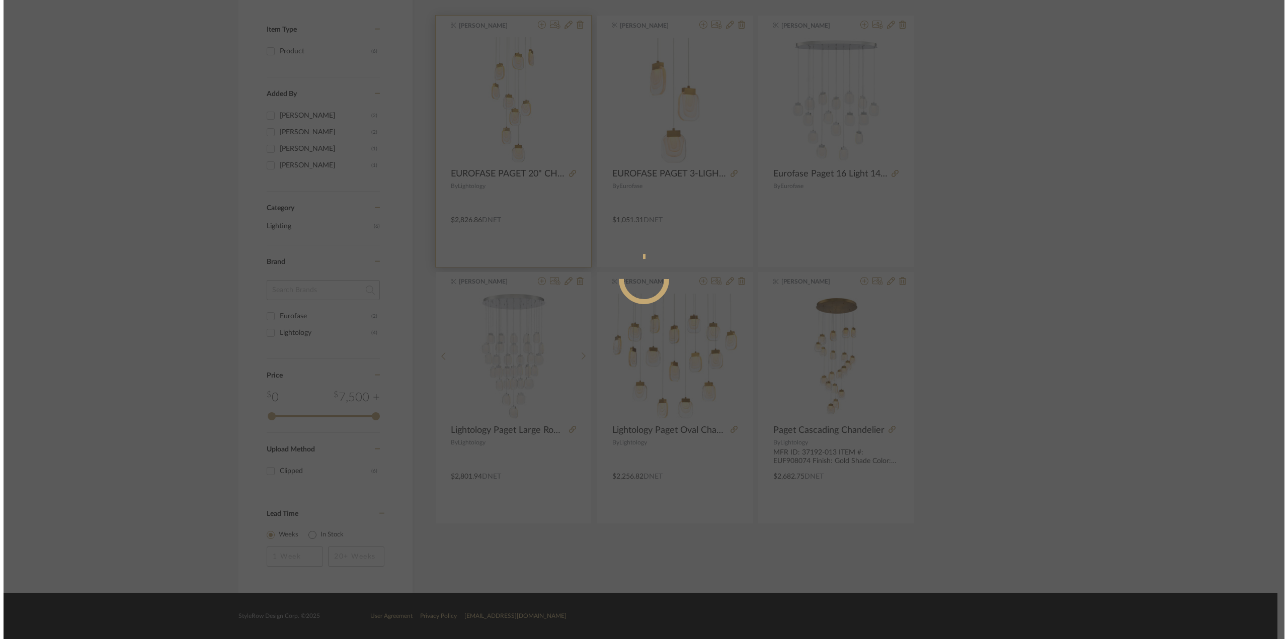
scroll to position [0, 0]
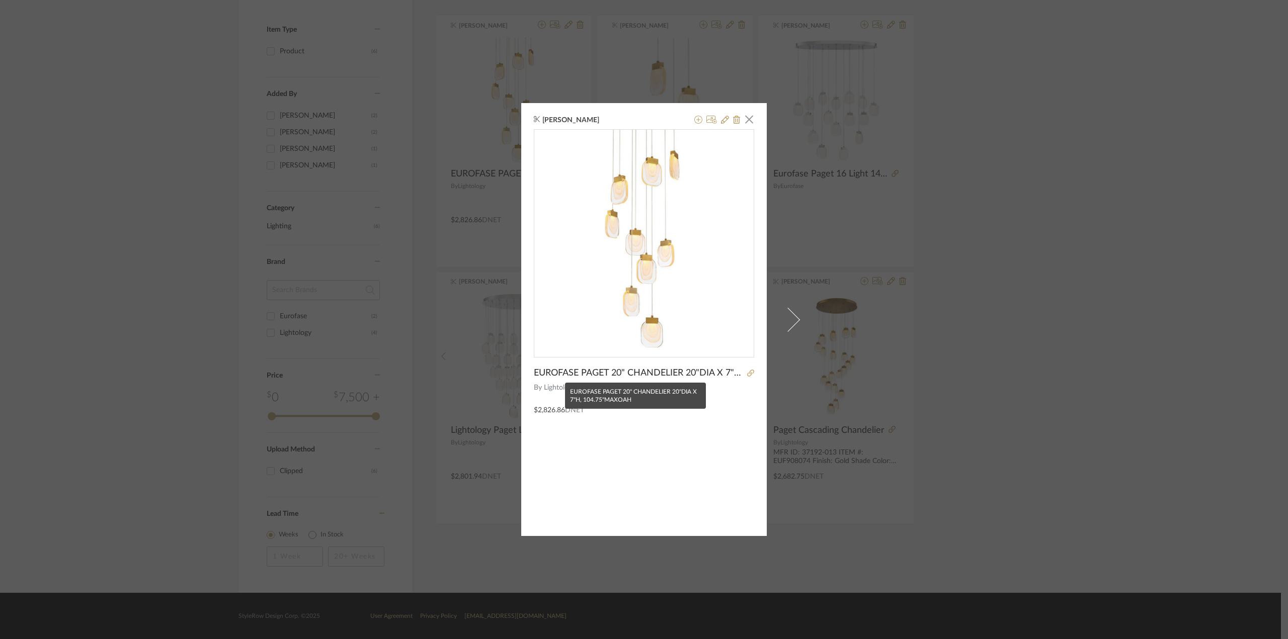
click at [722, 371] on span "EUROFASE PAGET 20" CHANDELIER 20"DIA X 7"H, 104.75"MAXOAH" at bounding box center [639, 373] width 210 height 11
click at [724, 119] on icon at bounding box center [725, 120] width 8 height 8
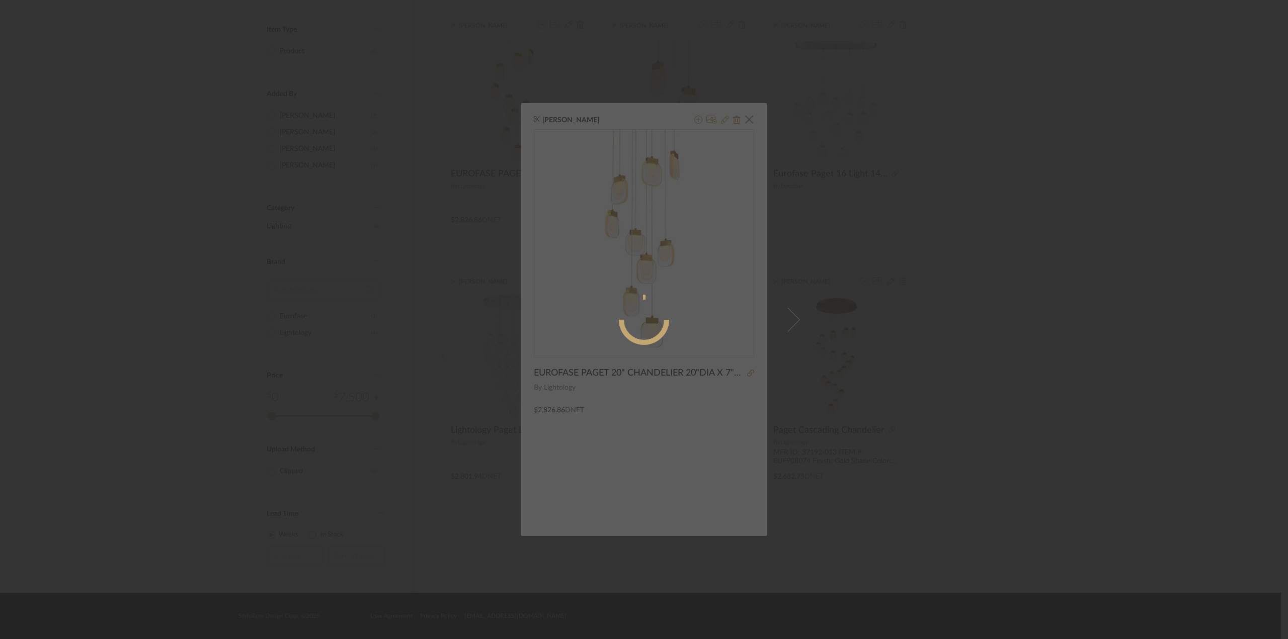
radio input "true"
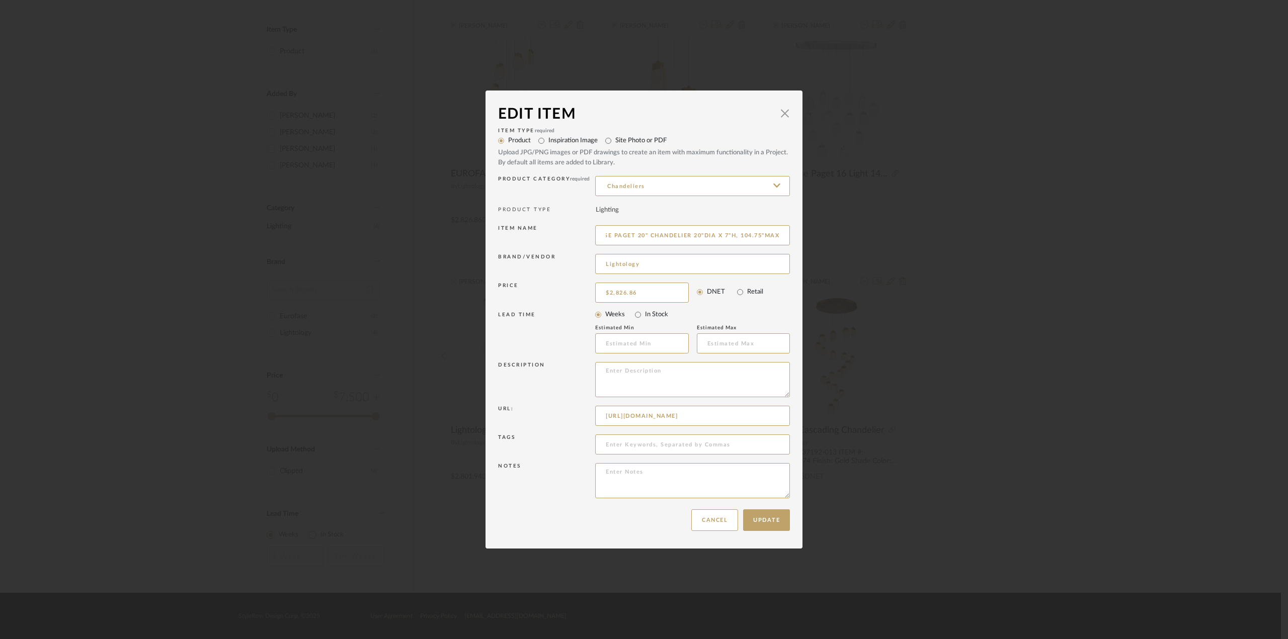
scroll to position [0, 45]
drag, startPoint x: 692, startPoint y: 233, endPoint x: 796, endPoint y: 233, distance: 103.6
click at [796, 233] on dialog-content "Edit Item × Item Type required Product Inspiration Image Site Photo or PDF Uplo…" at bounding box center [644, 320] width 317 height 458
click at [736, 236] on input "EUROFASE PAGET 20" CHANDELIER 20"DIA X 7"H, 104.75"MAXOAH" at bounding box center [692, 235] width 195 height 20
click at [715, 522] on button "Cancel" at bounding box center [714, 521] width 47 height 22
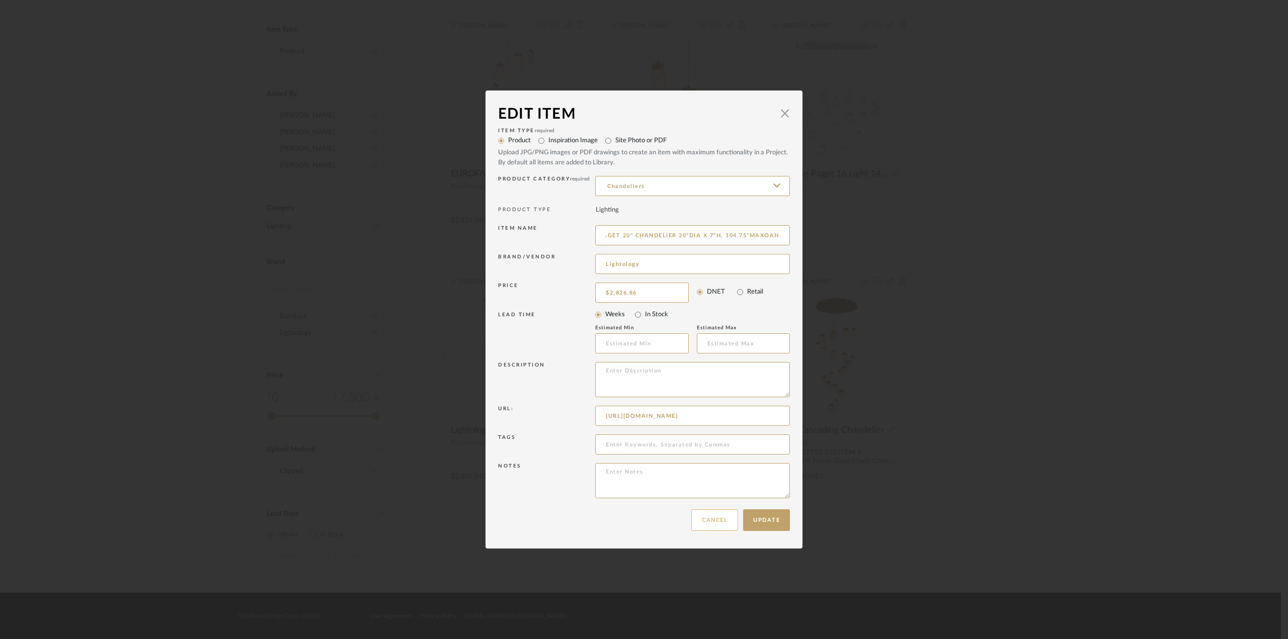
scroll to position [0, 0]
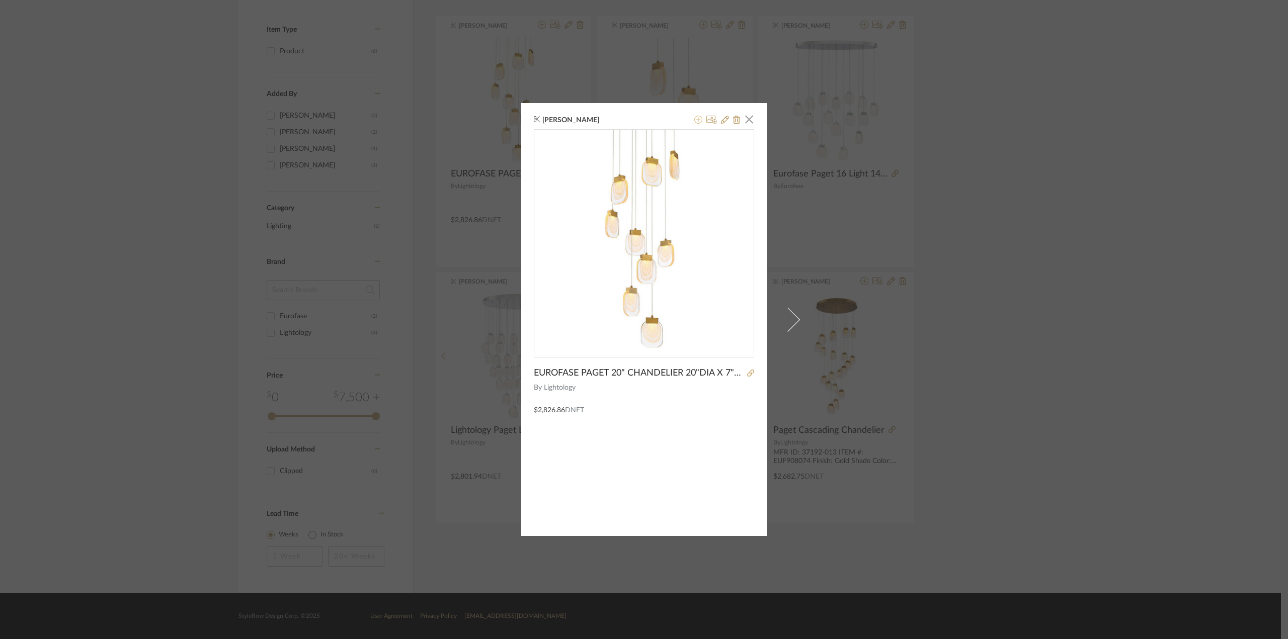
click at [696, 117] on icon at bounding box center [698, 120] width 8 height 8
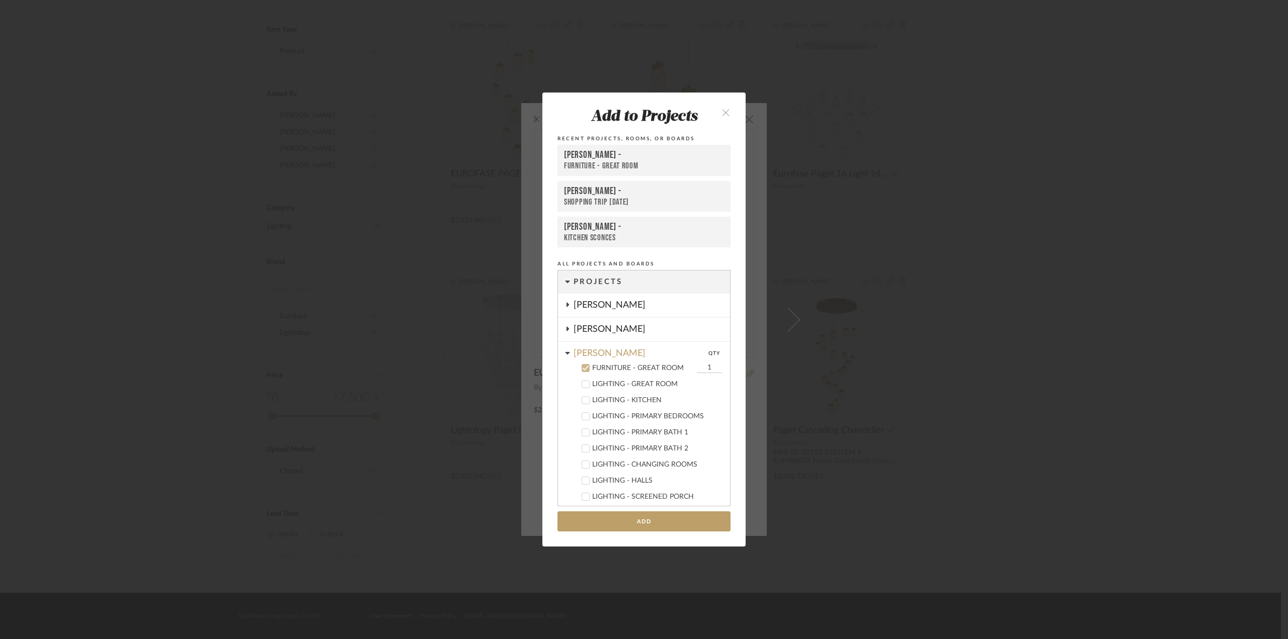
click at [608, 383] on div "LIGHTING - GREAT ROOM" at bounding box center [657, 384] width 130 height 9
click at [583, 369] on icon at bounding box center [586, 368] width 7 height 5
click at [582, 386] on icon at bounding box center [585, 384] width 7 height 7
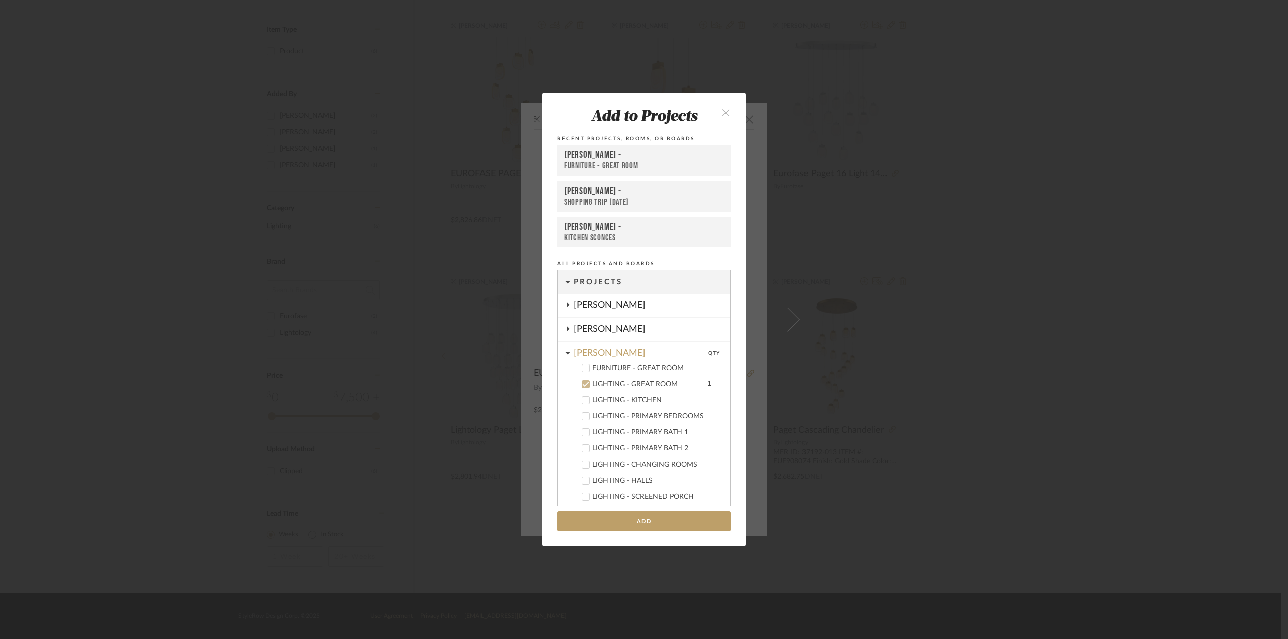
click at [582, 397] on icon at bounding box center [585, 400] width 7 height 7
click at [657, 523] on button "Add" at bounding box center [643, 522] width 173 height 21
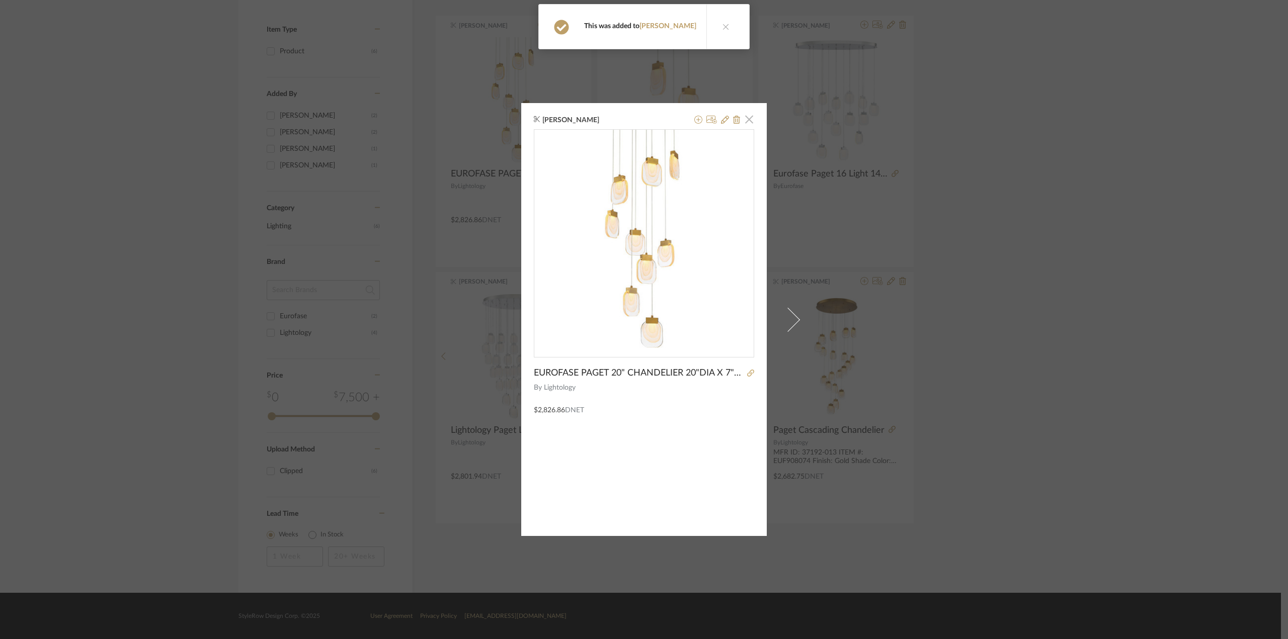
click at [744, 118] on span "button" at bounding box center [749, 119] width 20 height 20
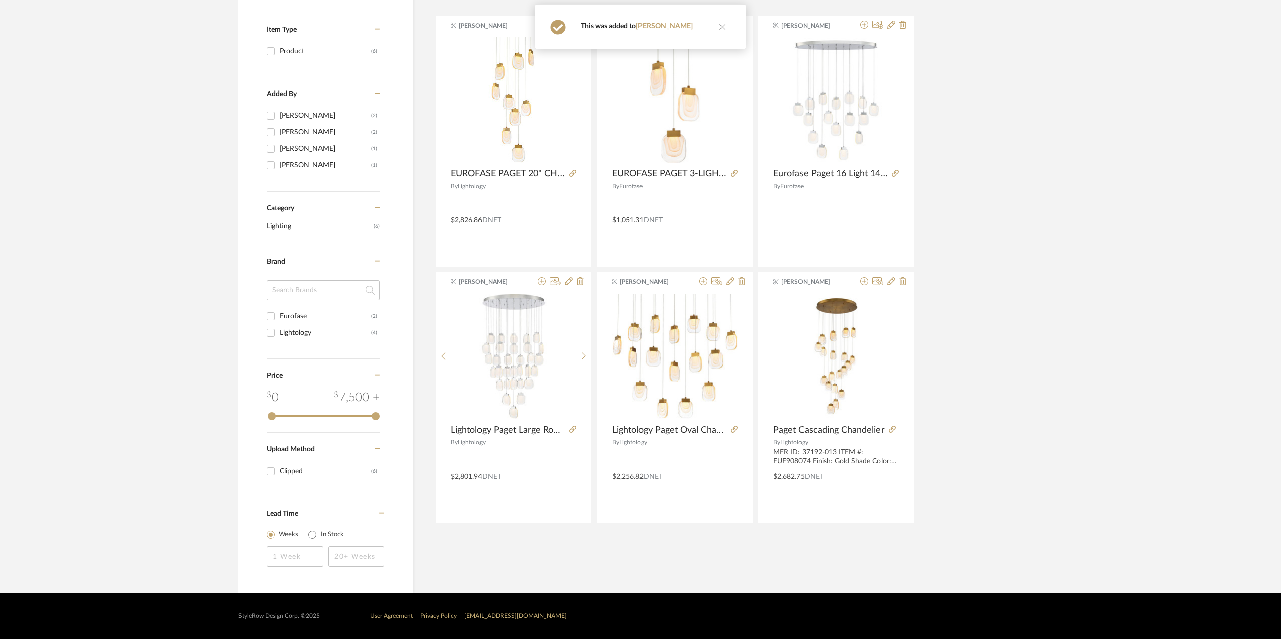
scroll to position [107, 0]
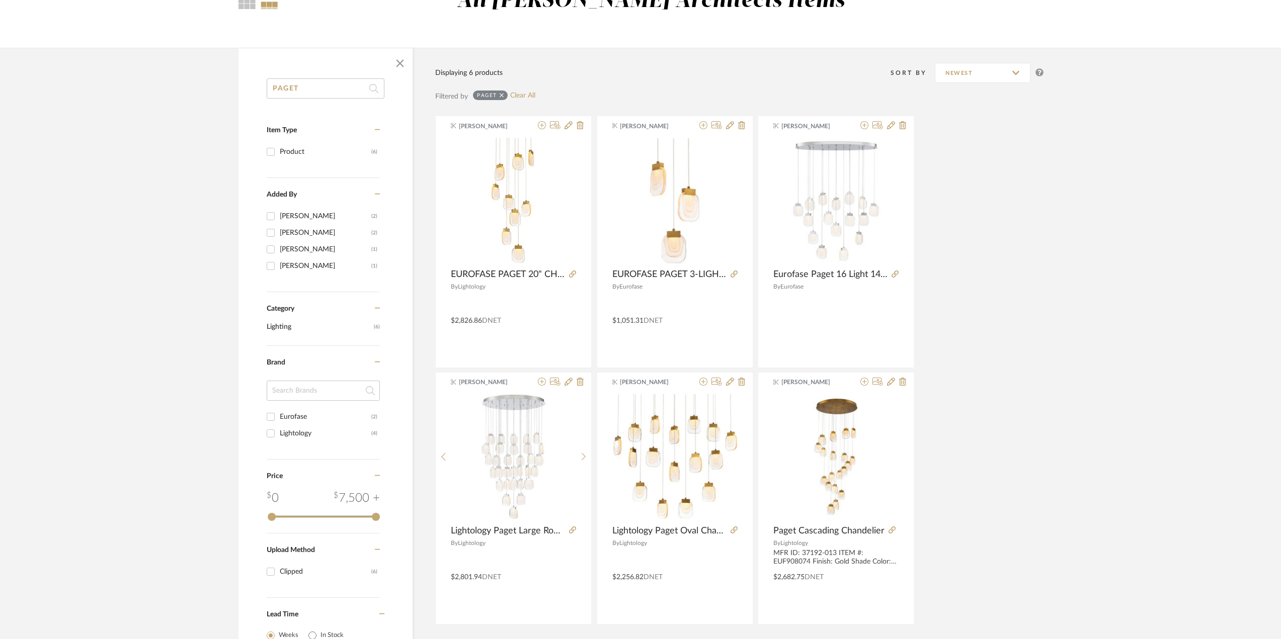
click at [319, 94] on input "PAGET" at bounding box center [326, 88] width 118 height 20
drag, startPoint x: 315, startPoint y: 91, endPoint x: 204, endPoint y: 82, distance: 112.1
click at [204, 82] on library-search-items "PAGET Item Type Product (6) Added By Danielle Kriston (2) K Tyler (2) Sylvia In…" at bounding box center [640, 371] width 1281 height 646
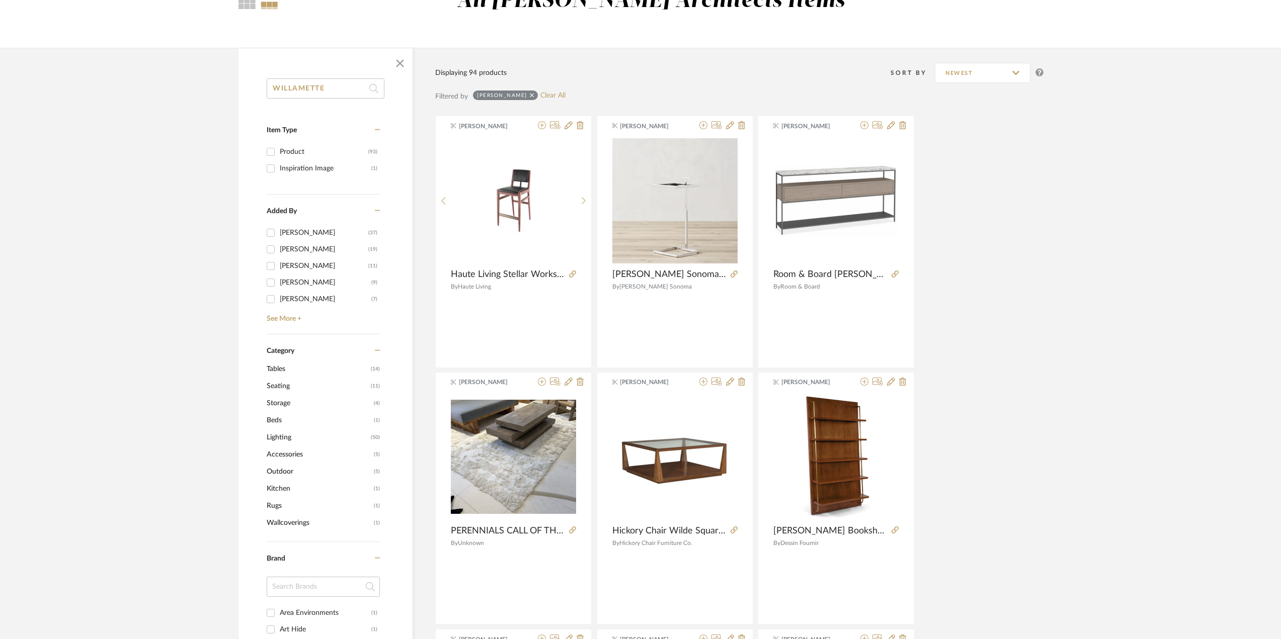
type input "WILLAMETTE"
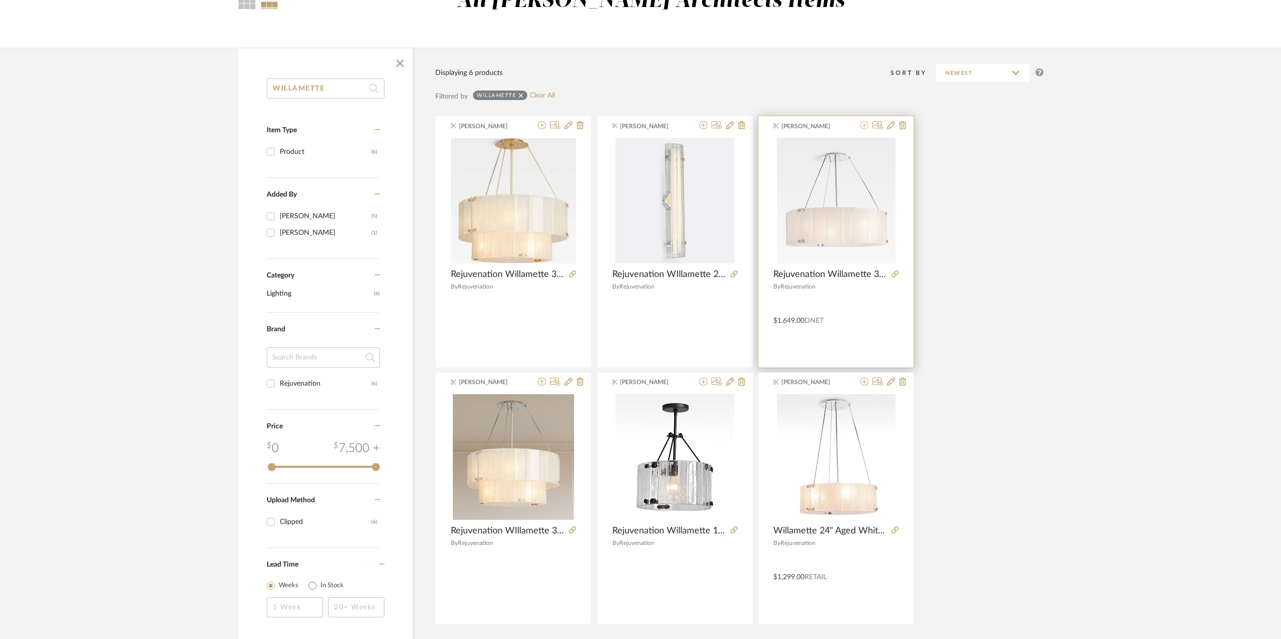
click at [864, 124] on icon at bounding box center [864, 125] width 8 height 8
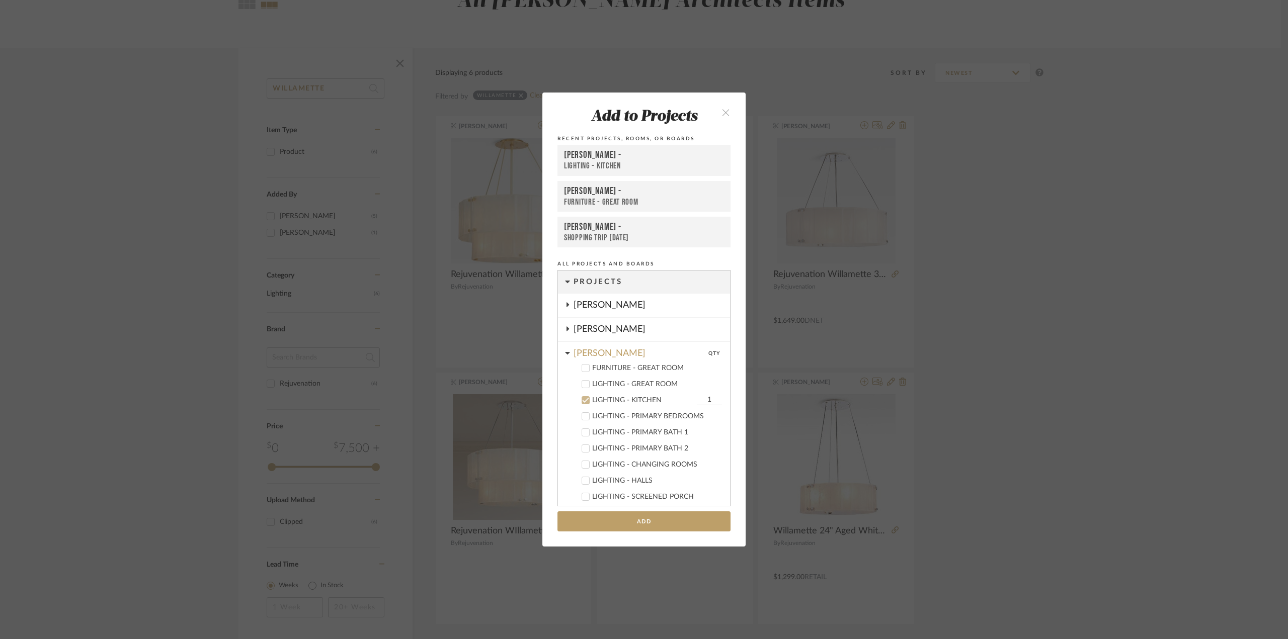
scroll to position [121, 0]
click at [650, 305] on cdk-nested-tree-node "LIGHTING - PRIMARY BATH 1" at bounding box center [640, 311] width 164 height 16
click at [648, 311] on div "LIGHTING - PRIMARY BATH 1" at bounding box center [657, 311] width 130 height 9
click at [626, 277] on div "LIGHTING - KITCHEN" at bounding box center [643, 279] width 102 height 9
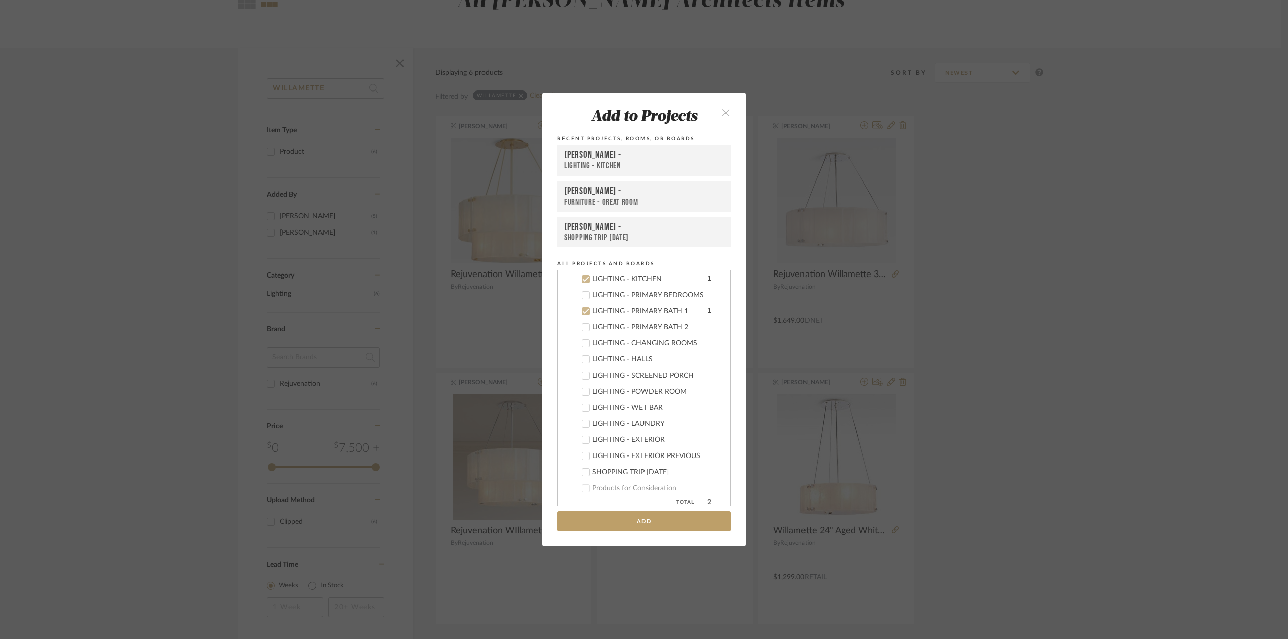
click at [649, 520] on button "Add" at bounding box center [643, 522] width 173 height 21
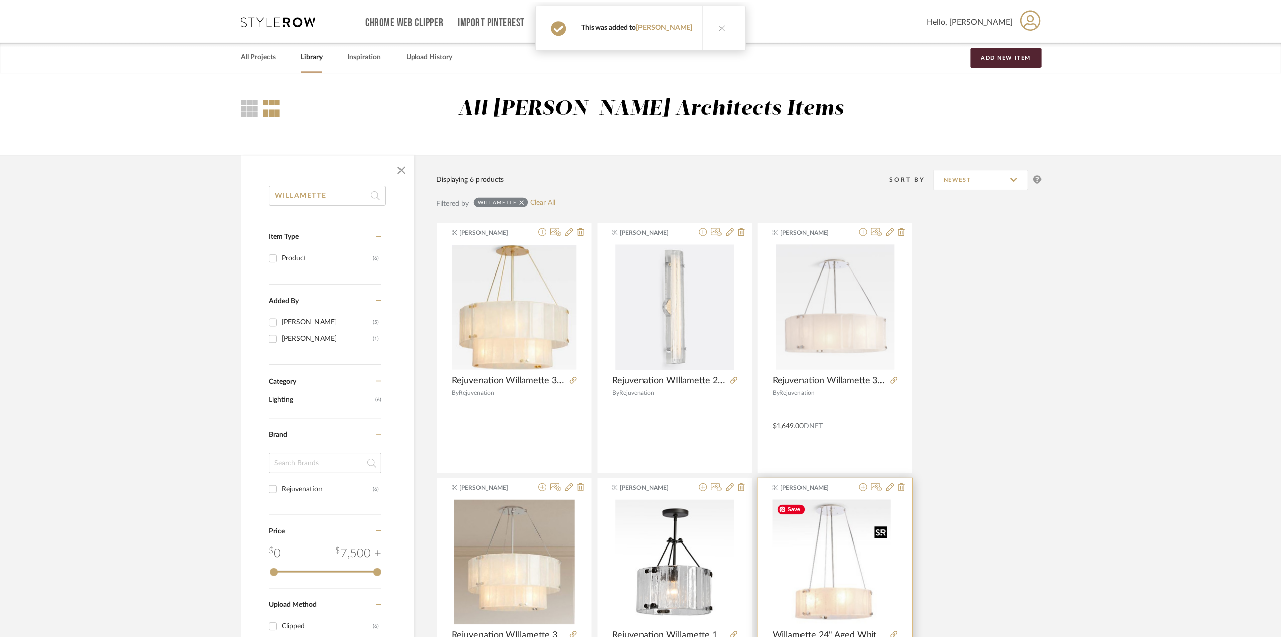
scroll to position [107, 0]
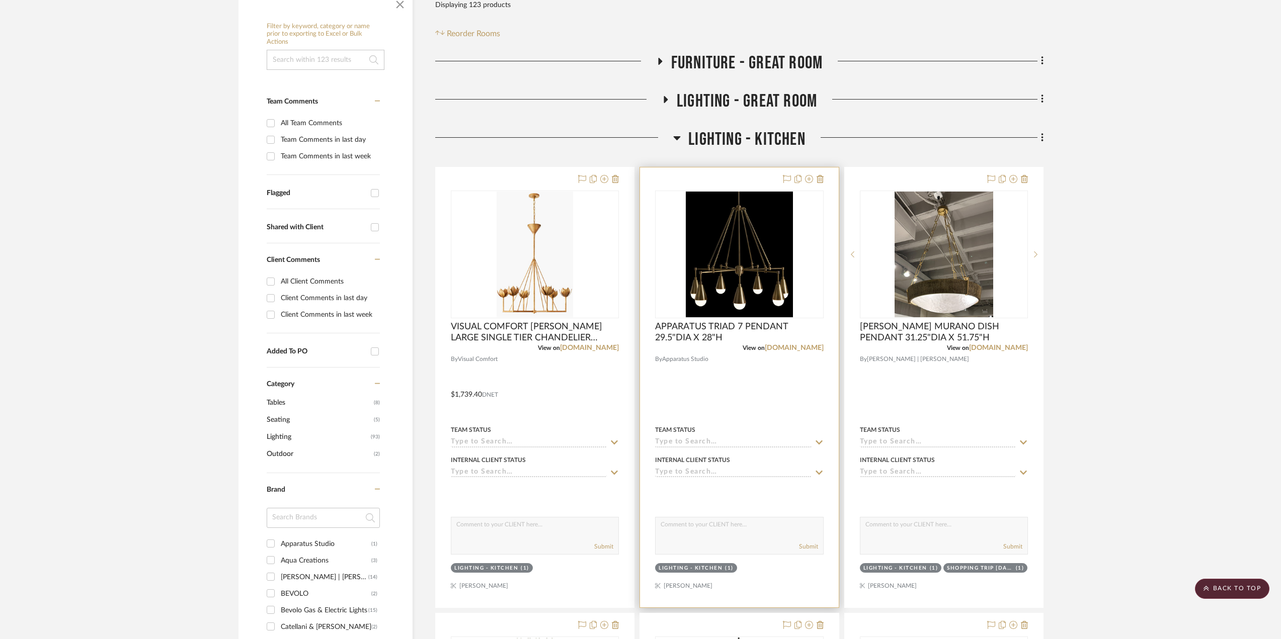
scroll to position [151, 0]
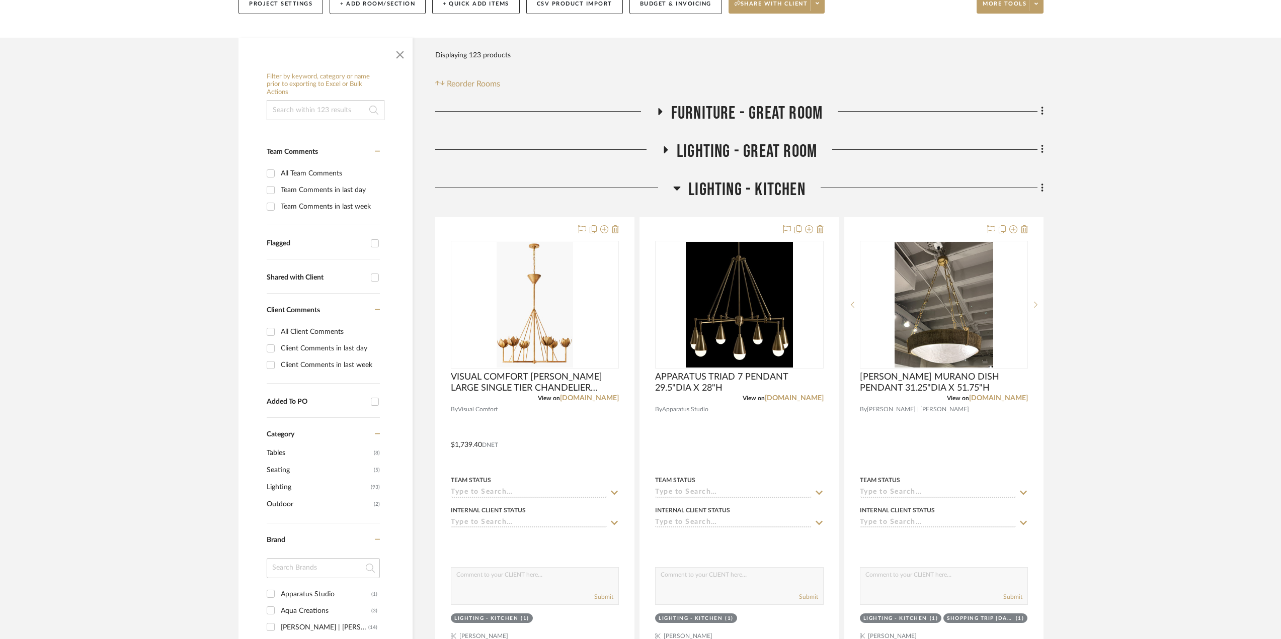
click at [675, 189] on icon at bounding box center [677, 188] width 8 height 12
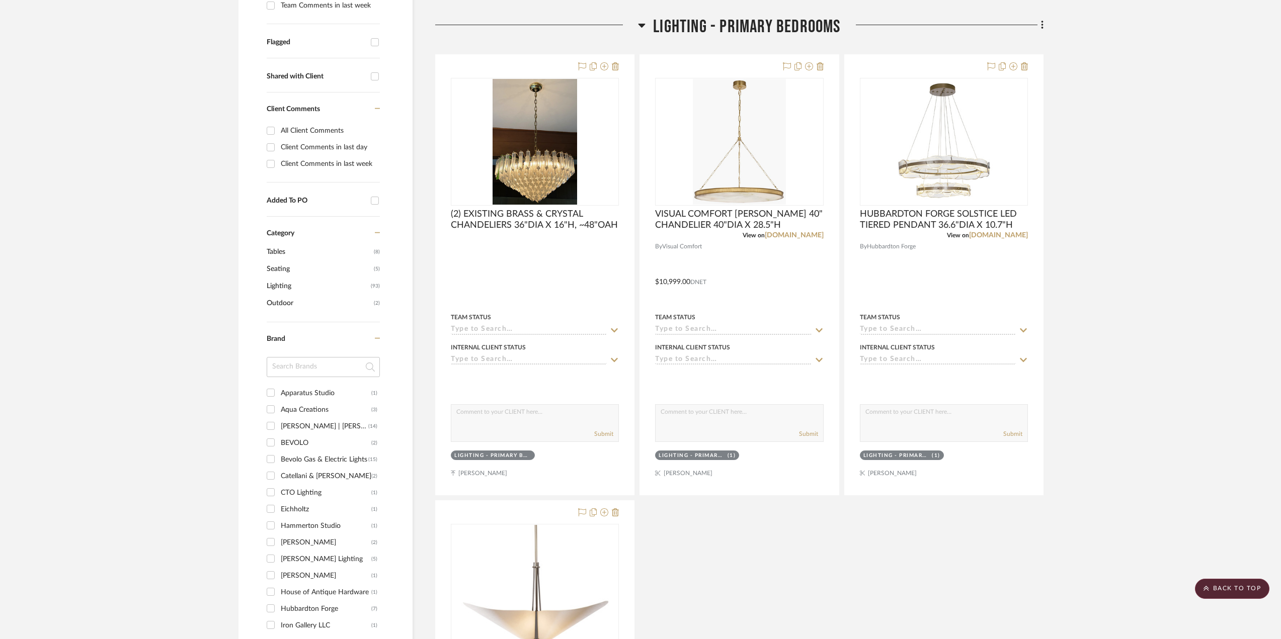
scroll to position [302, 0]
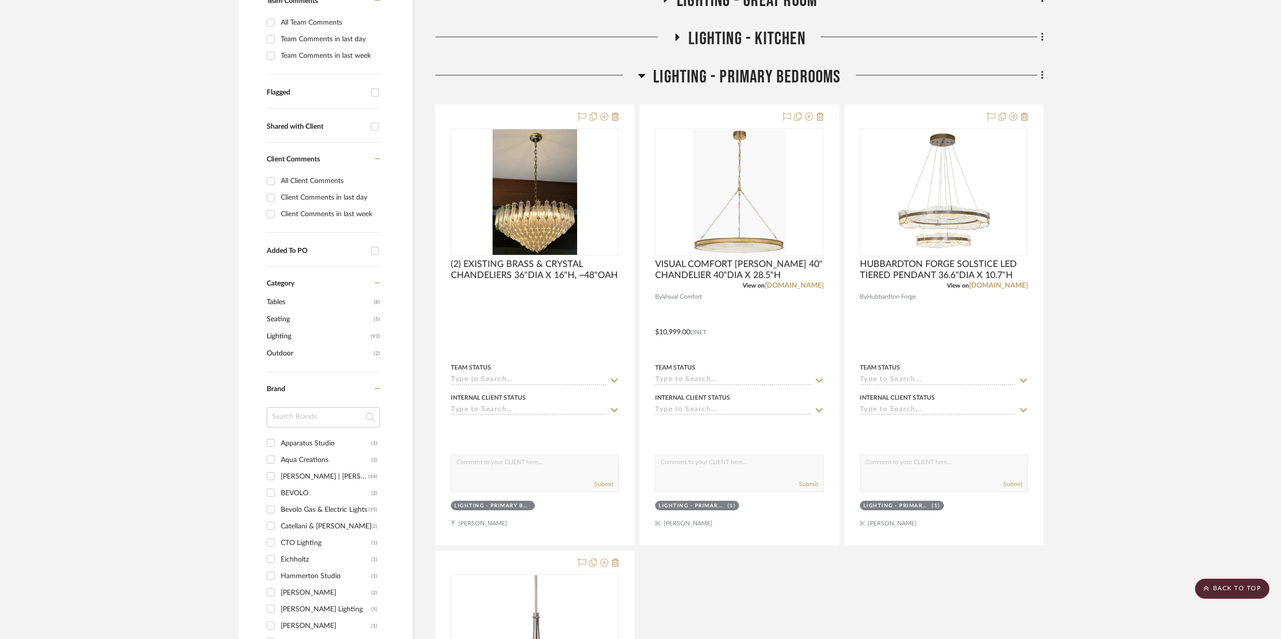
click at [641, 74] on icon at bounding box center [641, 76] width 7 height 4
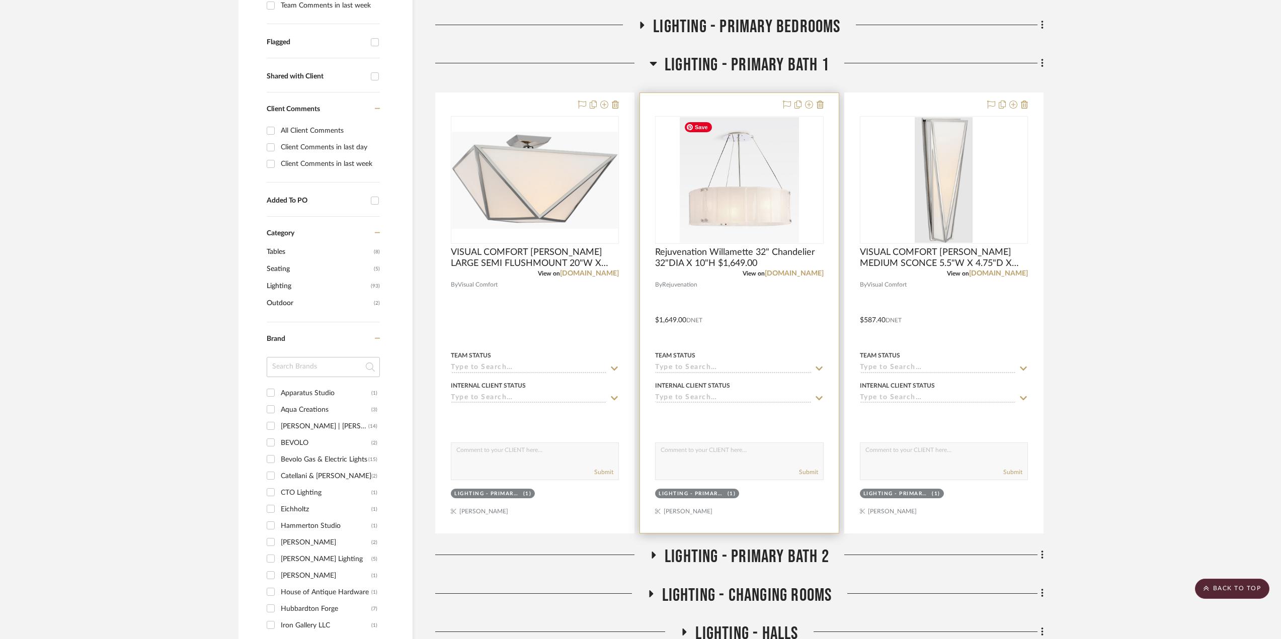
scroll to position [503, 0]
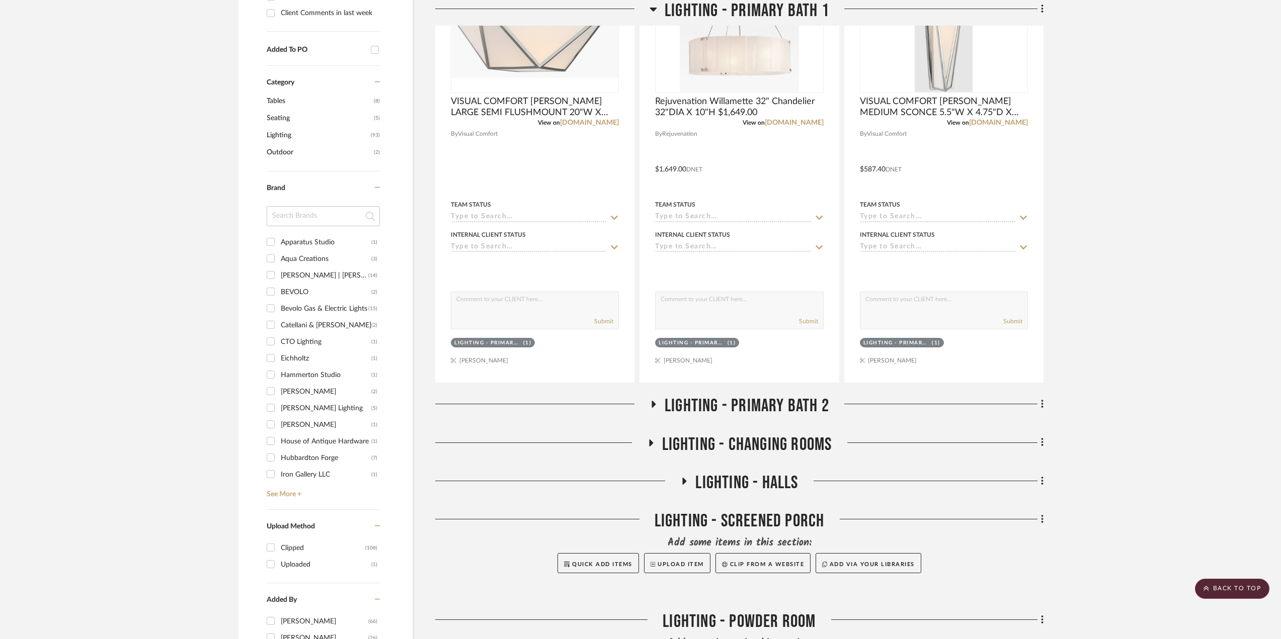
click at [654, 402] on icon at bounding box center [654, 405] width 12 height 8
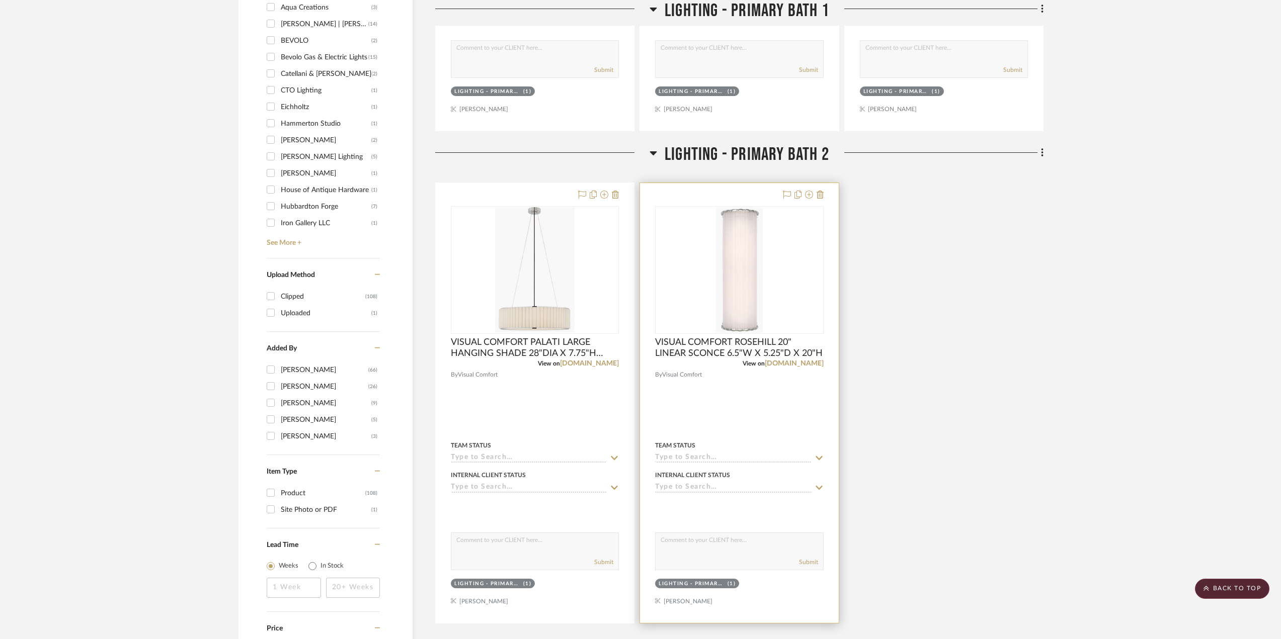
scroll to position [1006, 0]
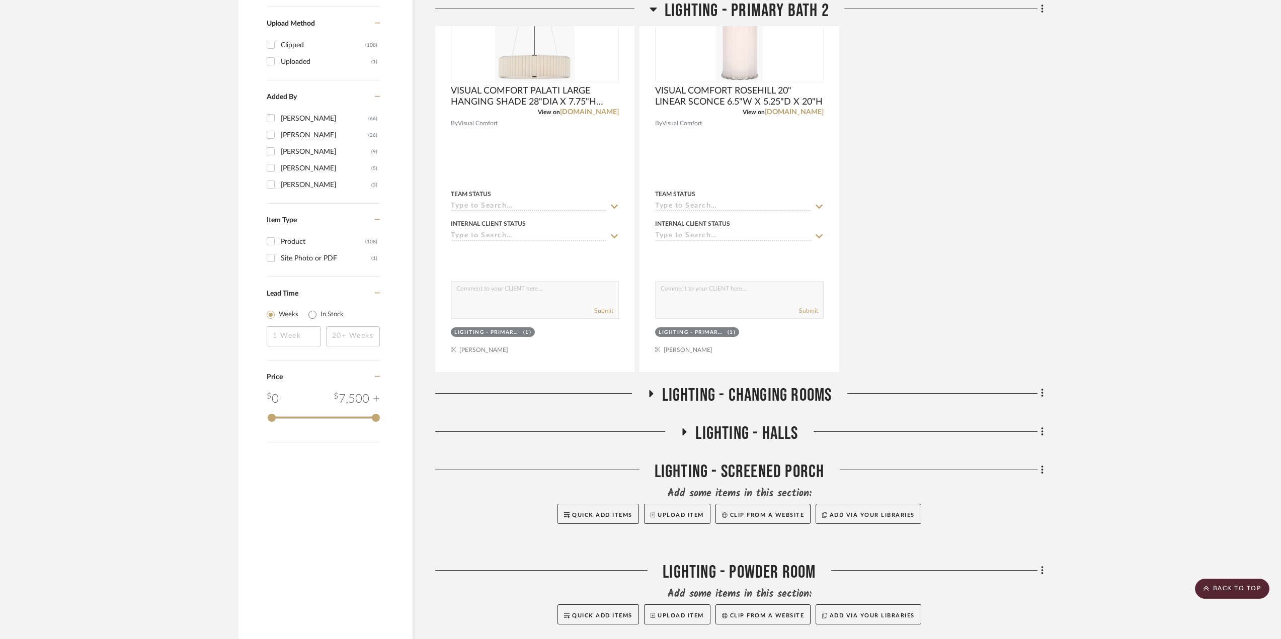
click at [649, 396] on icon at bounding box center [651, 393] width 4 height 7
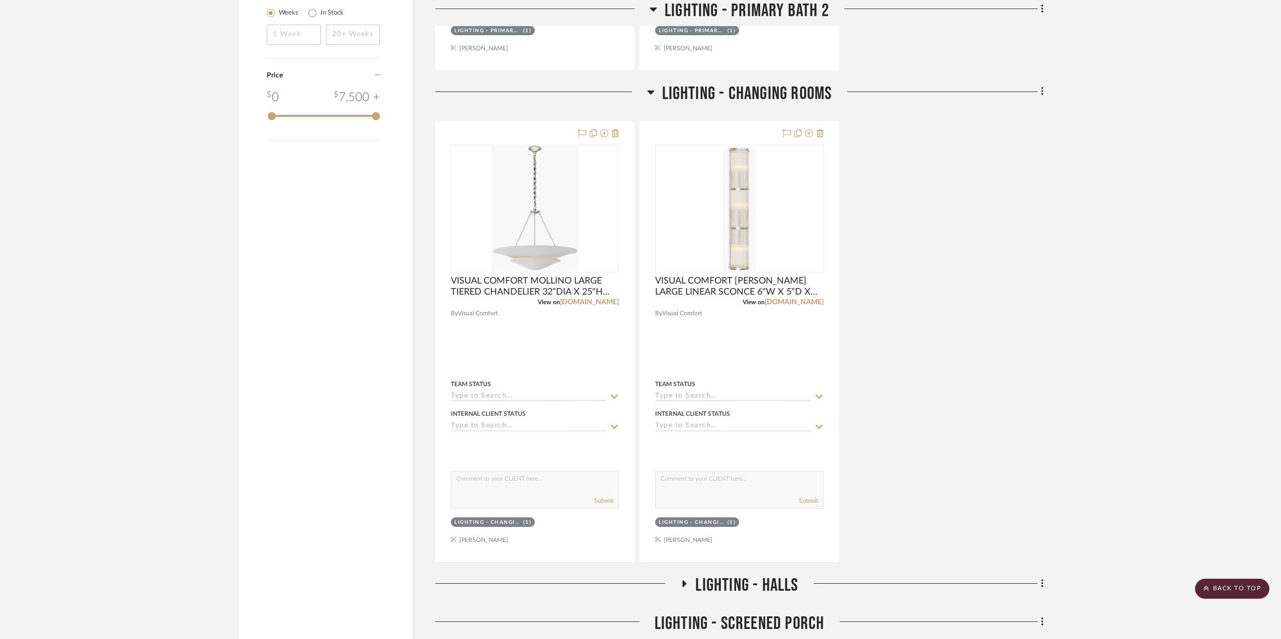
scroll to position [1560, 0]
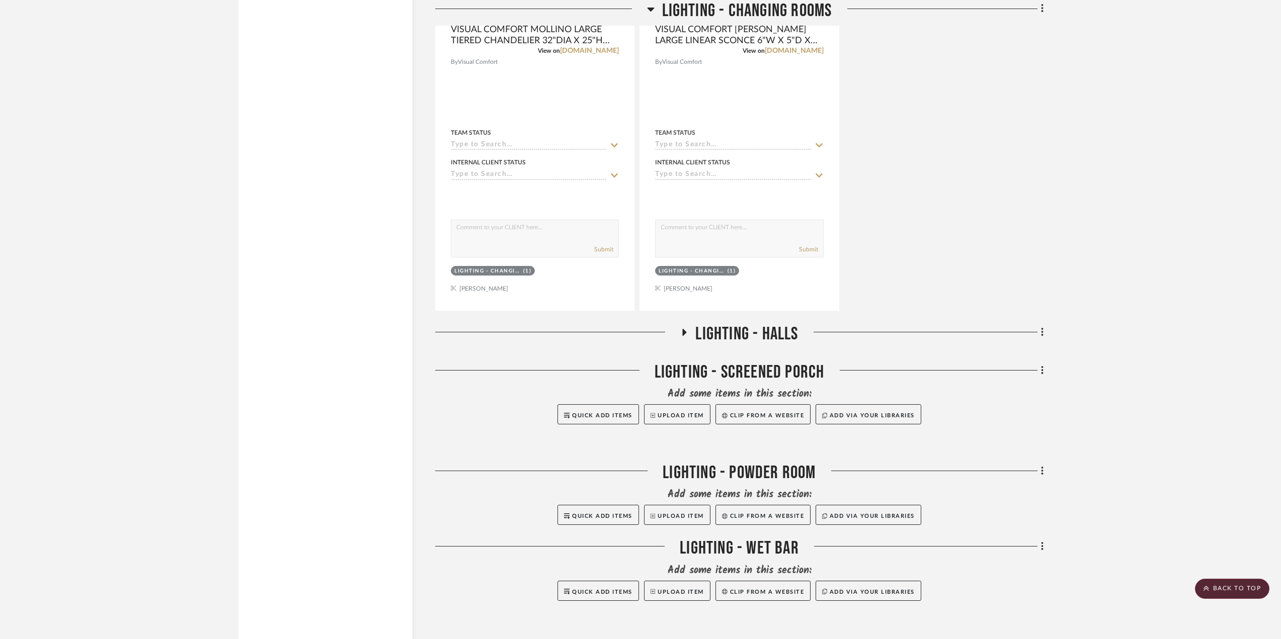
click at [651, 371] on div at bounding box center [544, 375] width 219 height 26
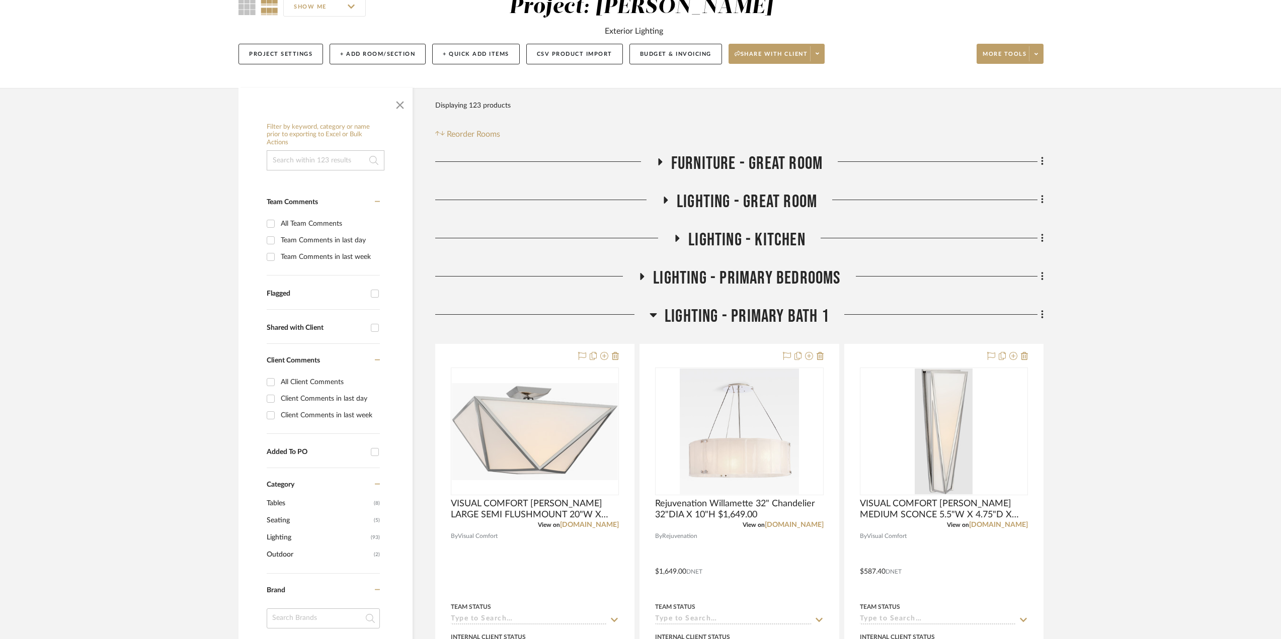
scroll to position [0, 0]
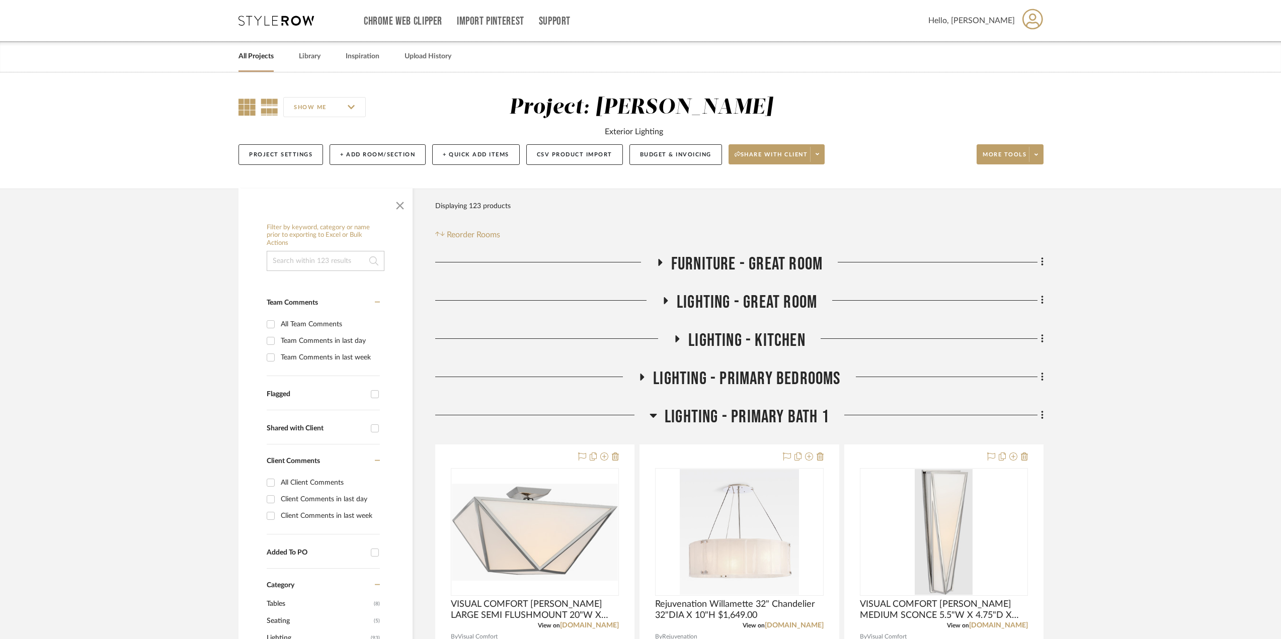
click at [246, 112] on icon at bounding box center [246, 107] width 17 height 17
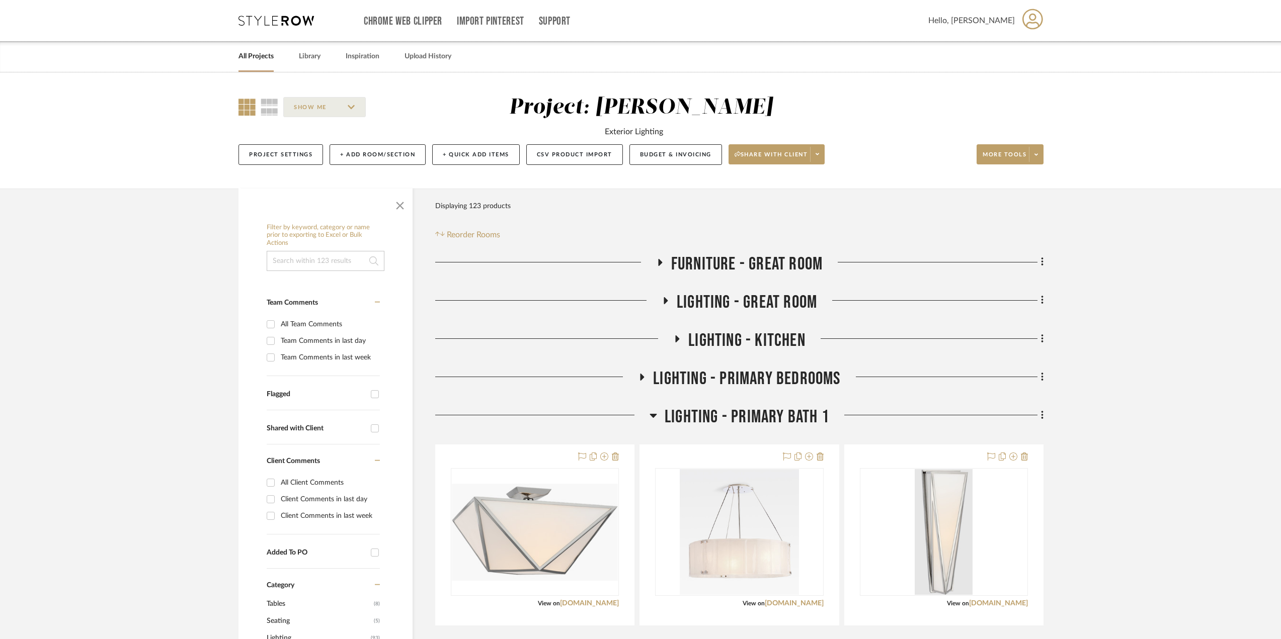
click at [658, 262] on icon at bounding box center [660, 262] width 4 height 7
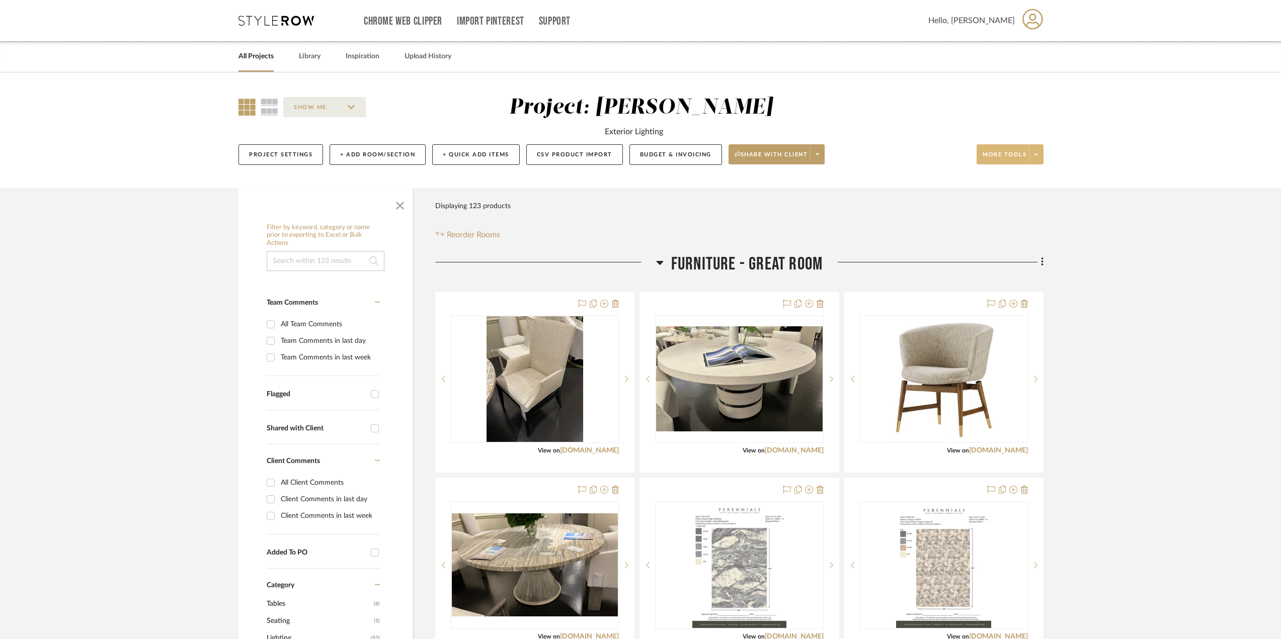
click at [1040, 154] on span at bounding box center [1036, 154] width 14 height 15
click at [658, 265] on div at bounding box center [640, 319] width 1281 height 639
click at [659, 263] on icon at bounding box center [659, 263] width 7 height 4
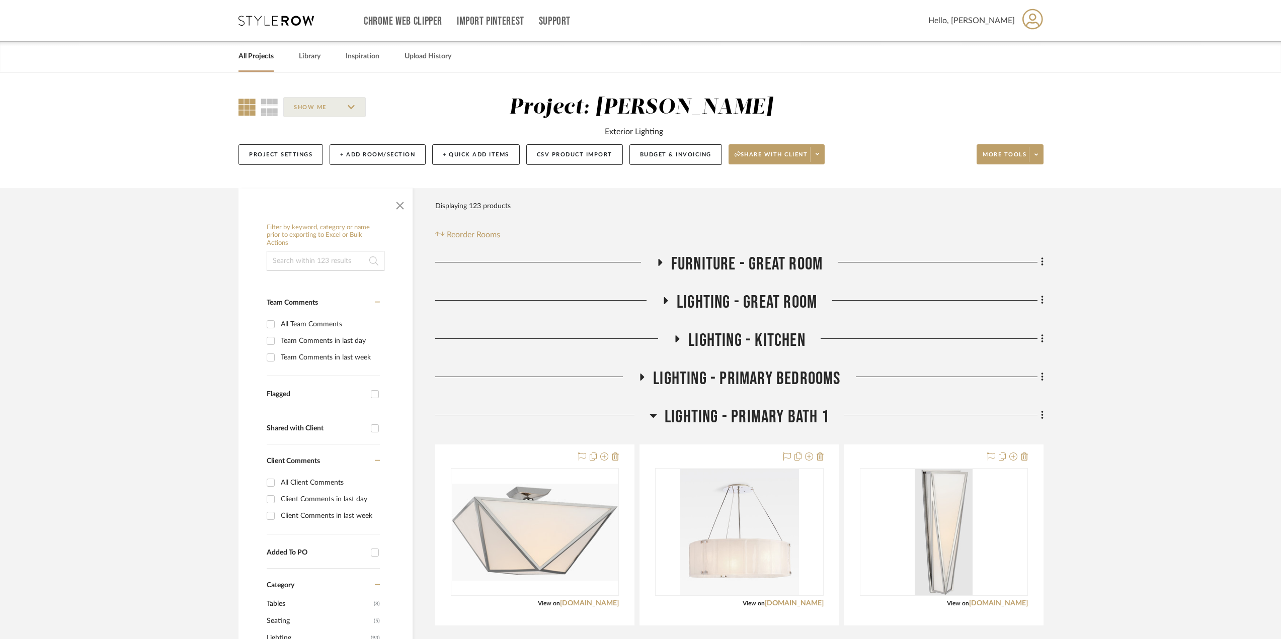
click at [659, 263] on icon at bounding box center [660, 262] width 4 height 7
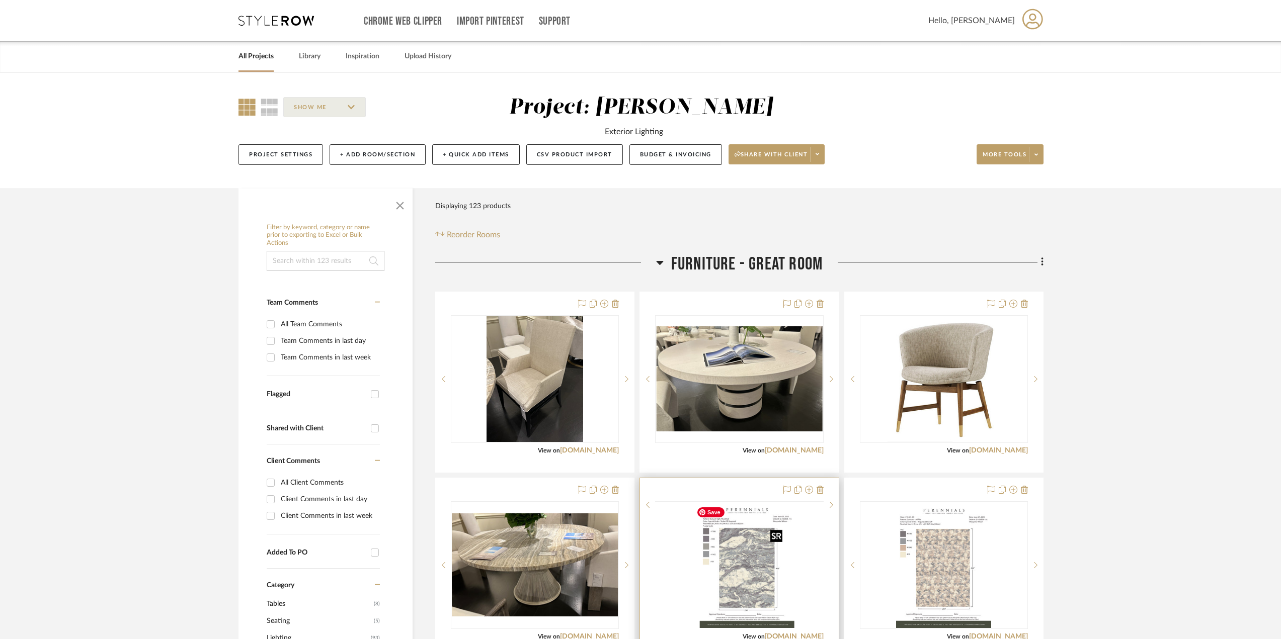
scroll to position [302, 0]
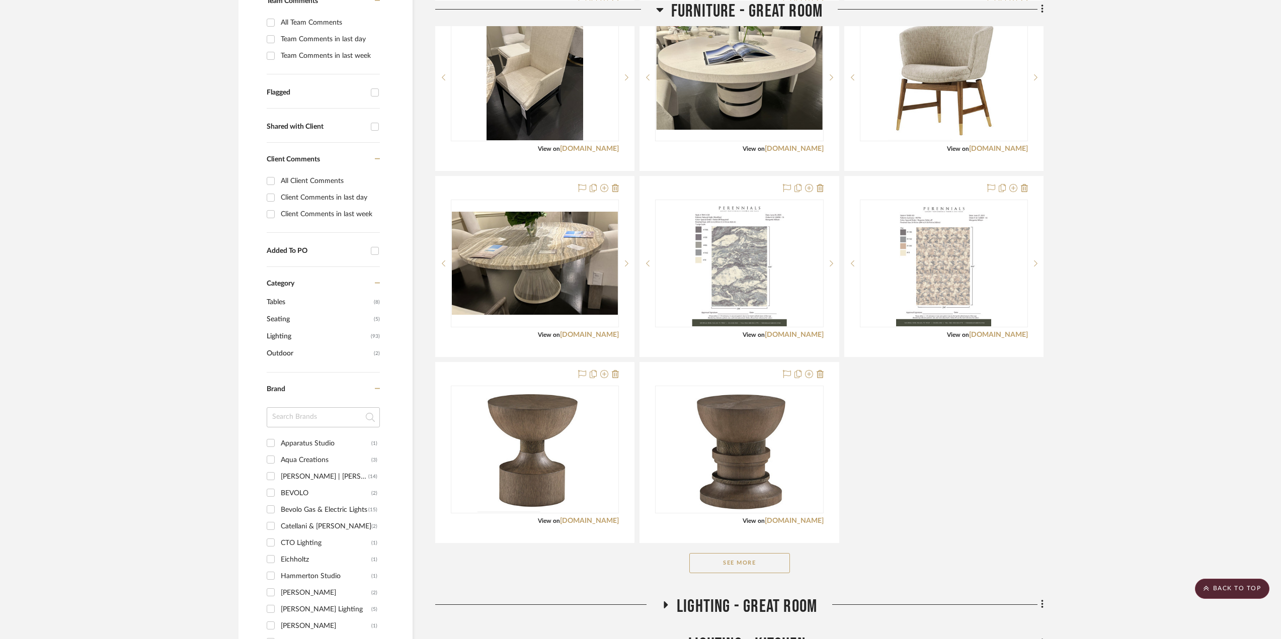
click at [763, 567] on button "See More" at bounding box center [739, 563] width 101 height 20
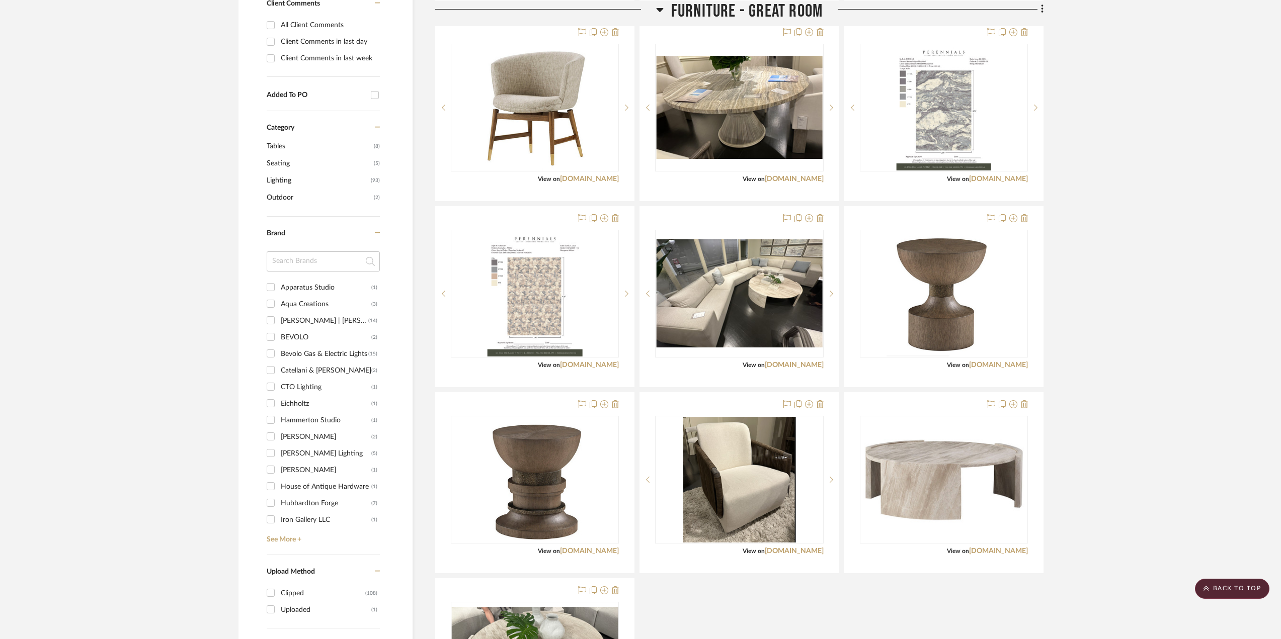
scroll to position [257, 0]
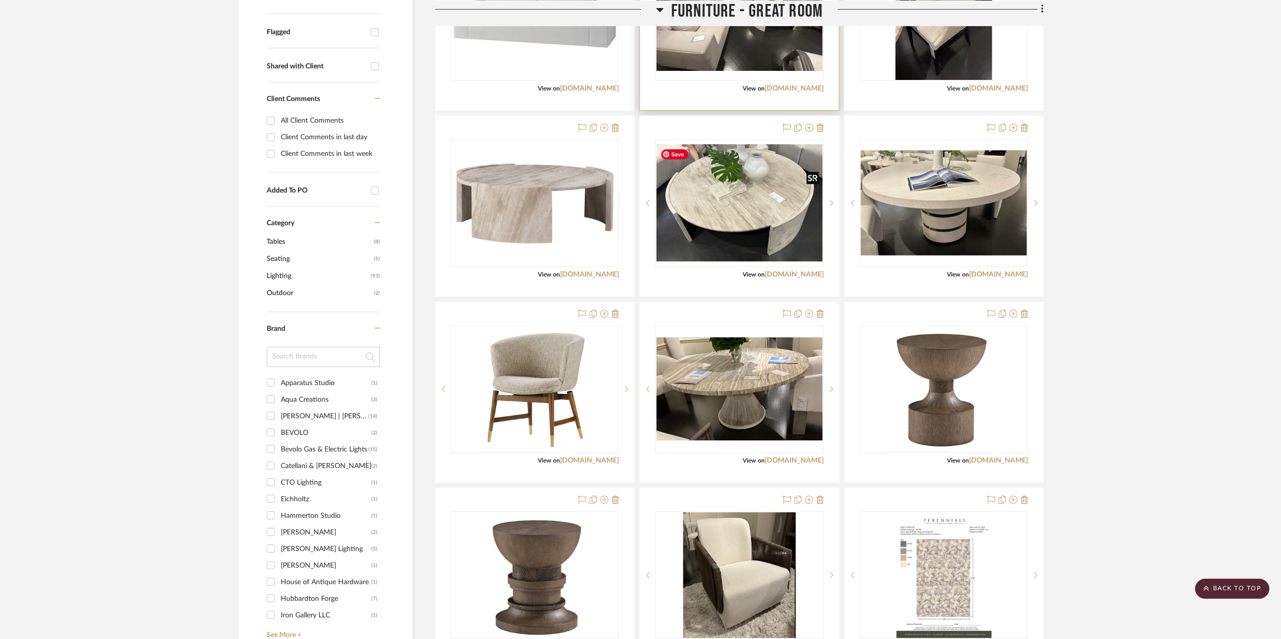
scroll to position [312, 0]
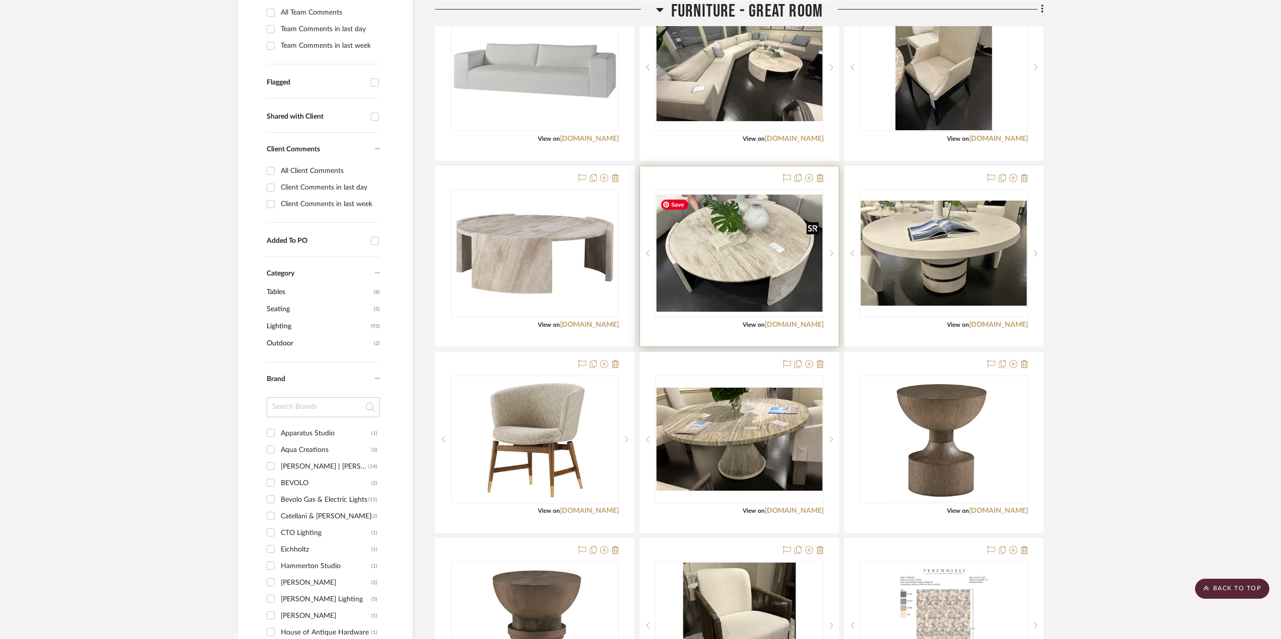
click at [763, 287] on img "0" at bounding box center [739, 253] width 166 height 117
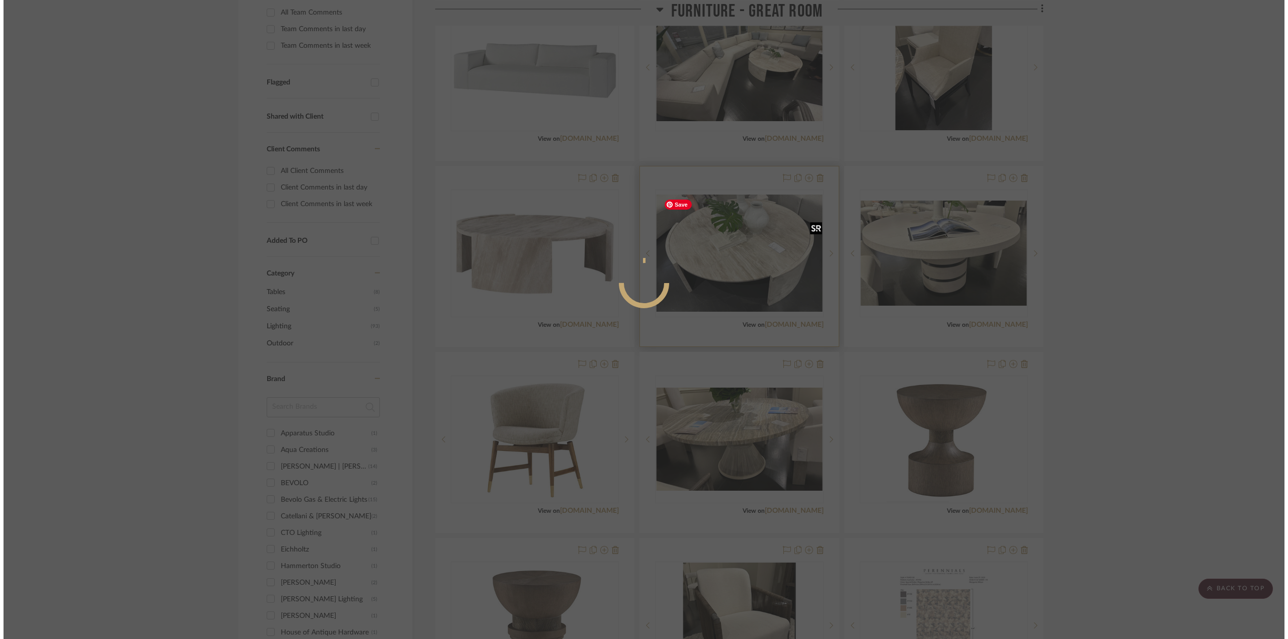
scroll to position [0, 0]
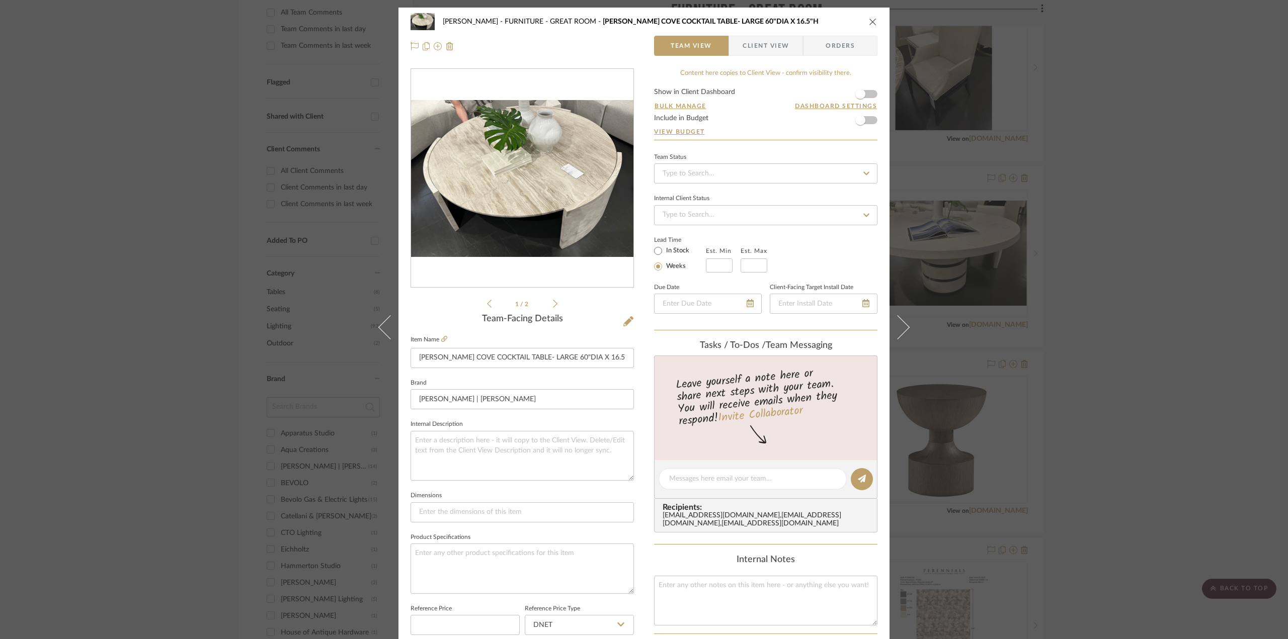
click at [871, 20] on icon "close" at bounding box center [873, 22] width 8 height 8
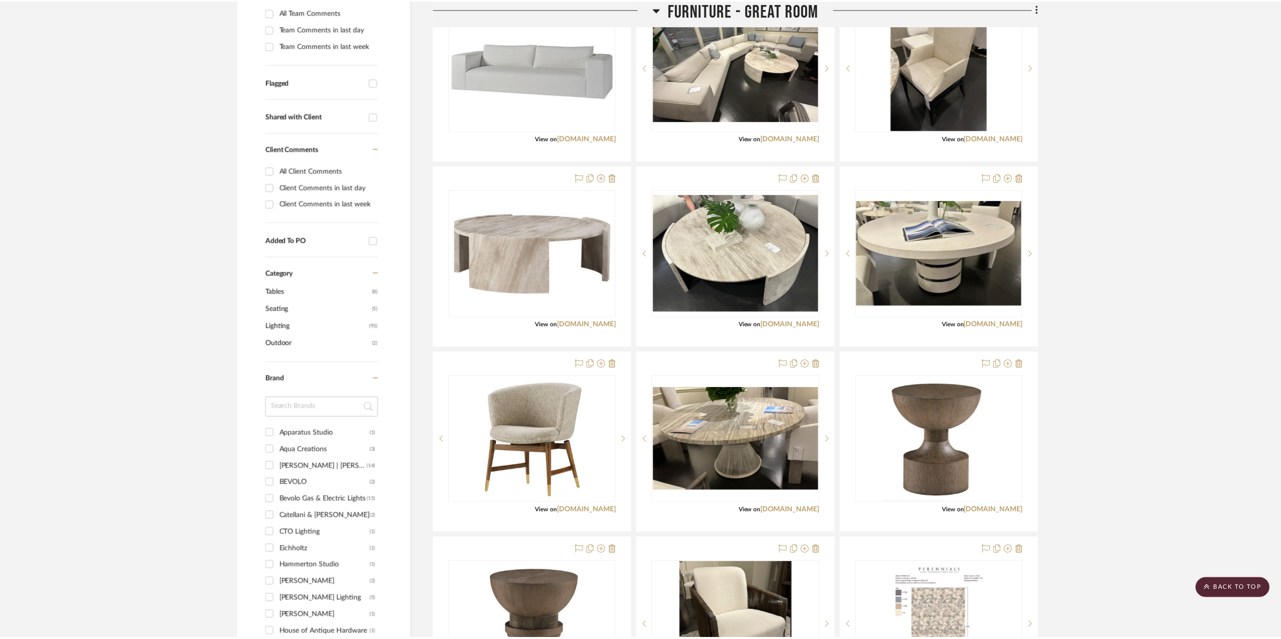
scroll to position [312, 0]
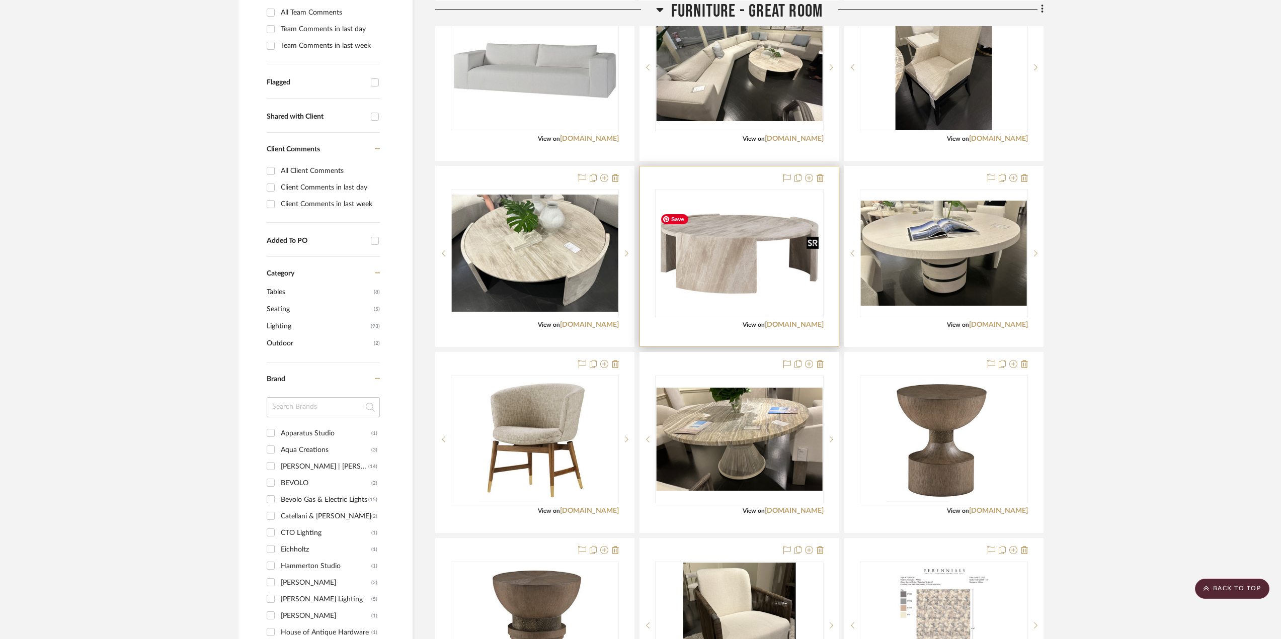
click at [755, 254] on img "0" at bounding box center [739, 253] width 166 height 89
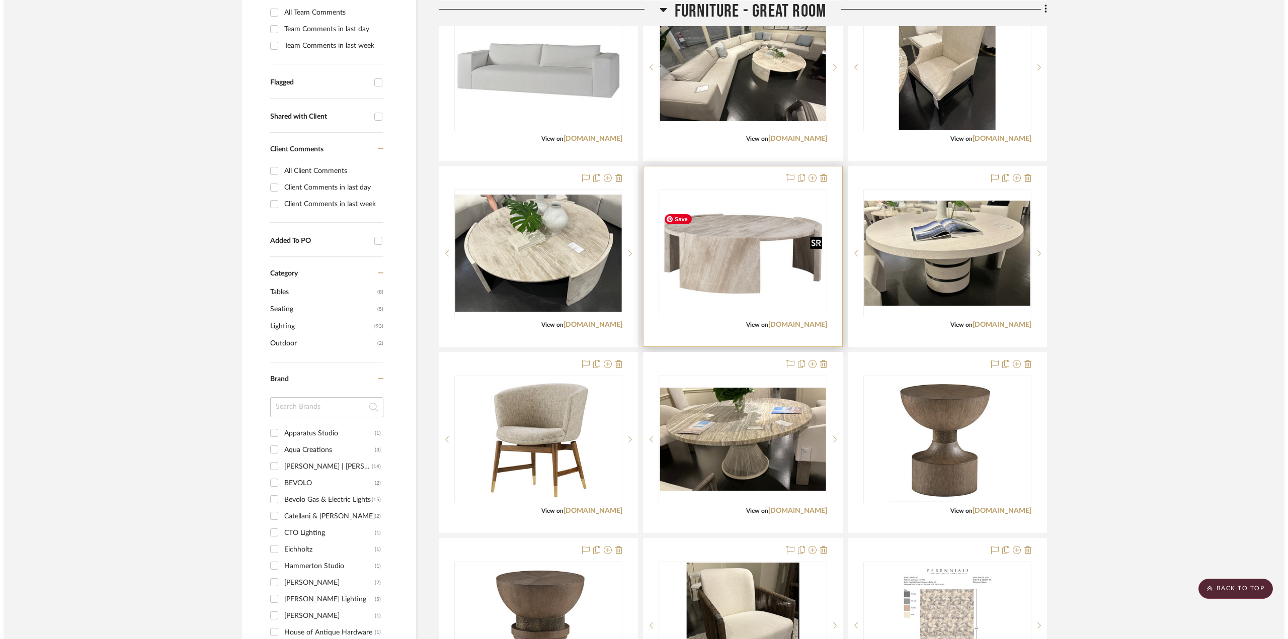
scroll to position [0, 0]
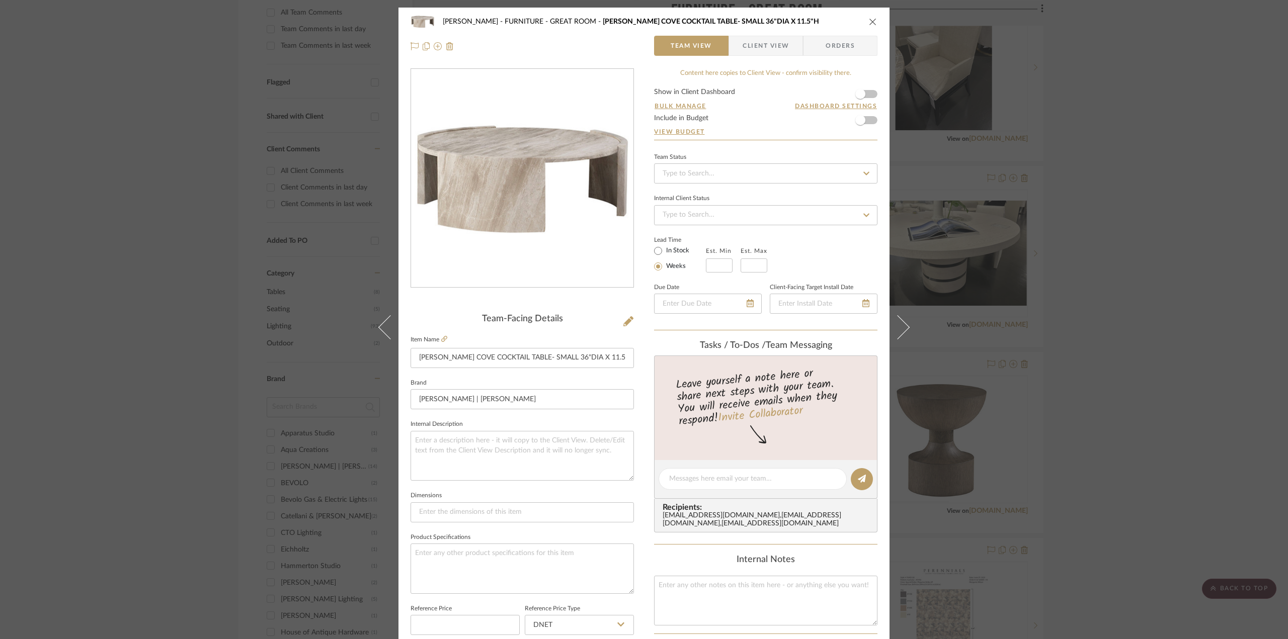
click at [869, 19] on icon "close" at bounding box center [873, 22] width 8 height 8
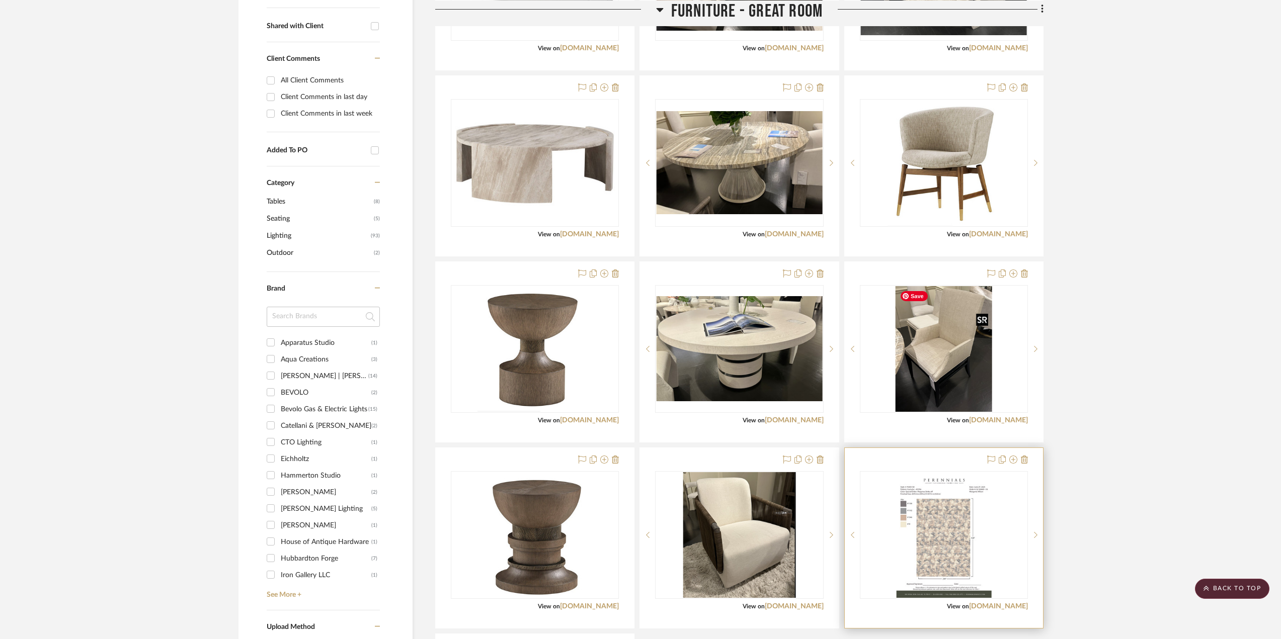
scroll to position [453, 0]
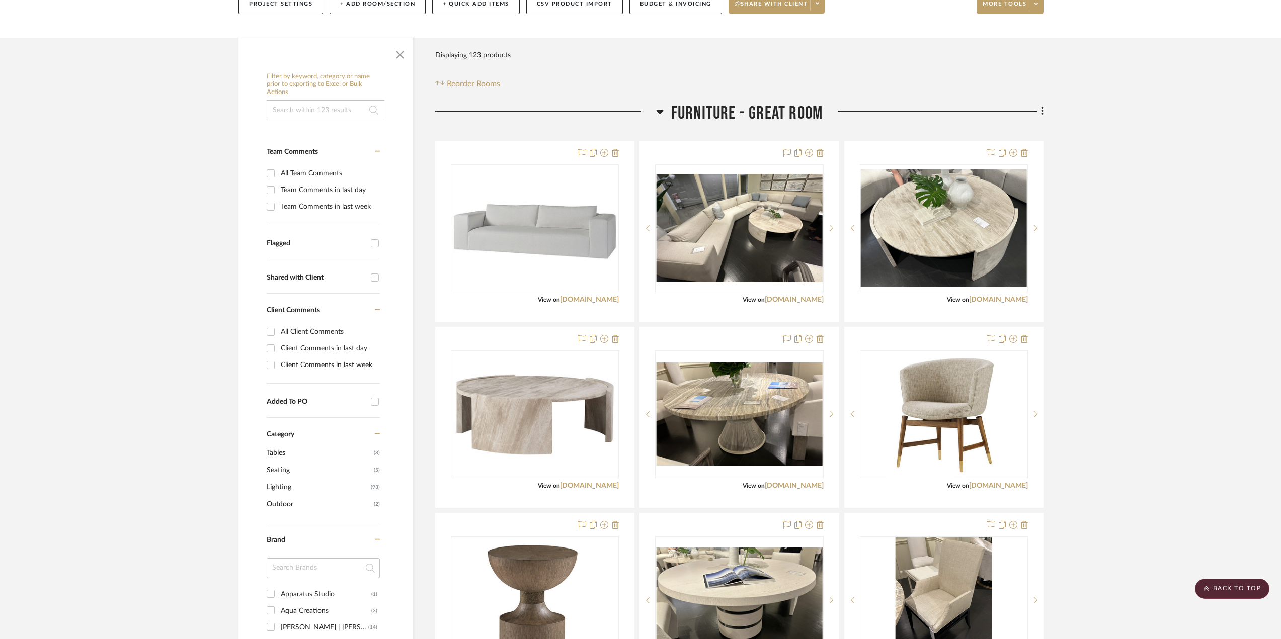
scroll to position [0, 0]
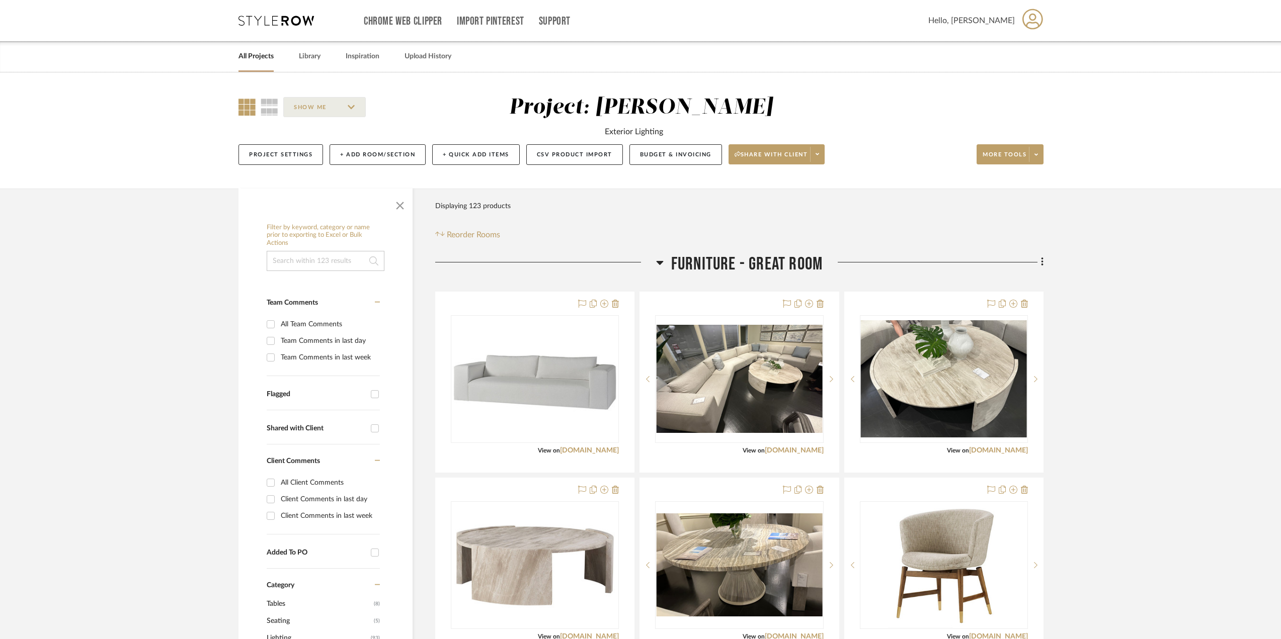
click at [658, 262] on icon at bounding box center [659, 263] width 7 height 4
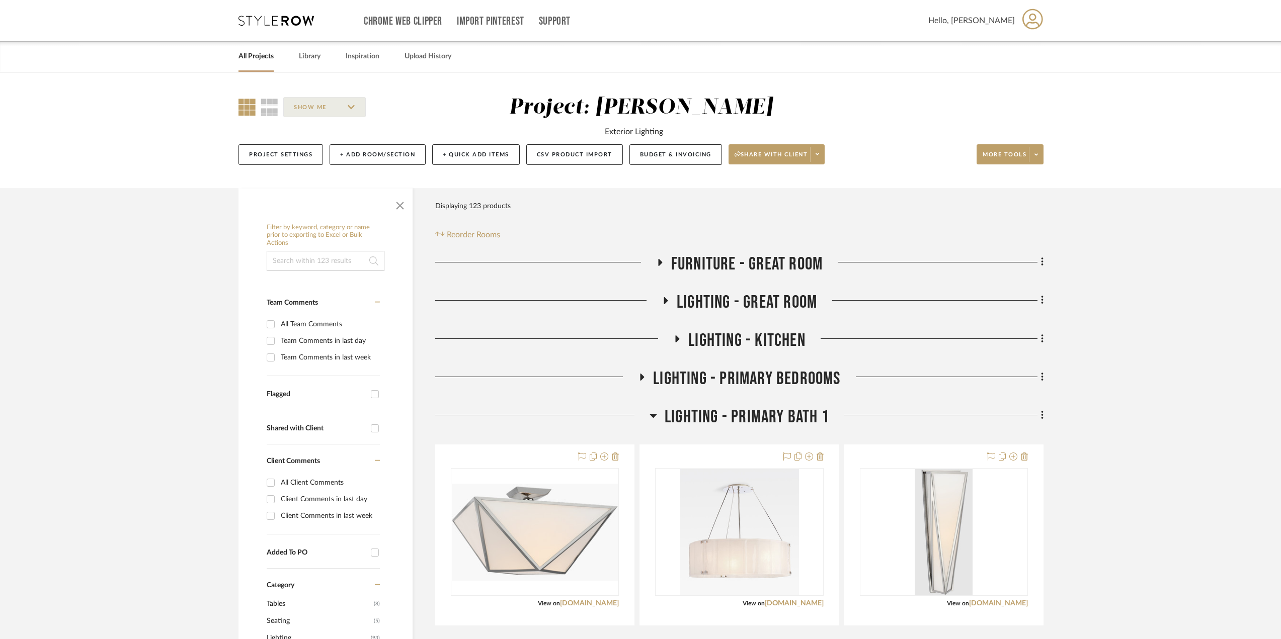
click at [661, 300] on icon at bounding box center [665, 301] width 12 height 8
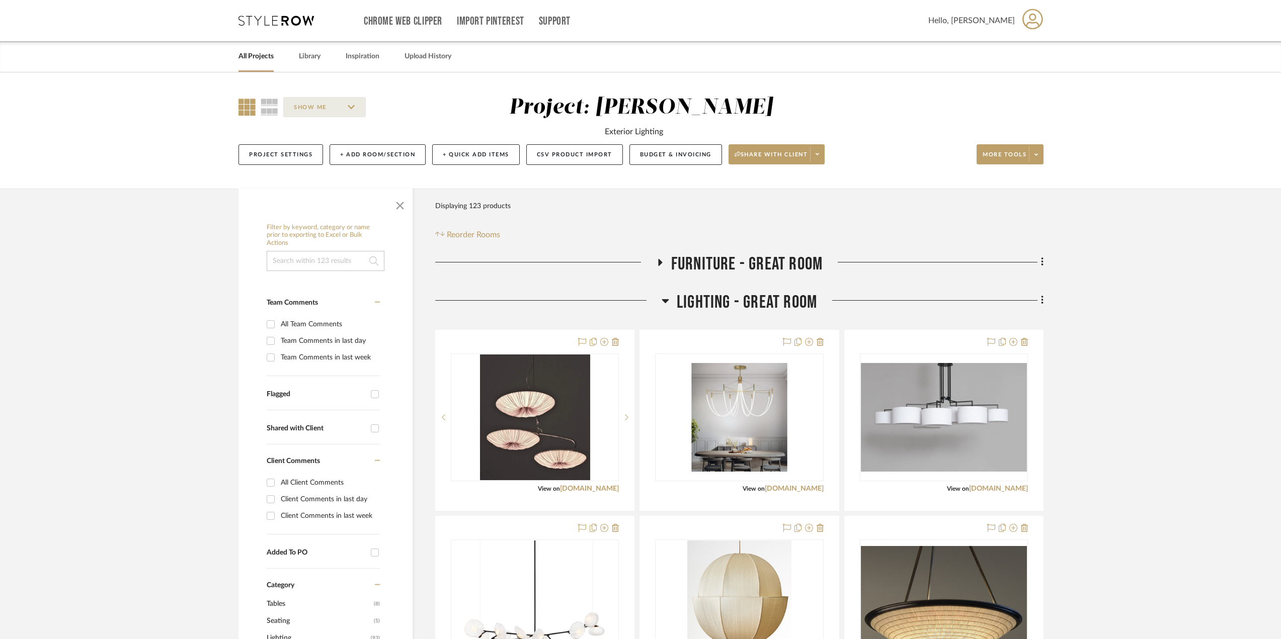
click at [664, 300] on icon at bounding box center [665, 301] width 7 height 4
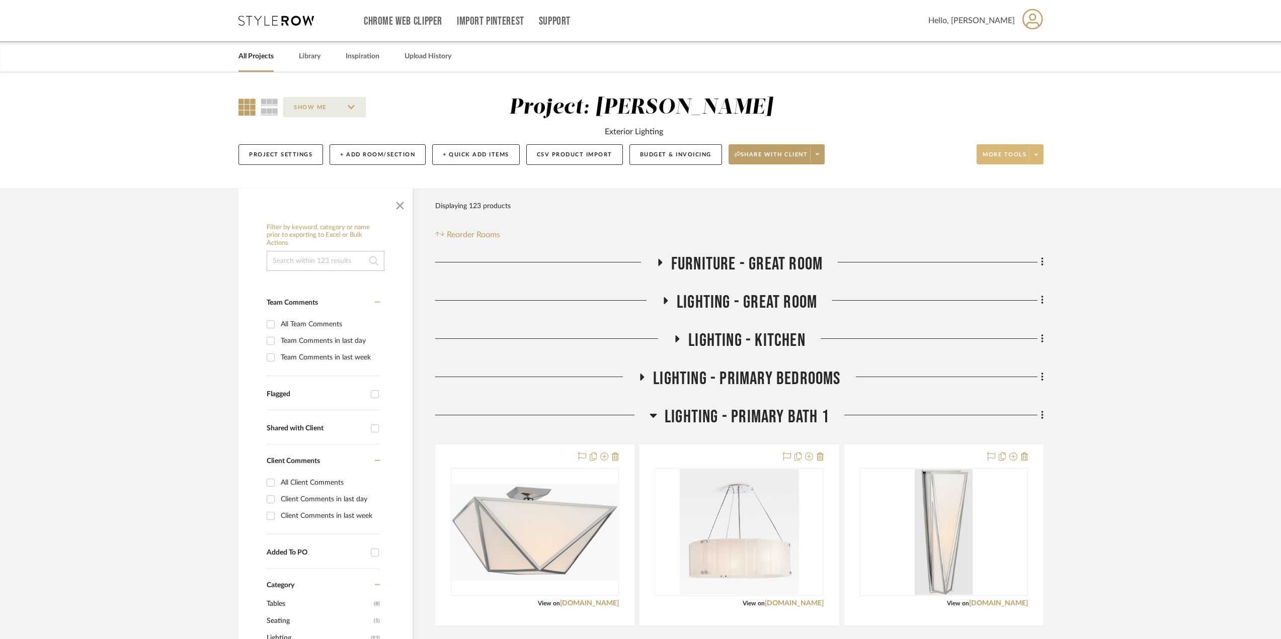
click at [1034, 150] on span at bounding box center [1036, 154] width 14 height 15
click at [1009, 305] on span "Export To Excel" at bounding box center [1019, 304] width 65 height 9
click at [658, 261] on icon at bounding box center [660, 262] width 4 height 7
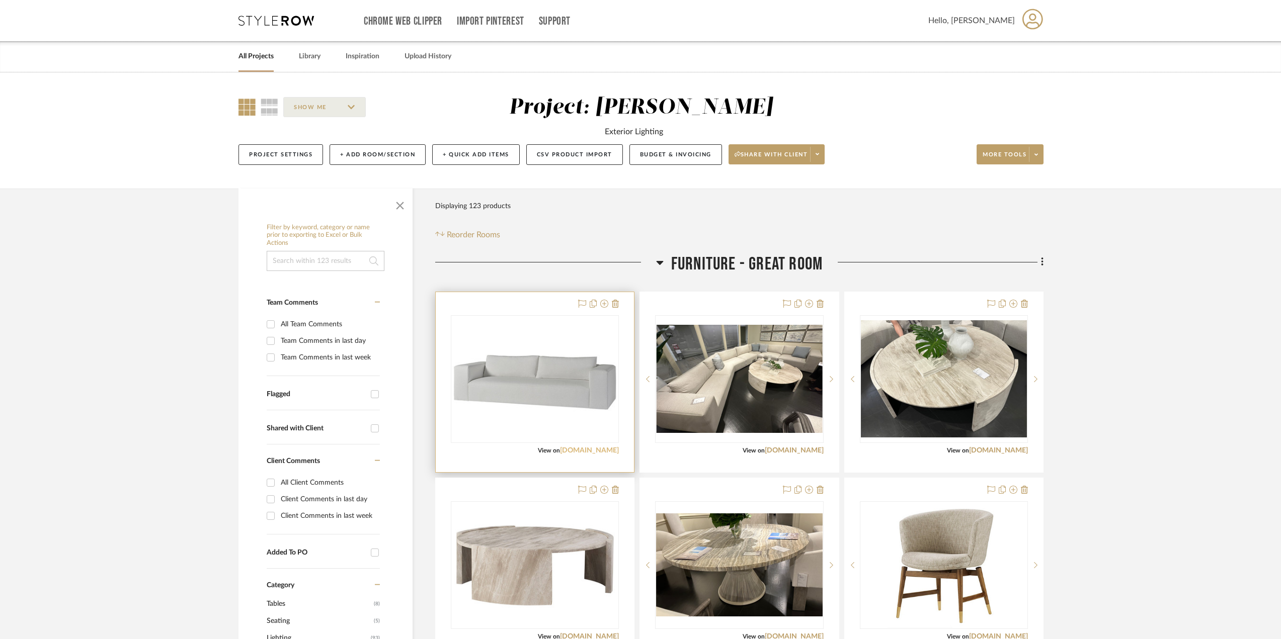
drag, startPoint x: 576, startPoint y: 454, endPoint x: 584, endPoint y: 454, distance: 7.6
click at [576, 454] on div "View on bakerfurniture.com" at bounding box center [535, 450] width 168 height 9
click at [592, 450] on link "bakerfurniture.com" at bounding box center [589, 450] width 59 height 7
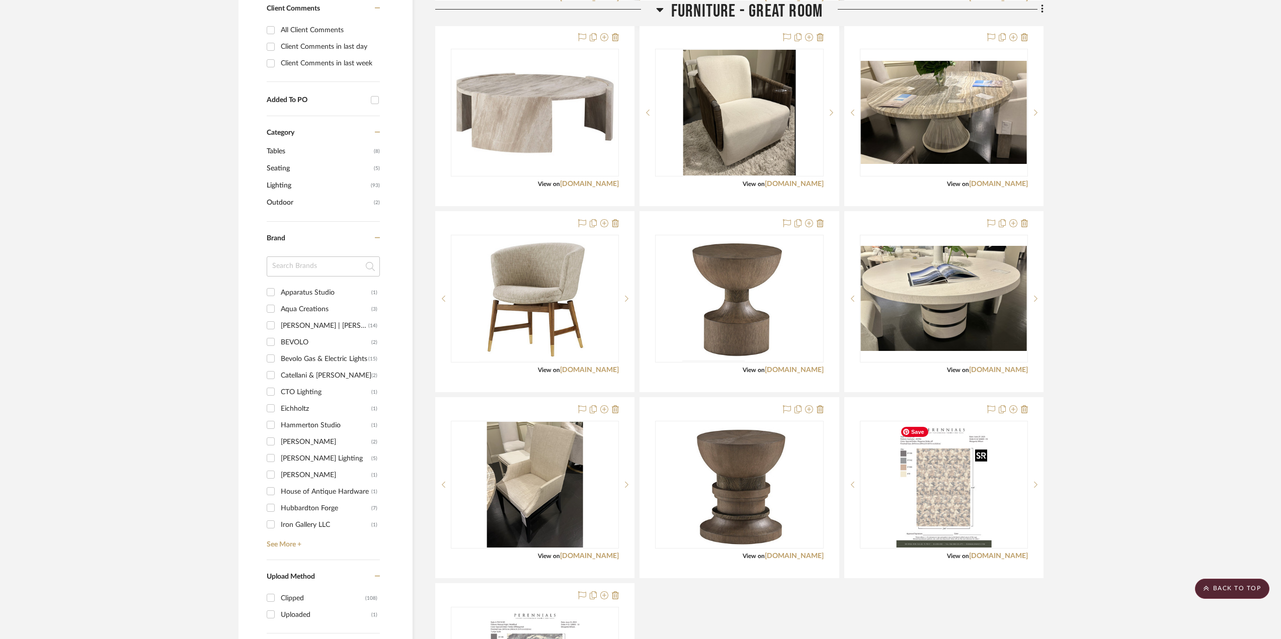
scroll to position [252, 0]
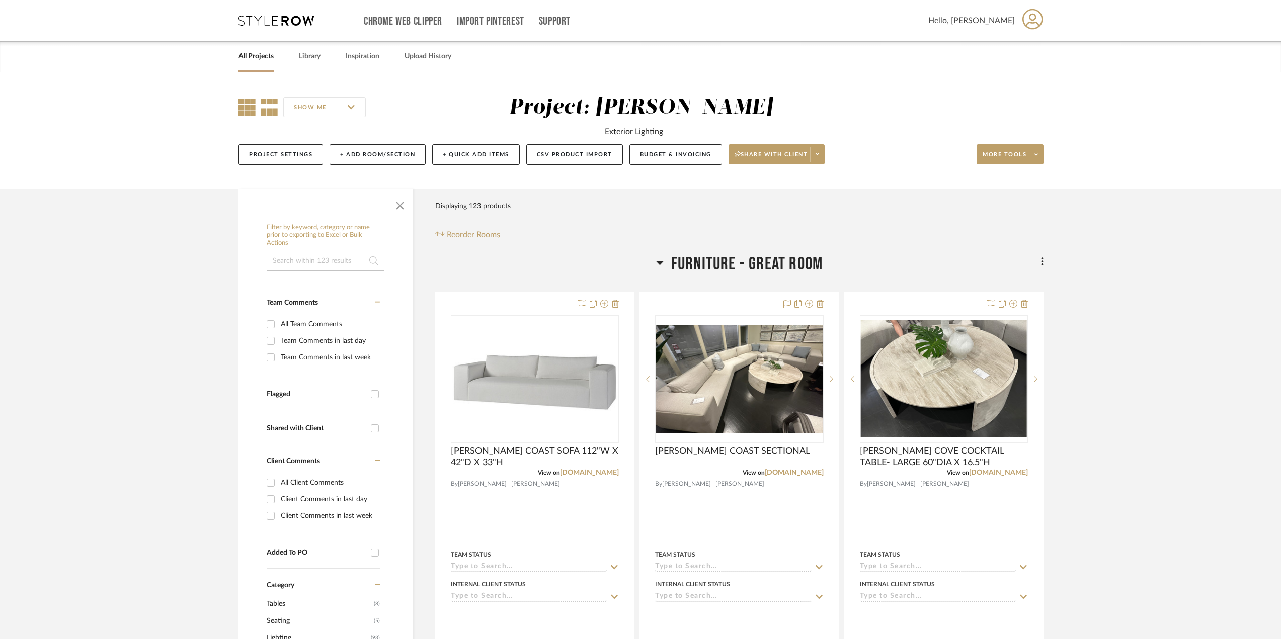
click at [246, 103] on icon at bounding box center [246, 107] width 17 height 17
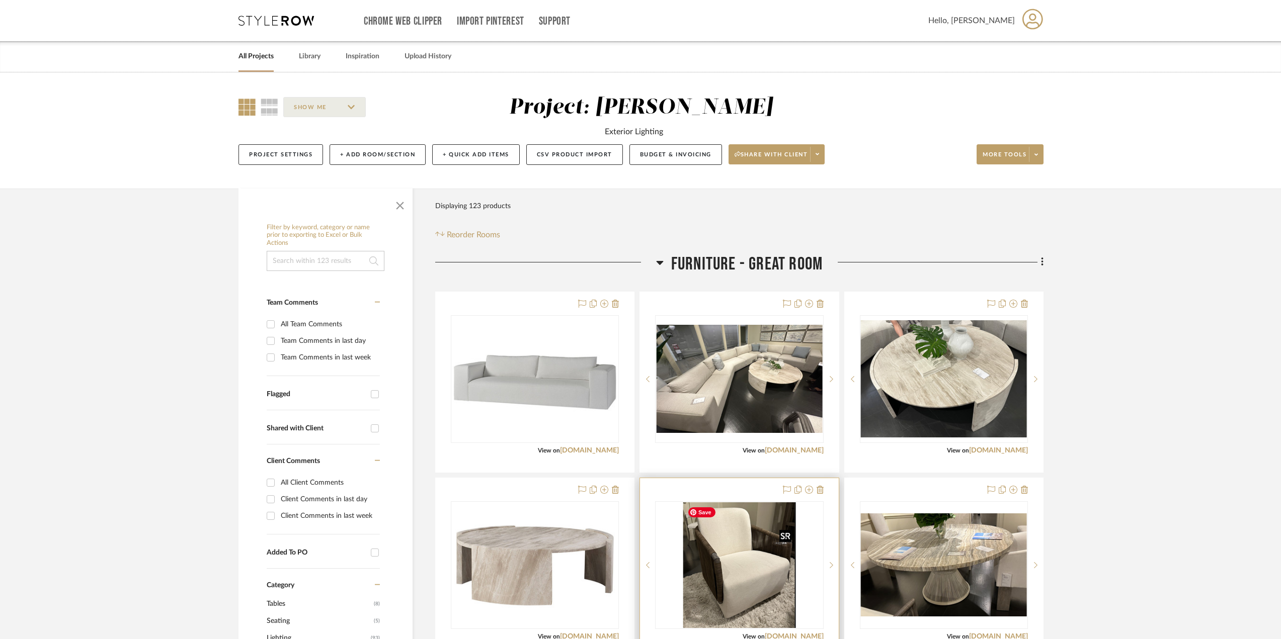
scroll to position [151, 0]
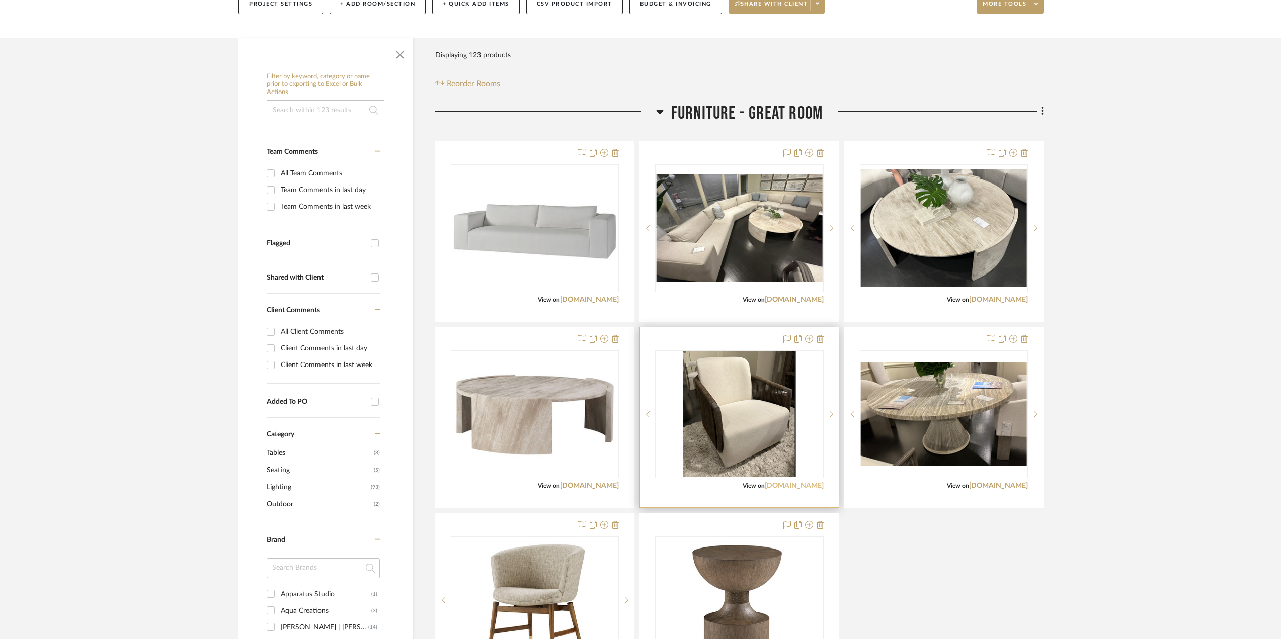
click at [790, 488] on link "[DOMAIN_NAME]" at bounding box center [794, 485] width 59 height 7
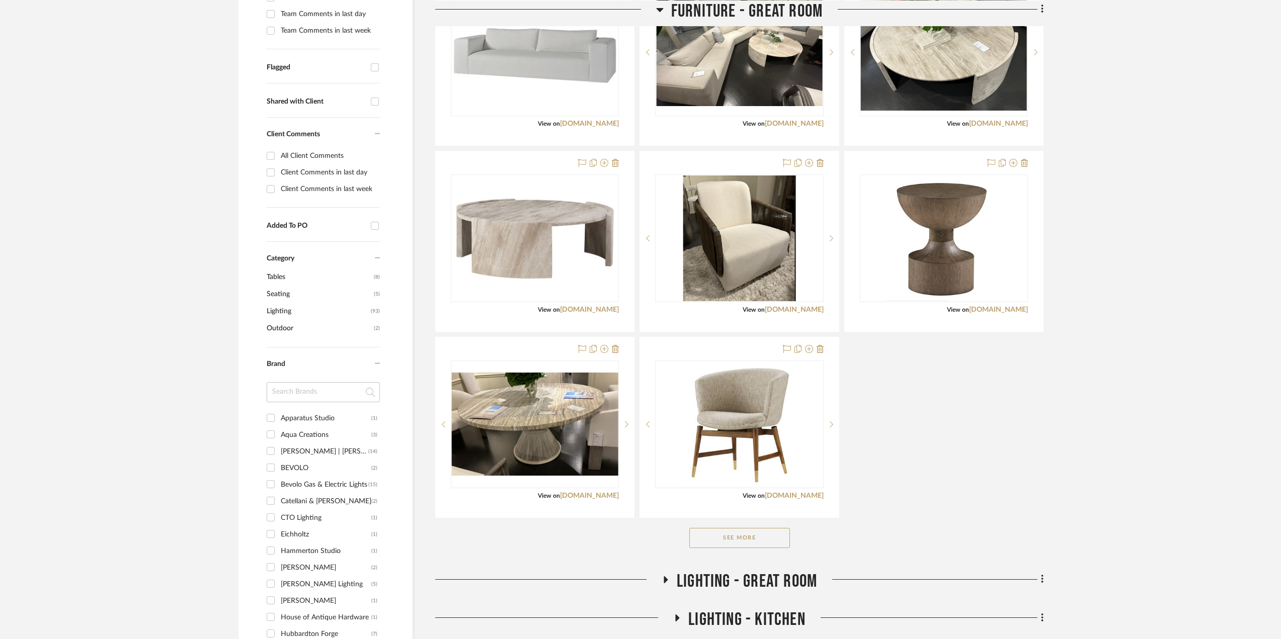
scroll to position [377, 0]
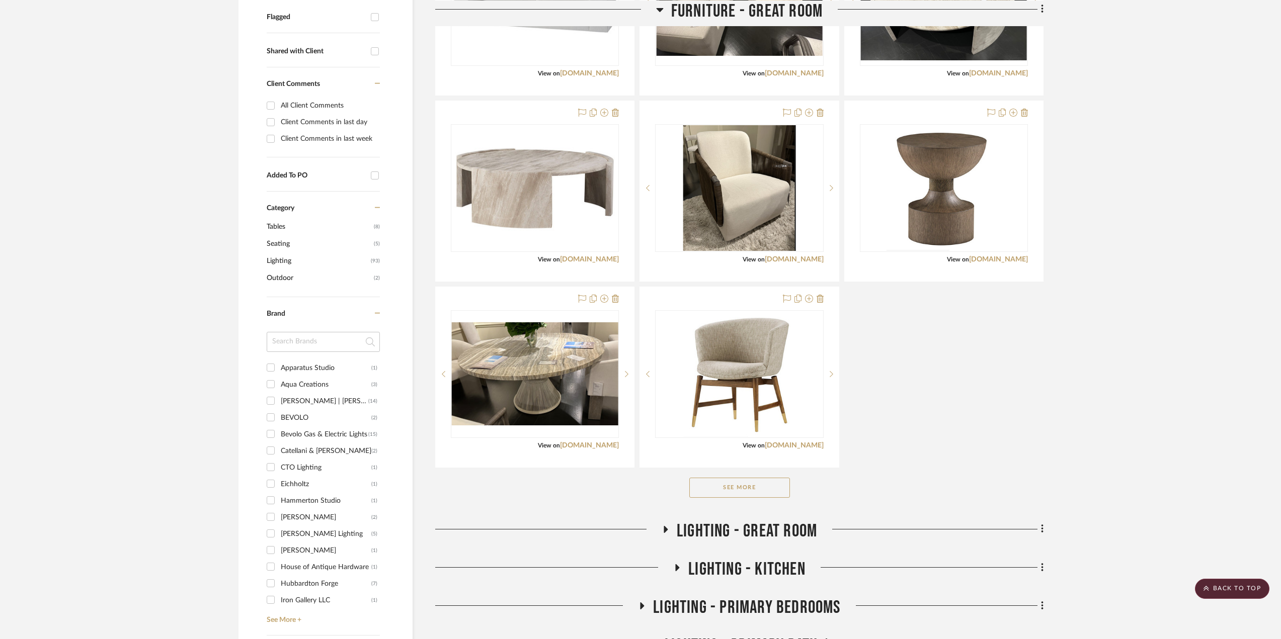
click at [759, 493] on button "See More" at bounding box center [739, 488] width 101 height 20
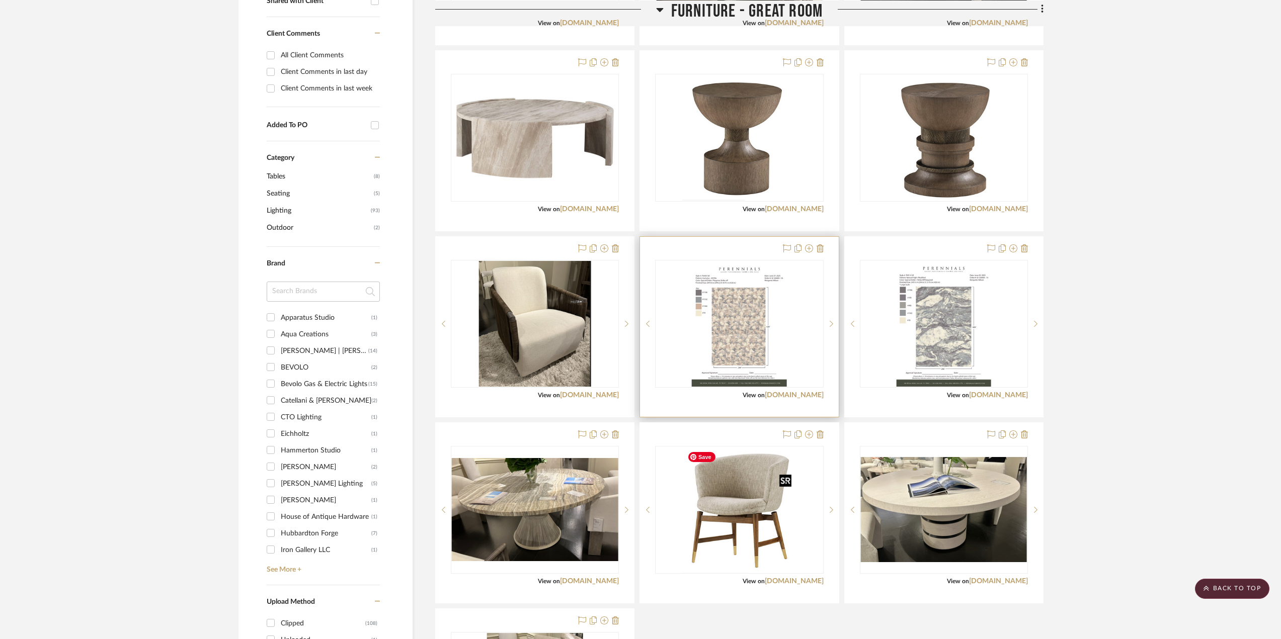
scroll to position [226, 0]
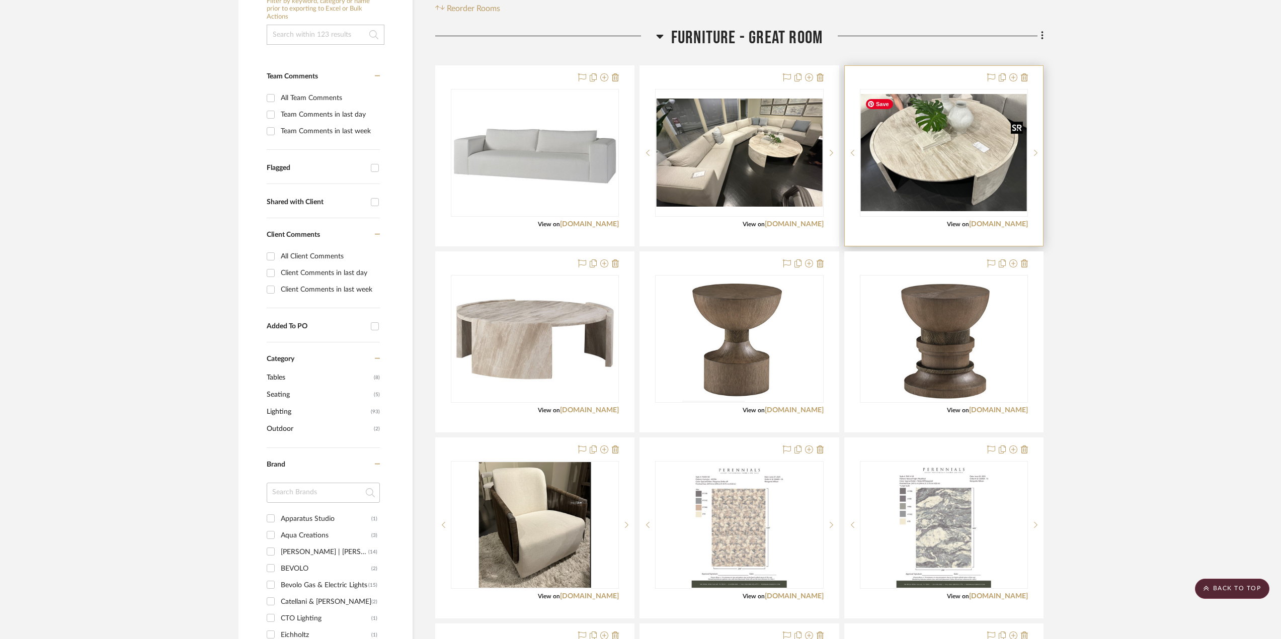
click at [943, 189] on img "0" at bounding box center [944, 152] width 166 height 117
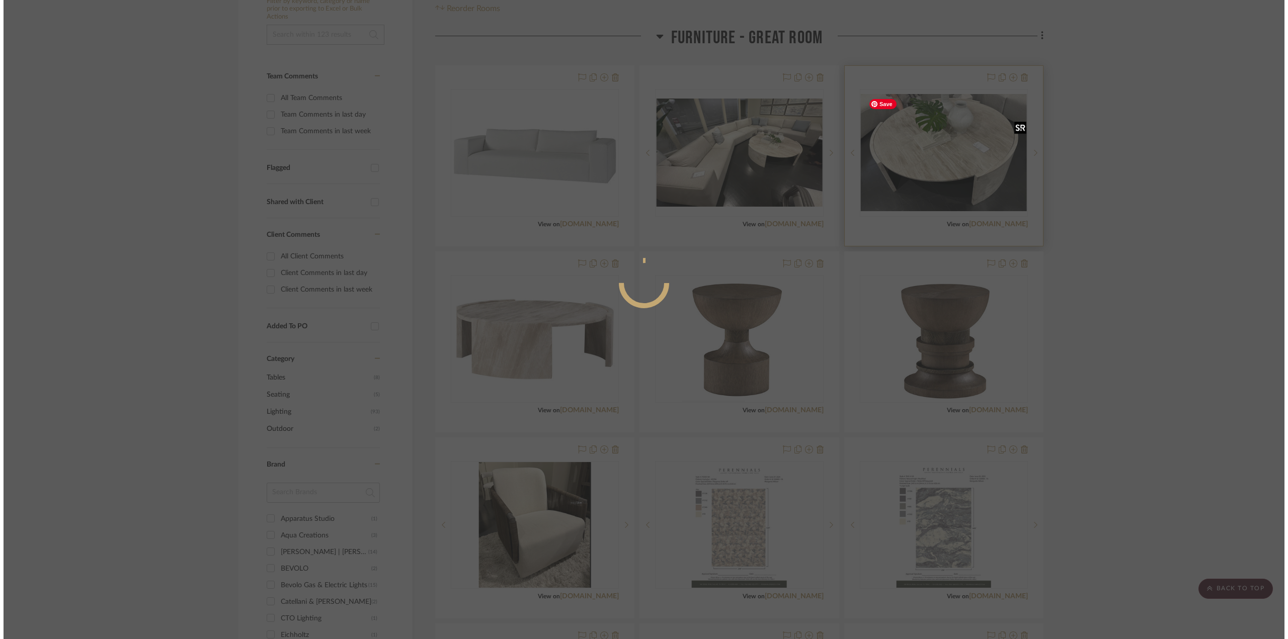
scroll to position [0, 0]
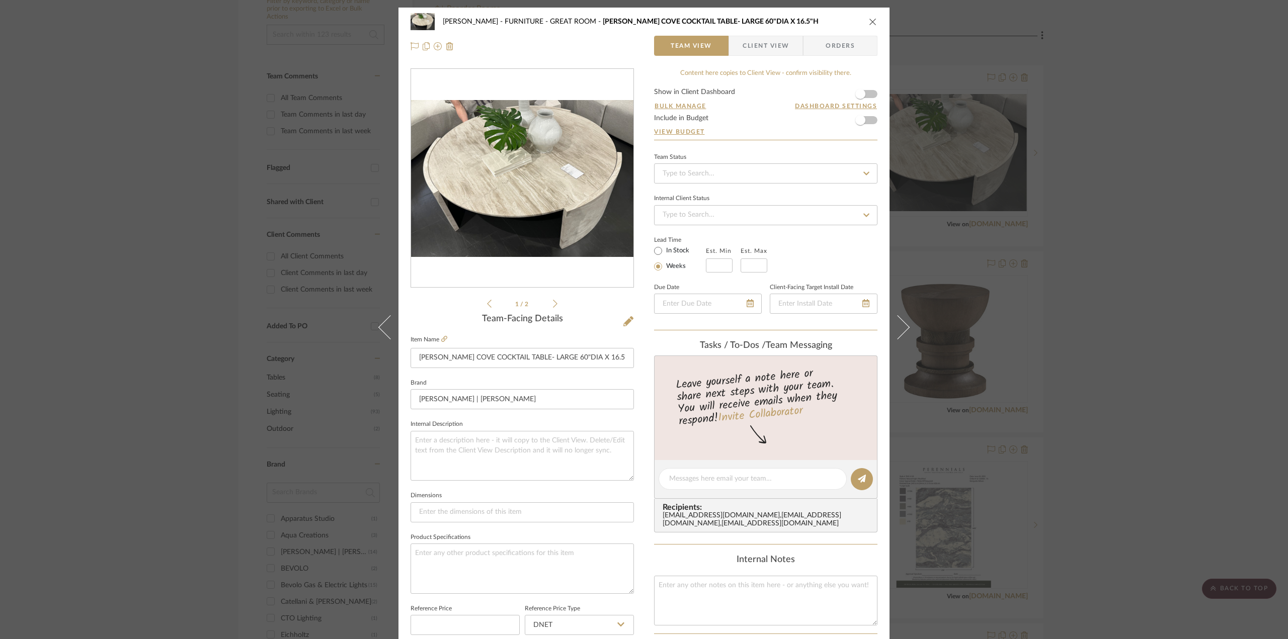
click at [869, 17] on div "Chen FURNITURE - GREAT ROOM [PERSON_NAME] COVE COCKTAIL TABLE- LARGE 60"DIA X 1…" at bounding box center [644, 22] width 467 height 20
click at [869, 20] on icon "close" at bounding box center [873, 22] width 8 height 8
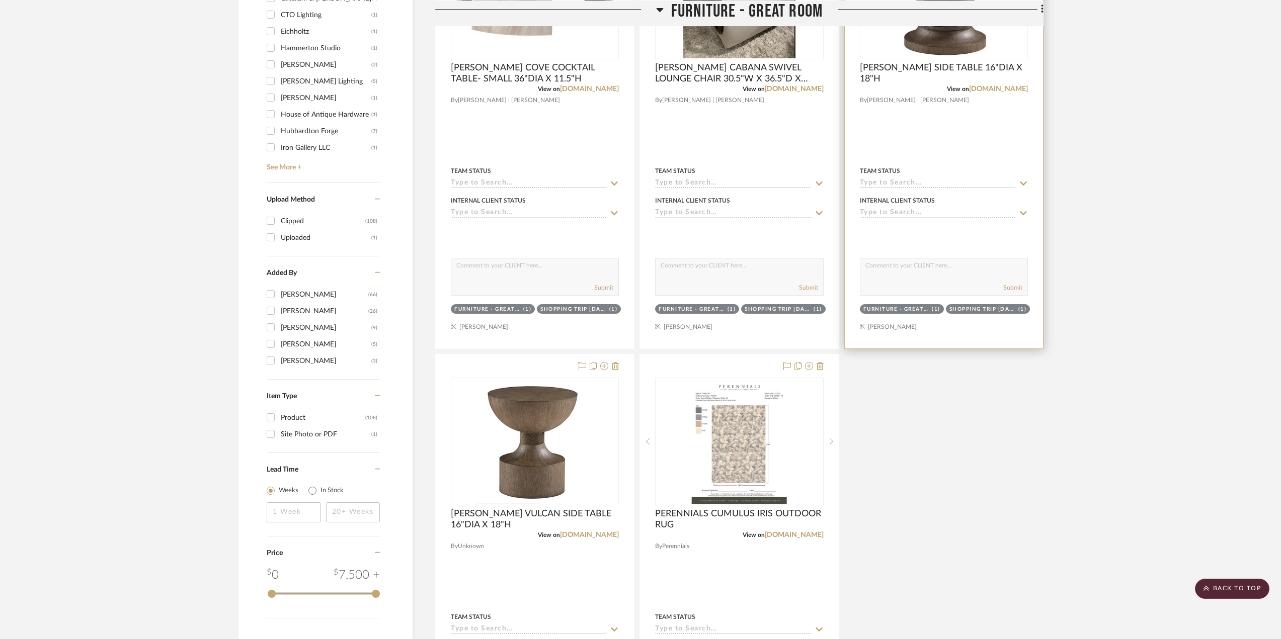
scroll to position [629, 0]
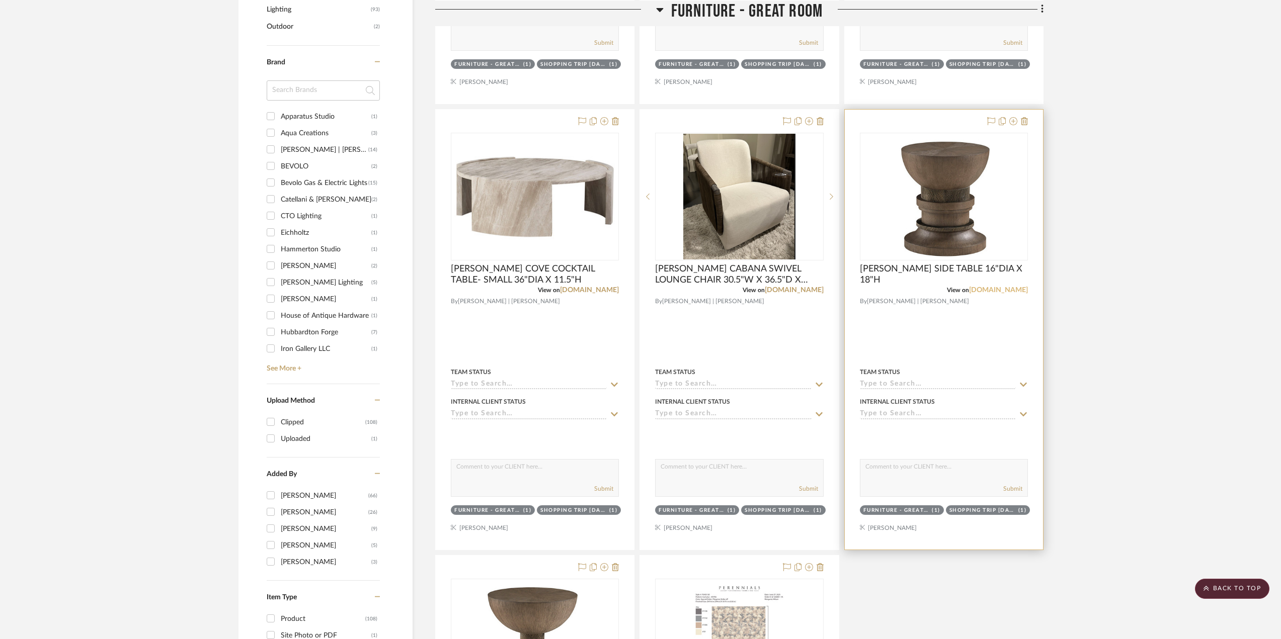
click at [988, 290] on link "[DOMAIN_NAME]" at bounding box center [998, 290] width 59 height 7
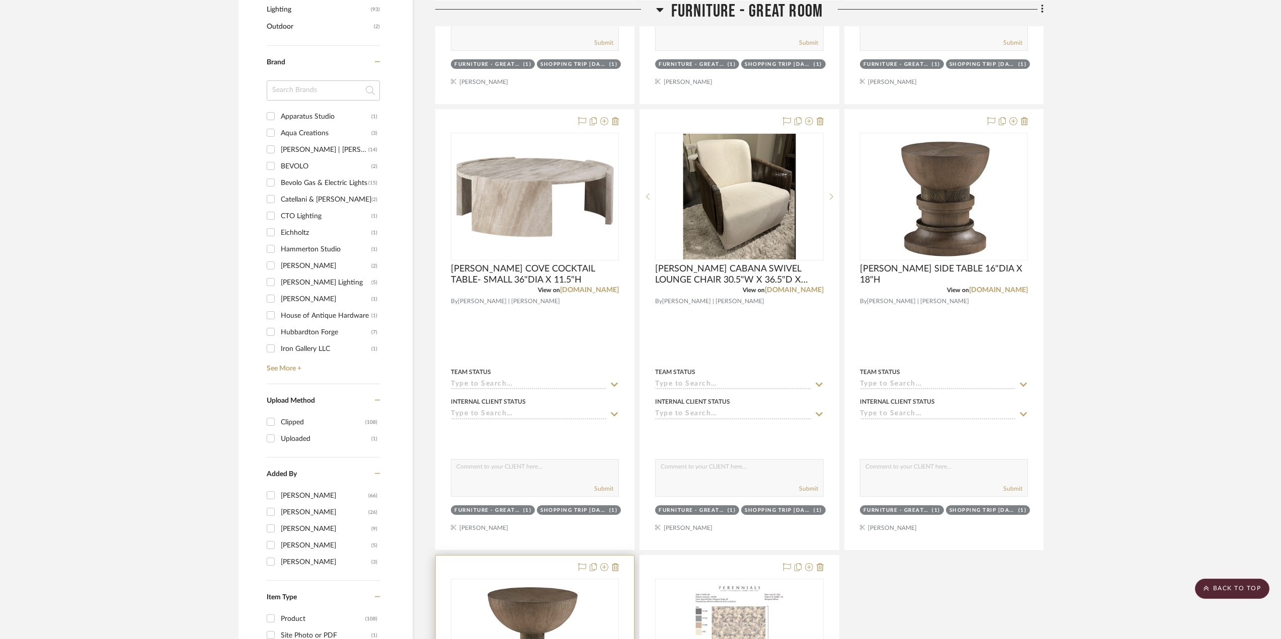
scroll to position [780, 0]
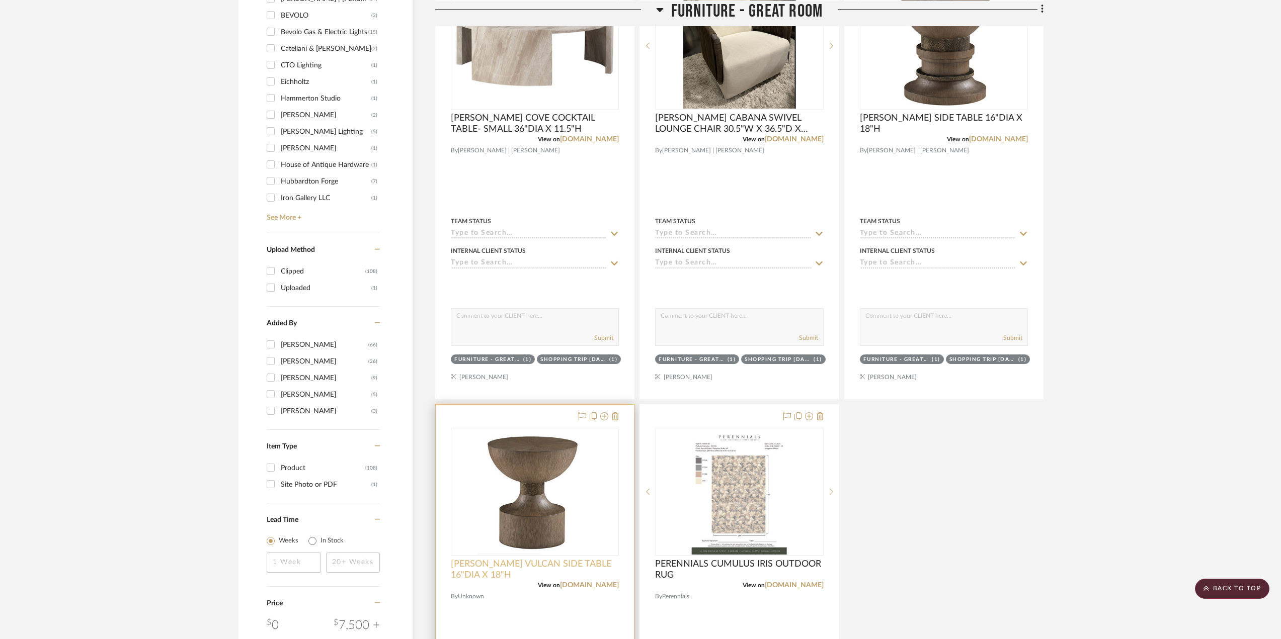
click at [545, 565] on span "[PERSON_NAME] VULCAN SIDE TABLE 16"DIA X 18"H" at bounding box center [535, 570] width 168 height 22
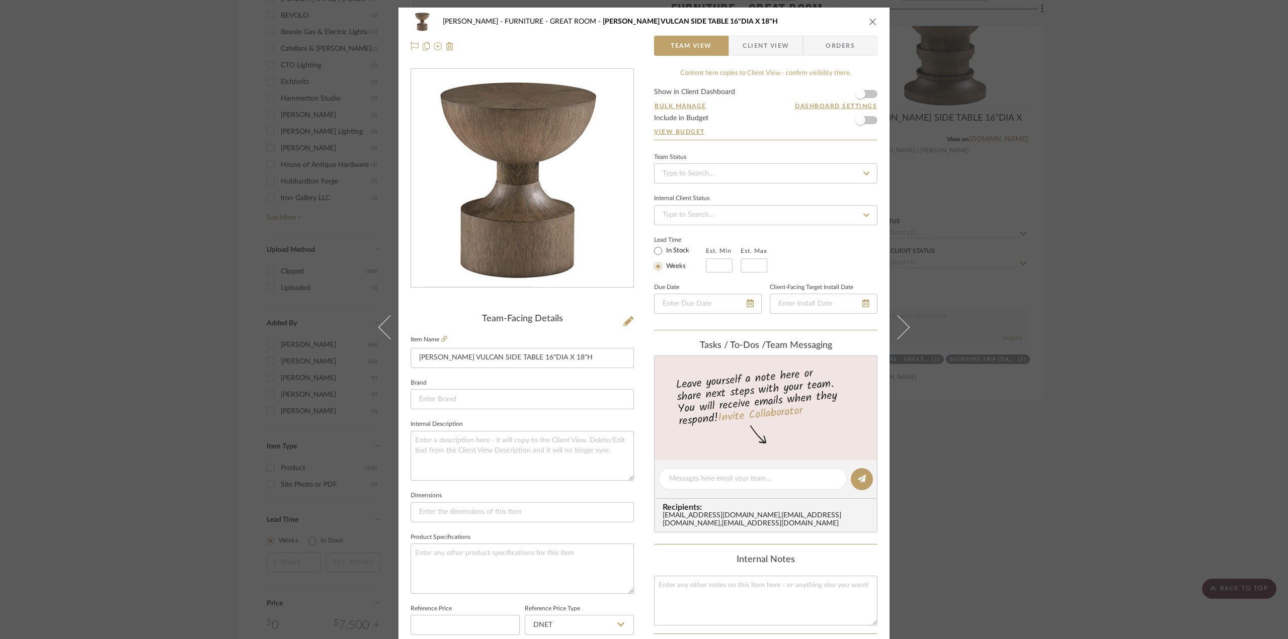
click at [871, 22] on icon "close" at bounding box center [873, 22] width 8 height 8
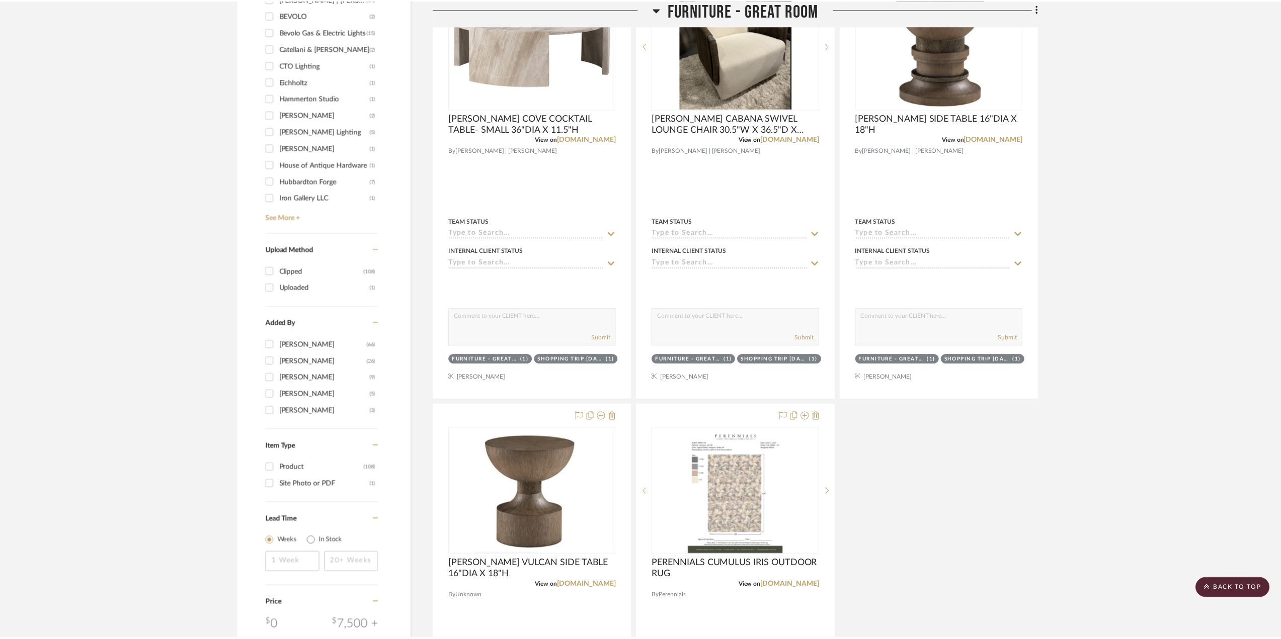
scroll to position [780, 0]
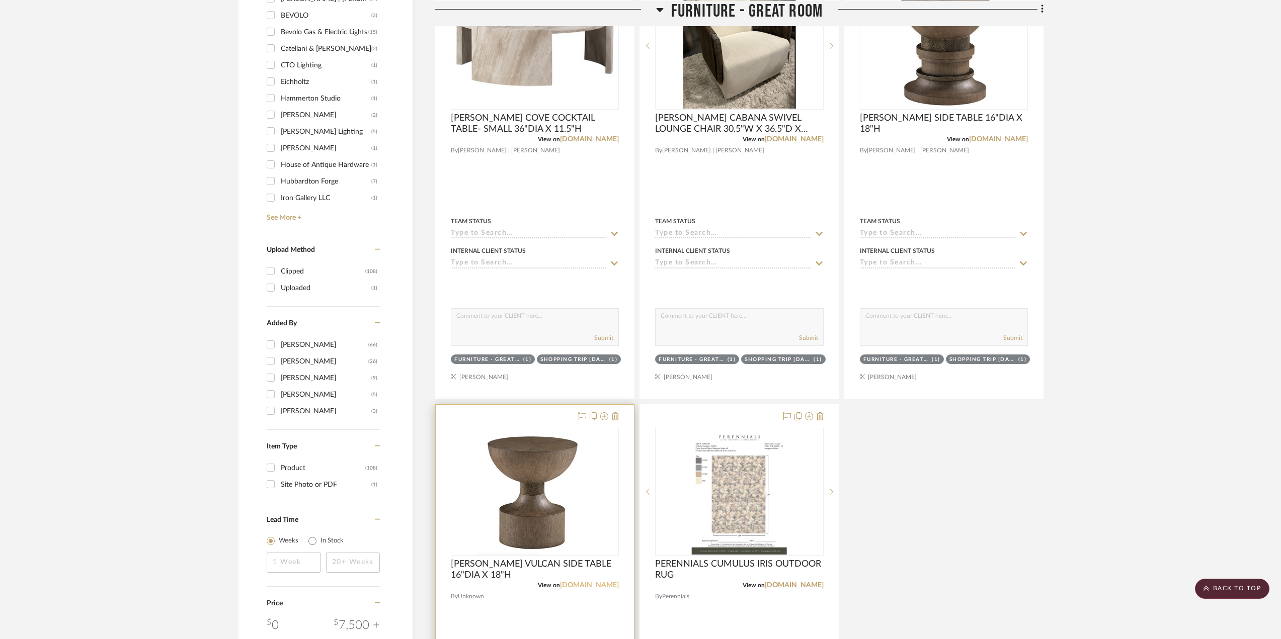
click at [561, 584] on link "[DOMAIN_NAME]" at bounding box center [589, 585] width 59 height 7
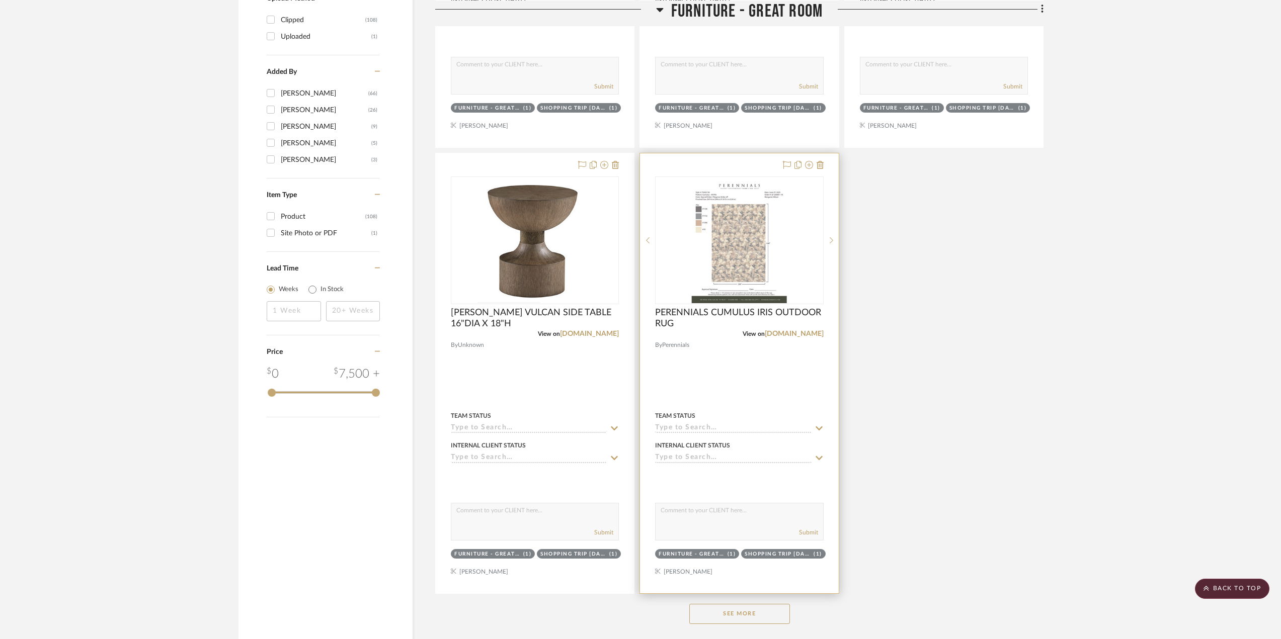
scroll to position [1082, 0]
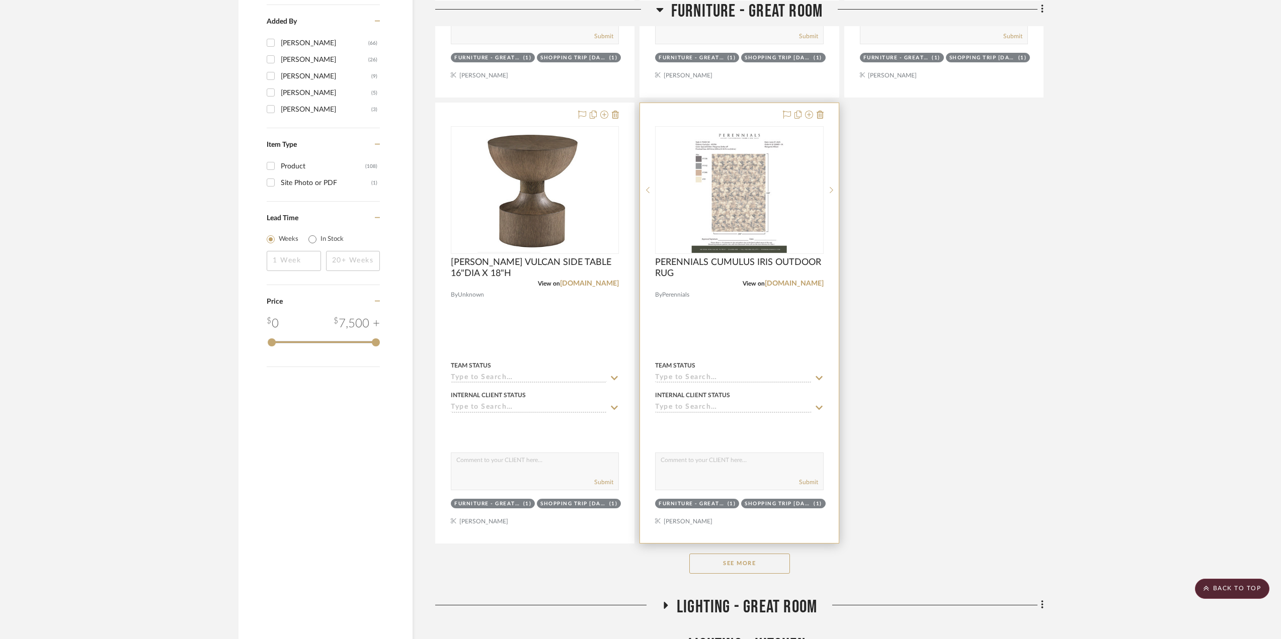
drag, startPoint x: 757, startPoint y: 567, endPoint x: 783, endPoint y: 493, distance: 78.1
click at [757, 567] on button "See More" at bounding box center [739, 564] width 101 height 20
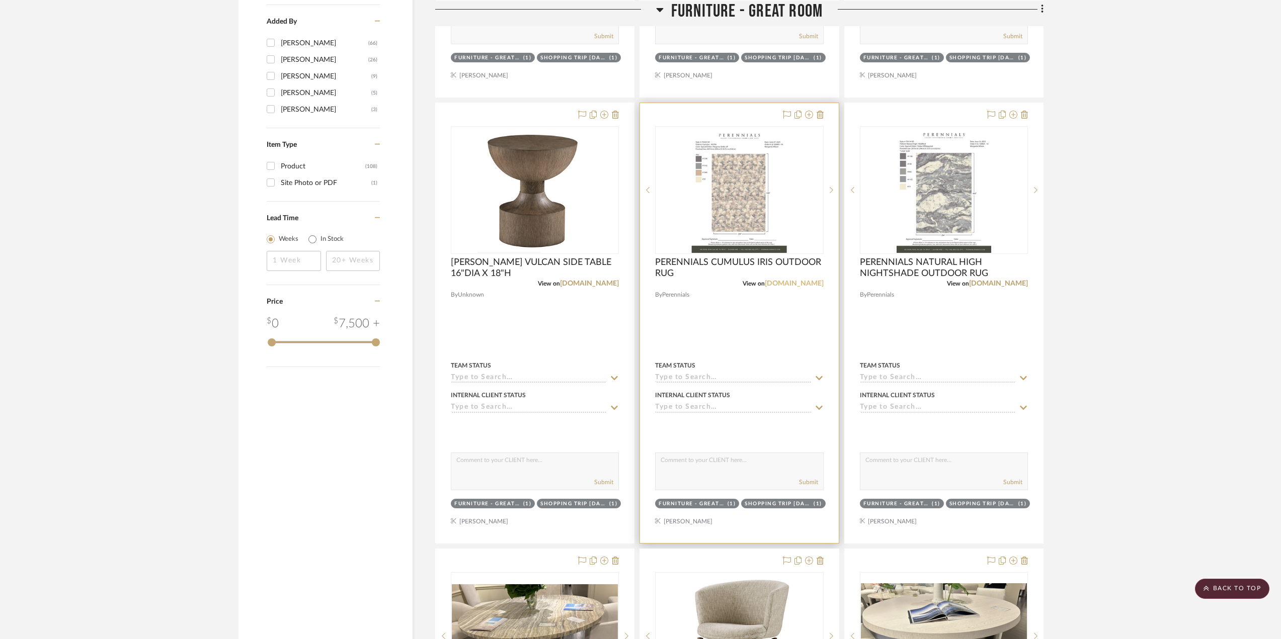
click at [781, 284] on link "[DOMAIN_NAME]" at bounding box center [794, 283] width 59 height 7
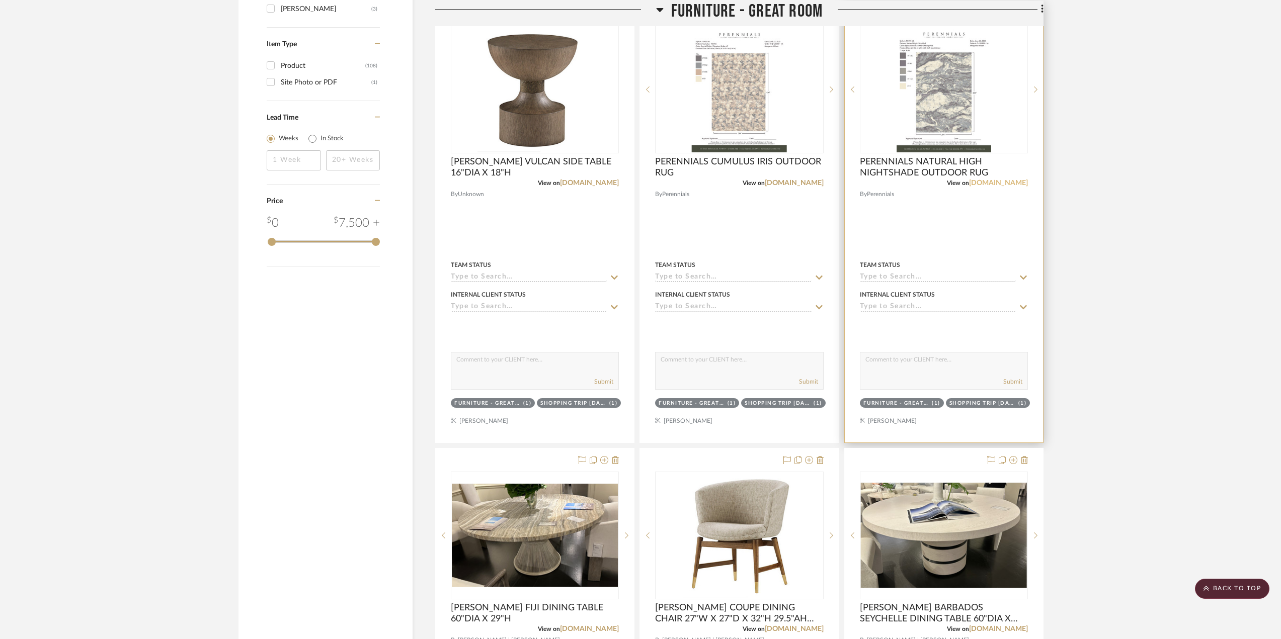
click at [994, 183] on link "[DOMAIN_NAME]" at bounding box center [998, 183] width 59 height 7
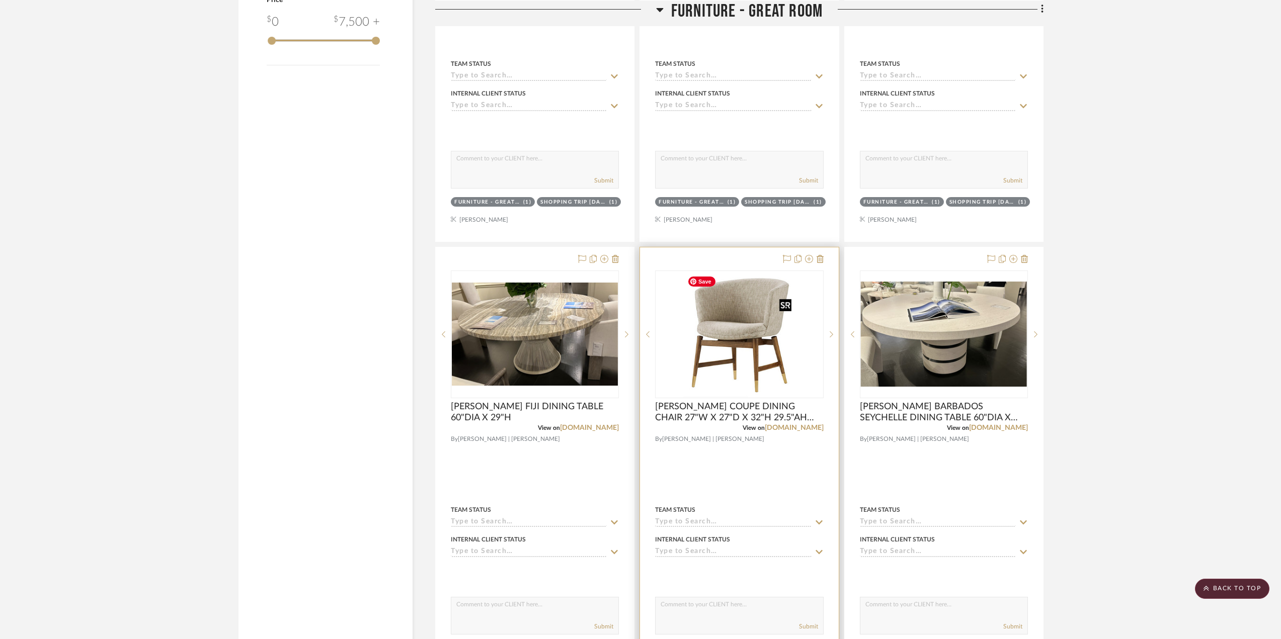
scroll to position [1434, 0]
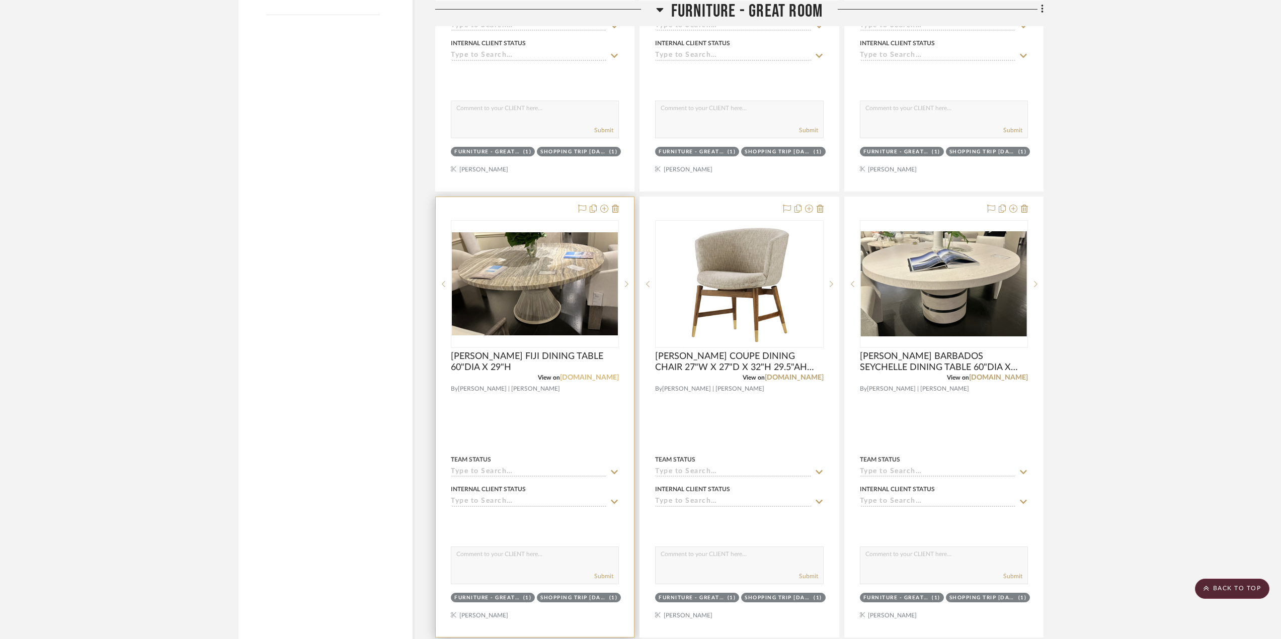
click at [606, 375] on link "[DOMAIN_NAME]" at bounding box center [589, 377] width 59 height 7
click at [777, 377] on link "[DOMAIN_NAME]" at bounding box center [794, 377] width 59 height 7
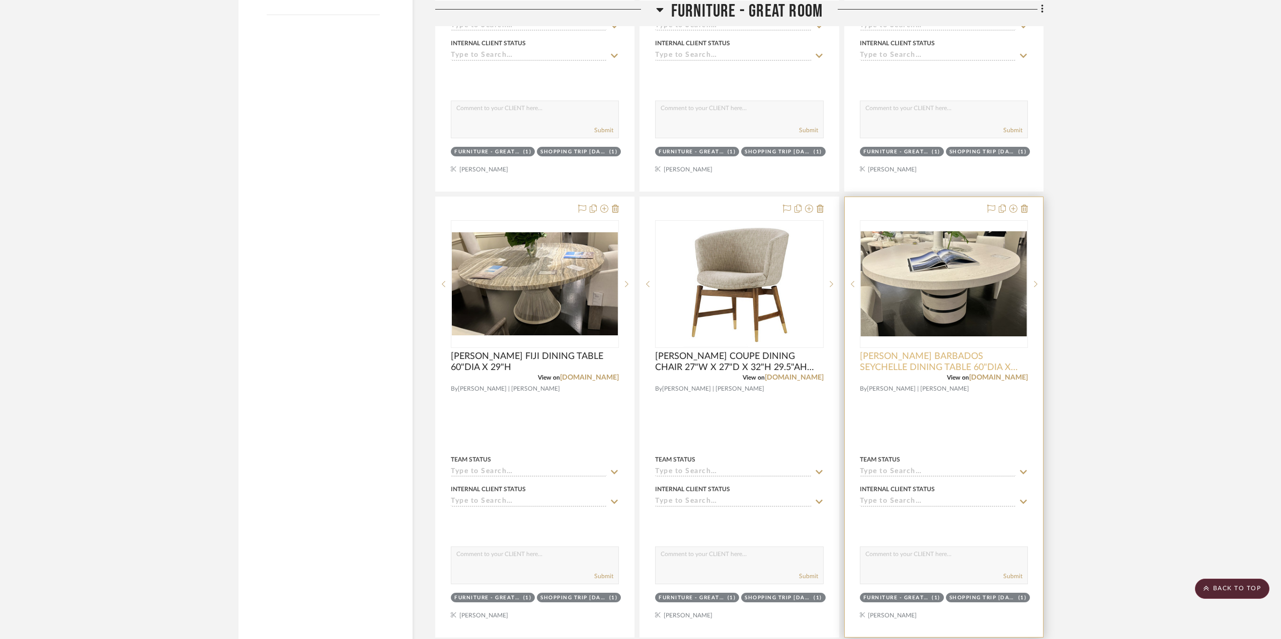
click at [981, 371] on span "[PERSON_NAME] BARBADOS SEYCHELLE DINING TABLE 60"DIA X 29"H" at bounding box center [944, 362] width 168 height 22
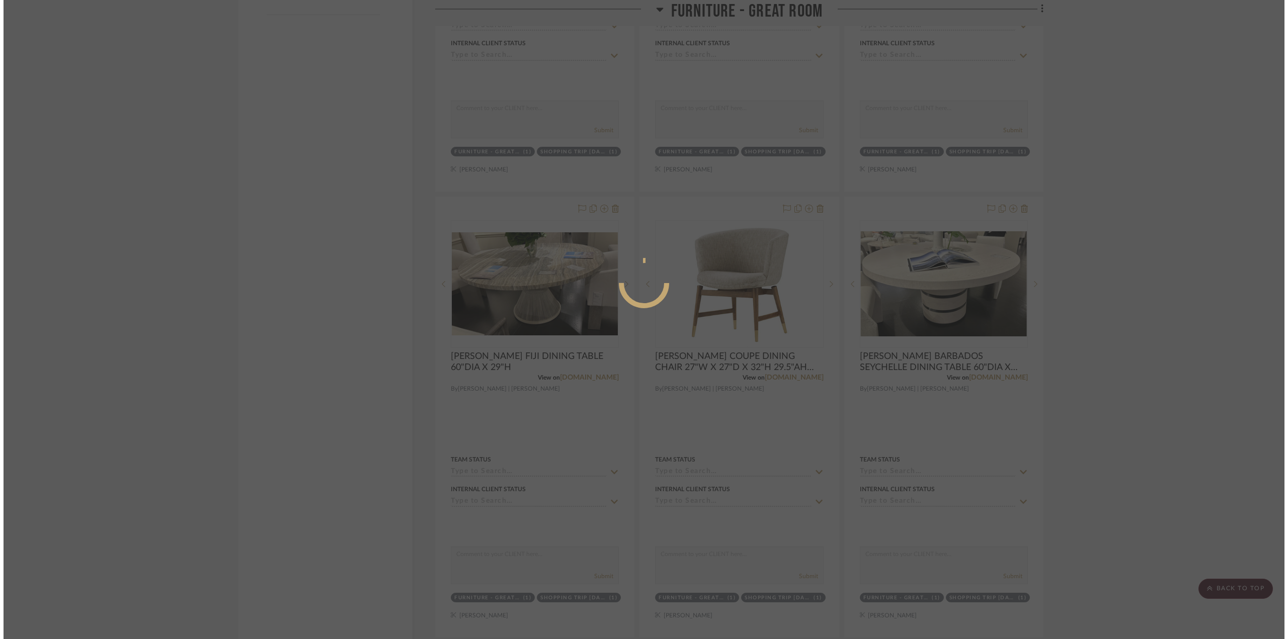
scroll to position [0, 0]
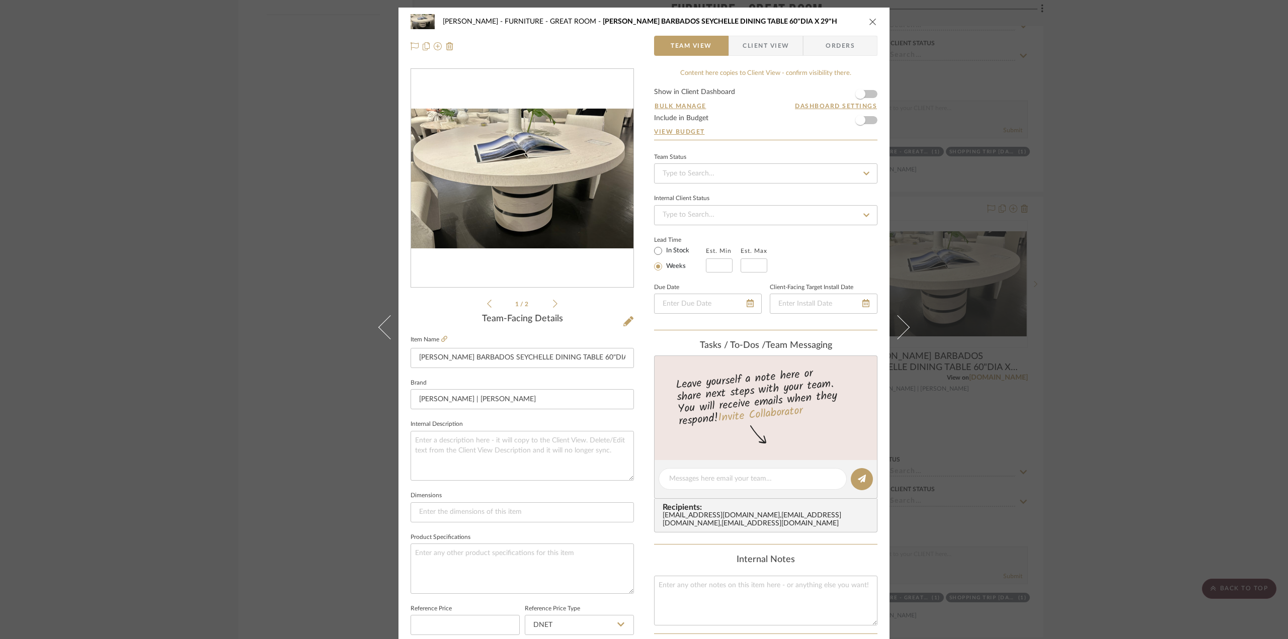
click at [862, 23] on div "Chen FURNITURE - GREAT ROOM [PERSON_NAME] BARBADOS SEYCHELLE DINING TABLE 60"DI…" at bounding box center [644, 22] width 467 height 20
click at [870, 22] on icon "close" at bounding box center [873, 22] width 8 height 8
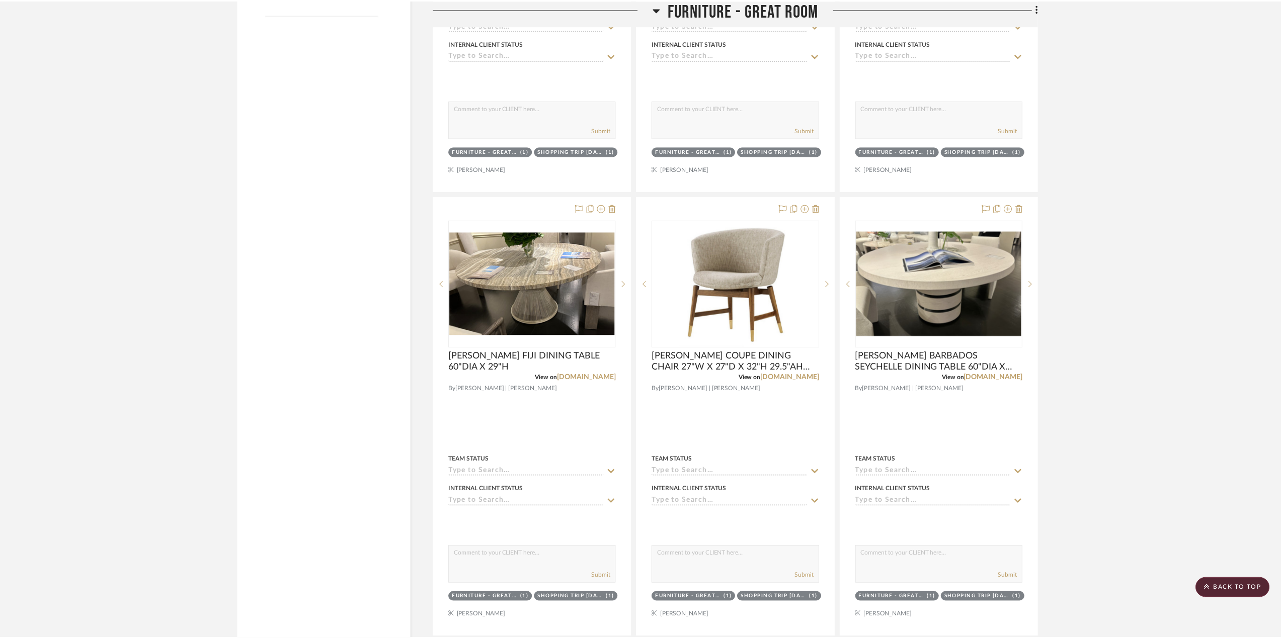
scroll to position [1434, 0]
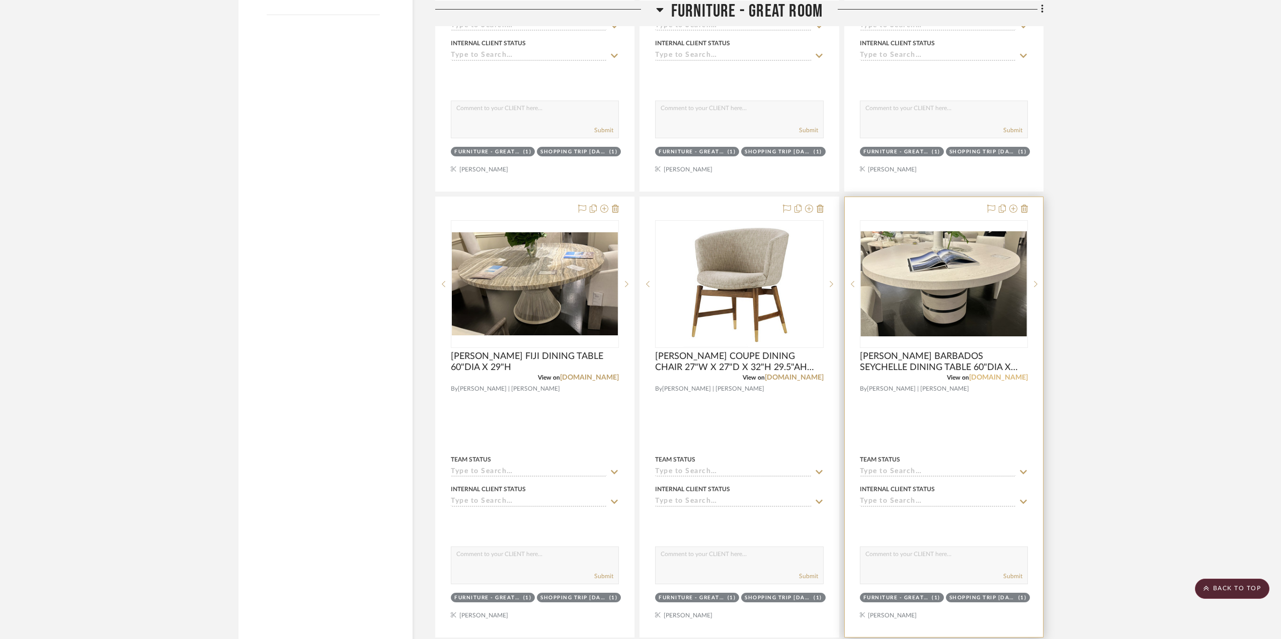
click at [974, 377] on link "[DOMAIN_NAME]" at bounding box center [998, 377] width 59 height 7
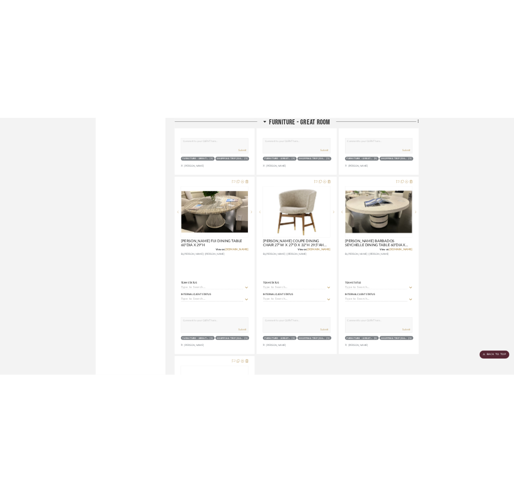
scroll to position [1685, 0]
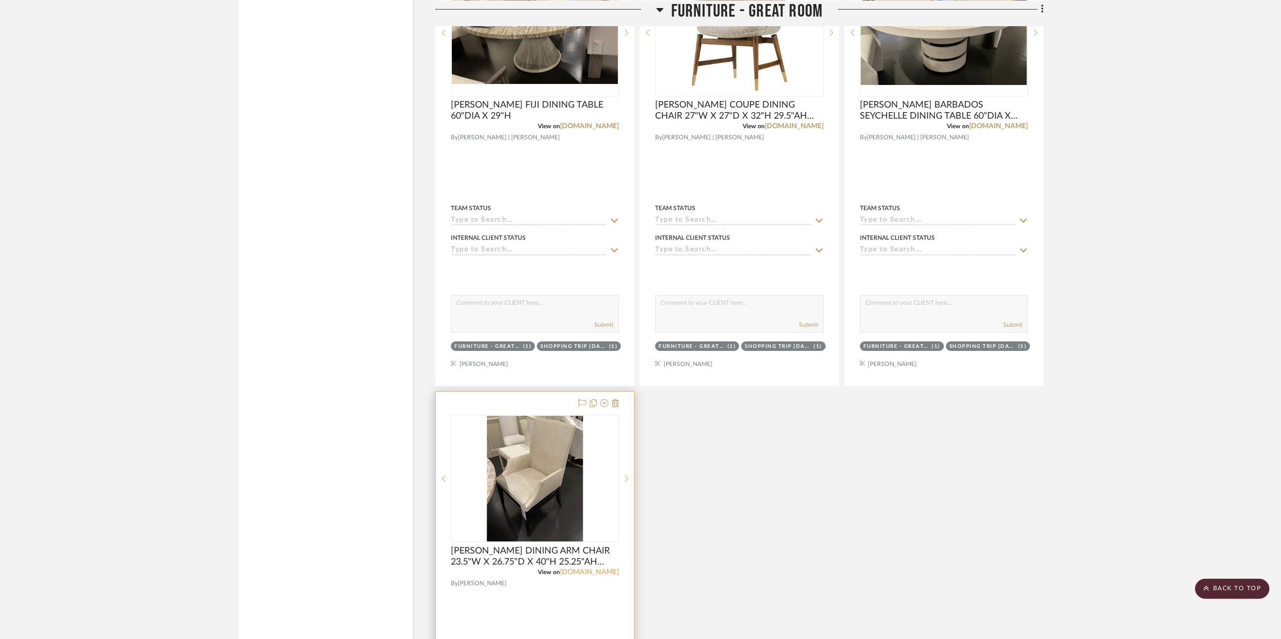
click at [585, 569] on link "[DOMAIN_NAME]" at bounding box center [589, 572] width 59 height 7
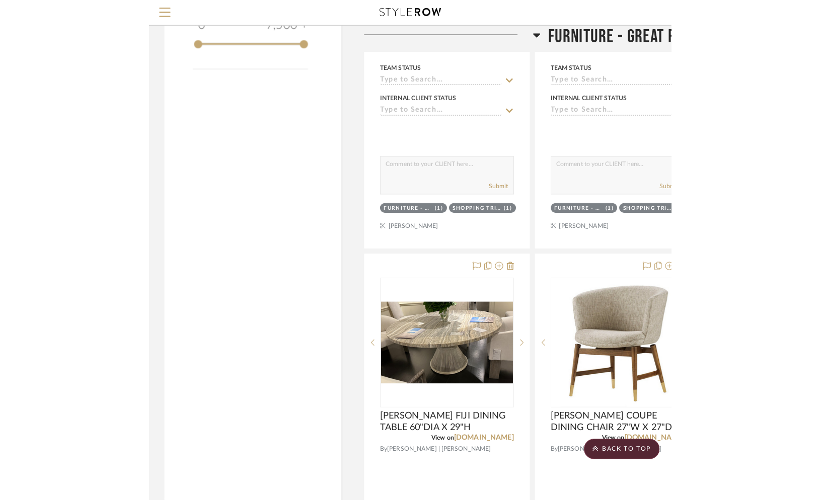
scroll to position [1082, 0]
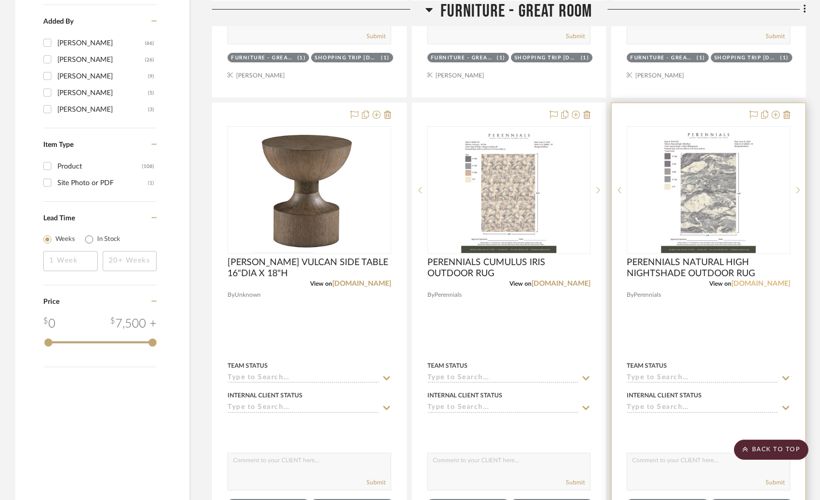
click at [742, 284] on link "[DOMAIN_NAME]" at bounding box center [760, 283] width 59 height 7
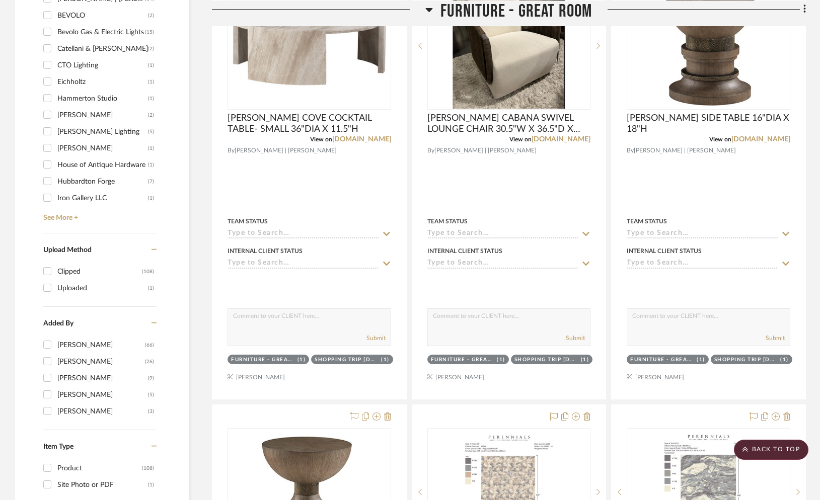
scroll to position [478, 0]
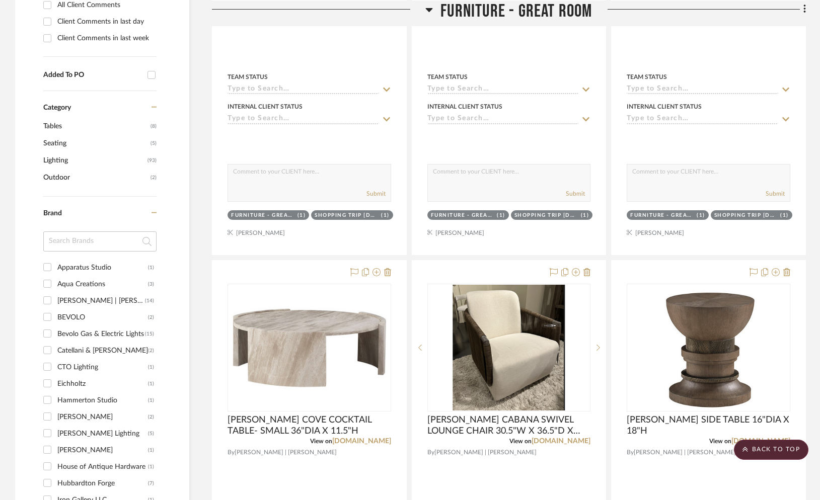
click at [426, 12] on icon at bounding box center [429, 9] width 8 height 12
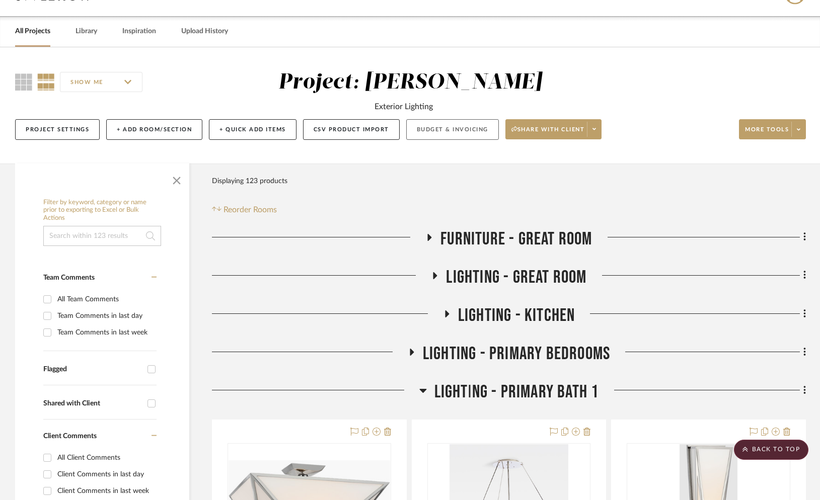
scroll to position [0, 0]
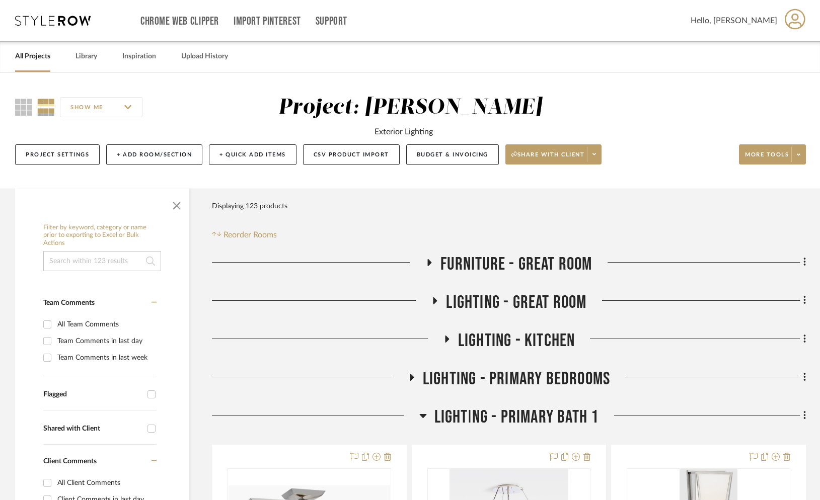
click at [436, 299] on icon at bounding box center [435, 301] width 12 height 8
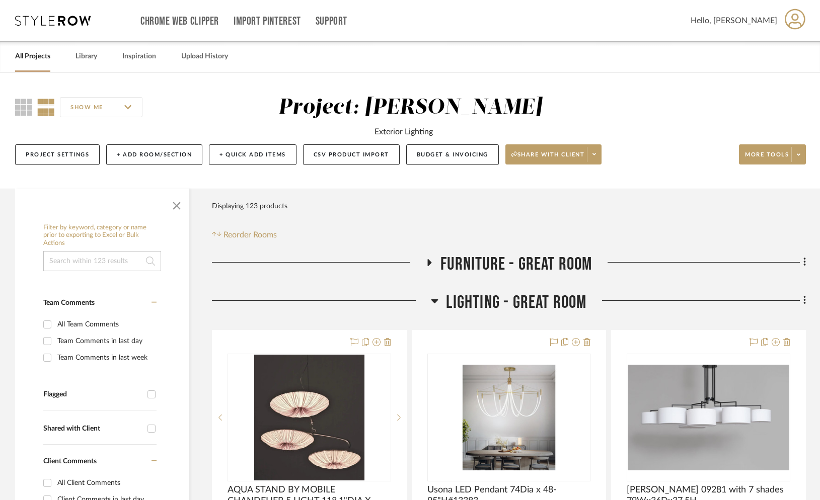
scroll to position [302, 0]
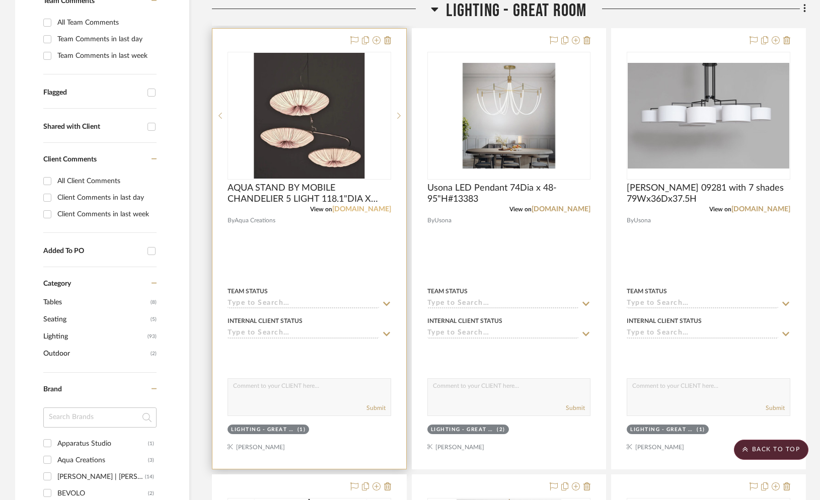
click at [372, 211] on link "[DOMAIN_NAME]" at bounding box center [361, 209] width 59 height 7
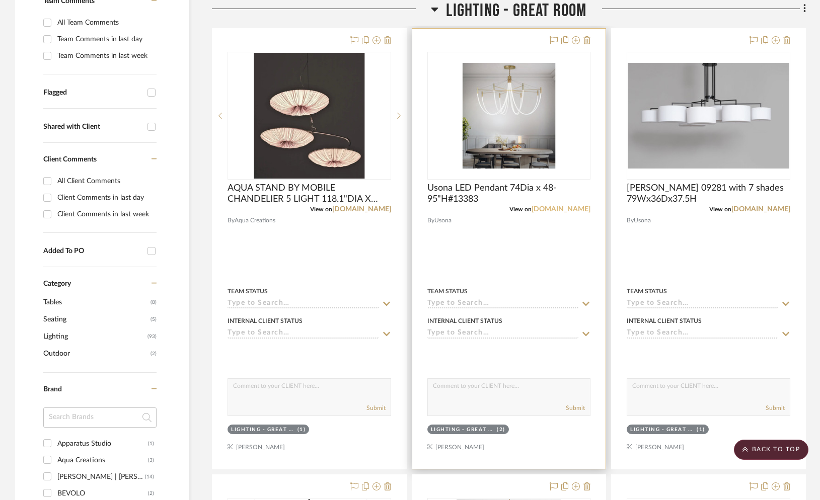
click at [556, 211] on link "[DOMAIN_NAME]" at bounding box center [560, 209] width 59 height 7
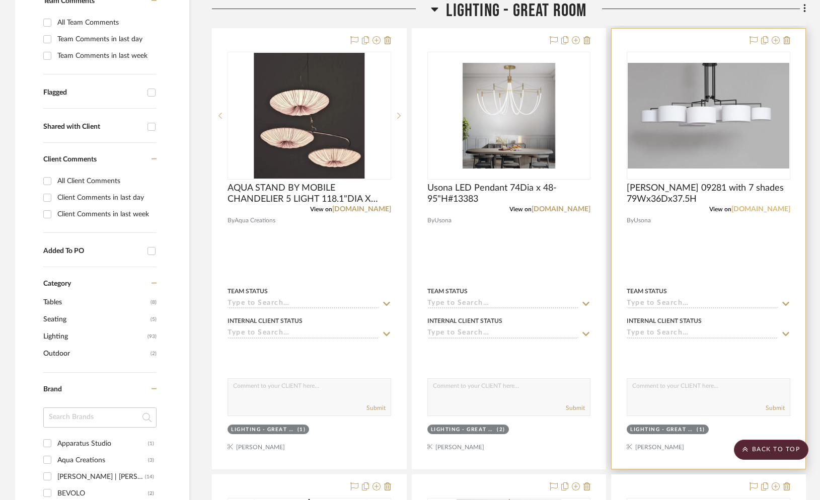
click at [750, 209] on link "[DOMAIN_NAME]" at bounding box center [760, 209] width 59 height 7
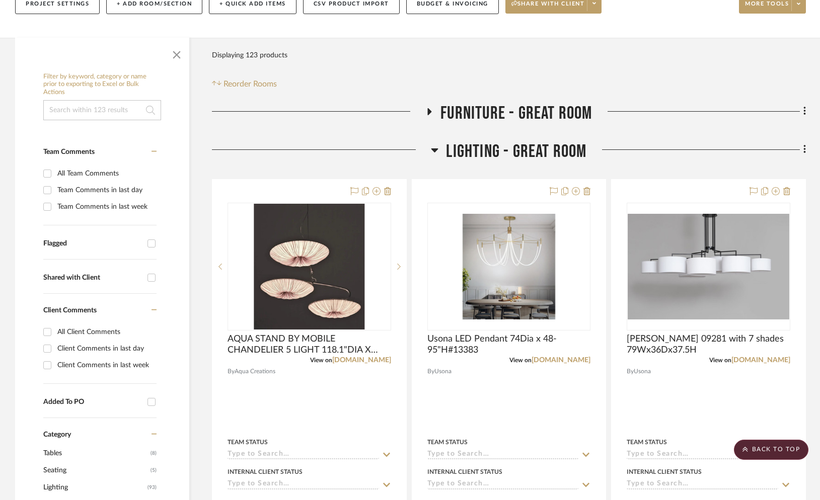
scroll to position [0, 0]
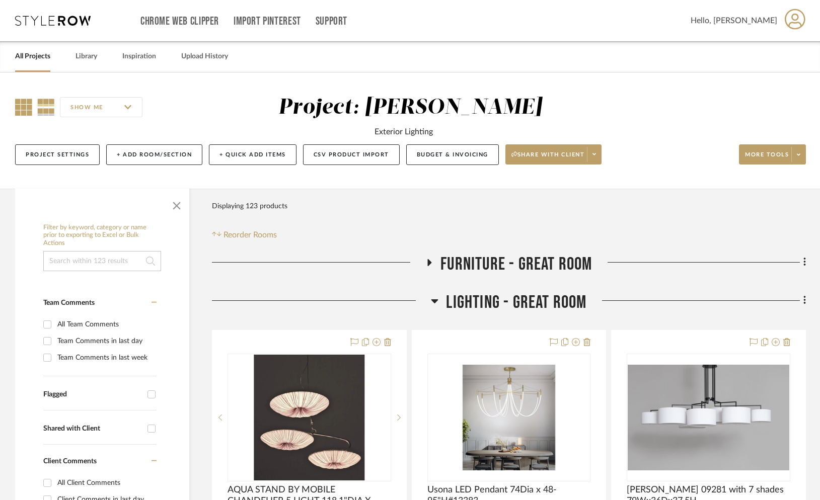
click at [21, 104] on icon at bounding box center [23, 107] width 17 height 17
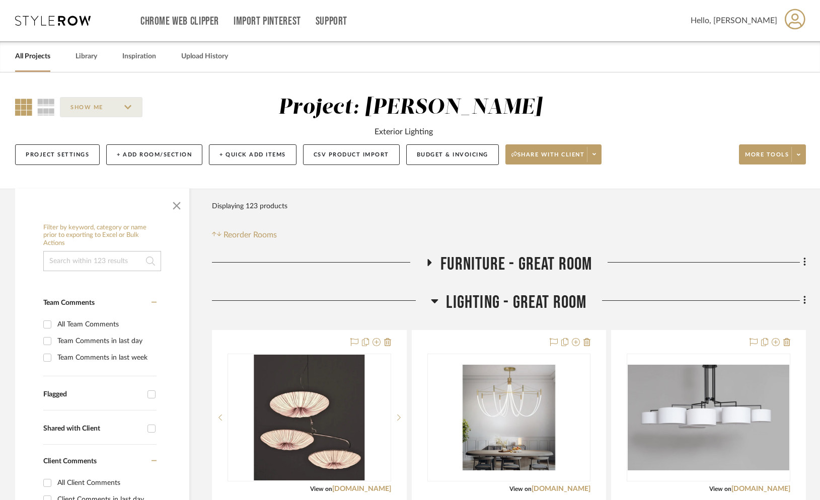
scroll to position [302, 0]
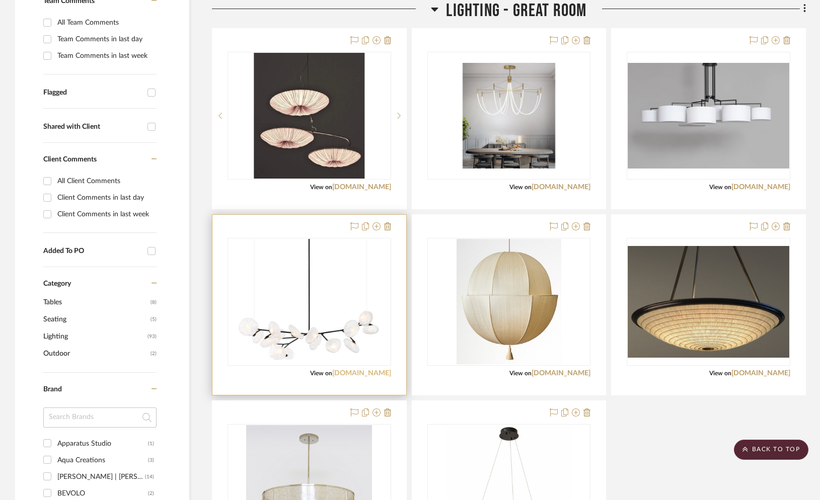
click at [386, 373] on link "[DOMAIN_NAME]" at bounding box center [361, 373] width 59 height 7
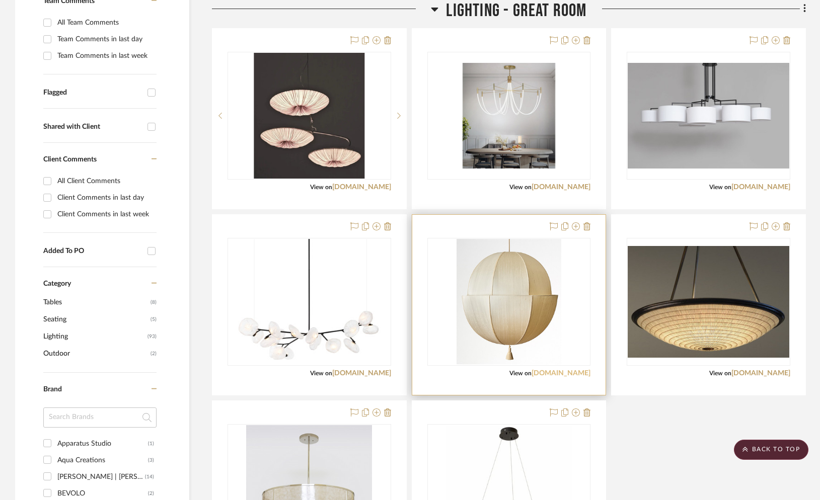
click at [550, 372] on link "[DOMAIN_NAME]" at bounding box center [560, 373] width 59 height 7
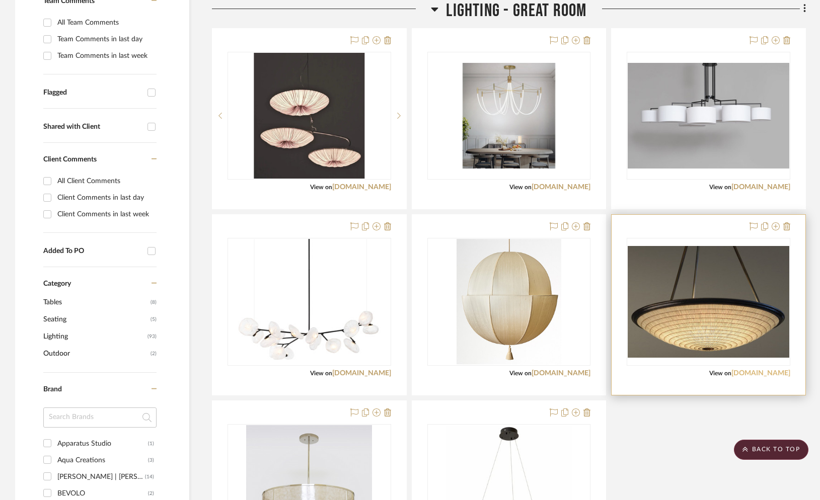
click at [754, 374] on link "[DOMAIN_NAME]" at bounding box center [760, 373] width 59 height 7
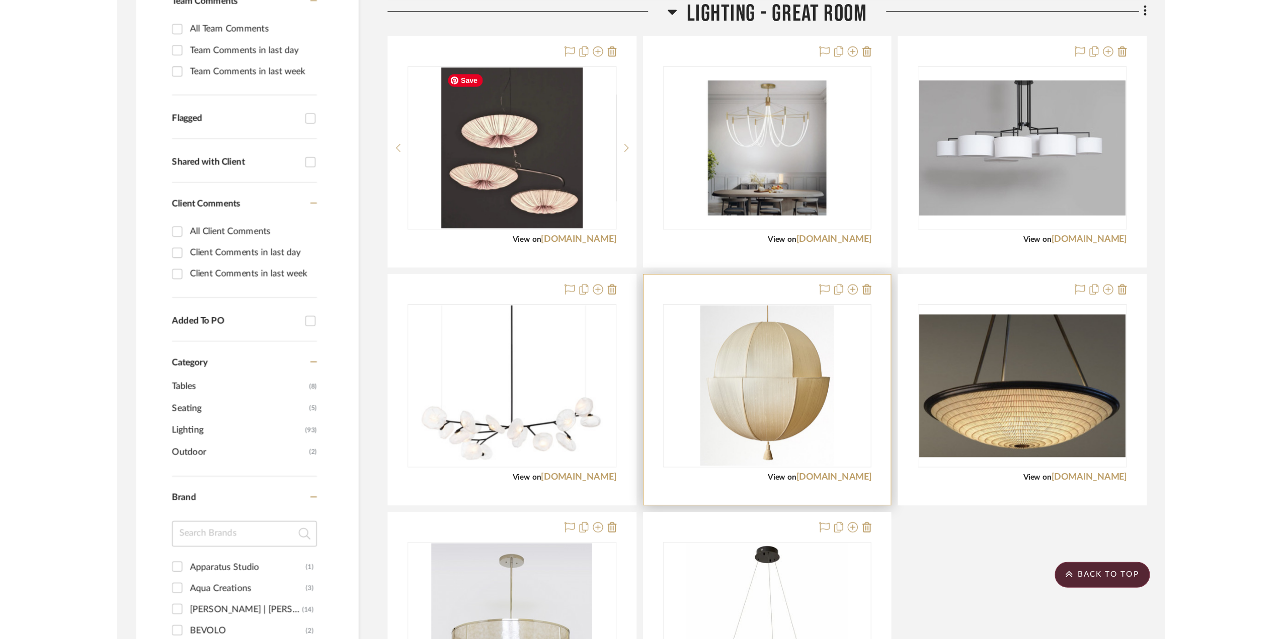
scroll to position [553, 0]
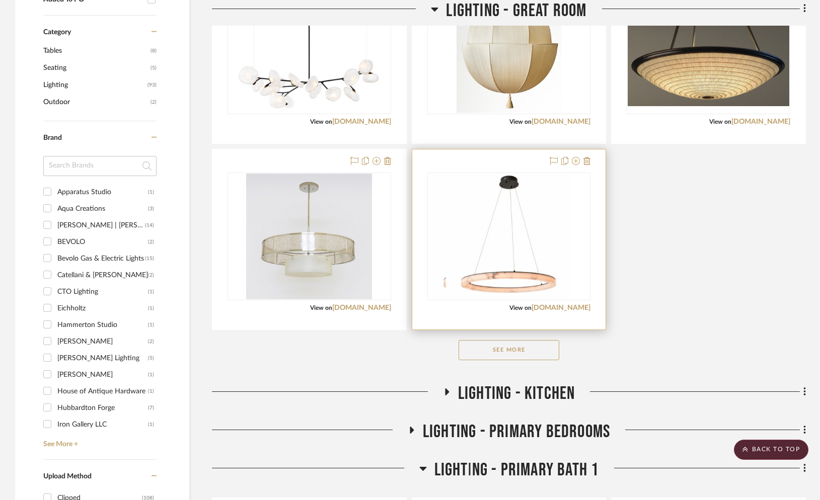
drag, startPoint x: 361, startPoint y: 305, endPoint x: 554, endPoint y: 293, distance: 193.0
click at [361, 305] on link "[DOMAIN_NAME]" at bounding box center [361, 307] width 59 height 7
click at [567, 305] on link "[DOMAIN_NAME]" at bounding box center [560, 307] width 59 height 7
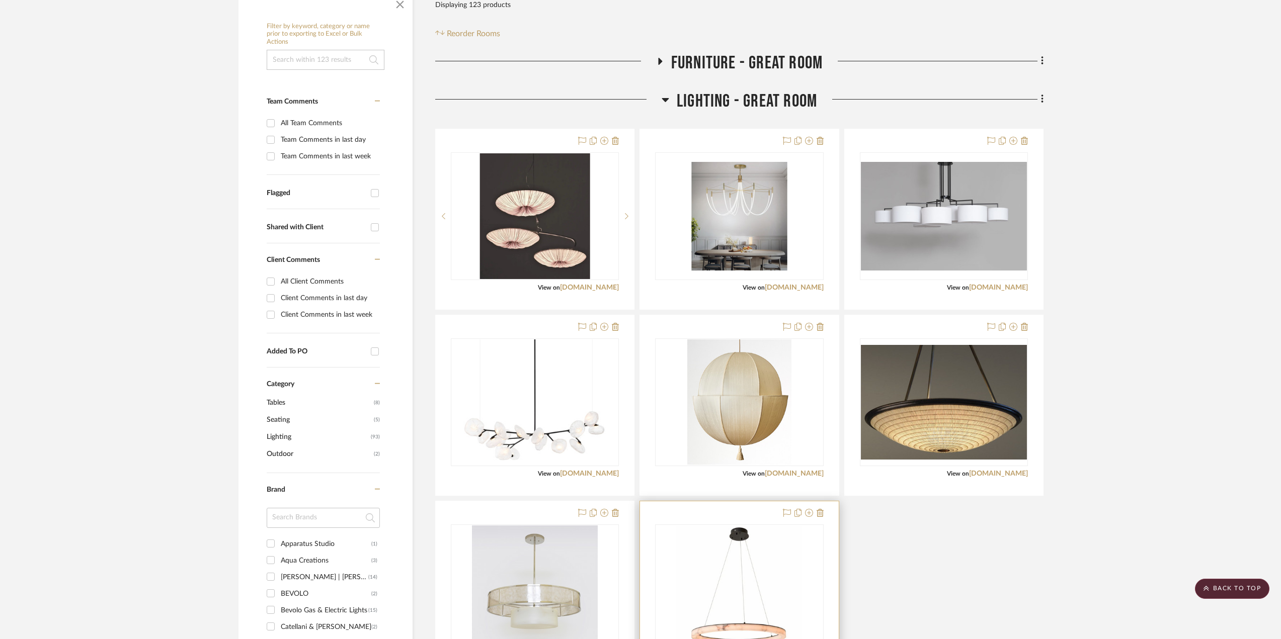
scroll to position [0, 0]
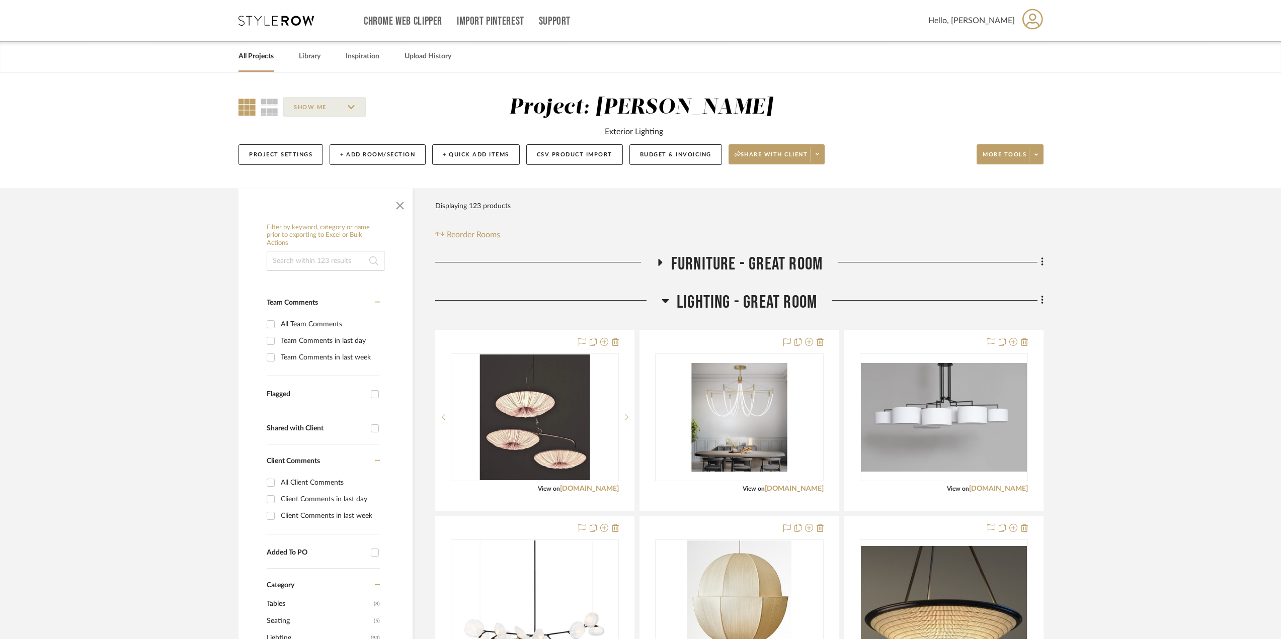
drag, startPoint x: 826, startPoint y: 262, endPoint x: 745, endPoint y: 261, distance: 81.5
click at [745, 261] on div "FURNITURE - GREAT ROOM" at bounding box center [739, 267] width 608 height 26
click at [745, 259] on span "FURNITURE - GREAT ROOM" at bounding box center [746, 265] width 151 height 22
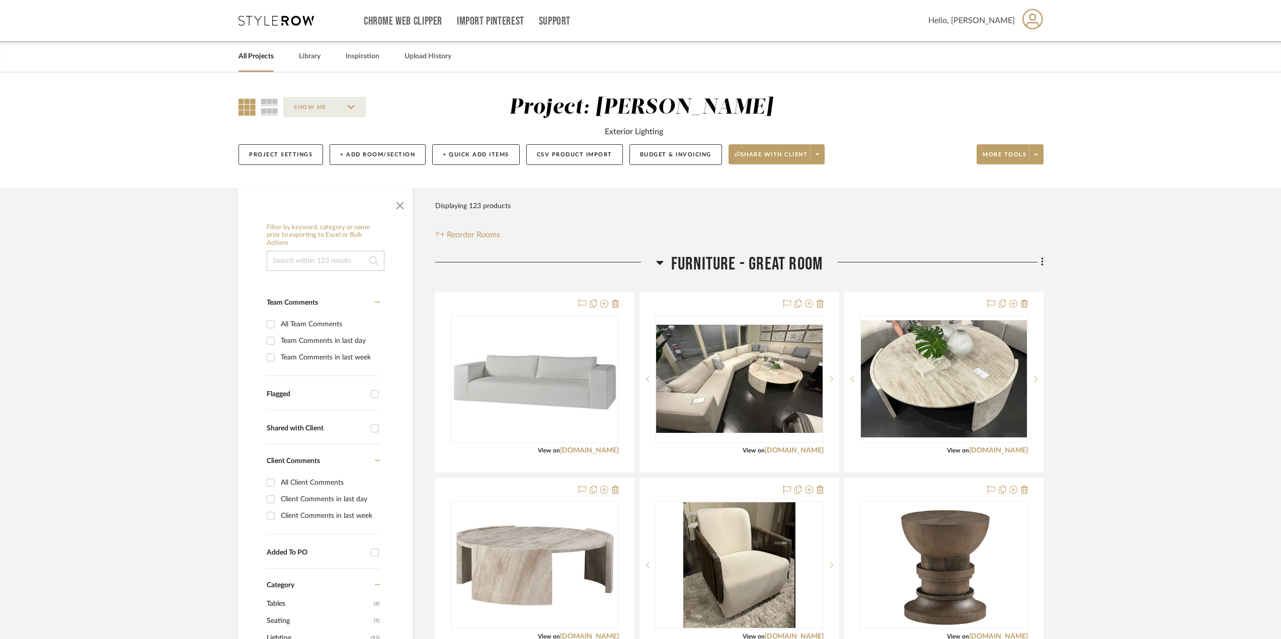
drag, startPoint x: 764, startPoint y: 259, endPoint x: 1045, endPoint y: 262, distance: 281.8
click at [1042, 261] on icon at bounding box center [1042, 262] width 3 height 11
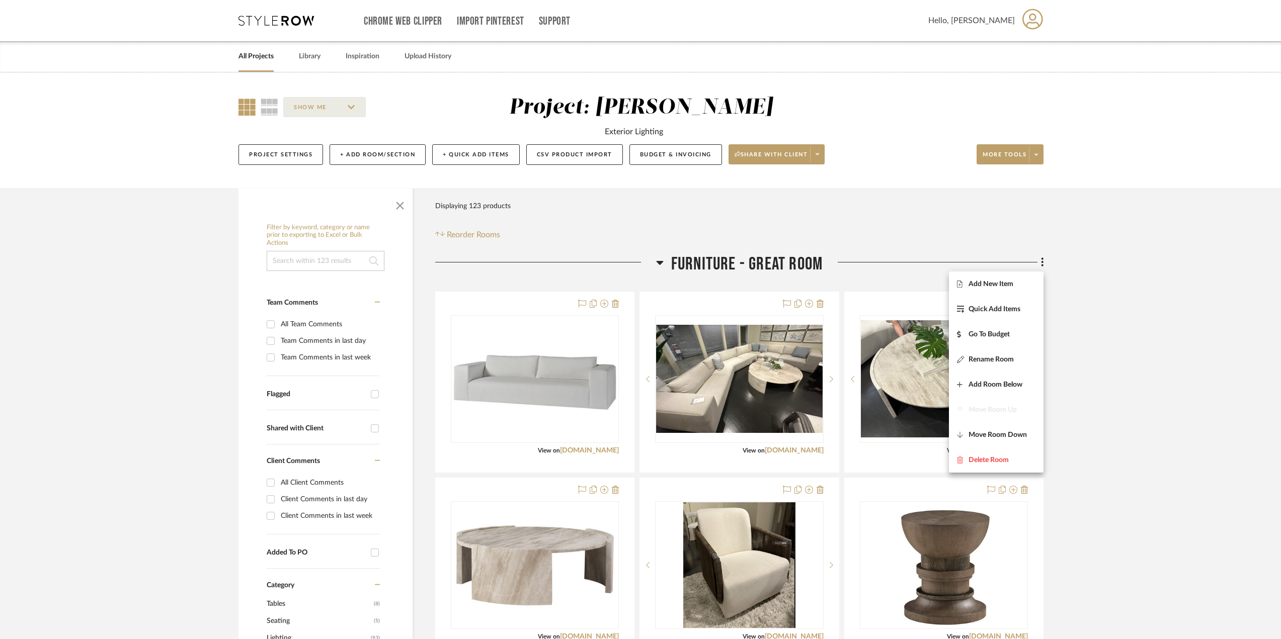
click at [655, 262] on div at bounding box center [640, 319] width 1281 height 639
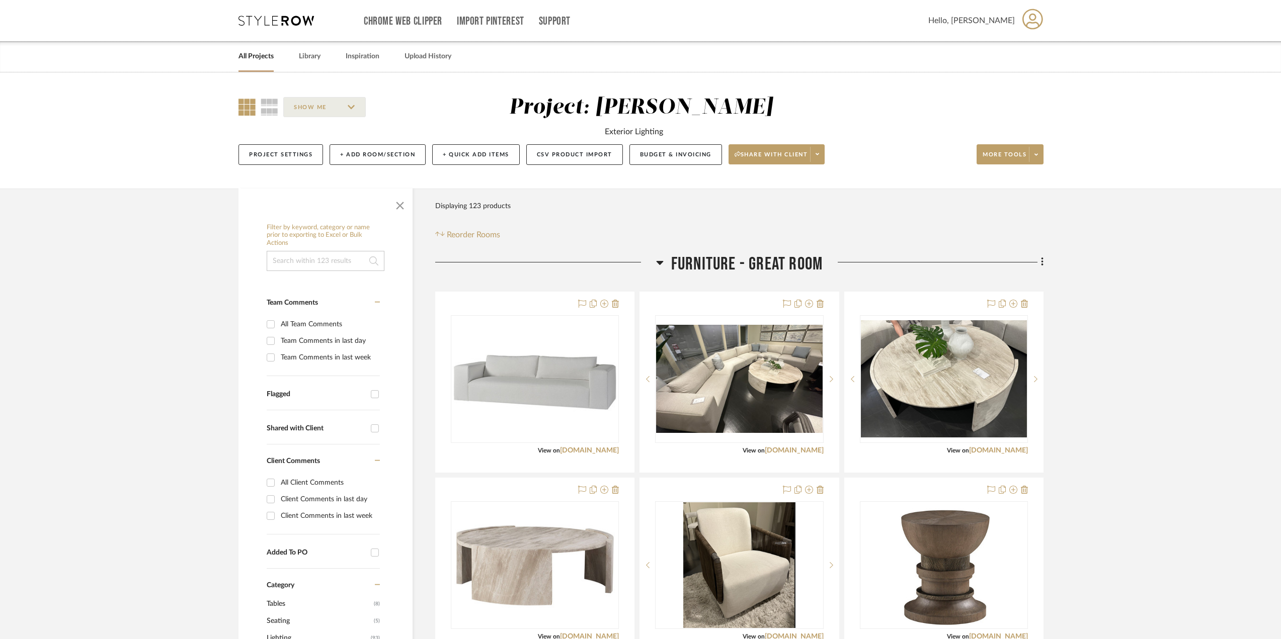
click at [658, 262] on icon at bounding box center [659, 263] width 7 height 4
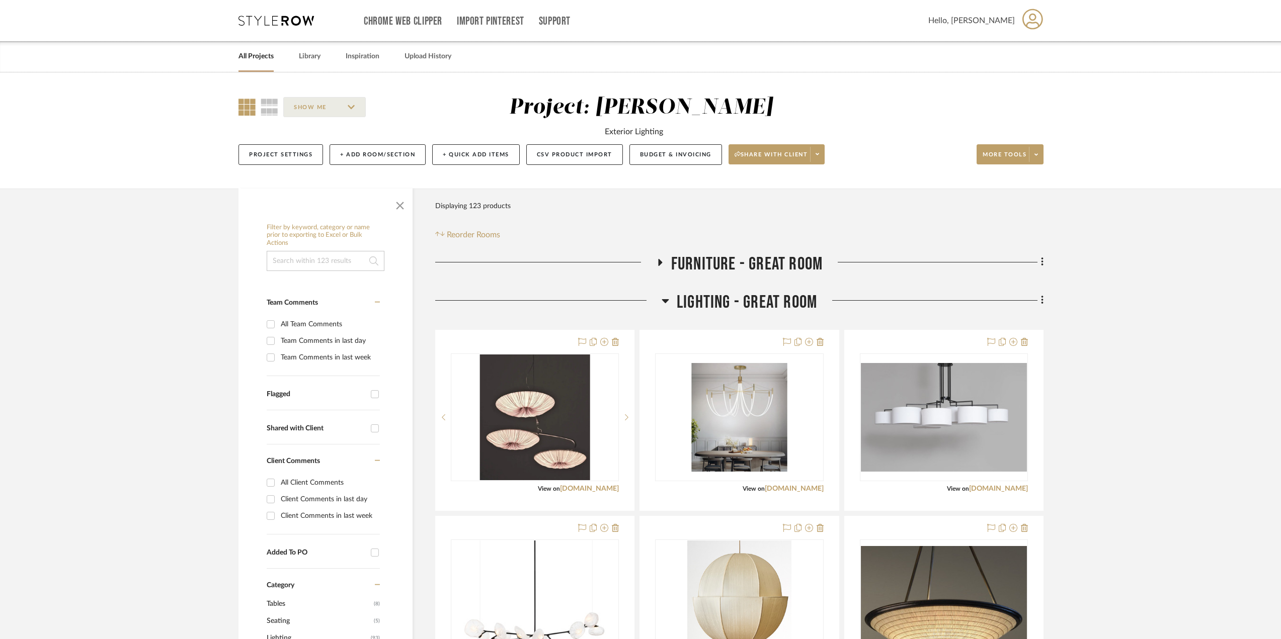
click at [692, 299] on span "LIGHTING - GREAT ROOM" at bounding box center [747, 303] width 140 height 22
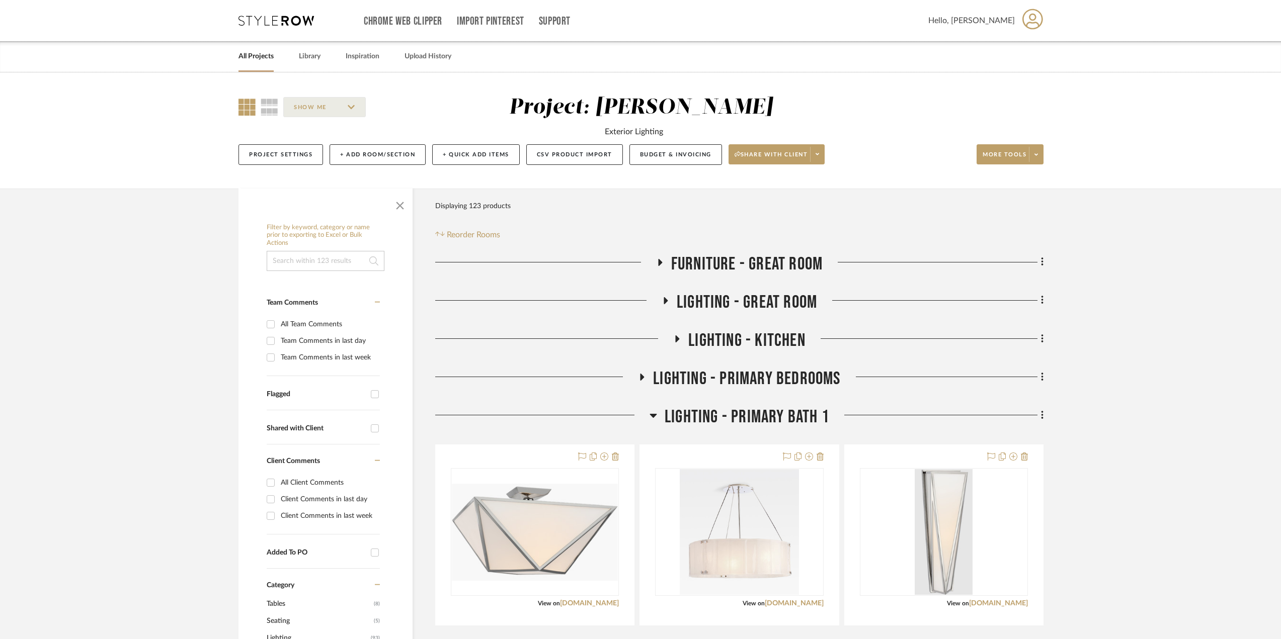
click at [664, 298] on icon at bounding box center [666, 300] width 4 height 7
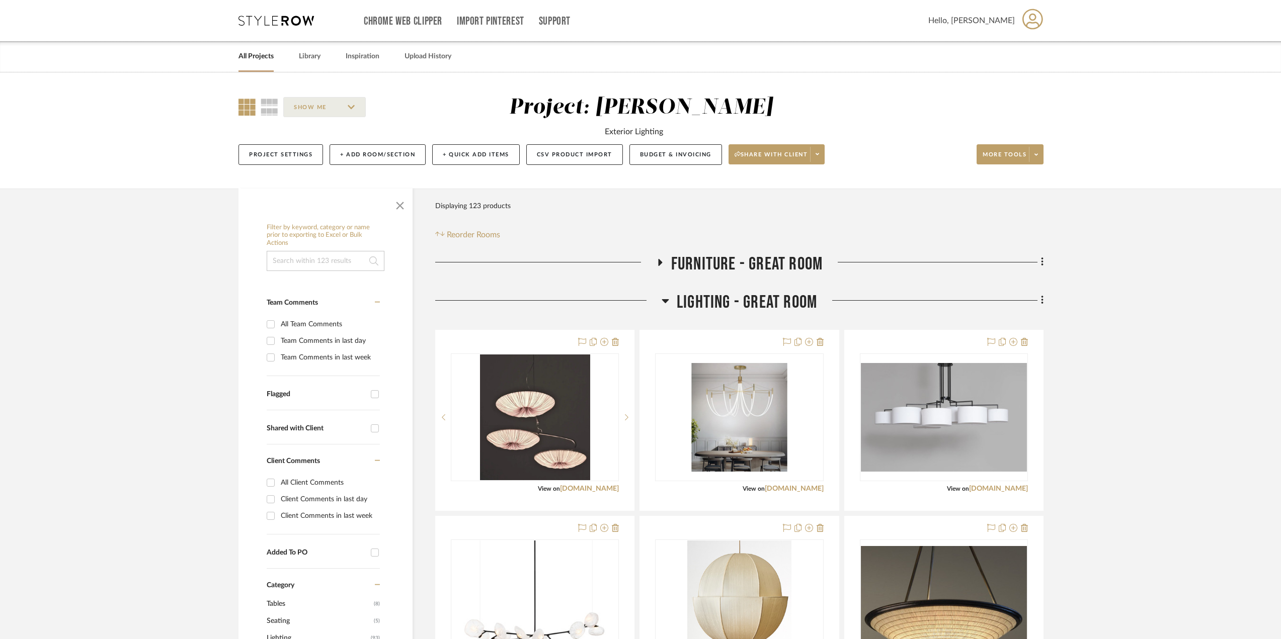
drag, startPoint x: 687, startPoint y: 299, endPoint x: 1060, endPoint y: 294, distance: 373.3
click at [1042, 300] on icon at bounding box center [1042, 300] width 2 height 9
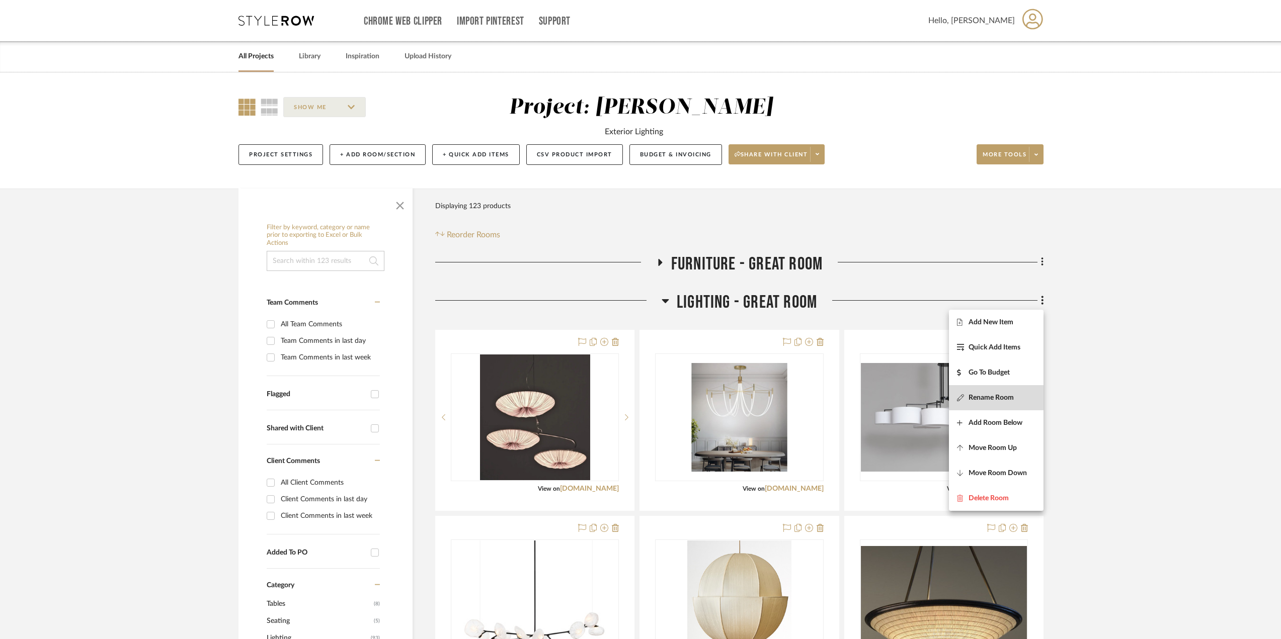
click at [1001, 395] on span "Rename Room" at bounding box center [991, 397] width 45 height 9
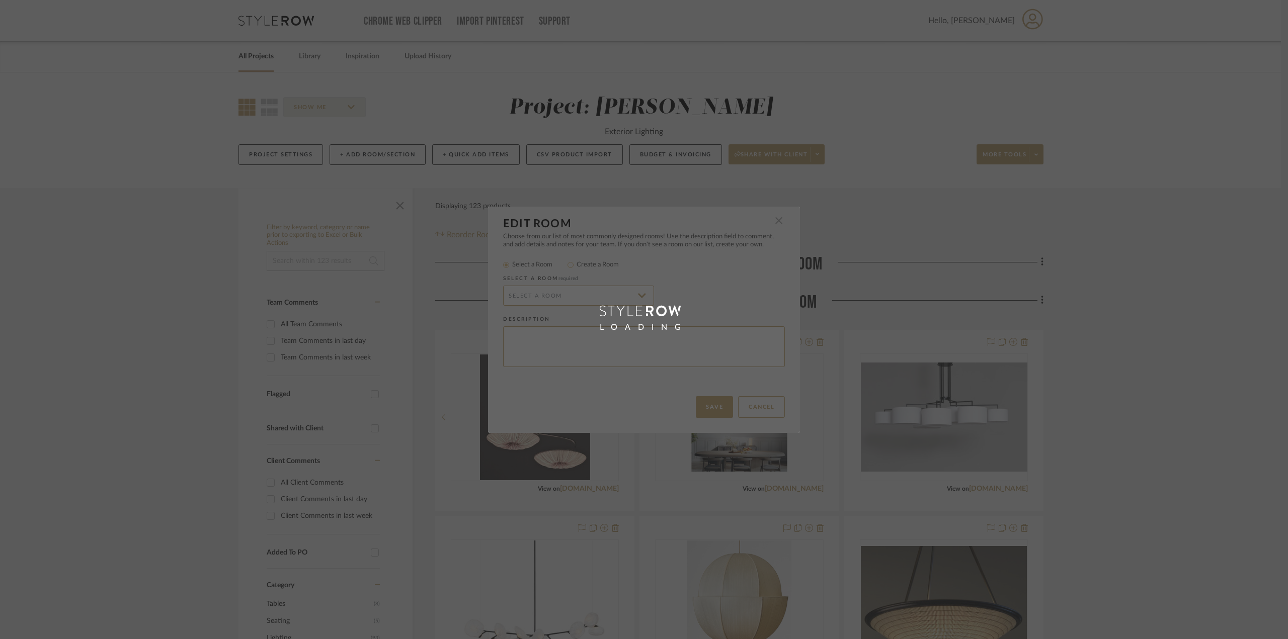
radio input "false"
radio input "true"
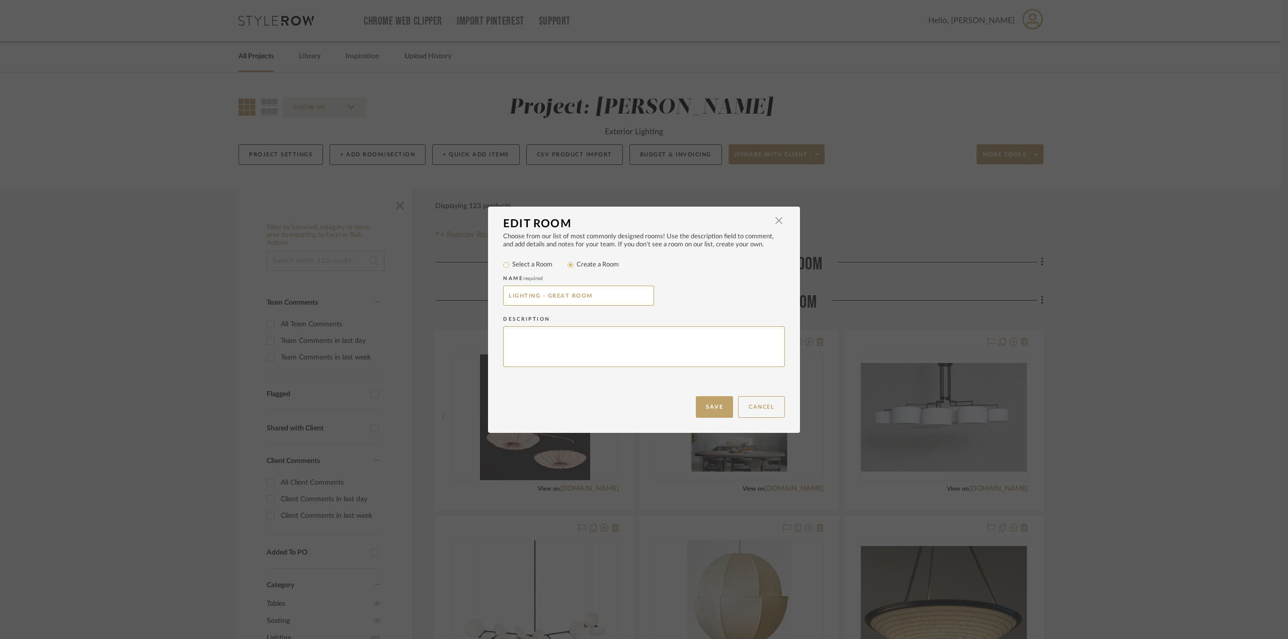
drag, startPoint x: 610, startPoint y: 297, endPoint x: 396, endPoint y: 293, distance: 214.4
click at [396, 293] on div "Edit Room × Choose from our list of most commonly designed rooms! Use the descr…" at bounding box center [644, 319] width 1288 height 639
click at [765, 405] on button "Cancel" at bounding box center [761, 407] width 47 height 22
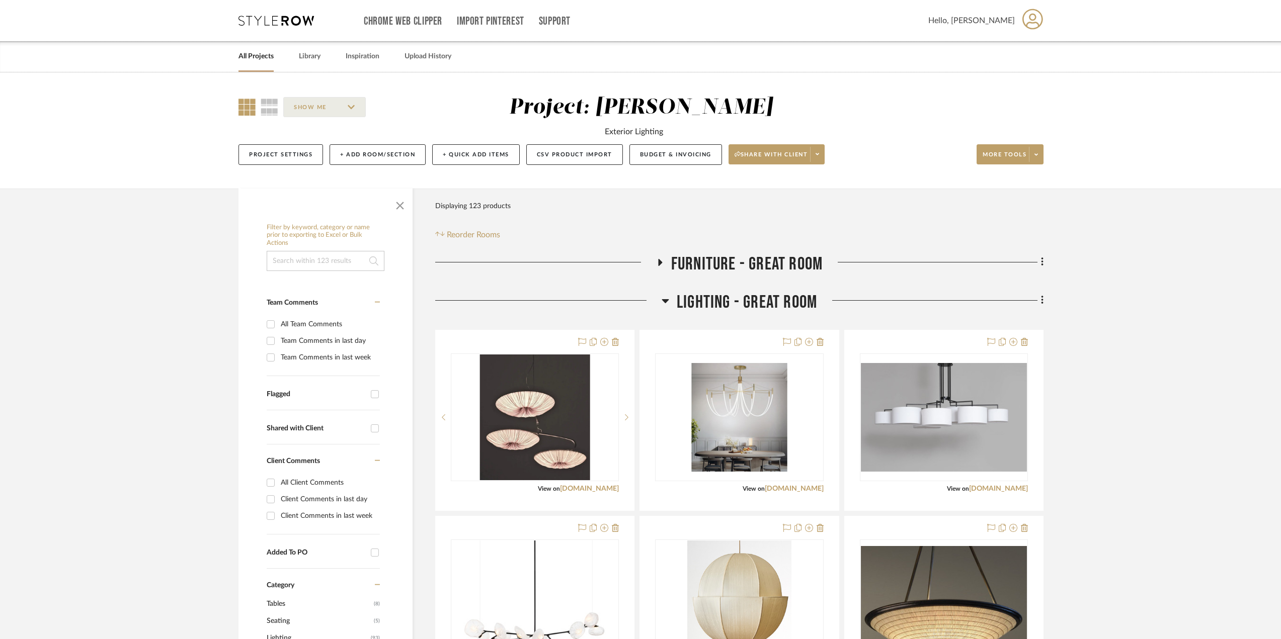
click at [662, 300] on icon at bounding box center [666, 301] width 8 height 12
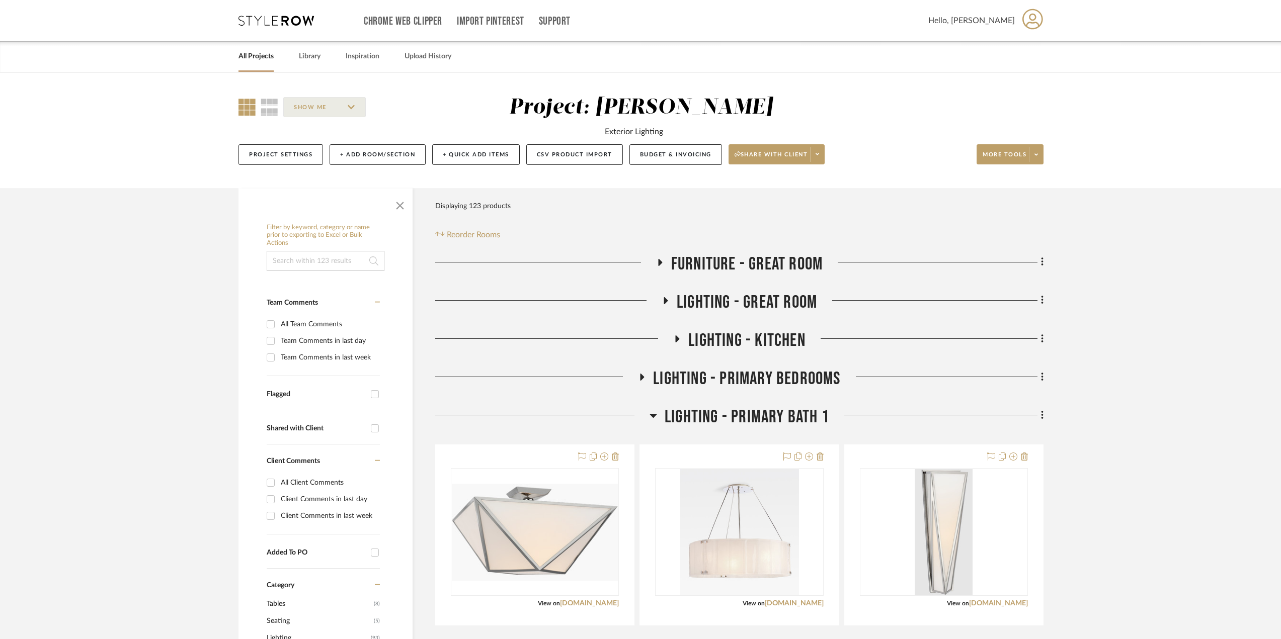
click at [677, 336] on icon at bounding box center [677, 339] width 12 height 8
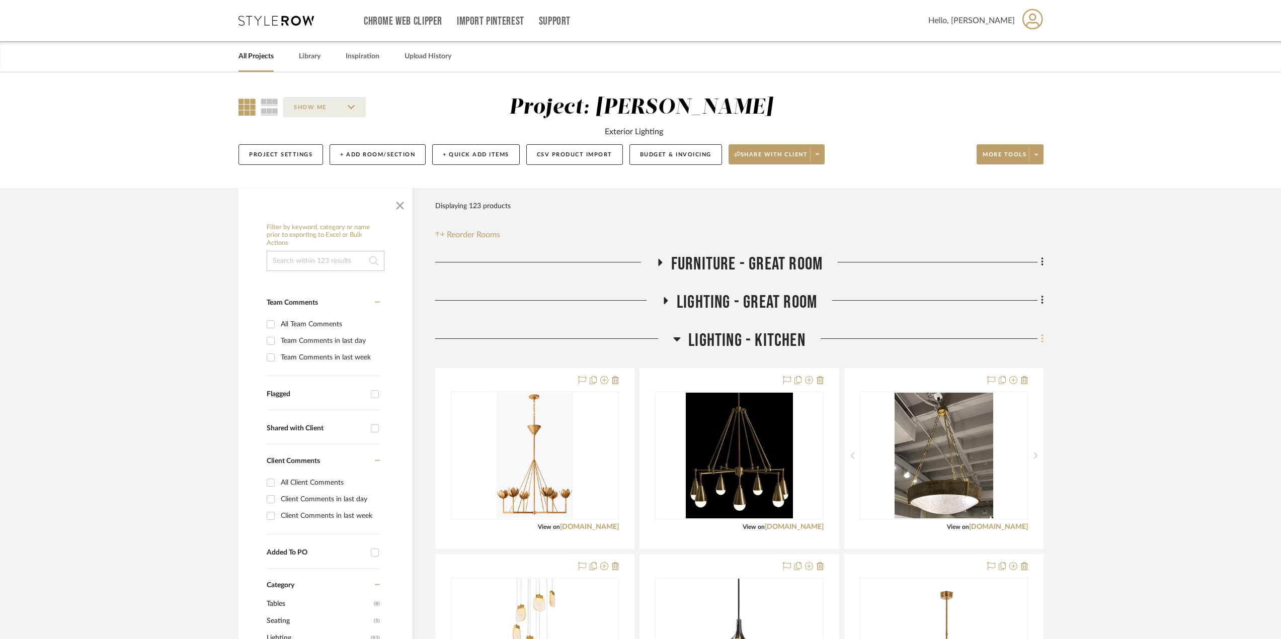
click at [1041, 337] on icon at bounding box center [1042, 339] width 3 height 11
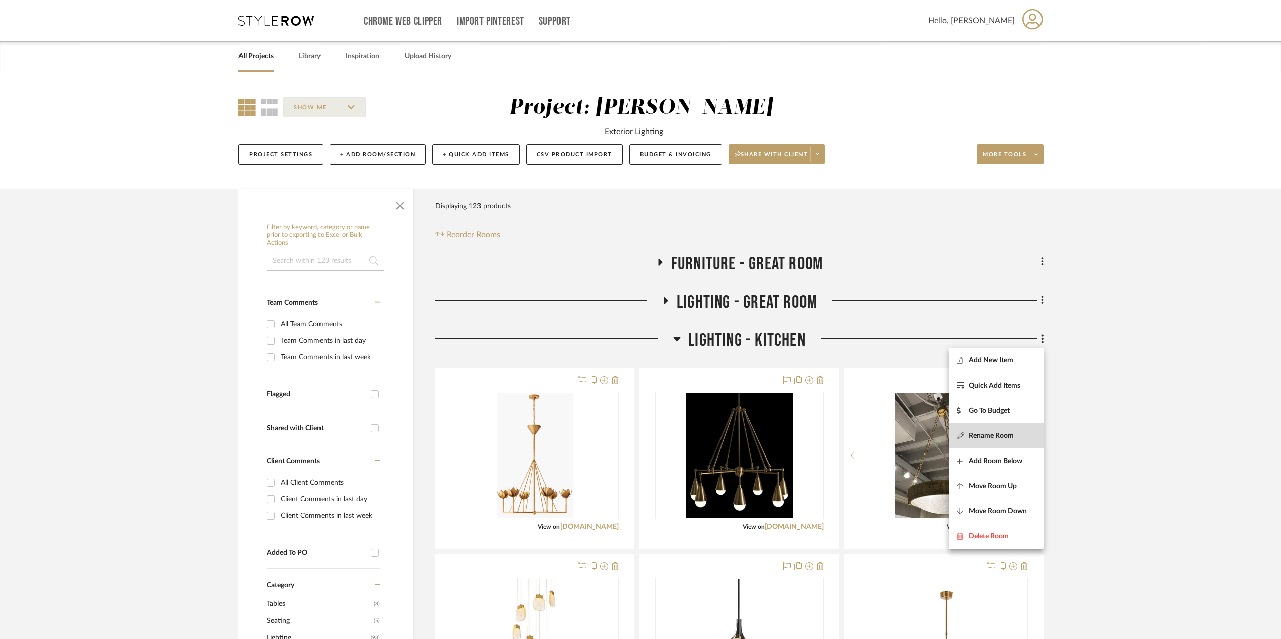
click at [1015, 432] on span "Rename Room" at bounding box center [996, 436] width 78 height 9
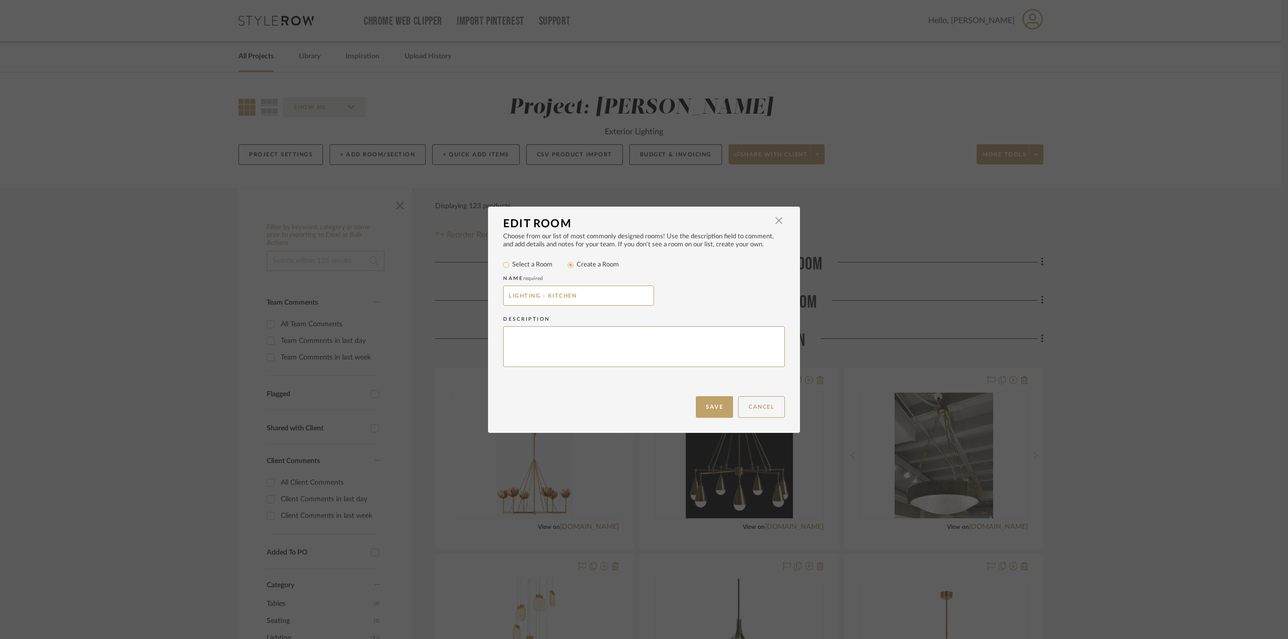
drag, startPoint x: 579, startPoint y: 296, endPoint x: 418, endPoint y: 289, distance: 160.7
click at [418, 289] on div "Edit Room × Choose from our list of most commonly designed rooms! Use the descr…" at bounding box center [644, 319] width 1288 height 639
click at [759, 405] on button "Cancel" at bounding box center [761, 407] width 47 height 22
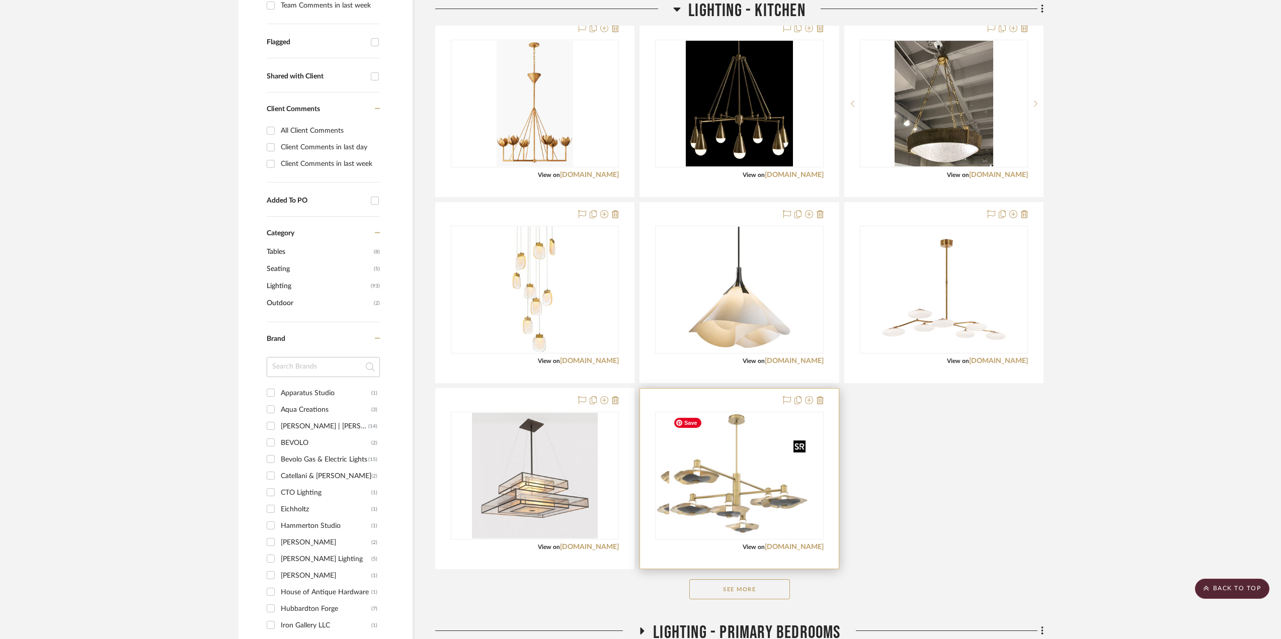
scroll to position [403, 0]
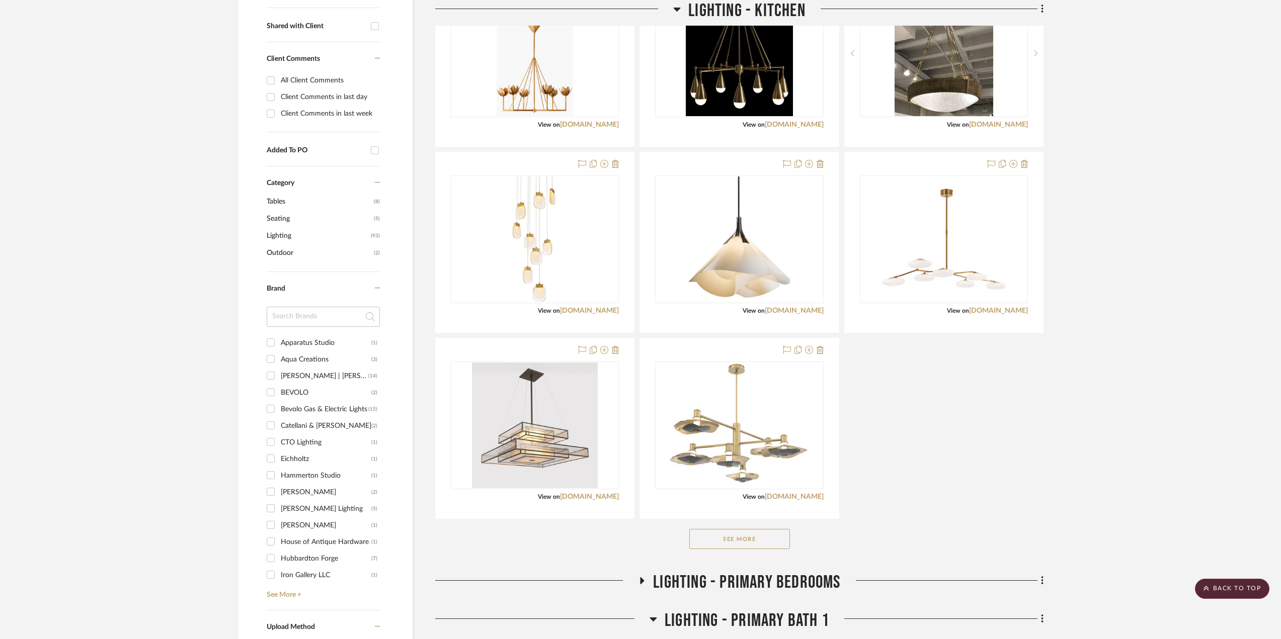
click at [770, 538] on button "See More" at bounding box center [739, 539] width 101 height 20
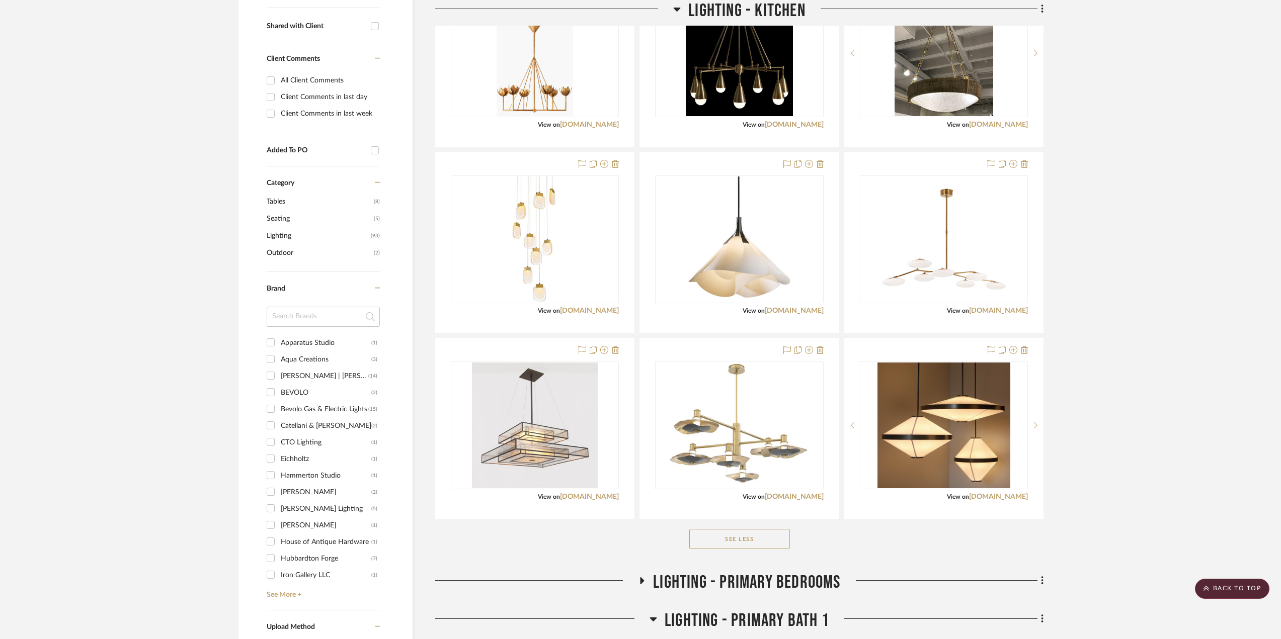
scroll to position [654, 0]
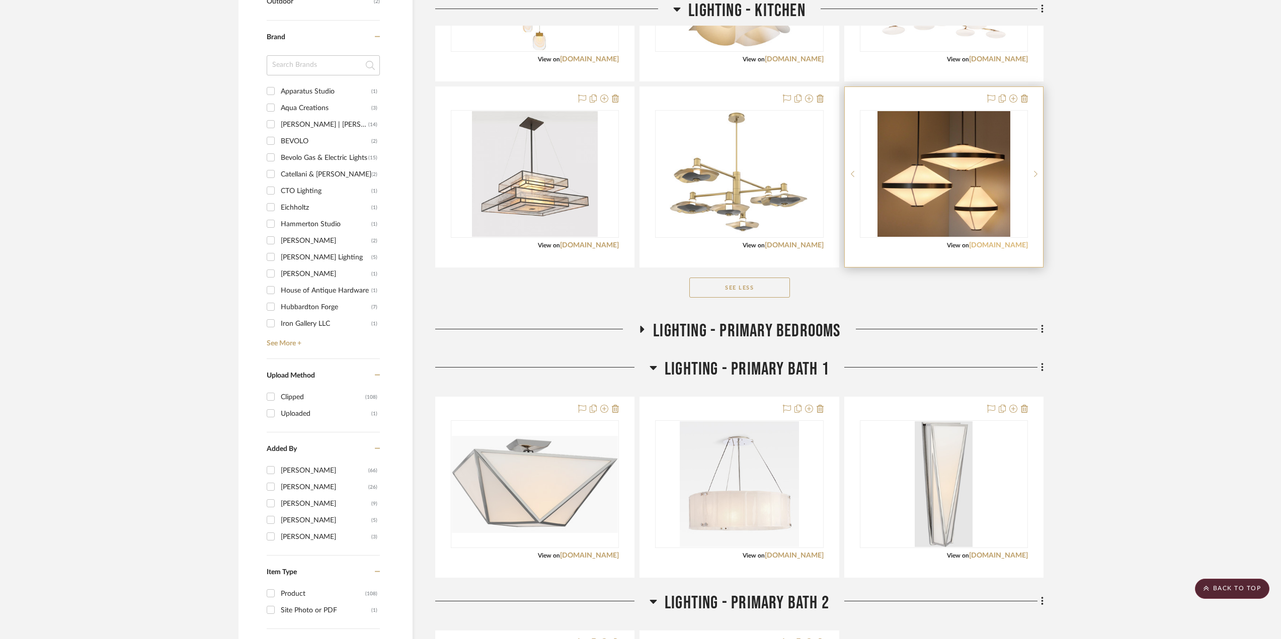
click at [1011, 246] on link "hollyhunt.com" at bounding box center [998, 245] width 59 height 7
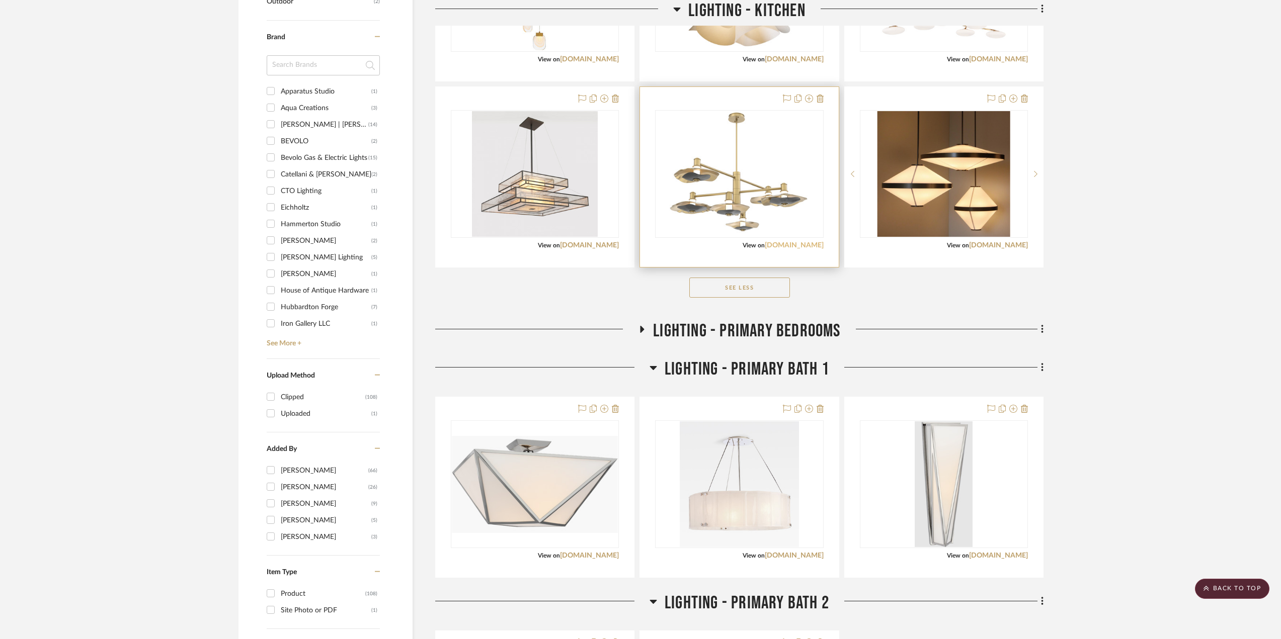
click at [803, 248] on link "studio.hammerton.com" at bounding box center [794, 245] width 59 height 7
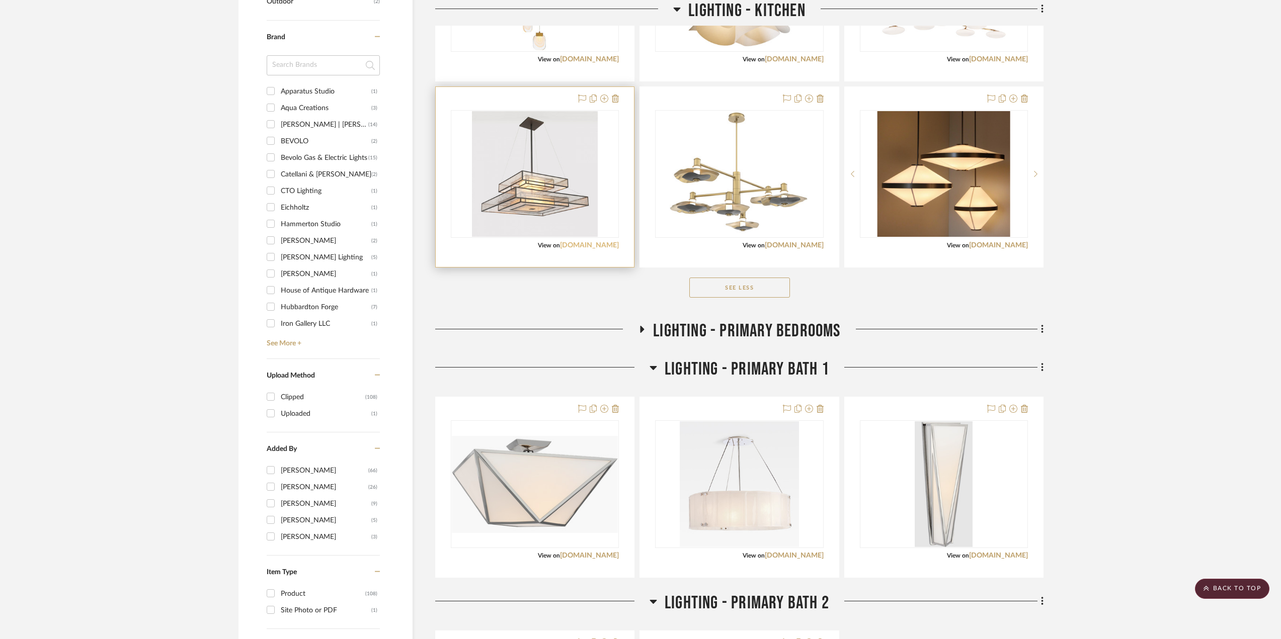
click at [580, 245] on link "paganistudio.com" at bounding box center [589, 245] width 59 height 7
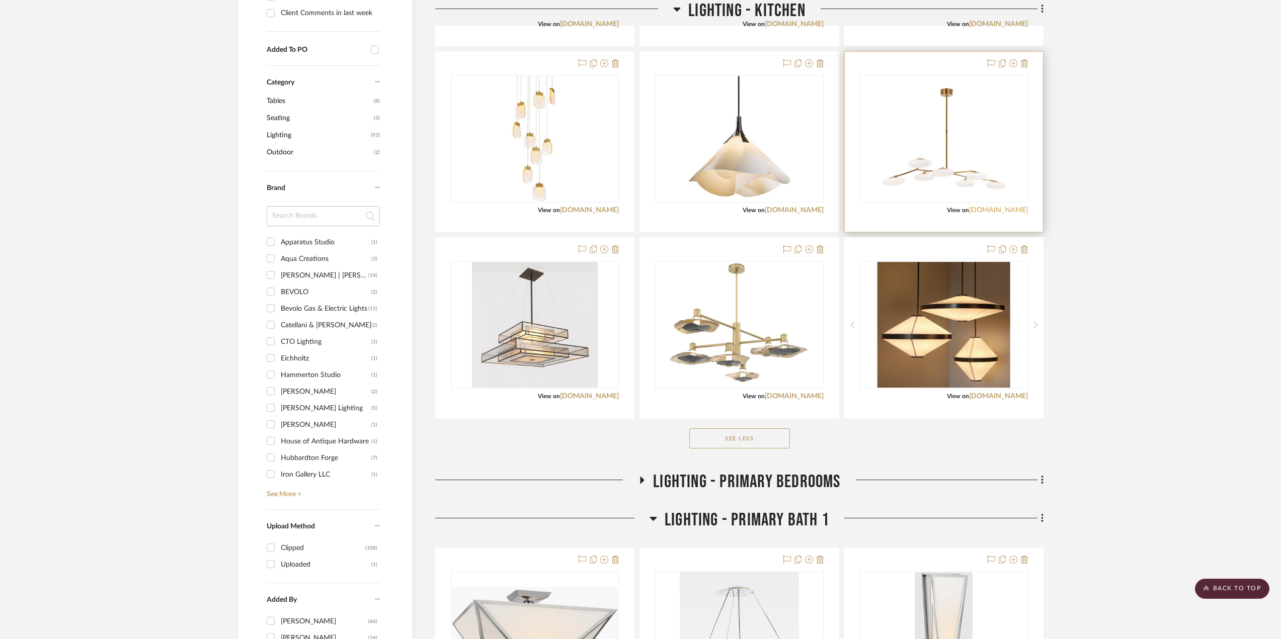
click at [1013, 213] on link "visualcomfort.com" at bounding box center [998, 210] width 59 height 7
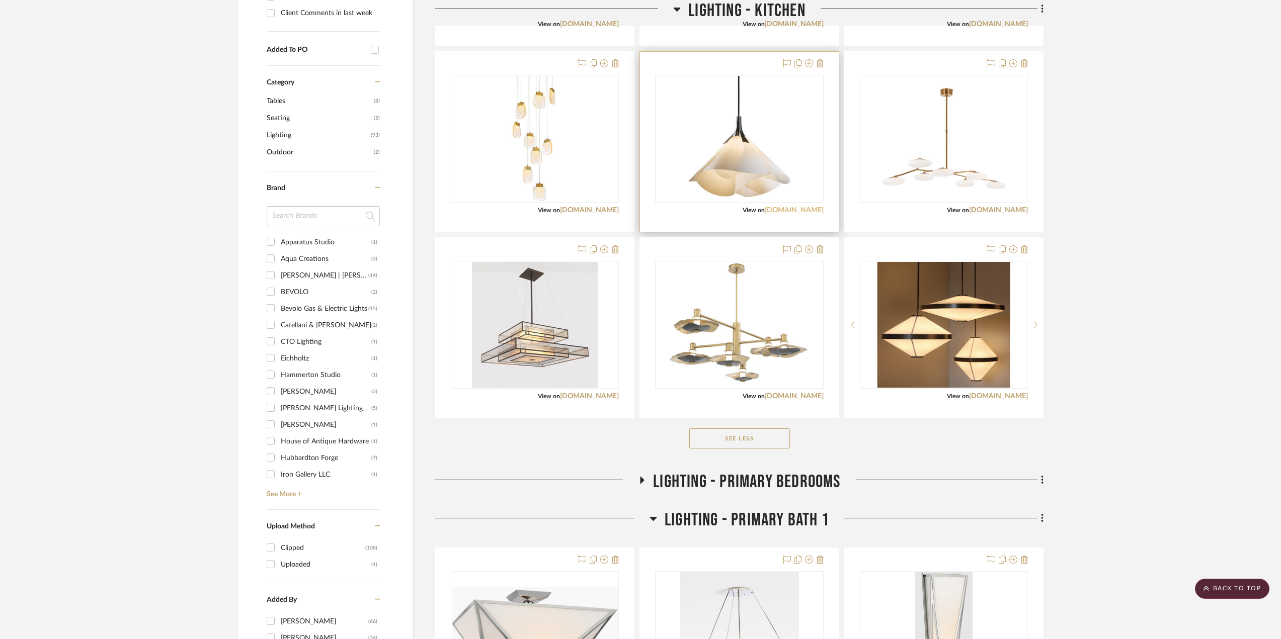
click at [810, 211] on link "hubbardtonforge.com" at bounding box center [794, 210] width 59 height 7
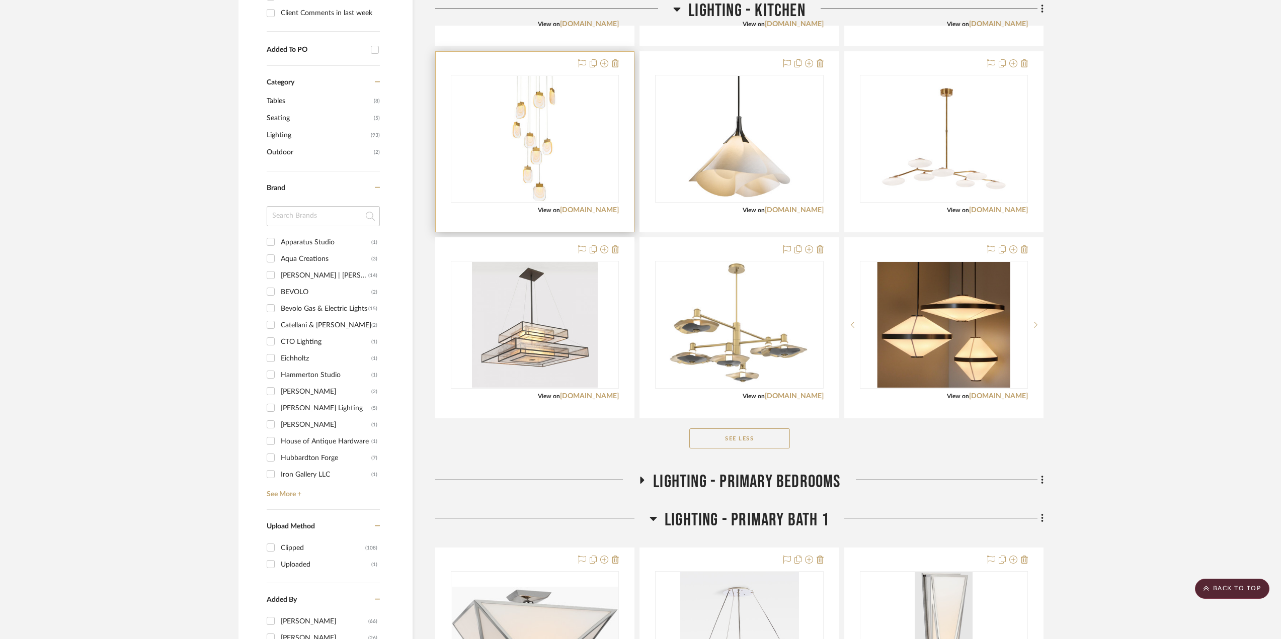
click at [595, 206] on div "View on lightology.com" at bounding box center [535, 210] width 168 height 9
click at [598, 210] on link "lightology.com" at bounding box center [589, 210] width 59 height 7
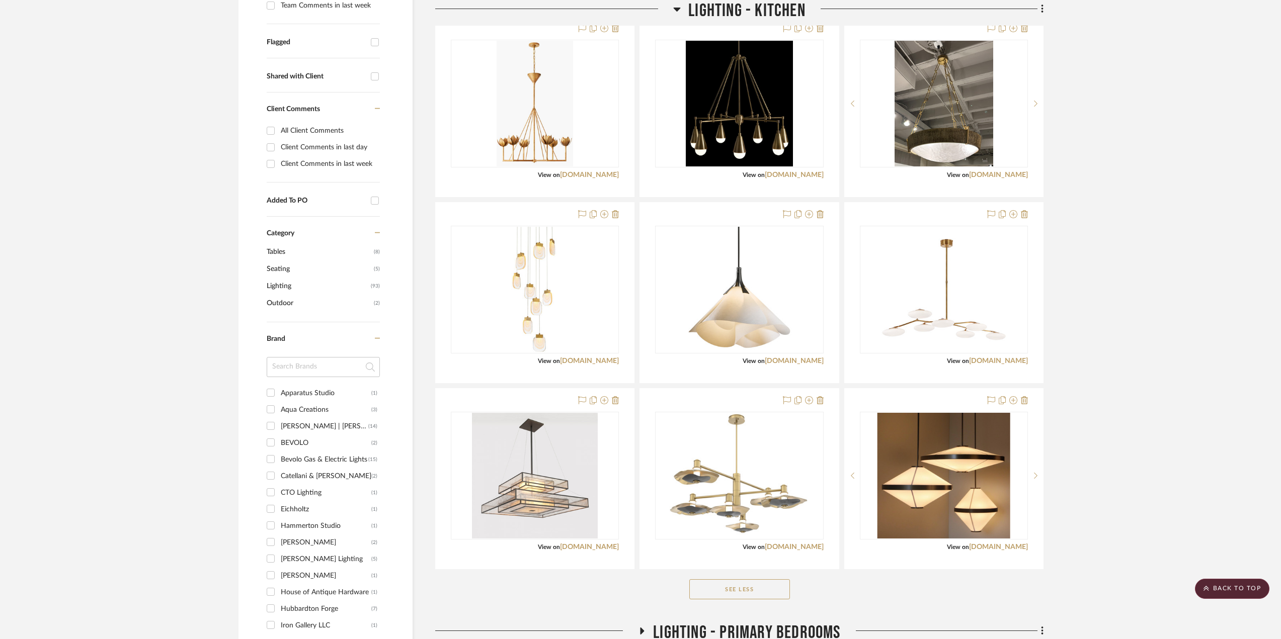
scroll to position [252, 0]
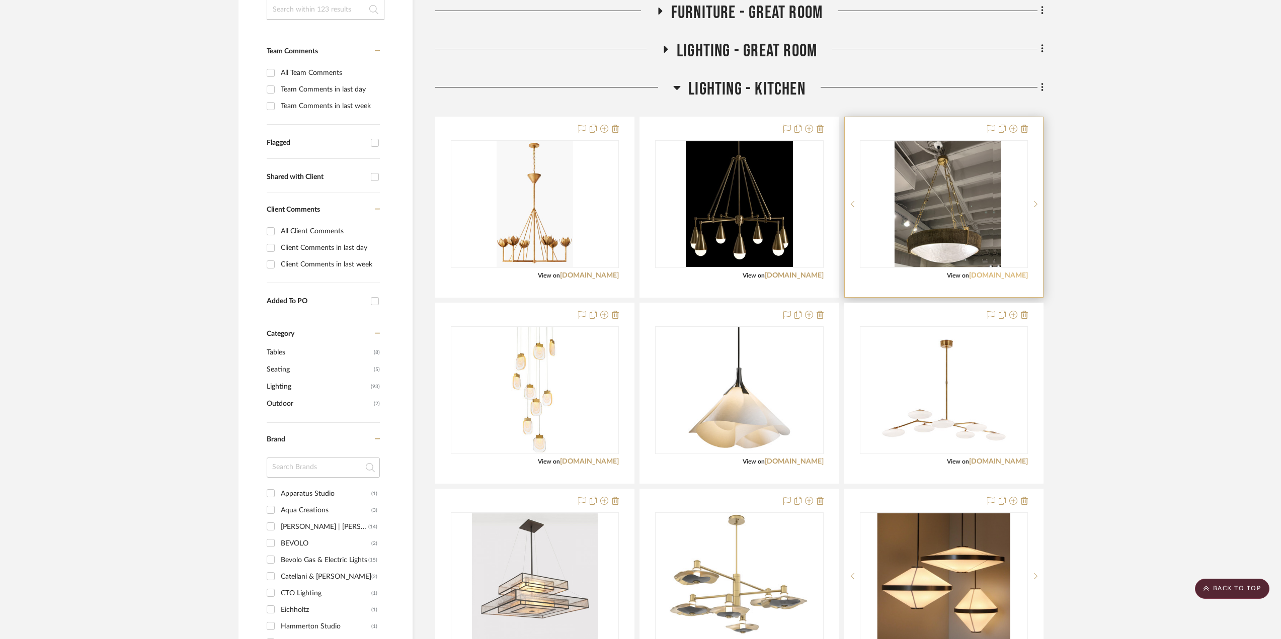
click at [1020, 273] on link "bakerfurniture.com" at bounding box center [998, 275] width 59 height 7
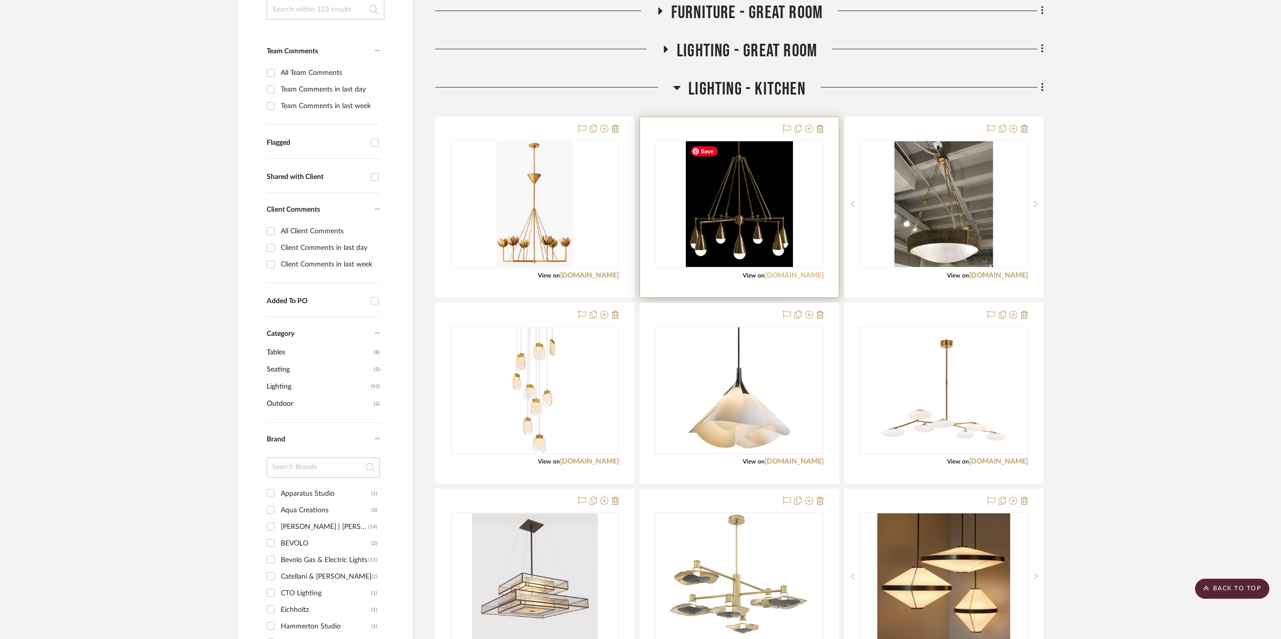
click at [786, 272] on link "apparatusstudio.com" at bounding box center [794, 275] width 59 height 7
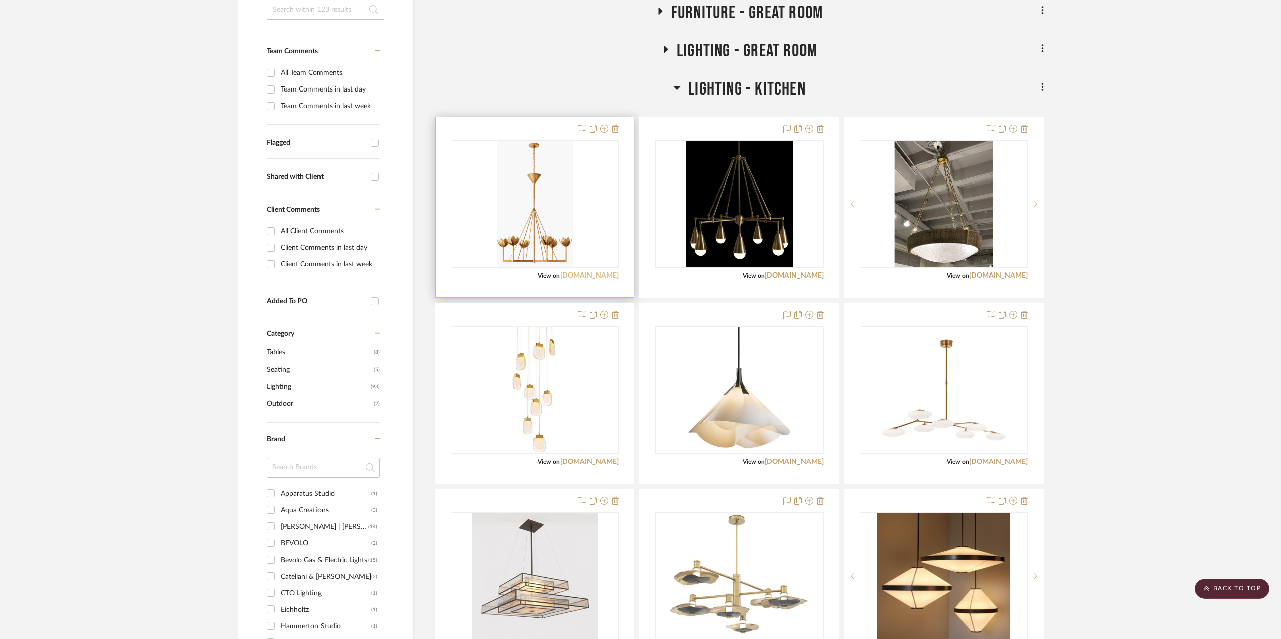
click at [607, 278] on link "visualcomfort.com" at bounding box center [589, 275] width 59 height 7
click at [674, 87] on icon at bounding box center [677, 88] width 7 height 4
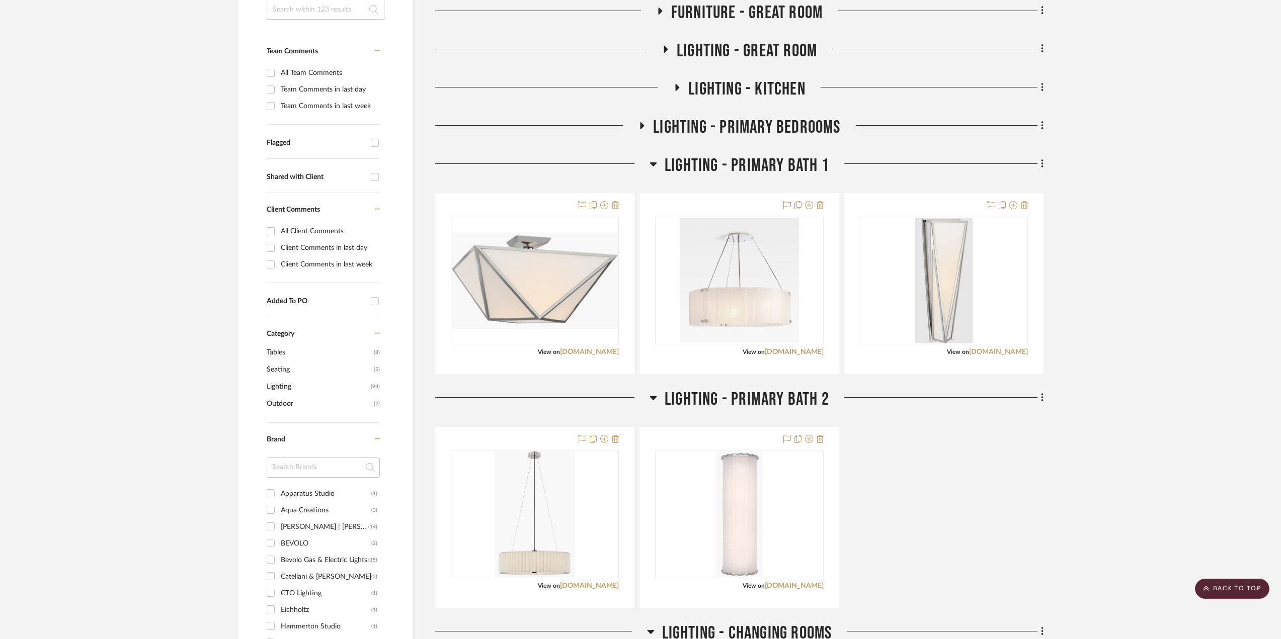
click at [640, 124] on icon at bounding box center [642, 126] width 12 height 8
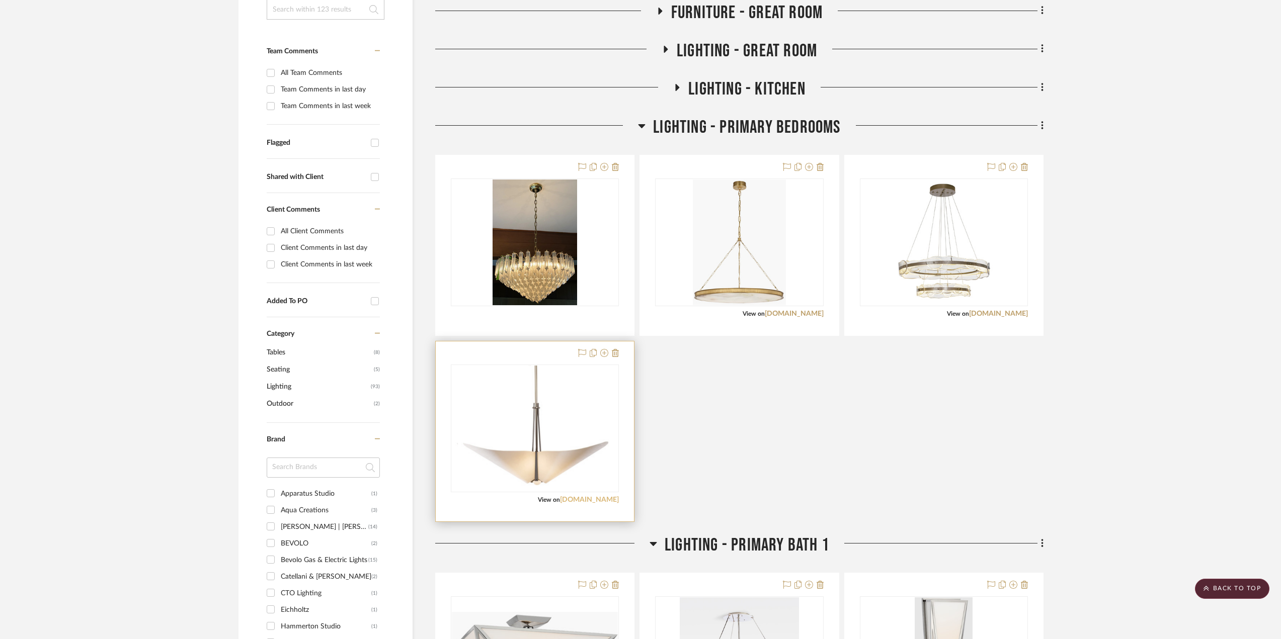
drag, startPoint x: 585, startPoint y: 500, endPoint x: 593, endPoint y: 498, distance: 7.7
click at [586, 500] on link "hubbardtonforge.com" at bounding box center [589, 500] width 59 height 7
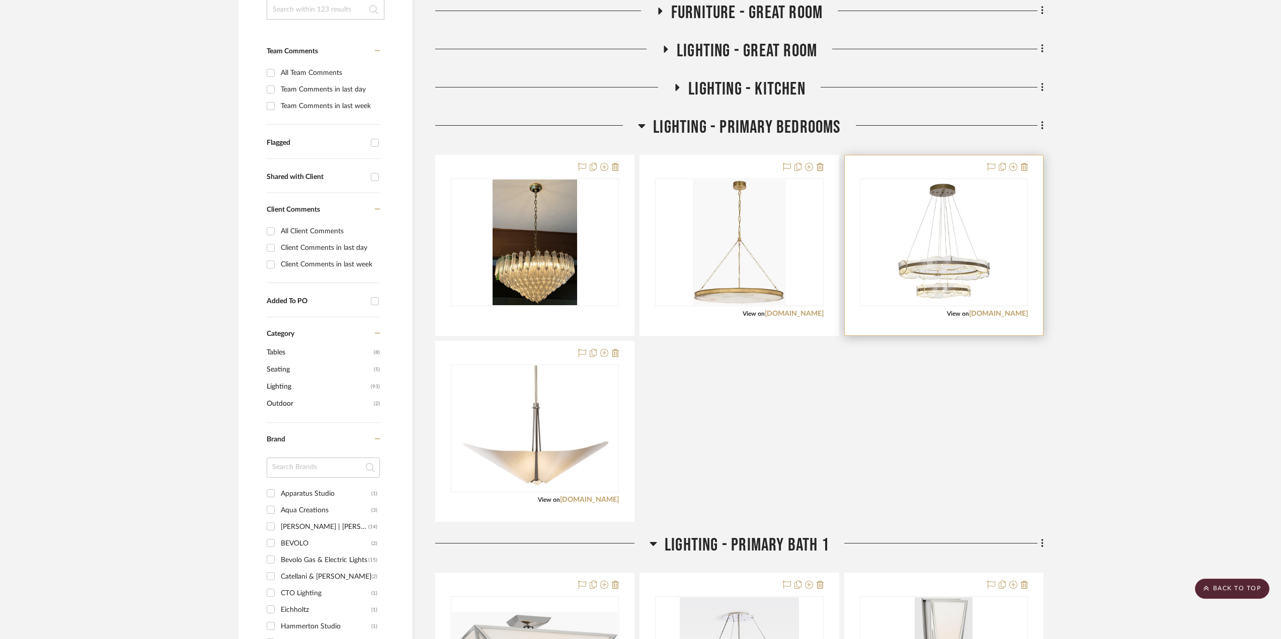
drag, startPoint x: 997, startPoint y: 314, endPoint x: 989, endPoint y: 309, distance: 9.5
click at [997, 313] on link "hubbardtonforge.com" at bounding box center [998, 313] width 59 height 7
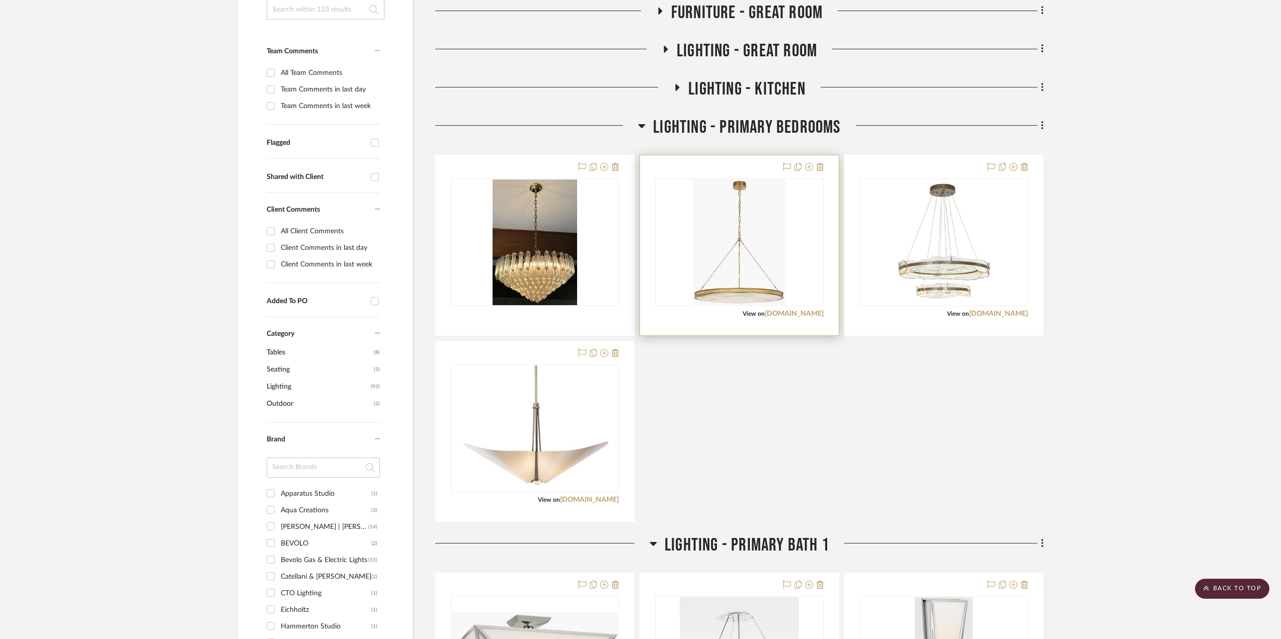
click at [798, 308] on div at bounding box center [739, 245] width 198 height 180
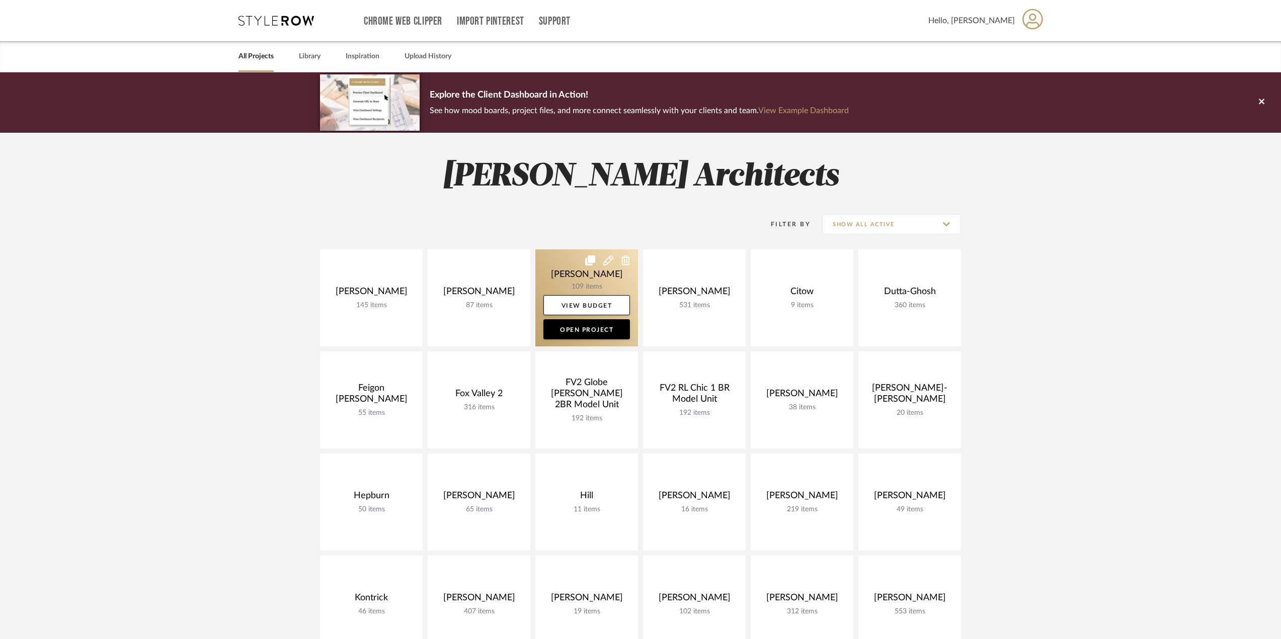
click at [578, 285] on link at bounding box center [586, 298] width 103 height 97
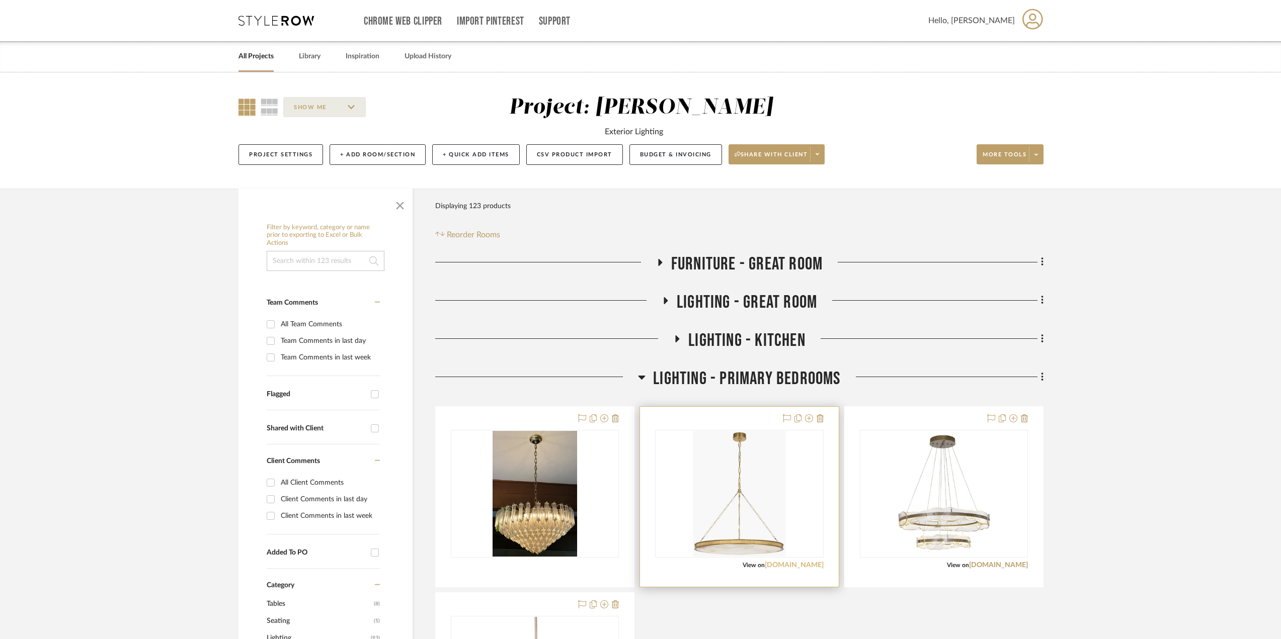
click at [803, 568] on link "visualcomfort.com" at bounding box center [794, 565] width 59 height 7
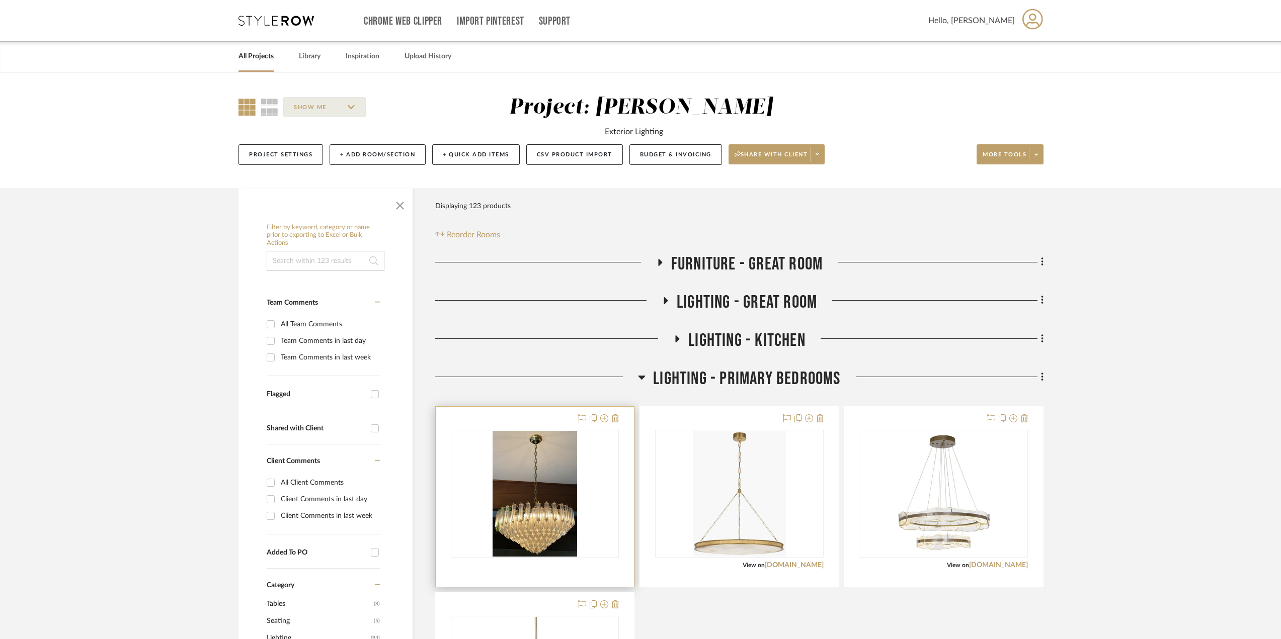
click at [598, 558] on div at bounding box center [535, 494] width 168 height 128
click at [601, 540] on div "0" at bounding box center [534, 494] width 167 height 127
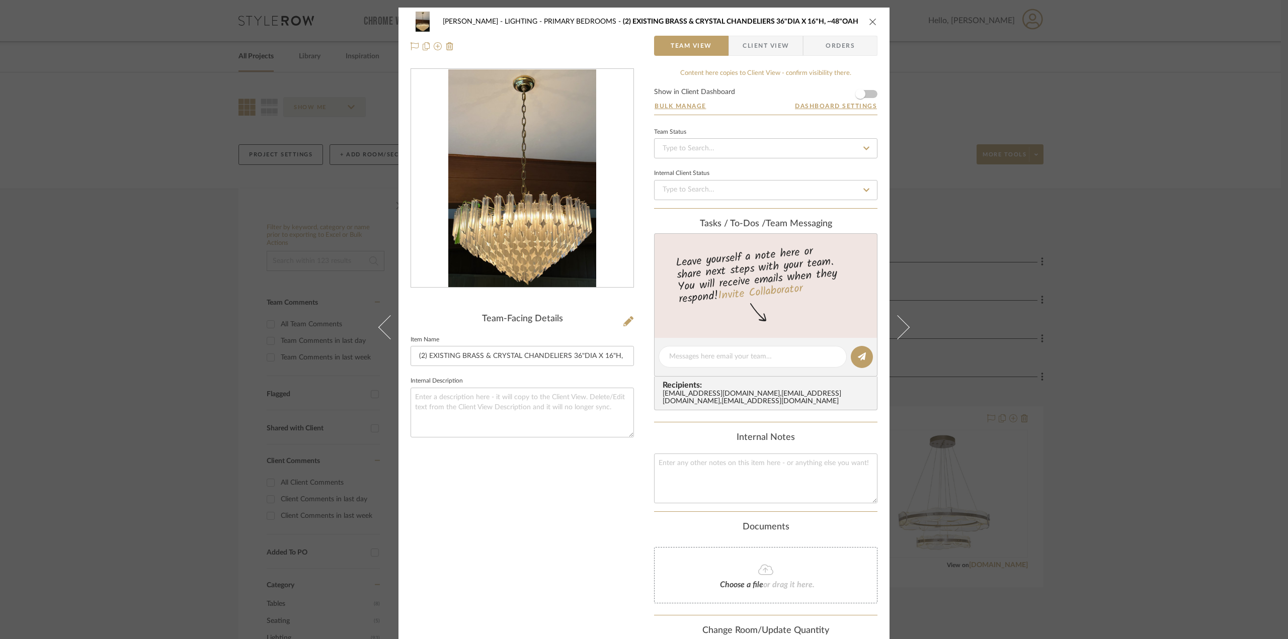
click at [871, 21] on icon "close" at bounding box center [873, 22] width 8 height 8
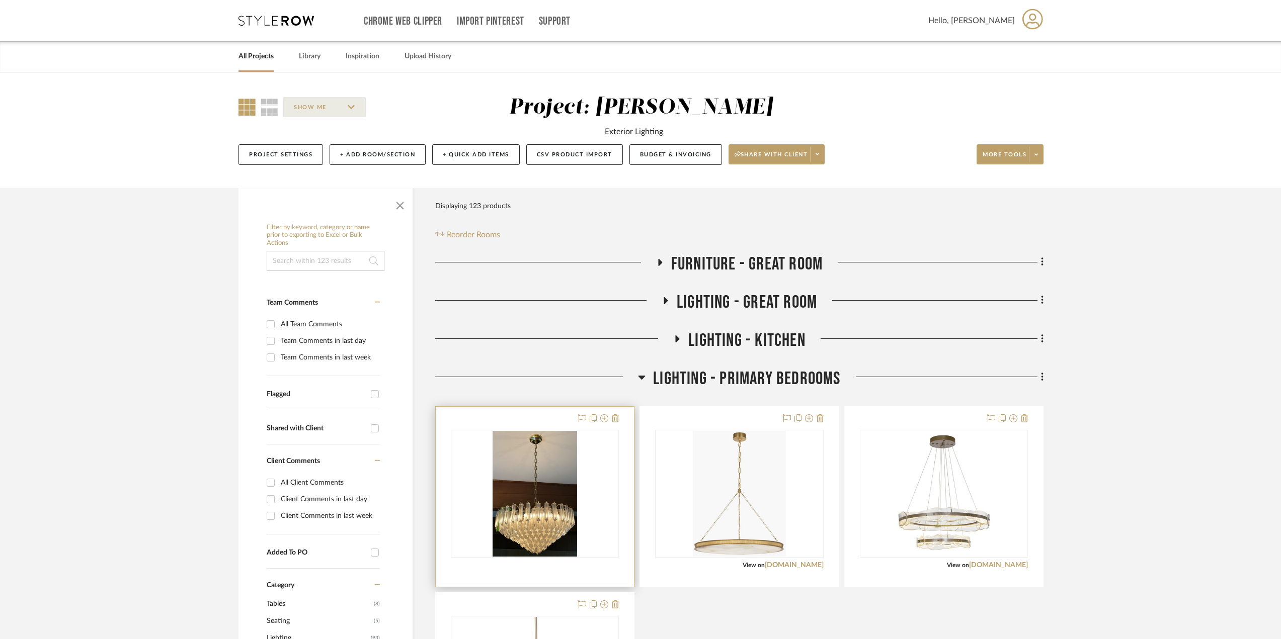
click at [603, 479] on div "0" at bounding box center [534, 494] width 167 height 127
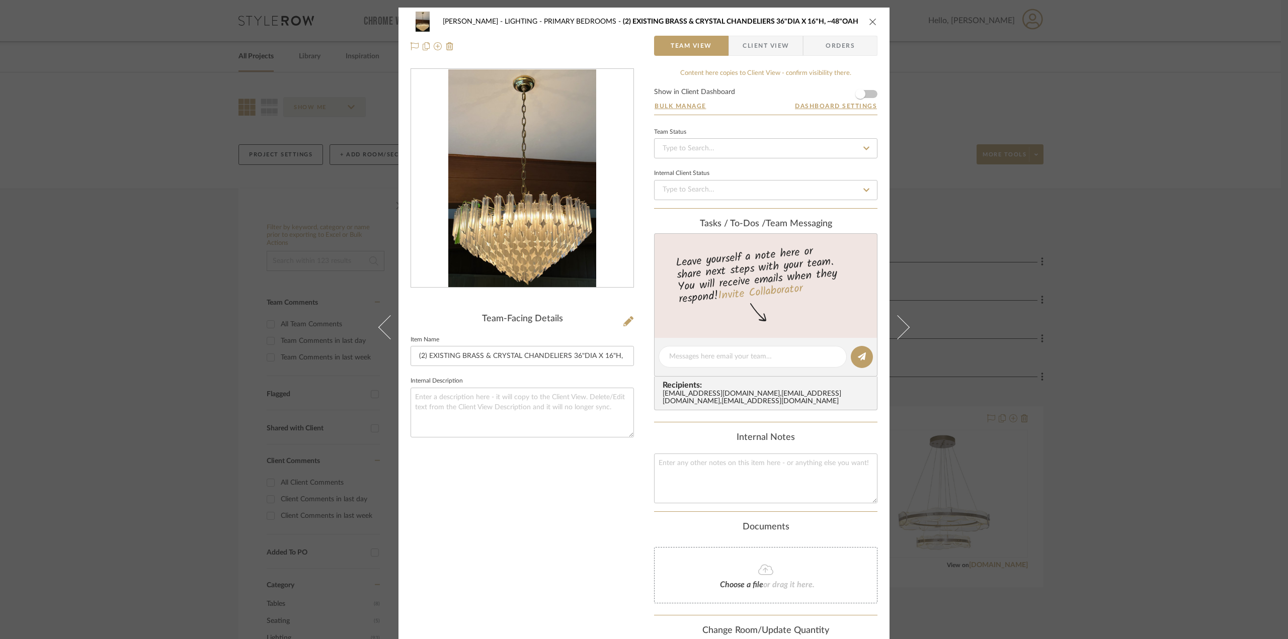
click at [870, 19] on icon "close" at bounding box center [873, 22] width 8 height 8
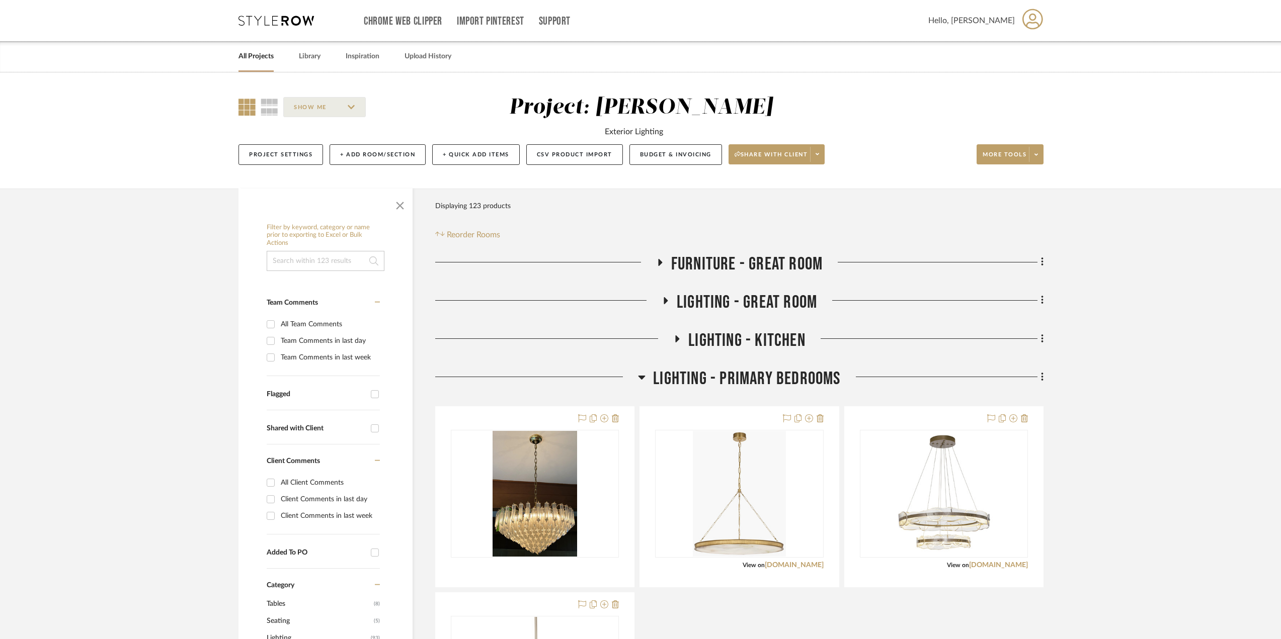
drag, startPoint x: 261, startPoint y: 107, endPoint x: 515, endPoint y: 374, distance: 368.7
click at [262, 107] on icon at bounding box center [270, 107] width 18 height 17
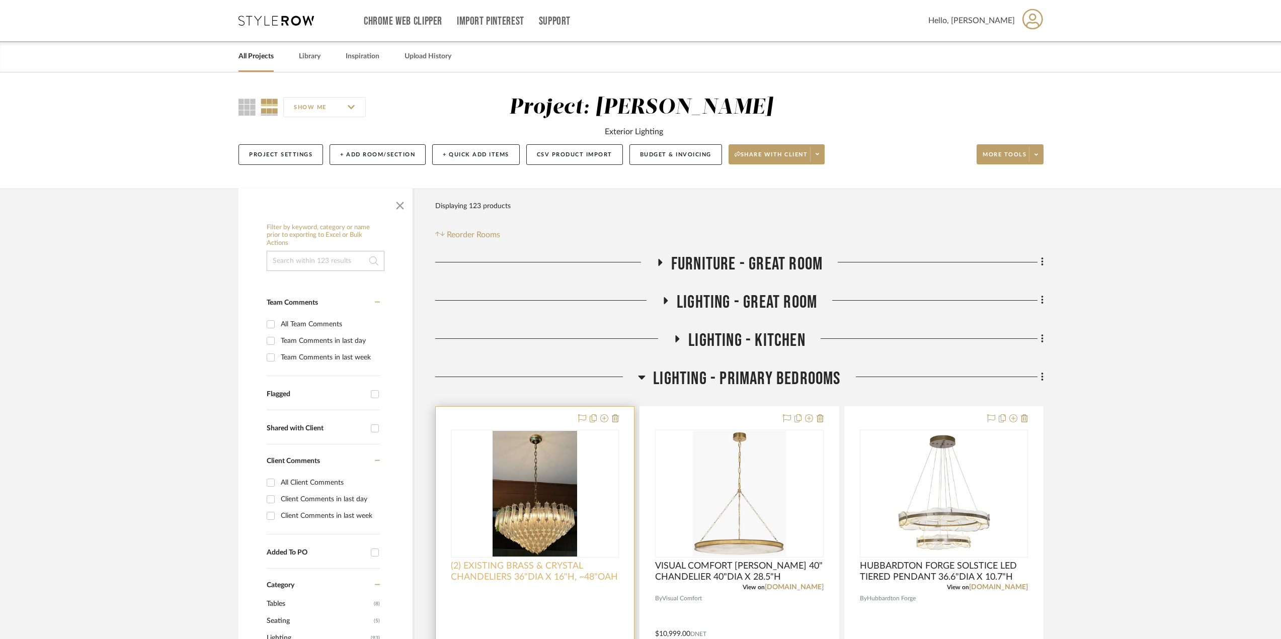
scroll to position [151, 0]
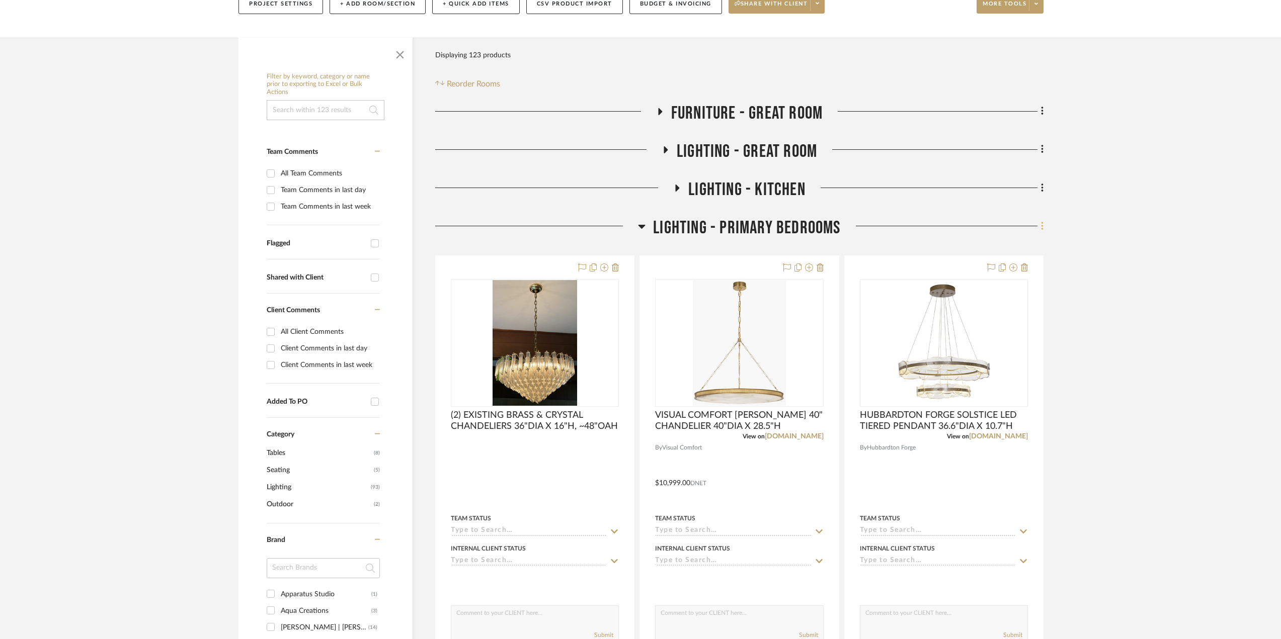
click at [1043, 225] on icon at bounding box center [1042, 226] width 3 height 11
click at [1000, 321] on span "Rename Room" at bounding box center [991, 323] width 45 height 9
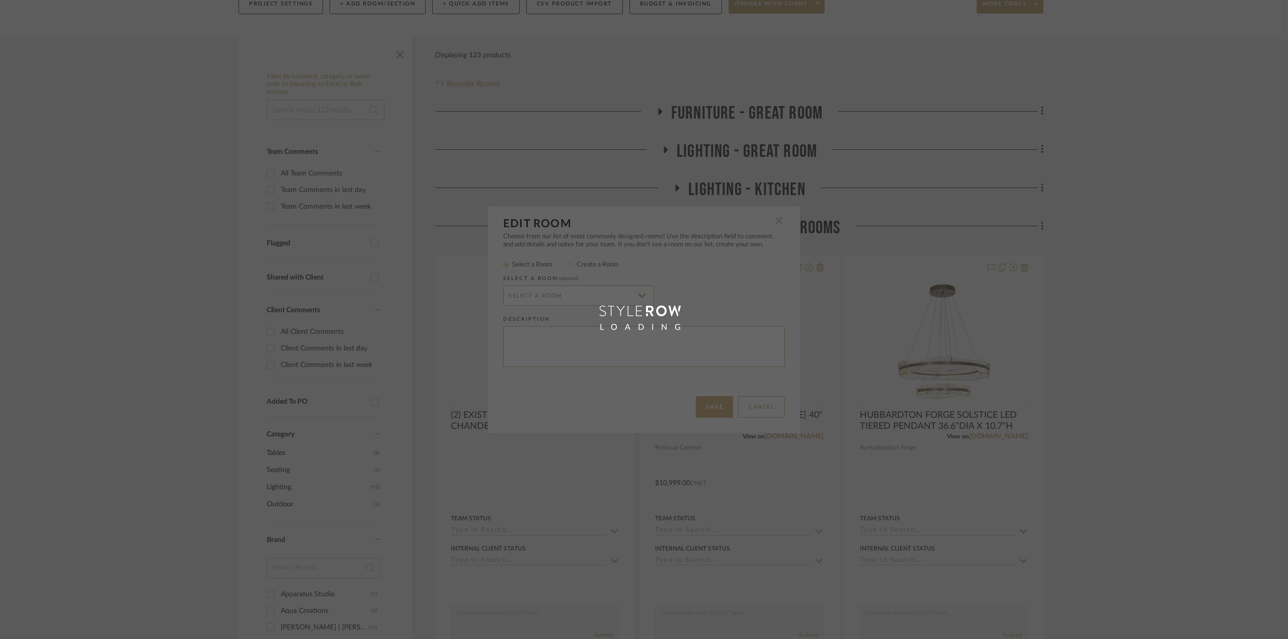
radio input "false"
radio input "true"
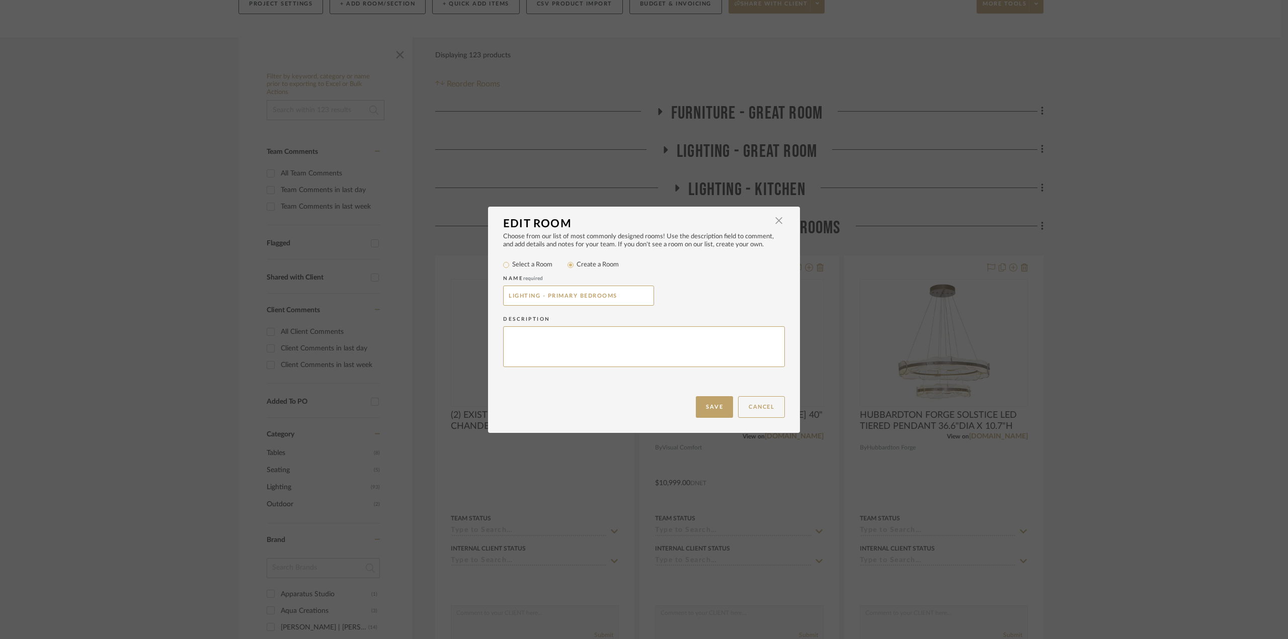
drag, startPoint x: 615, startPoint y: 295, endPoint x: 429, endPoint y: 279, distance: 186.3
click at [429, 279] on div "Edit Room × Choose from our list of most commonly designed rooms! Use the descr…" at bounding box center [644, 319] width 1288 height 639
click at [773, 411] on button "Cancel" at bounding box center [761, 407] width 47 height 22
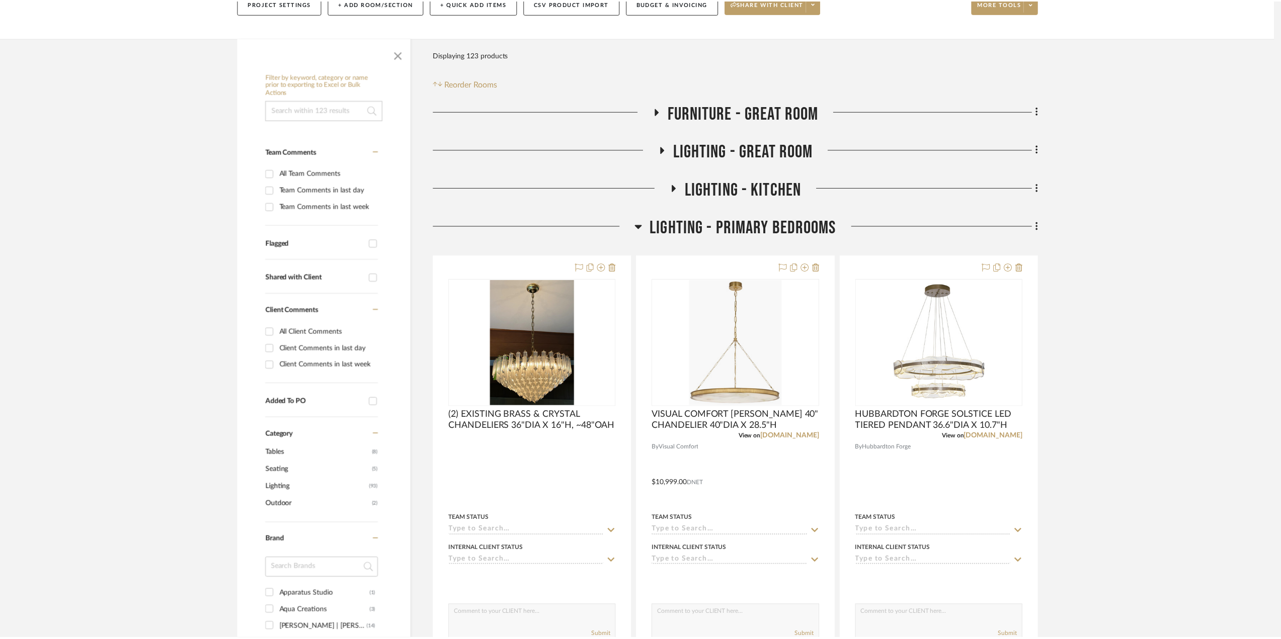
scroll to position [151, 0]
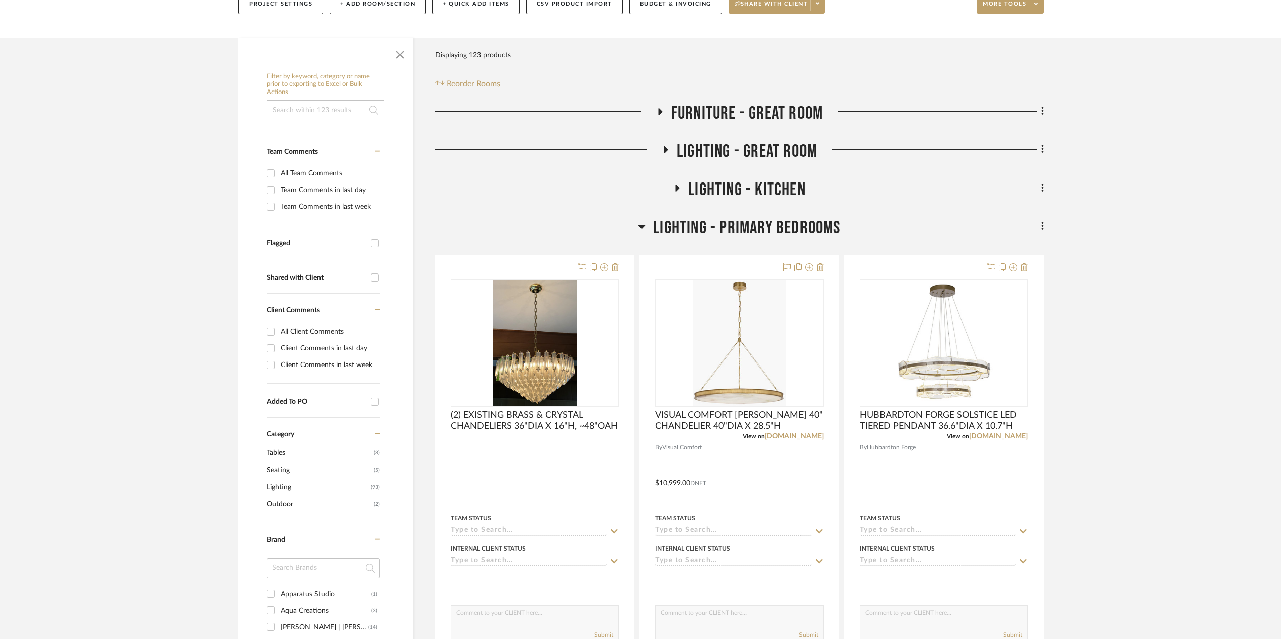
click at [643, 223] on icon at bounding box center [642, 226] width 8 height 12
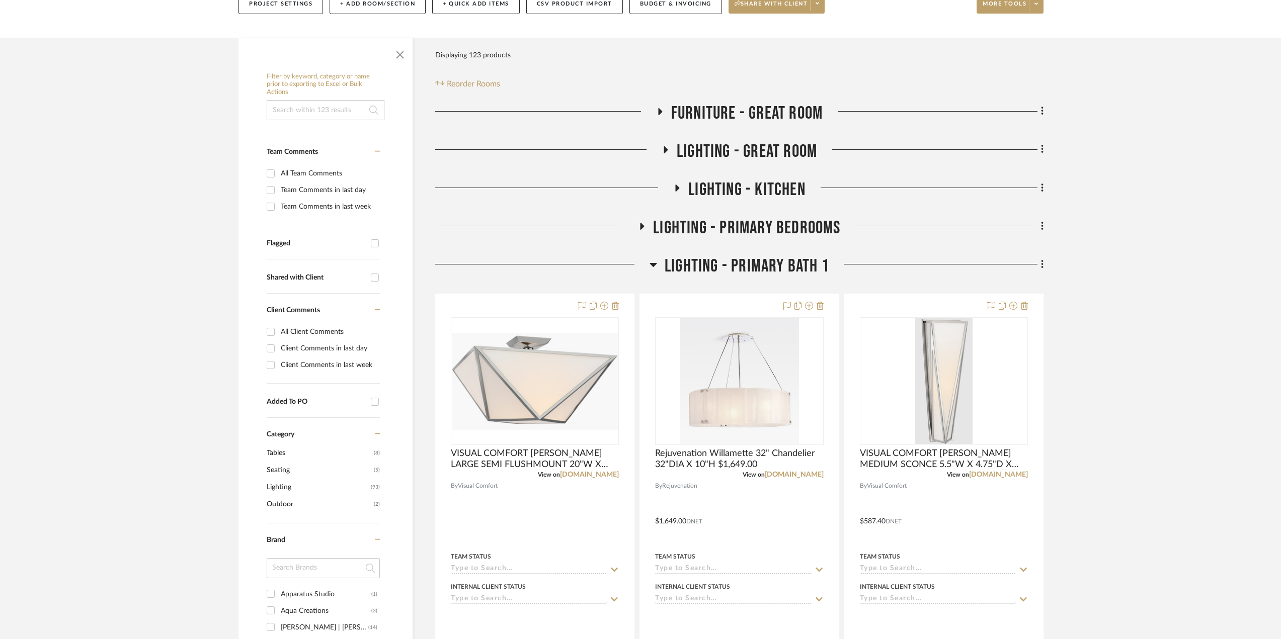
click at [653, 264] on icon at bounding box center [653, 265] width 7 height 4
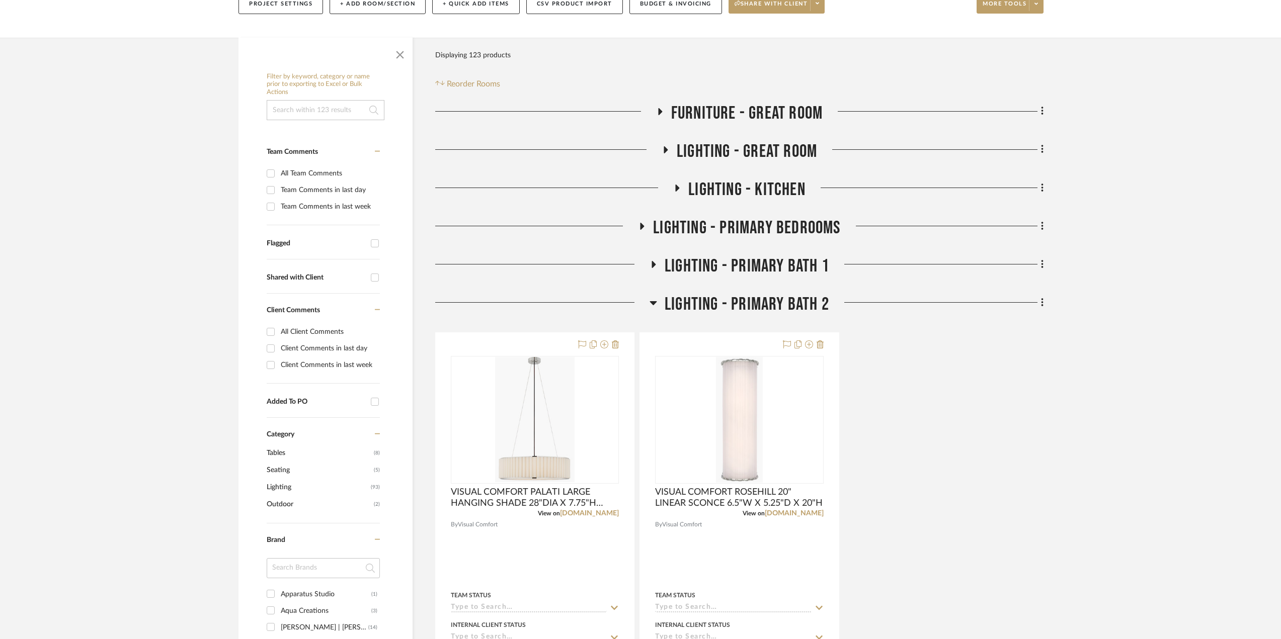
click at [653, 264] on icon at bounding box center [654, 264] width 4 height 7
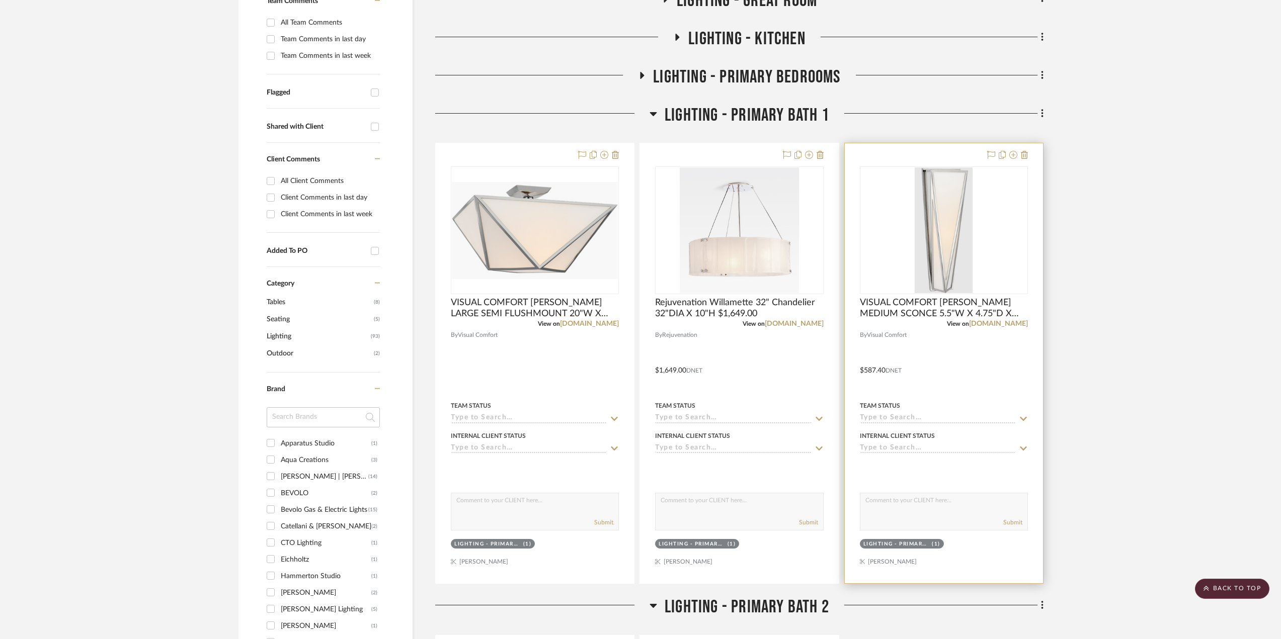
scroll to position [252, 0]
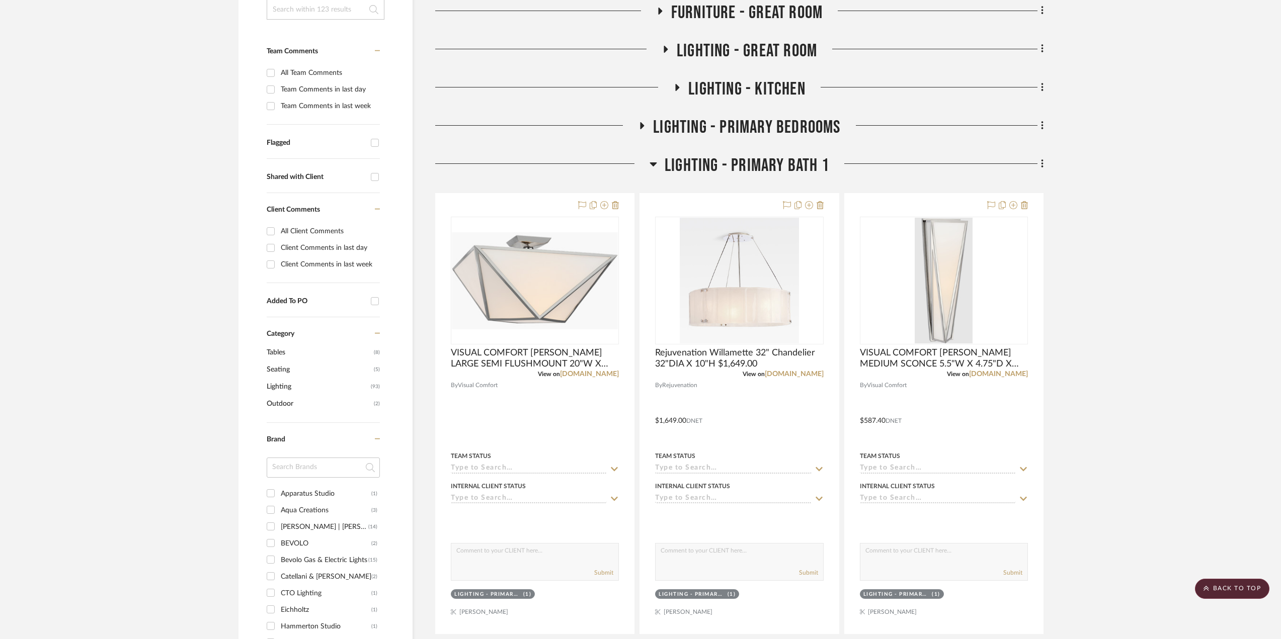
click at [1042, 165] on icon at bounding box center [1042, 163] width 2 height 9
click at [1006, 258] on span "Rename Room" at bounding box center [991, 261] width 45 height 9
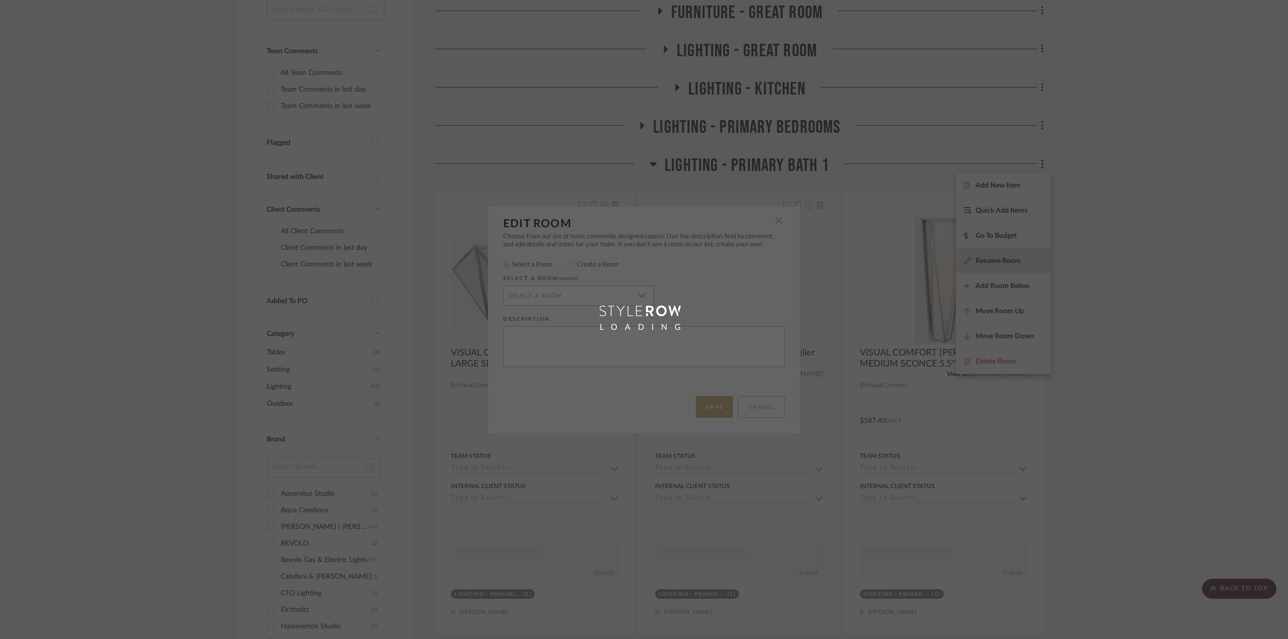
radio input "false"
radio input "true"
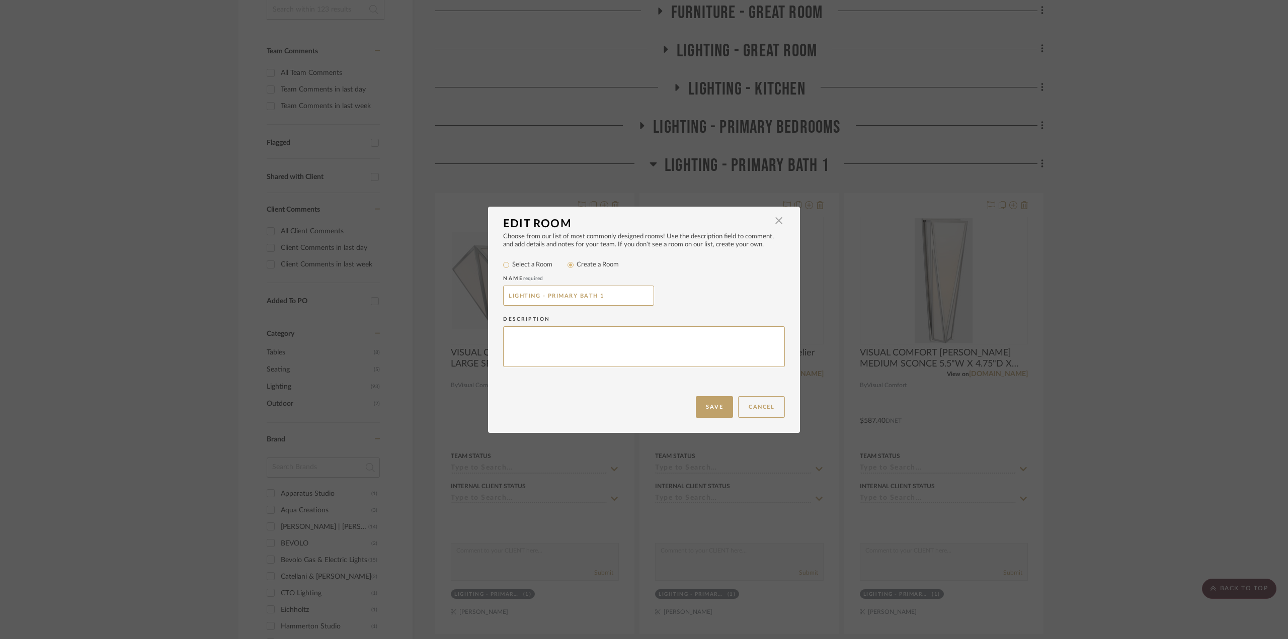
drag, startPoint x: 606, startPoint y: 299, endPoint x: 365, endPoint y: 288, distance: 241.2
click at [365, 288] on div "Edit Room × Choose from our list of most commonly designed rooms! Use the descr…" at bounding box center [644, 319] width 1288 height 639
click at [770, 394] on div "Choose from our list of most commonly designed rooms! Use the description field…" at bounding box center [644, 315] width 312 height 164
click at [768, 407] on button "Cancel" at bounding box center [761, 407] width 47 height 22
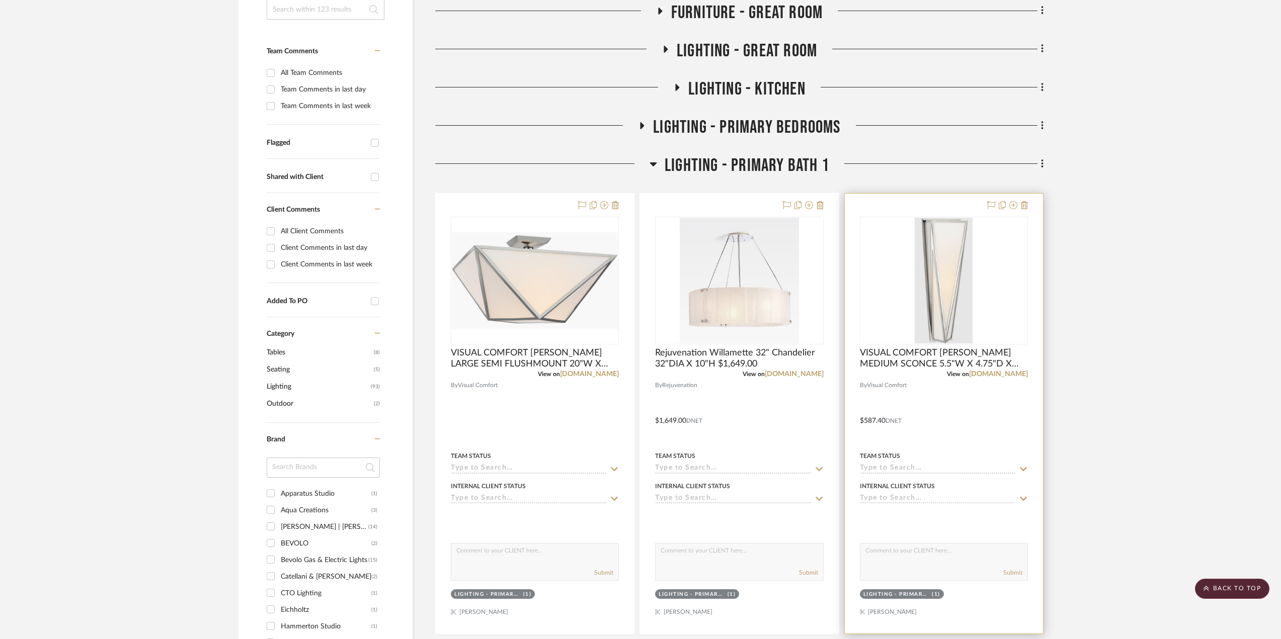
scroll to position [453, 0]
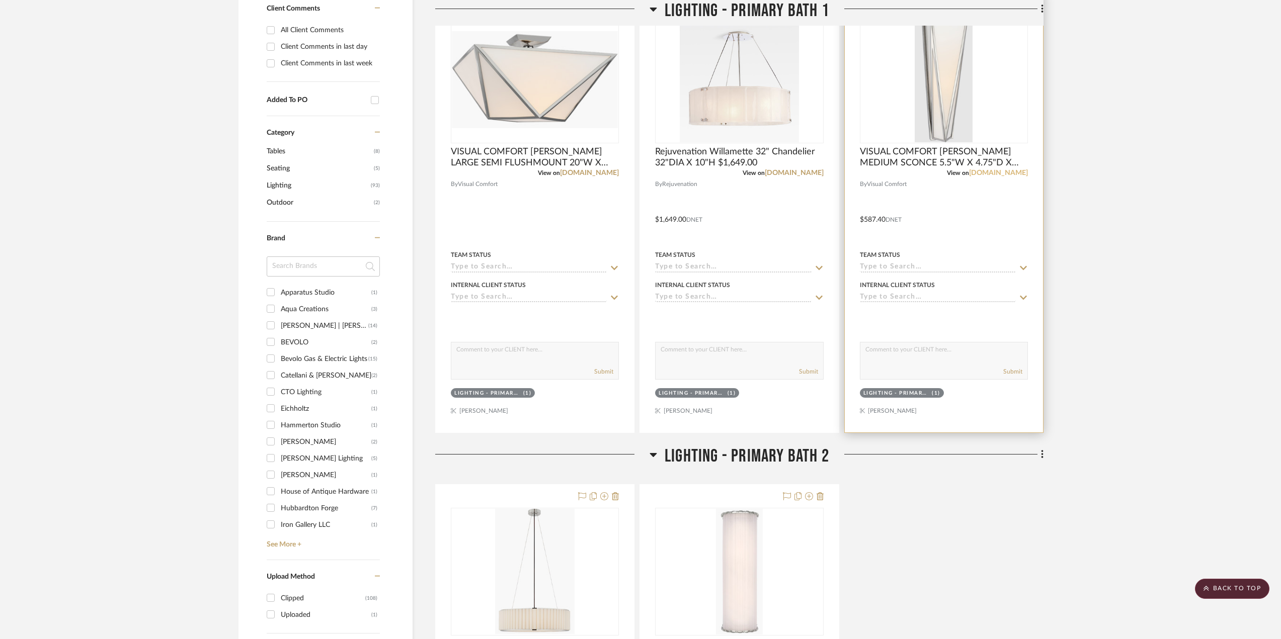
click at [999, 175] on link "visualcomfort.com" at bounding box center [998, 173] width 59 height 7
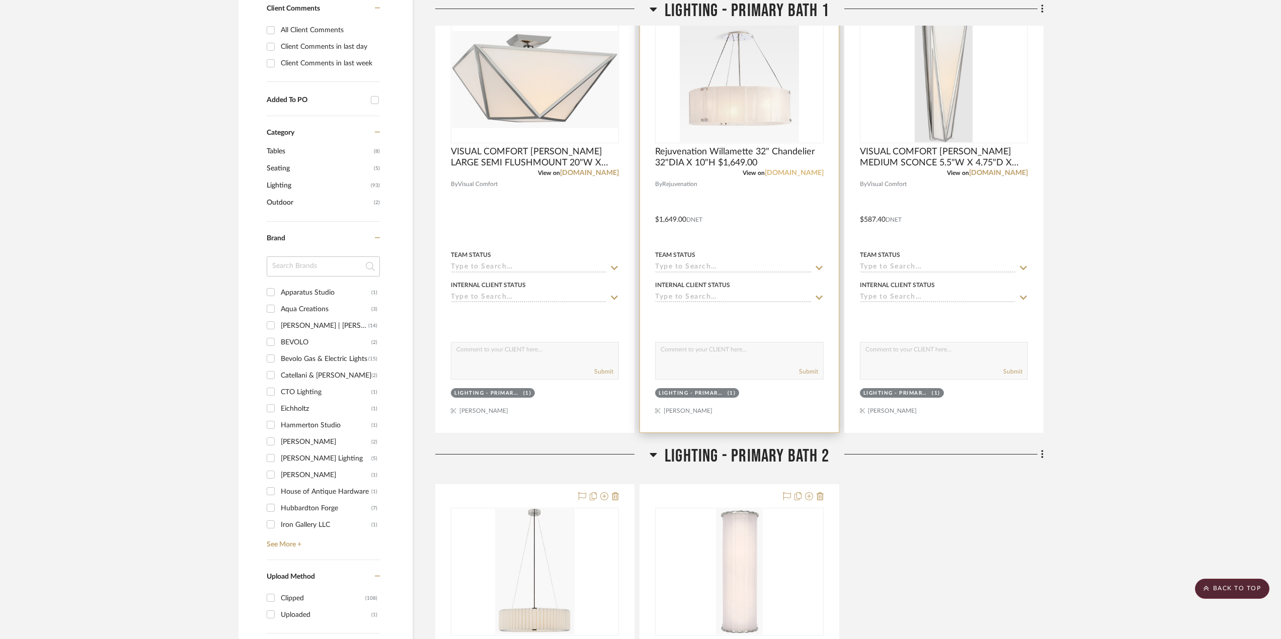
click at [783, 170] on link "rejuvenation.com" at bounding box center [794, 173] width 59 height 7
click at [588, 171] on link "visualcomfort.com" at bounding box center [589, 173] width 59 height 7
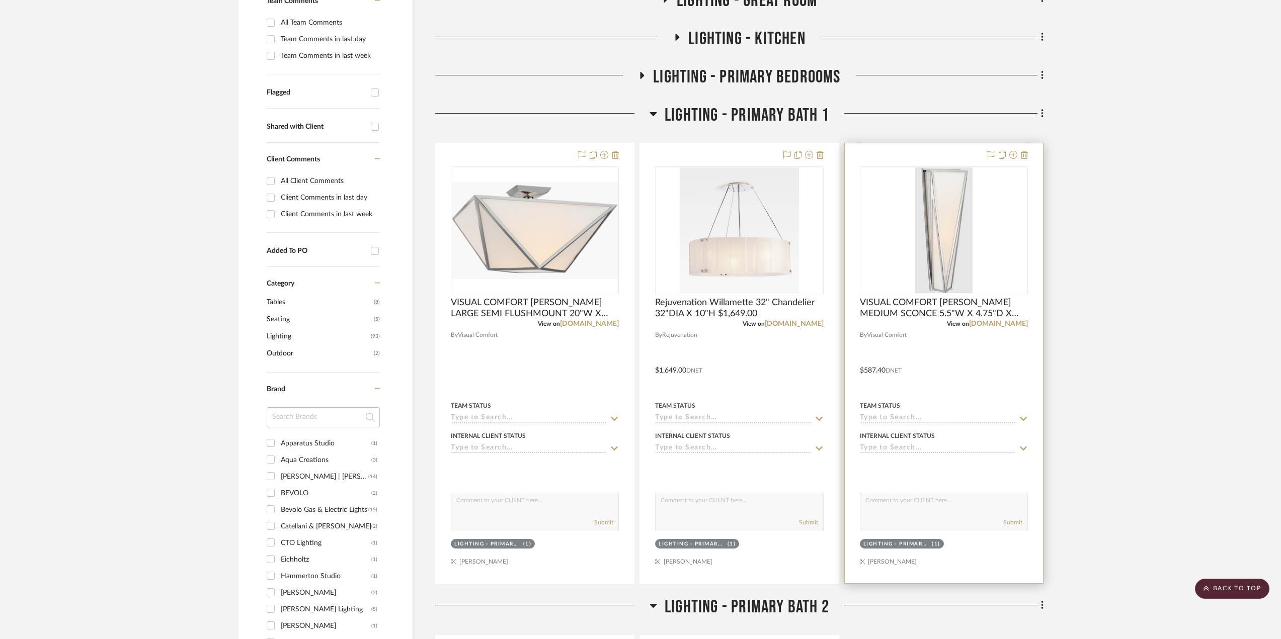
scroll to position [252, 0]
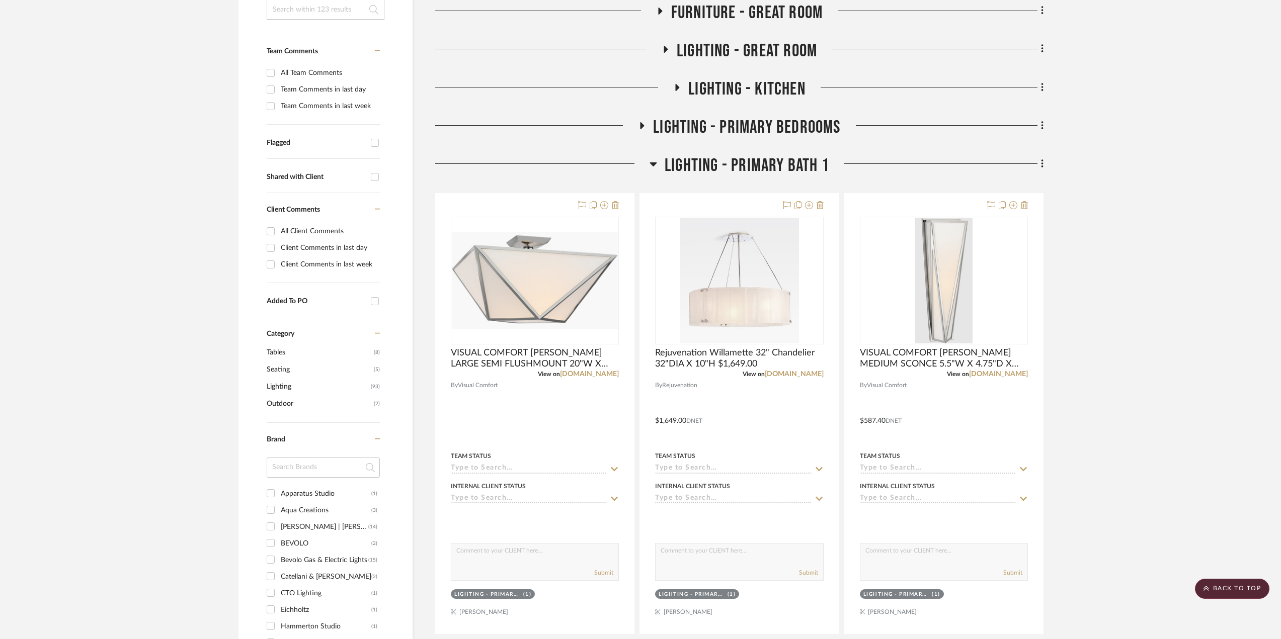
click at [652, 163] on icon at bounding box center [653, 165] width 7 height 4
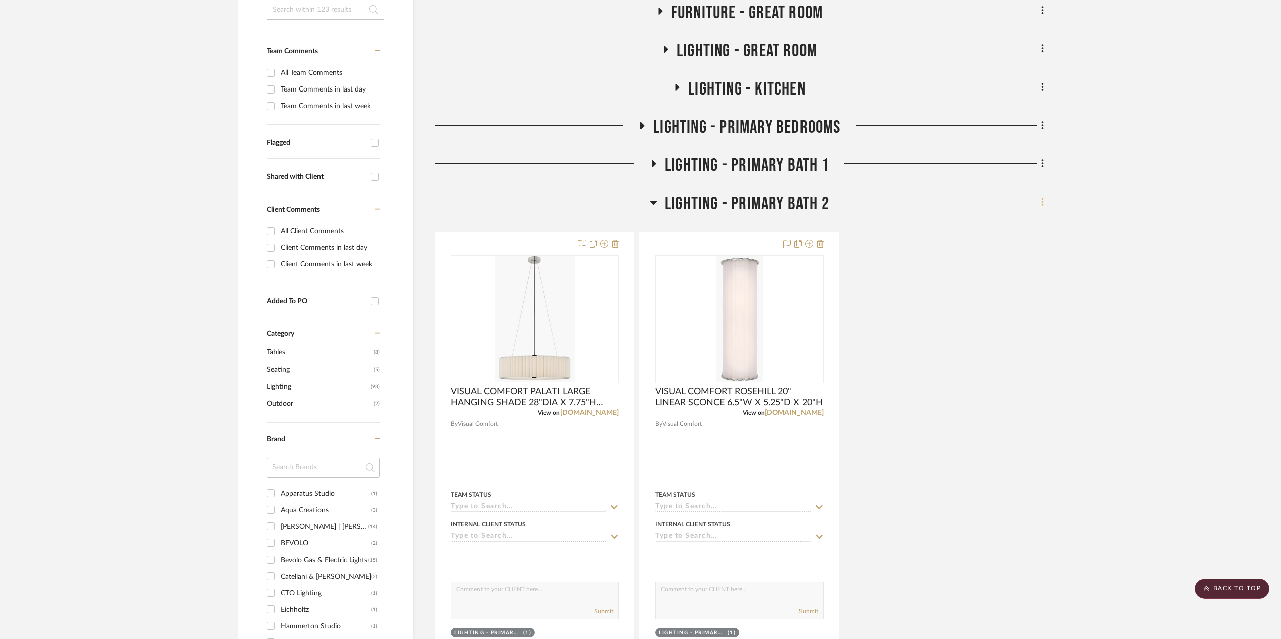
click at [1041, 201] on icon at bounding box center [1042, 202] width 3 height 11
click at [1000, 297] on span "Rename Room" at bounding box center [991, 299] width 45 height 9
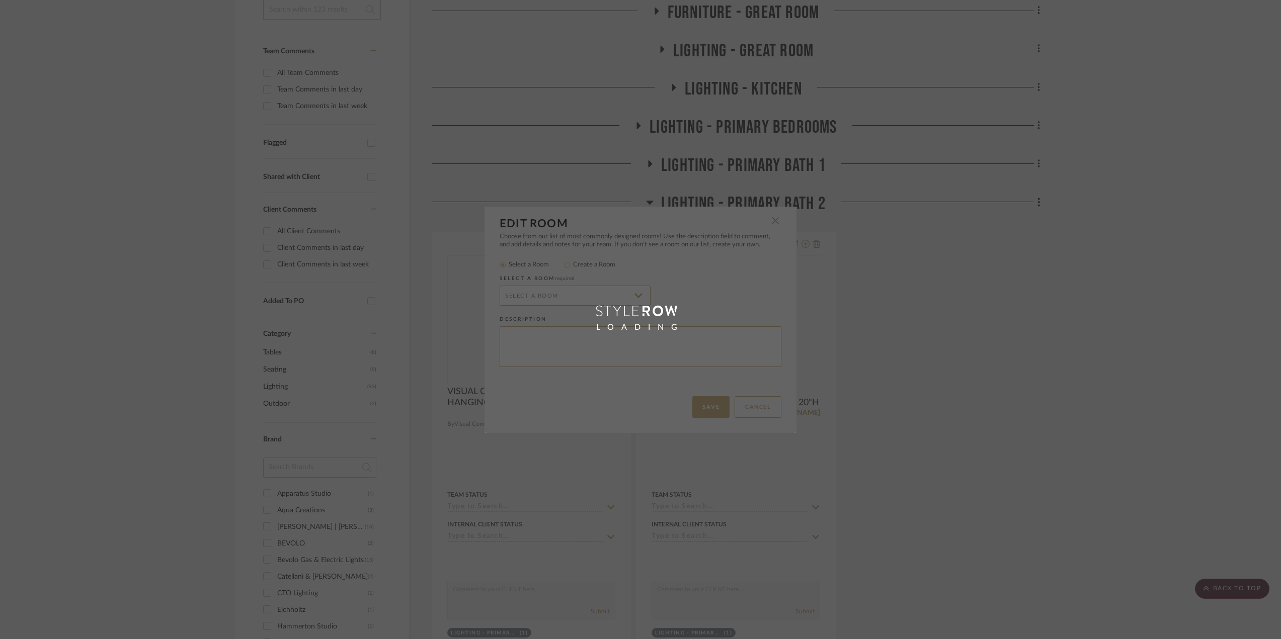
radio input "false"
radio input "true"
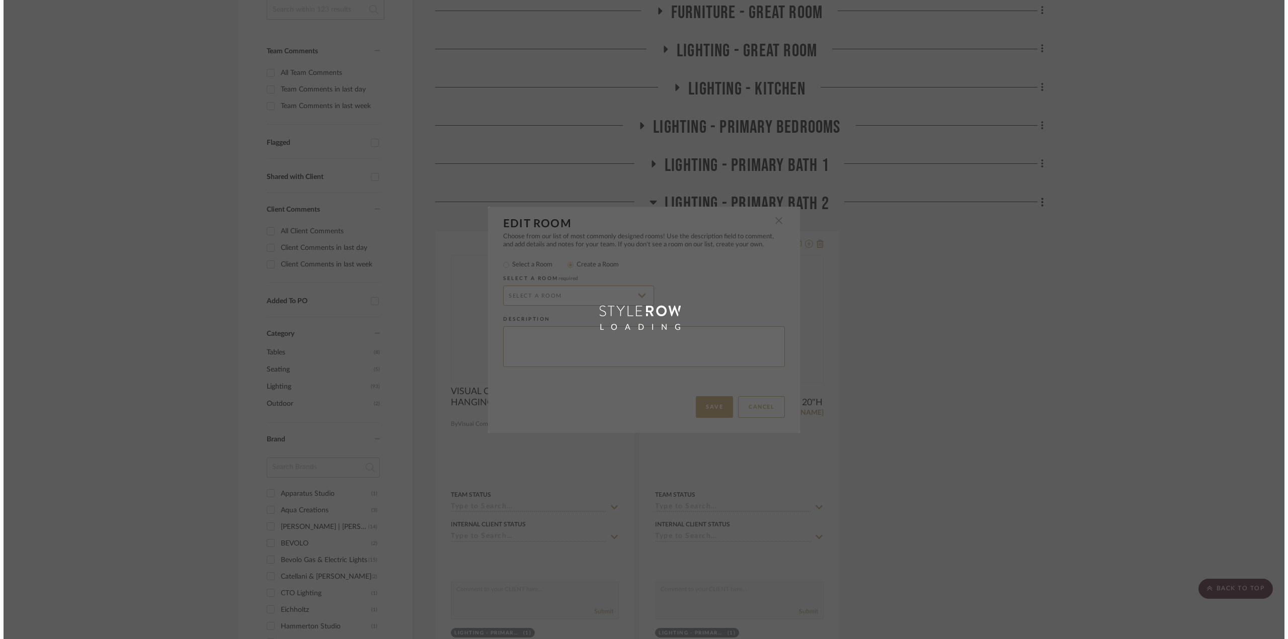
scroll to position [0, 0]
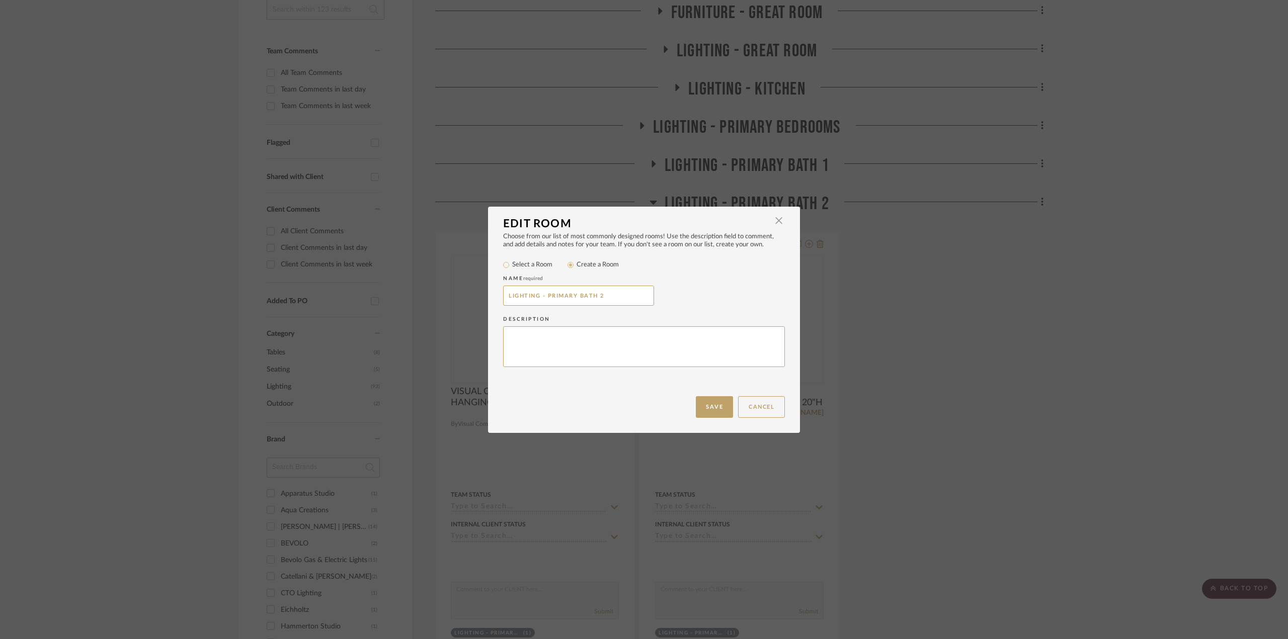
click at [614, 285] on div "Name required LIGHTING - PRIMARY BATH 2" at bounding box center [644, 291] width 282 height 41
drag, startPoint x: 605, startPoint y: 296, endPoint x: 430, endPoint y: 292, distance: 175.1
click at [430, 292] on div "Edit Room × Choose from our list of most commonly designed rooms! Use the descr…" at bounding box center [644, 319] width 1288 height 639
click at [762, 412] on button "Cancel" at bounding box center [761, 407] width 47 height 22
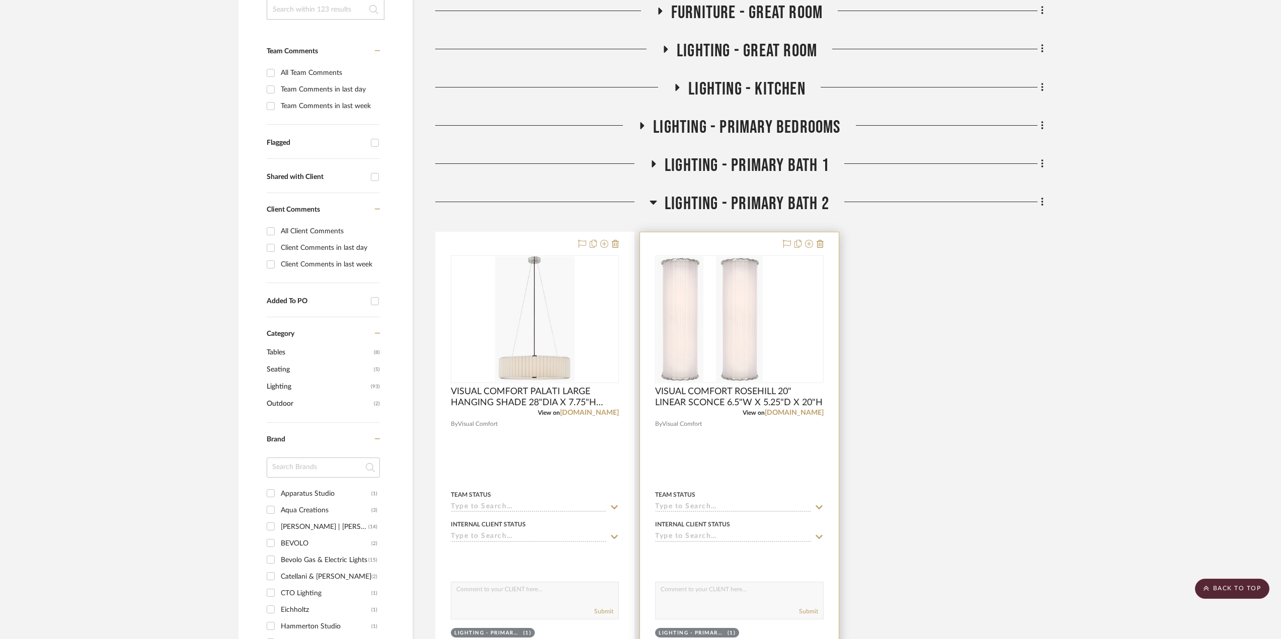
scroll to position [403, 0]
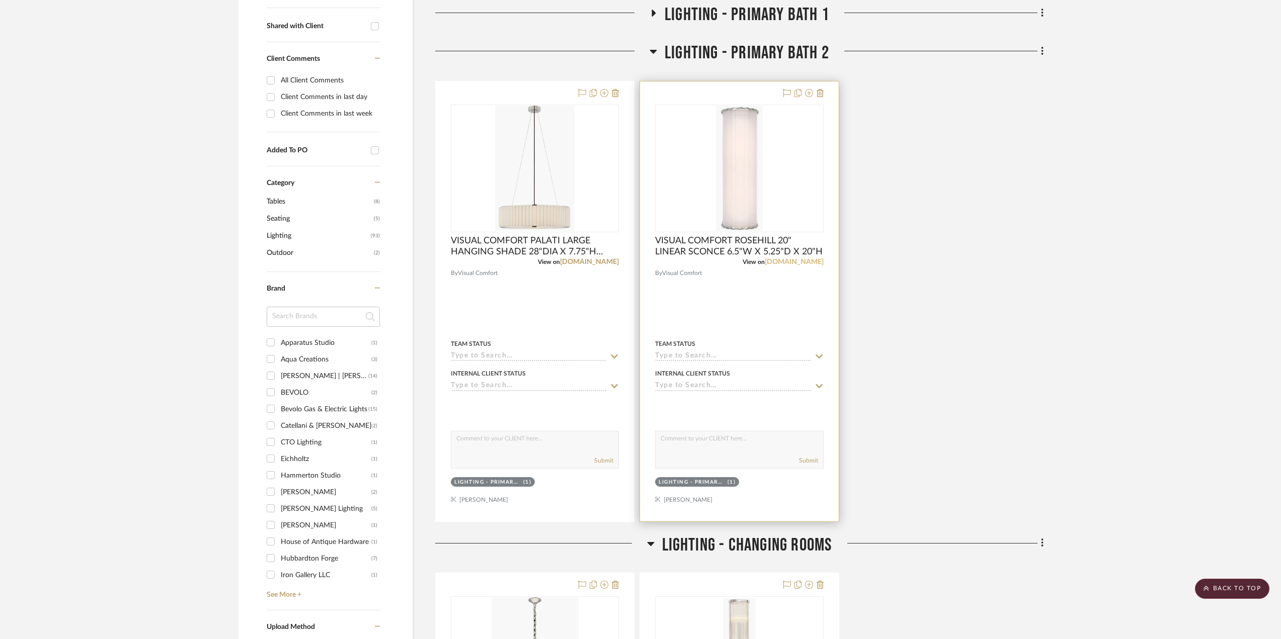
click at [784, 260] on link "visualcomfort.com" at bounding box center [794, 262] width 59 height 7
click at [604, 260] on link "visualcomfort.com" at bounding box center [589, 262] width 59 height 7
click at [656, 46] on icon at bounding box center [654, 51] width 8 height 12
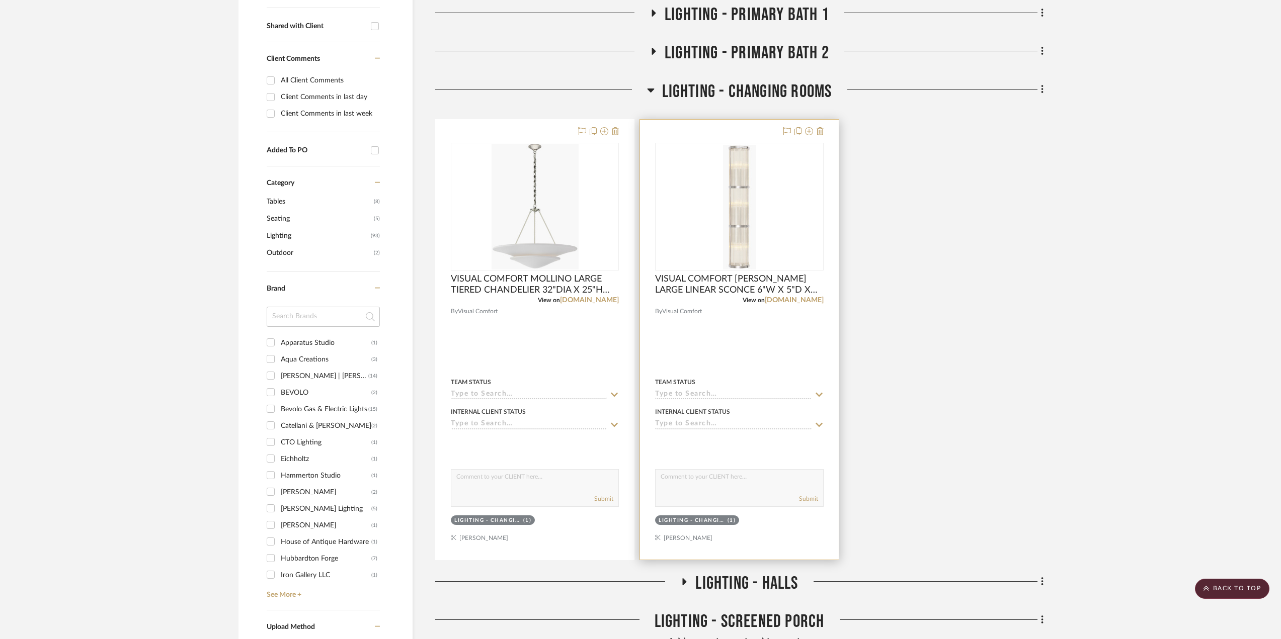
scroll to position [453, 0]
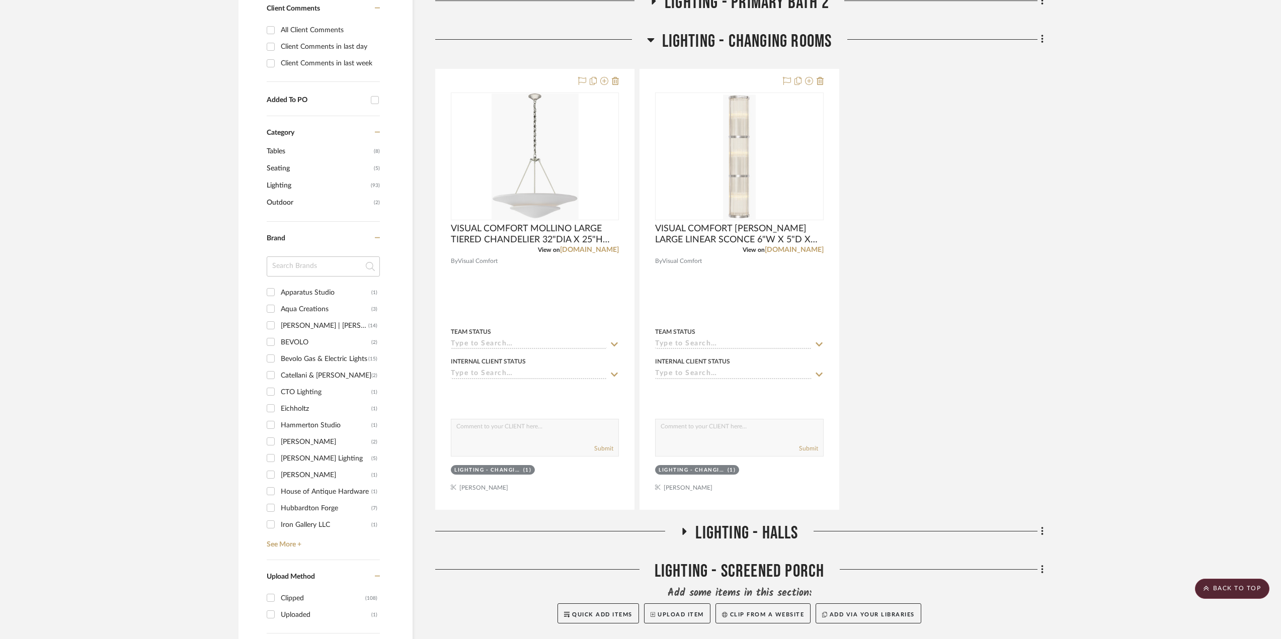
click at [680, 531] on icon at bounding box center [684, 532] width 12 height 8
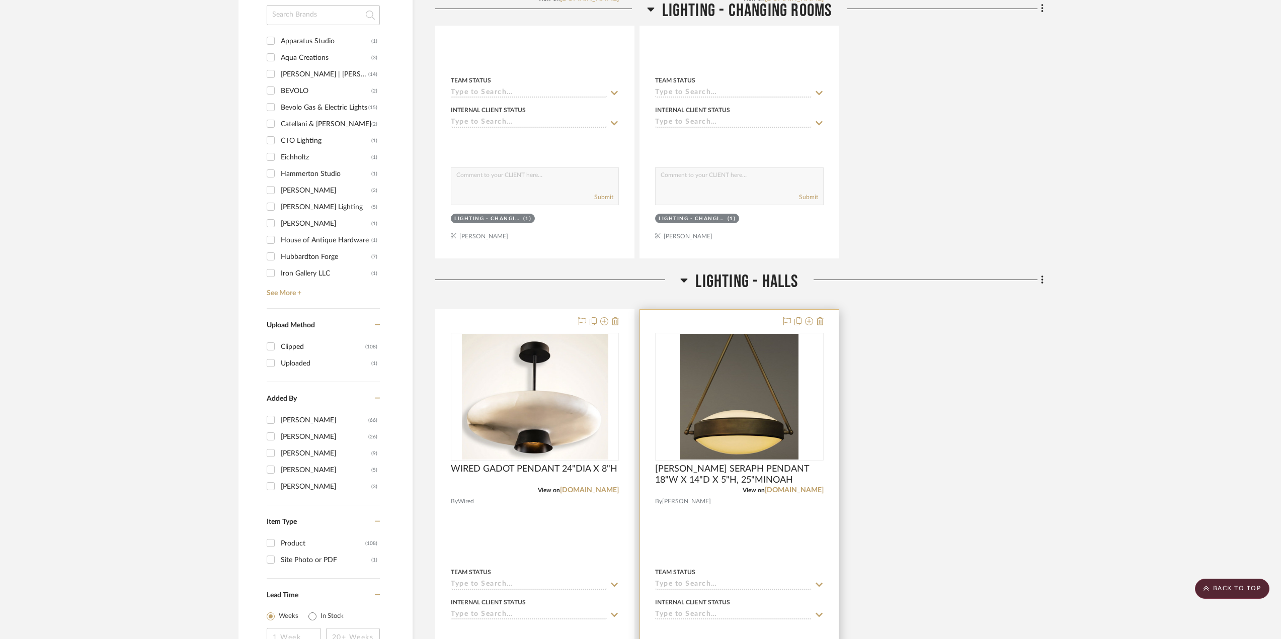
scroll to position [553, 0]
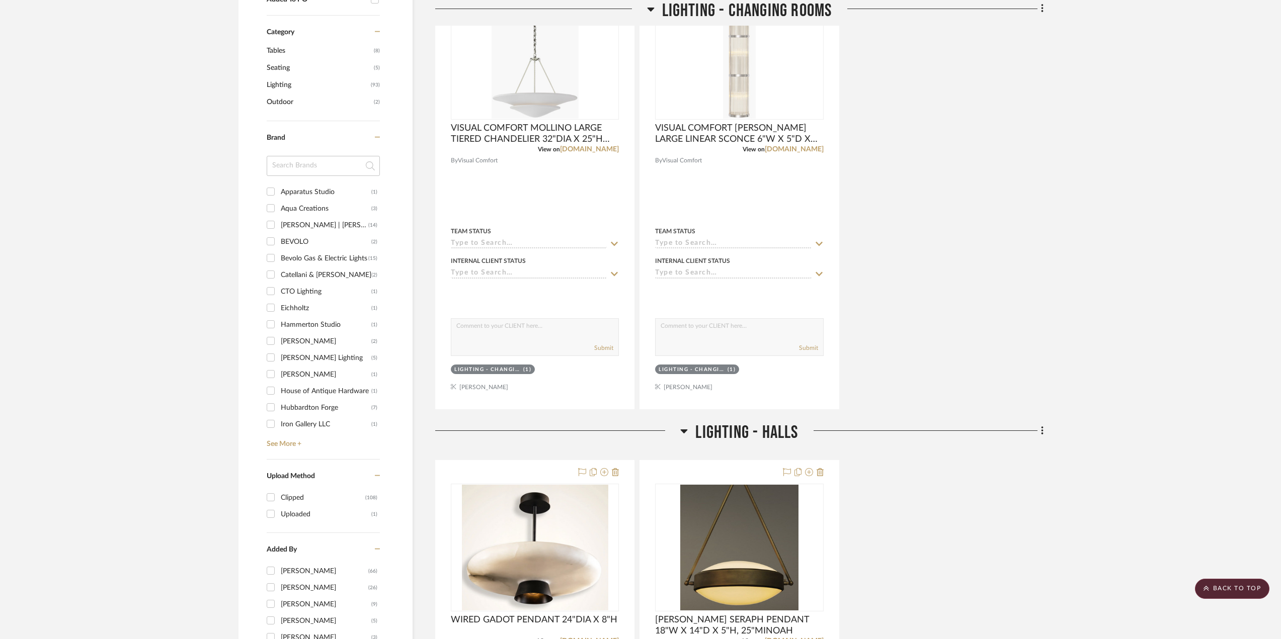
click at [684, 432] on icon at bounding box center [684, 432] width 7 height 4
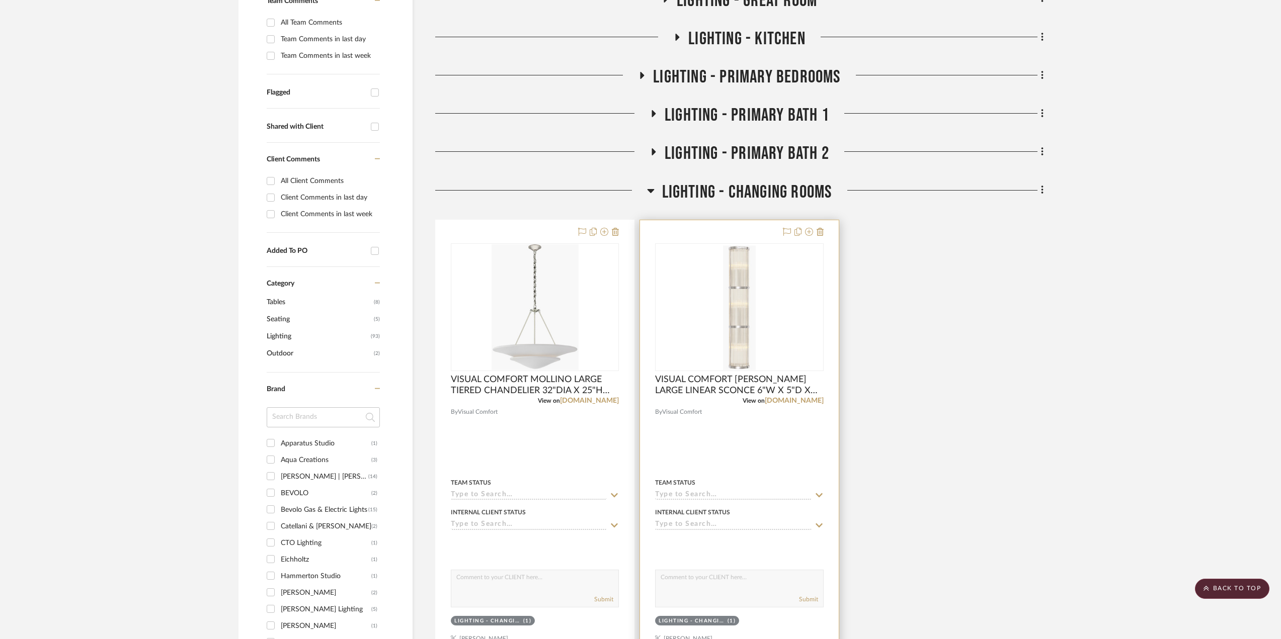
scroll to position [403, 0]
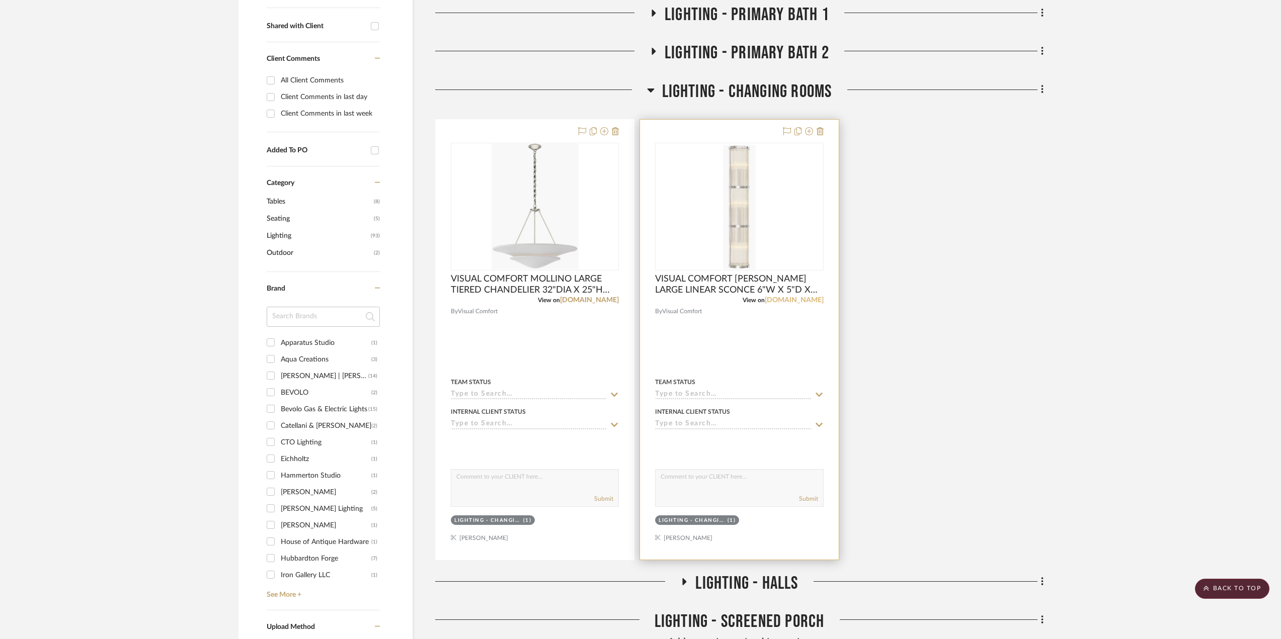
click at [777, 302] on link "visualcomfort.com" at bounding box center [794, 300] width 59 height 7
click at [579, 302] on link "visualcomfort.com" at bounding box center [589, 300] width 59 height 7
click at [650, 93] on icon at bounding box center [651, 90] width 8 height 12
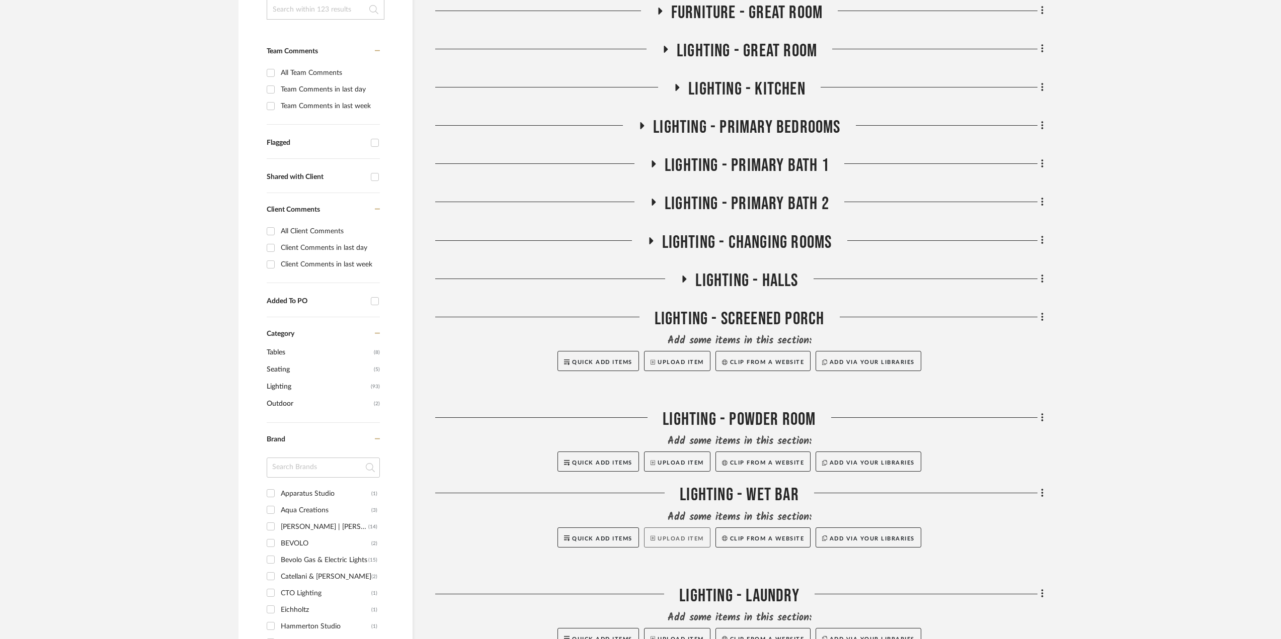
scroll to position [302, 0]
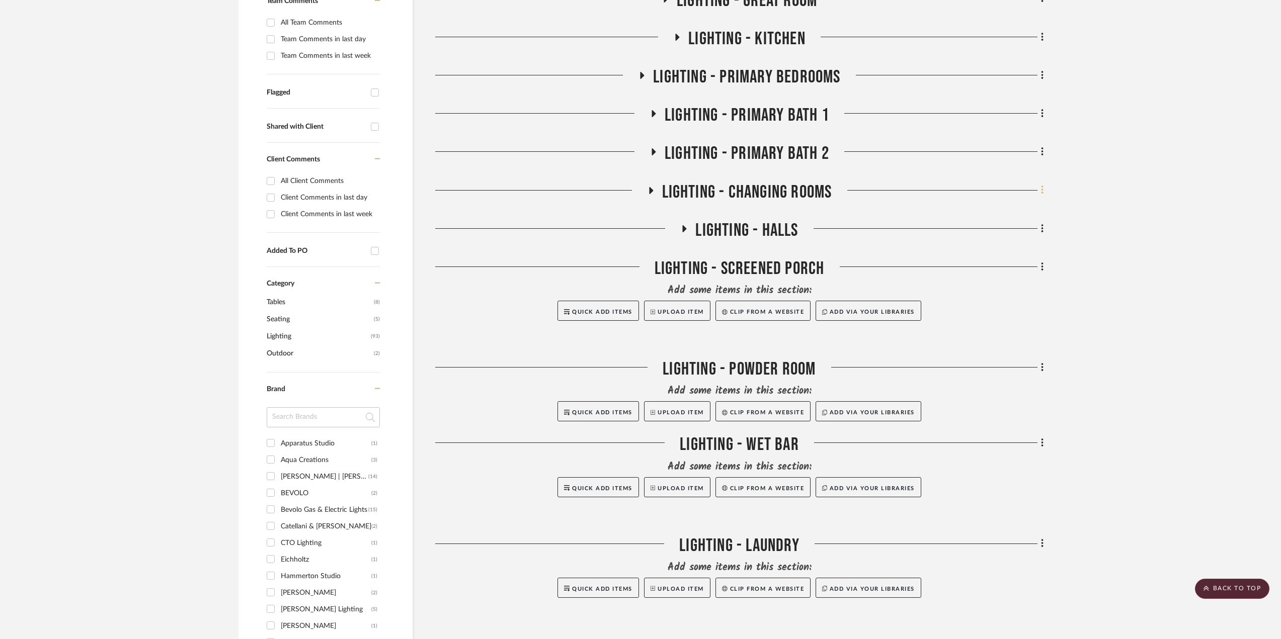
click at [1043, 190] on icon at bounding box center [1042, 190] width 3 height 11
click at [1001, 286] on span "Rename Room" at bounding box center [991, 287] width 45 height 9
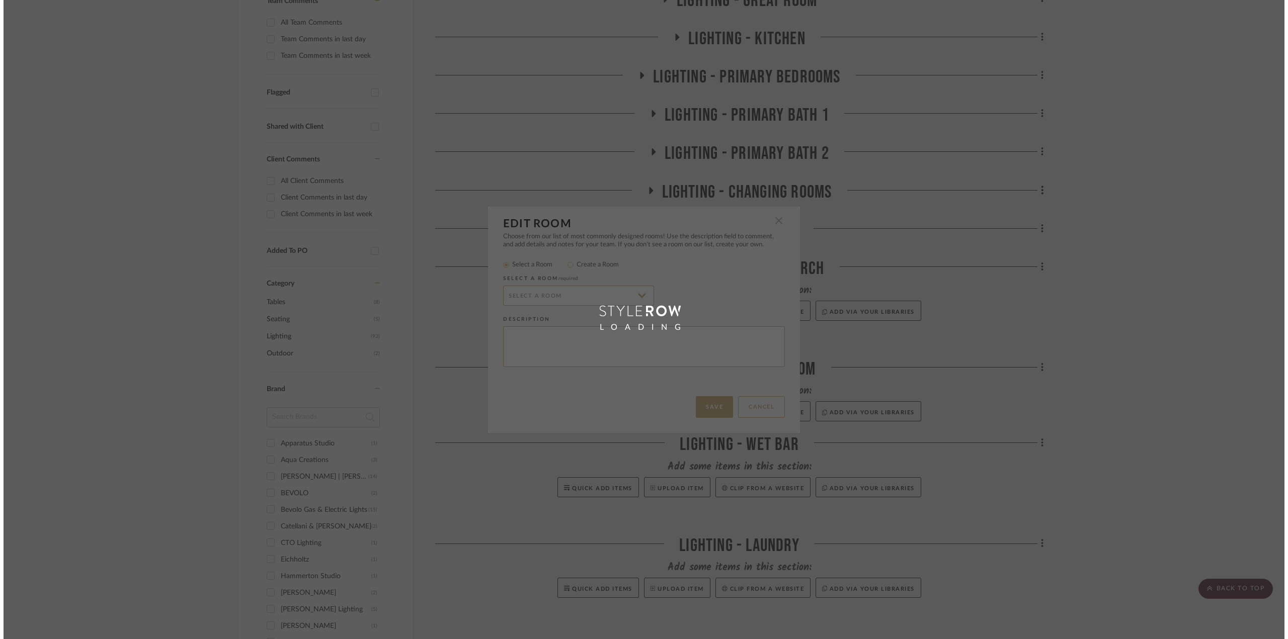
scroll to position [0, 0]
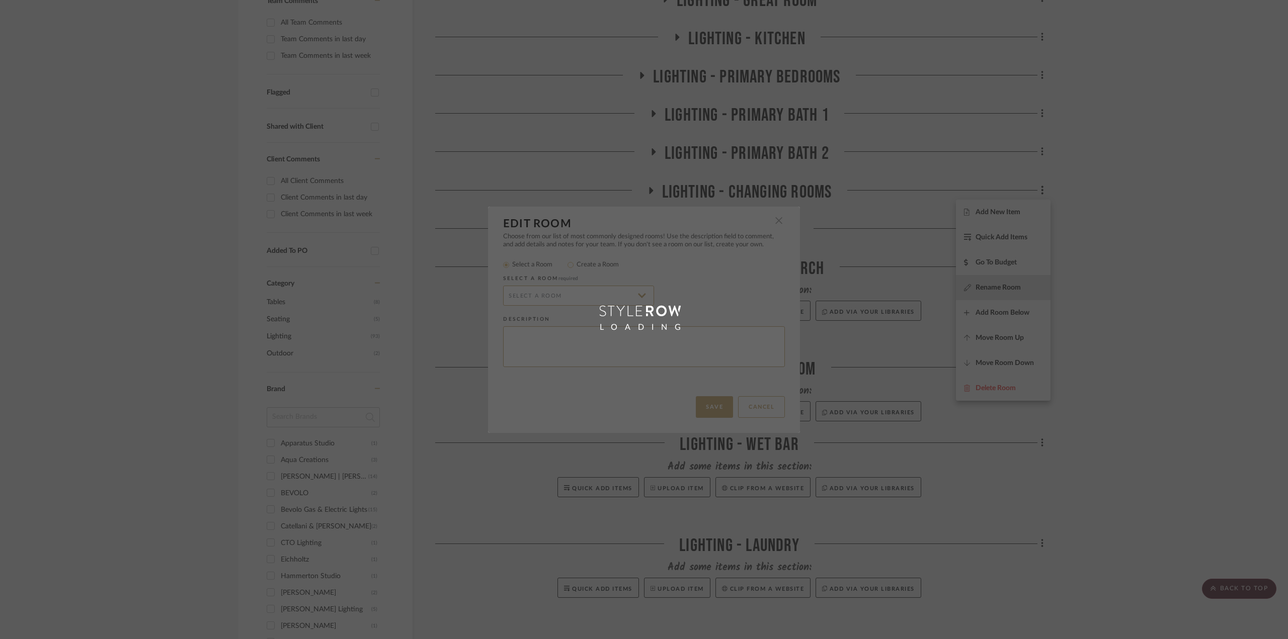
radio input "false"
radio input "true"
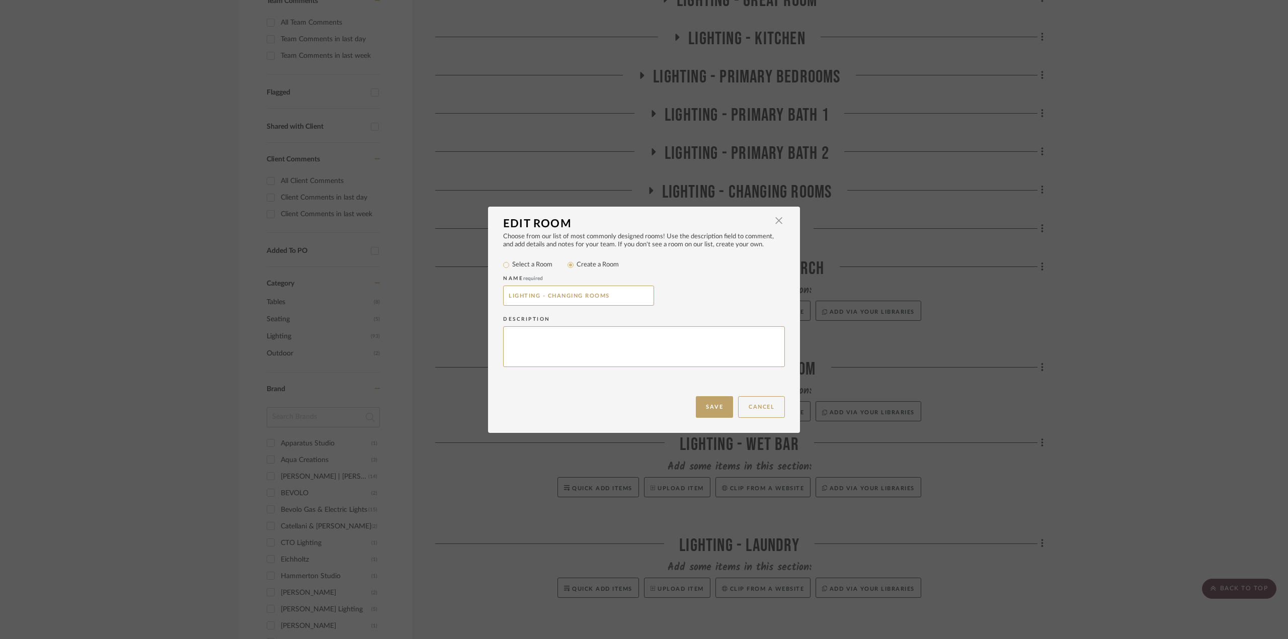
drag, startPoint x: 625, startPoint y: 296, endPoint x: 421, endPoint y: 292, distance: 204.3
click at [421, 292] on div "Edit Room × Choose from our list of most commonly designed rooms! Use the descr…" at bounding box center [644, 319] width 1288 height 639
drag, startPoint x: 756, startPoint y: 407, endPoint x: 192, endPoint y: 324, distance: 569.6
click at [748, 407] on button "Cancel" at bounding box center [761, 407] width 47 height 22
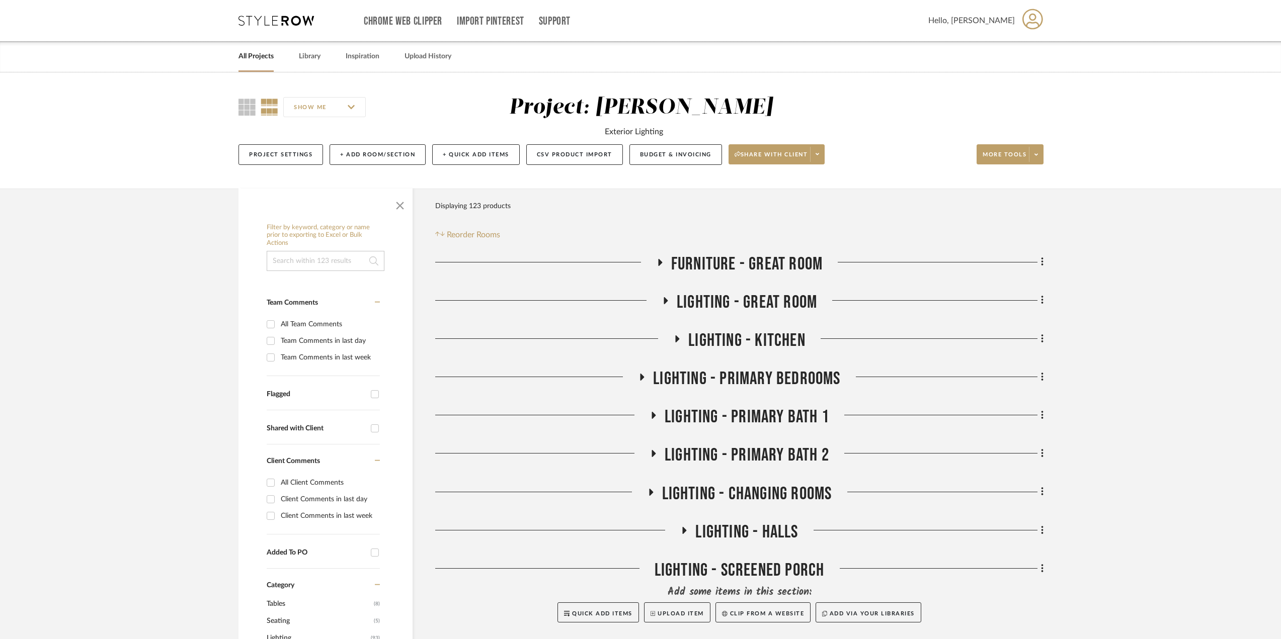
drag, startPoint x: 244, startPoint y: 57, endPoint x: 257, endPoint y: 60, distance: 13.9
click at [244, 57] on link "All Projects" at bounding box center [255, 57] width 35 height 14
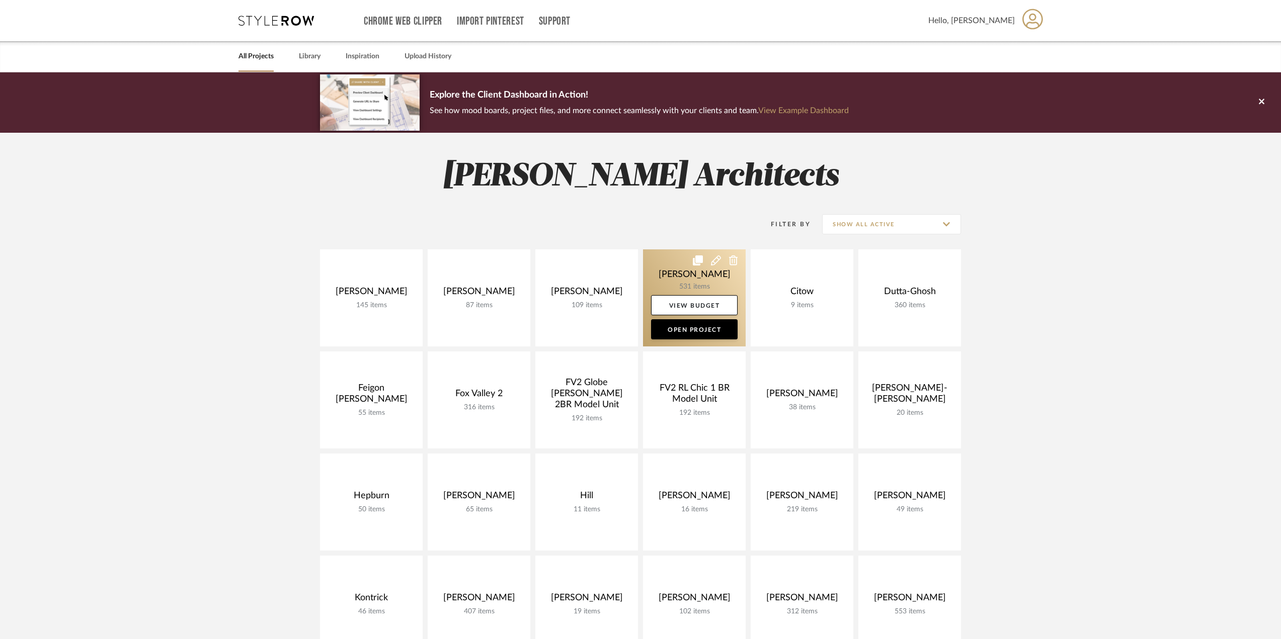
click at [697, 273] on link at bounding box center [694, 298] width 103 height 97
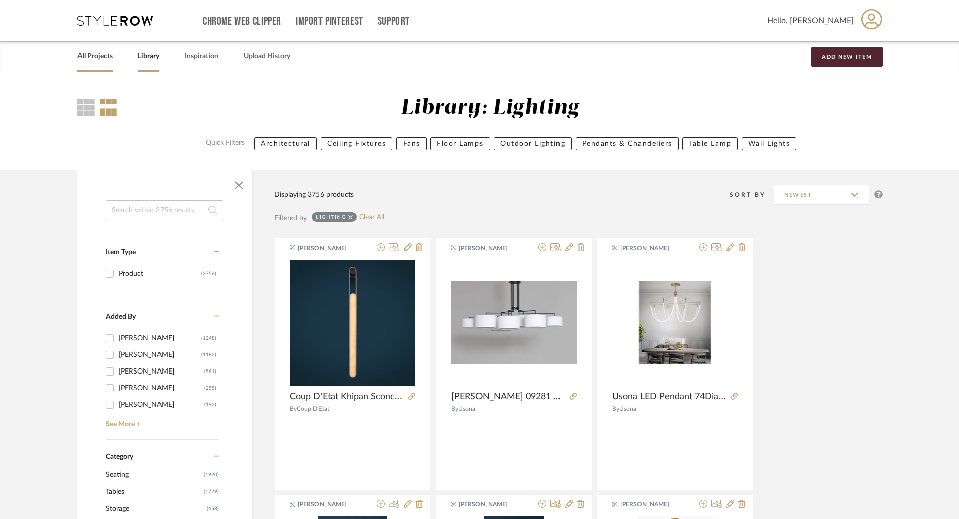
click at [109, 53] on link "All Projects" at bounding box center [94, 57] width 35 height 14
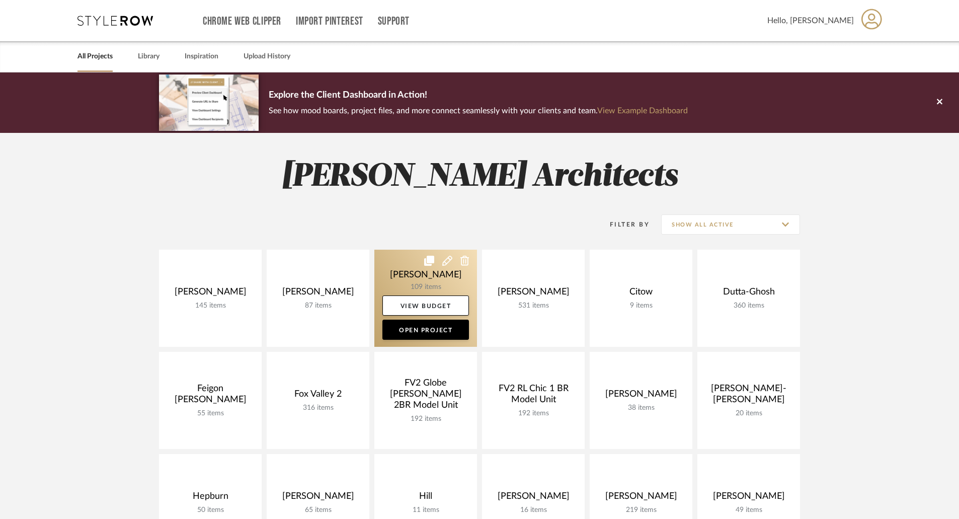
click at [432, 279] on link at bounding box center [425, 298] width 103 height 97
